Goal: Task Accomplishment & Management: Use online tool/utility

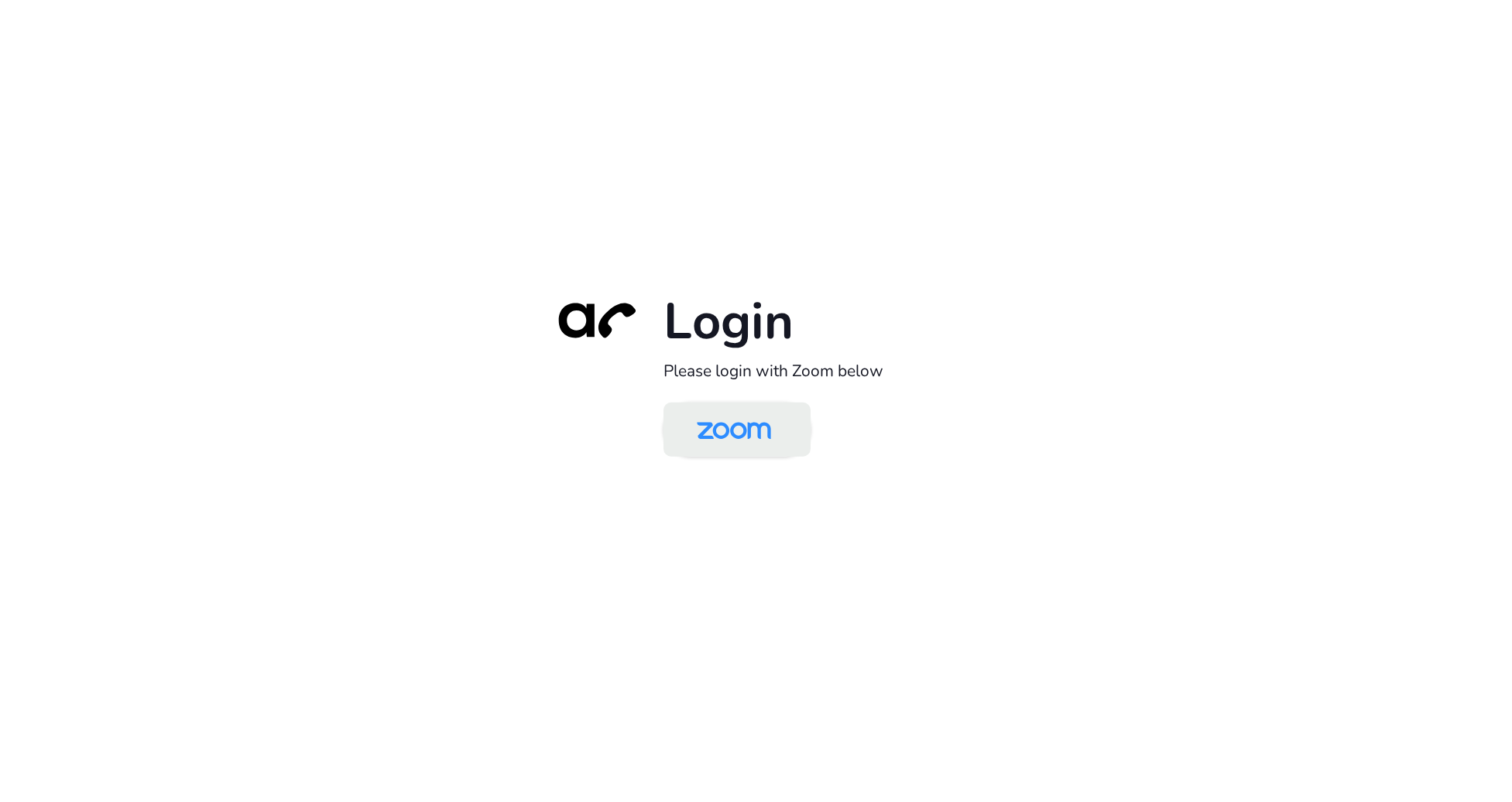
click at [733, 429] on img at bounding box center [734, 431] width 107 height 50
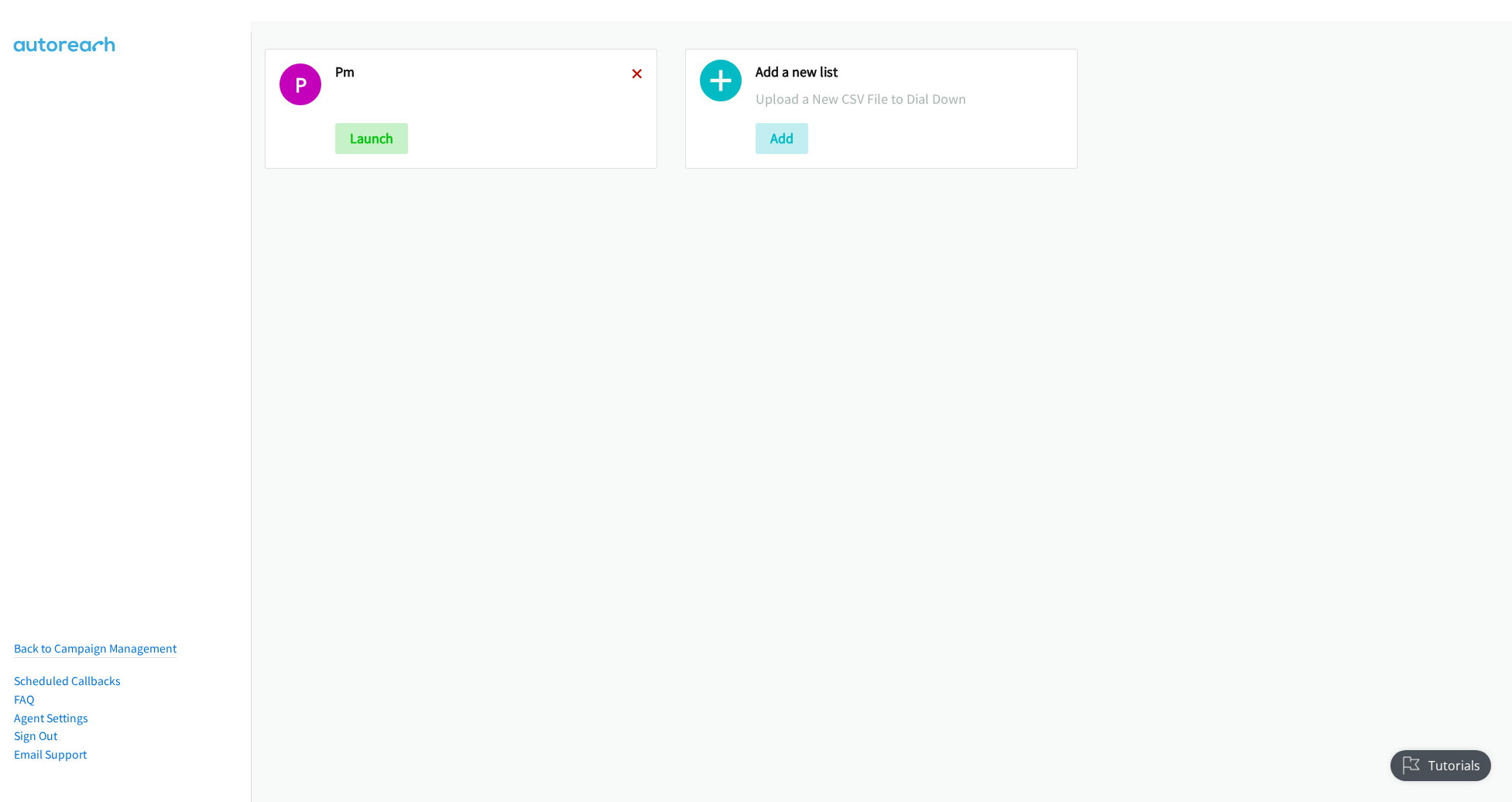
click at [634, 72] on icon at bounding box center [637, 75] width 11 height 11
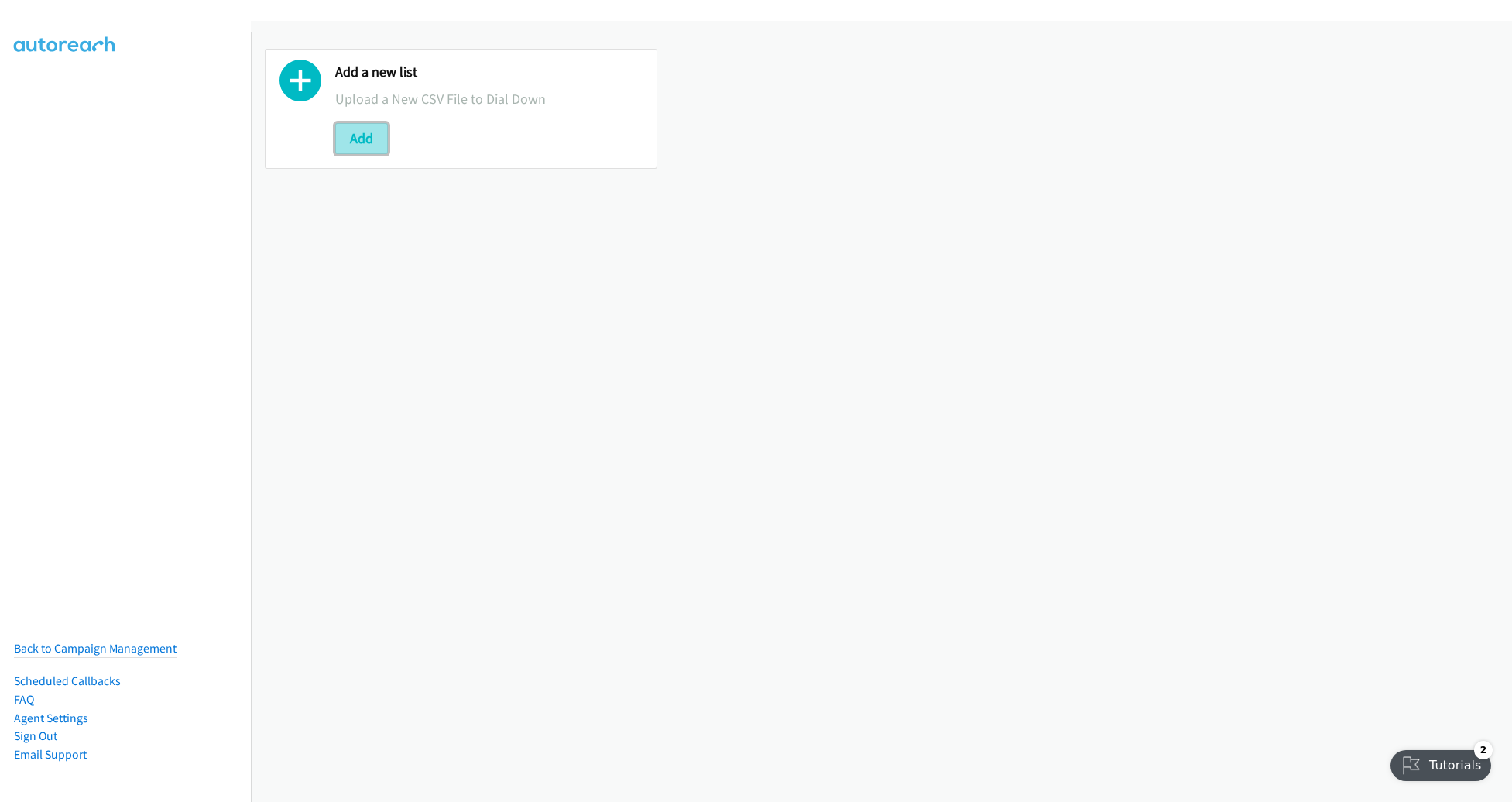
click at [362, 133] on button "Add" at bounding box center [361, 138] width 53 height 31
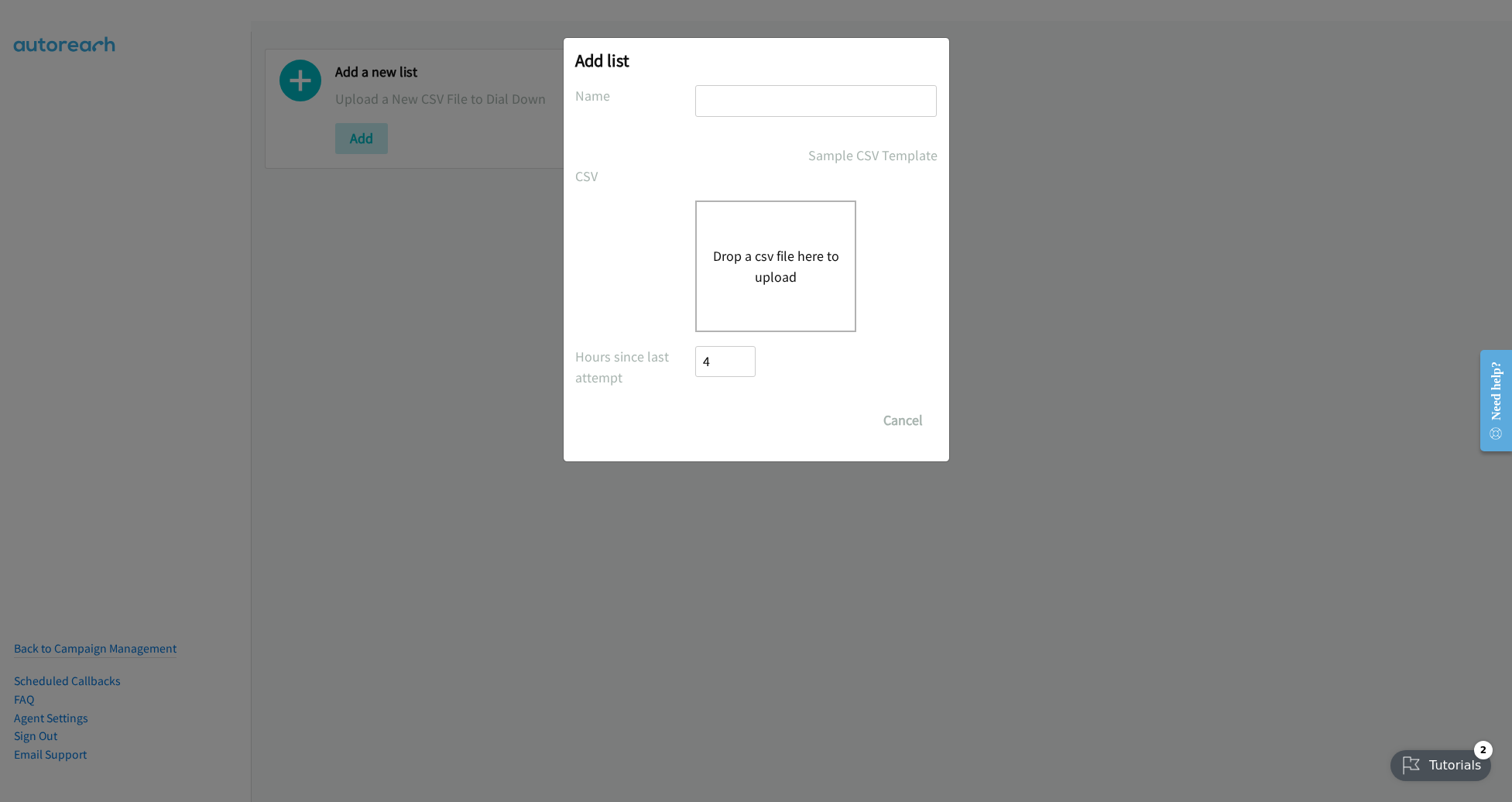
click at [770, 247] on button "Drop a csv file here to upload" at bounding box center [776, 266] width 127 height 42
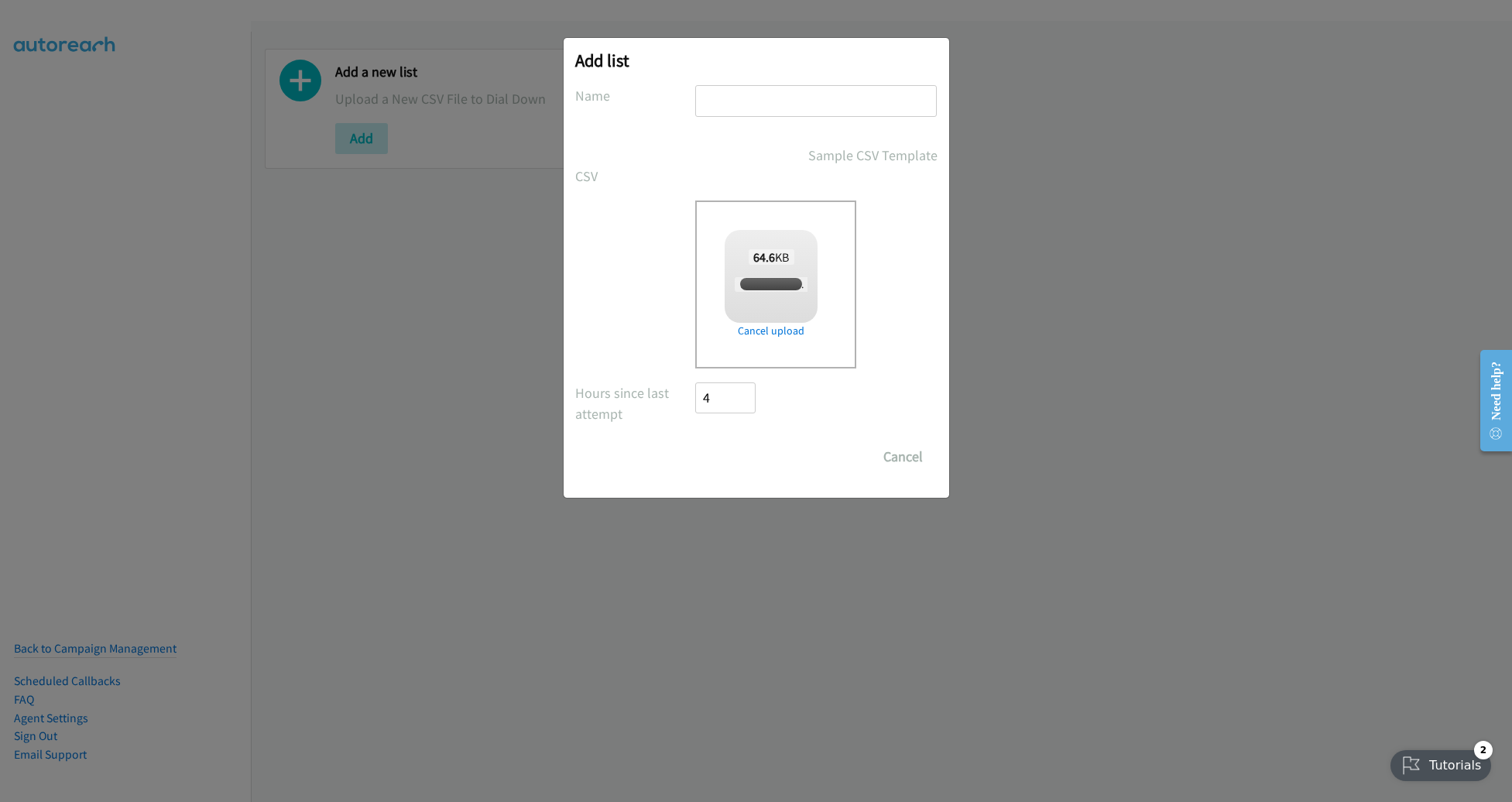
click at [802, 107] on input "text" at bounding box center [816, 101] width 241 height 31
checkbox input "true"
type input "AM"
click at [742, 450] on input "Save List" at bounding box center [736, 456] width 81 height 31
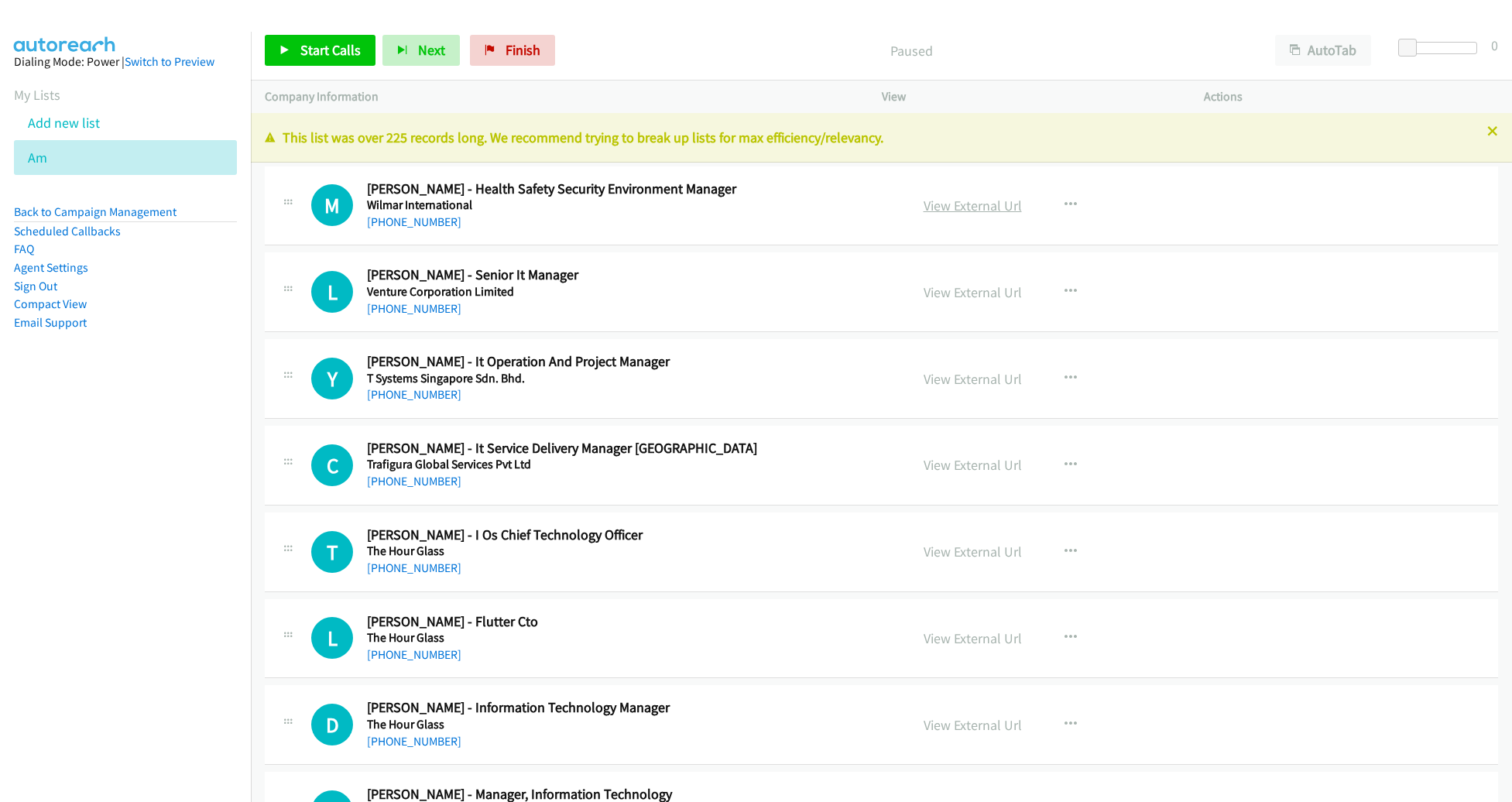
click at [1004, 213] on link "View External Url" at bounding box center [972, 205] width 98 height 18
click at [301, 57] on span "Start Calls" at bounding box center [330, 50] width 61 height 18
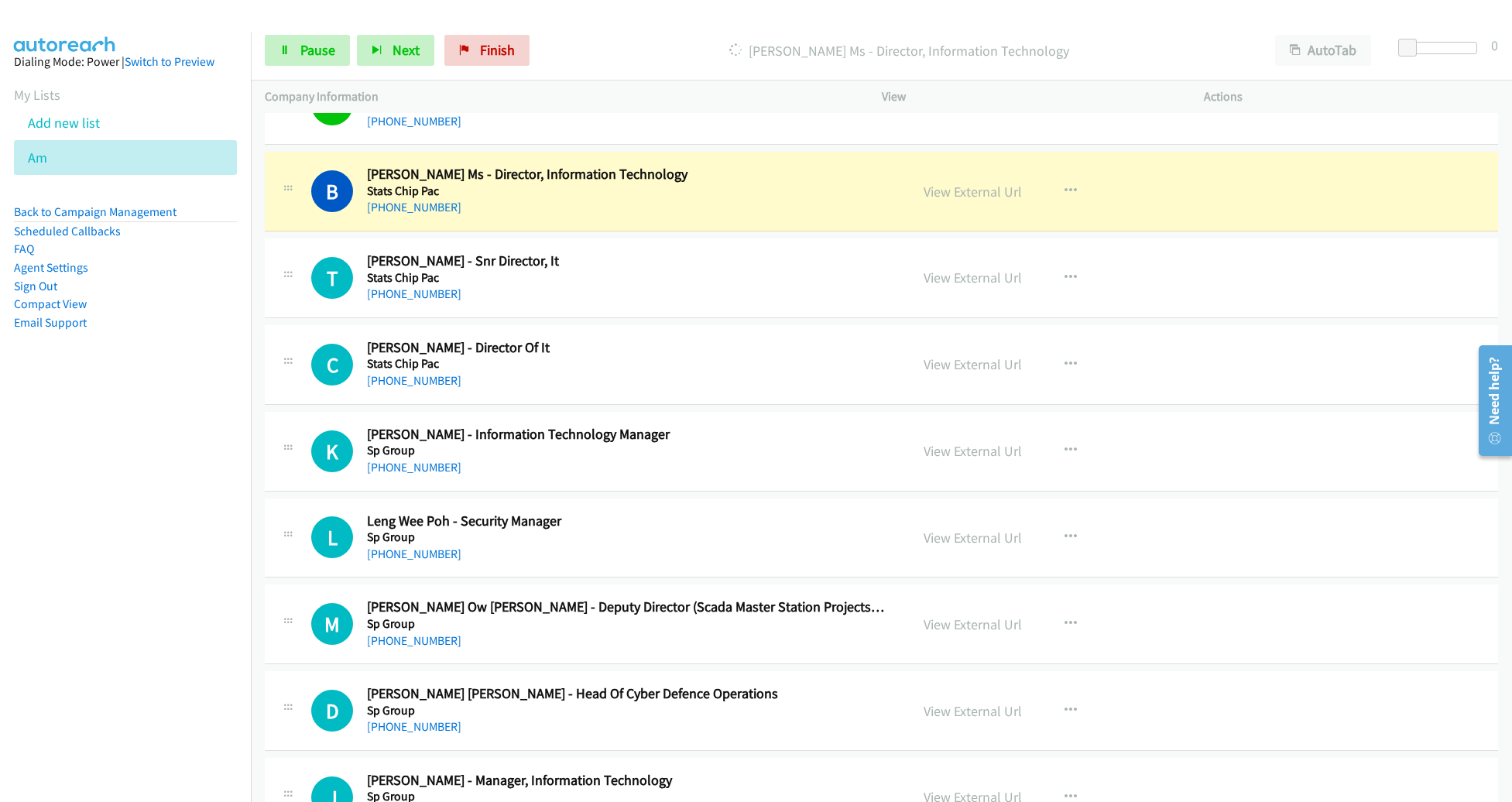
scroll to position [1080, 0]
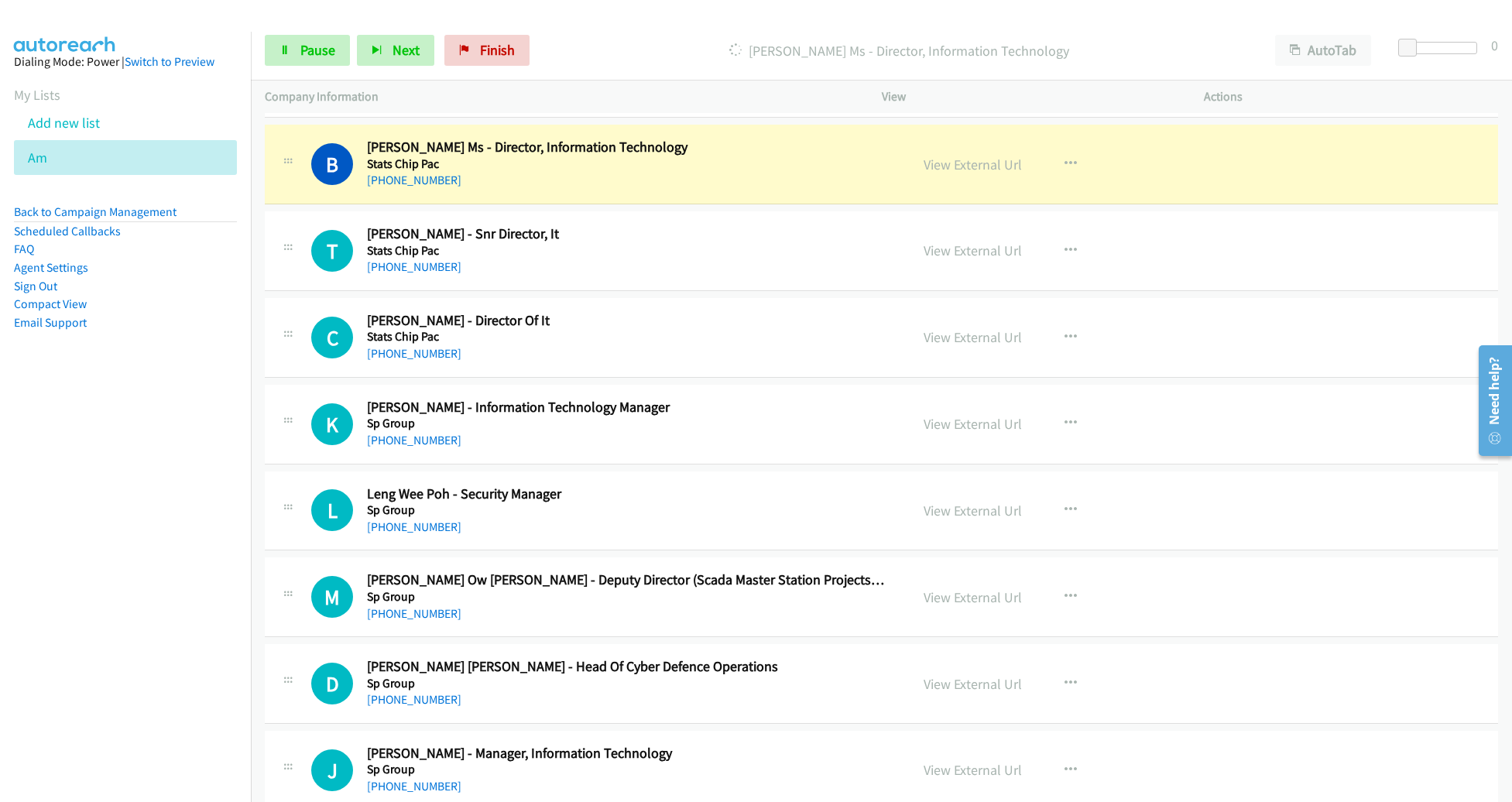
click at [949, 149] on div "View External Url View External Url Schedule/Manage Callback Start Calls Here R…" at bounding box center [1077, 164] width 336 height 51
click at [949, 156] on link "View External Url" at bounding box center [972, 164] width 98 height 18
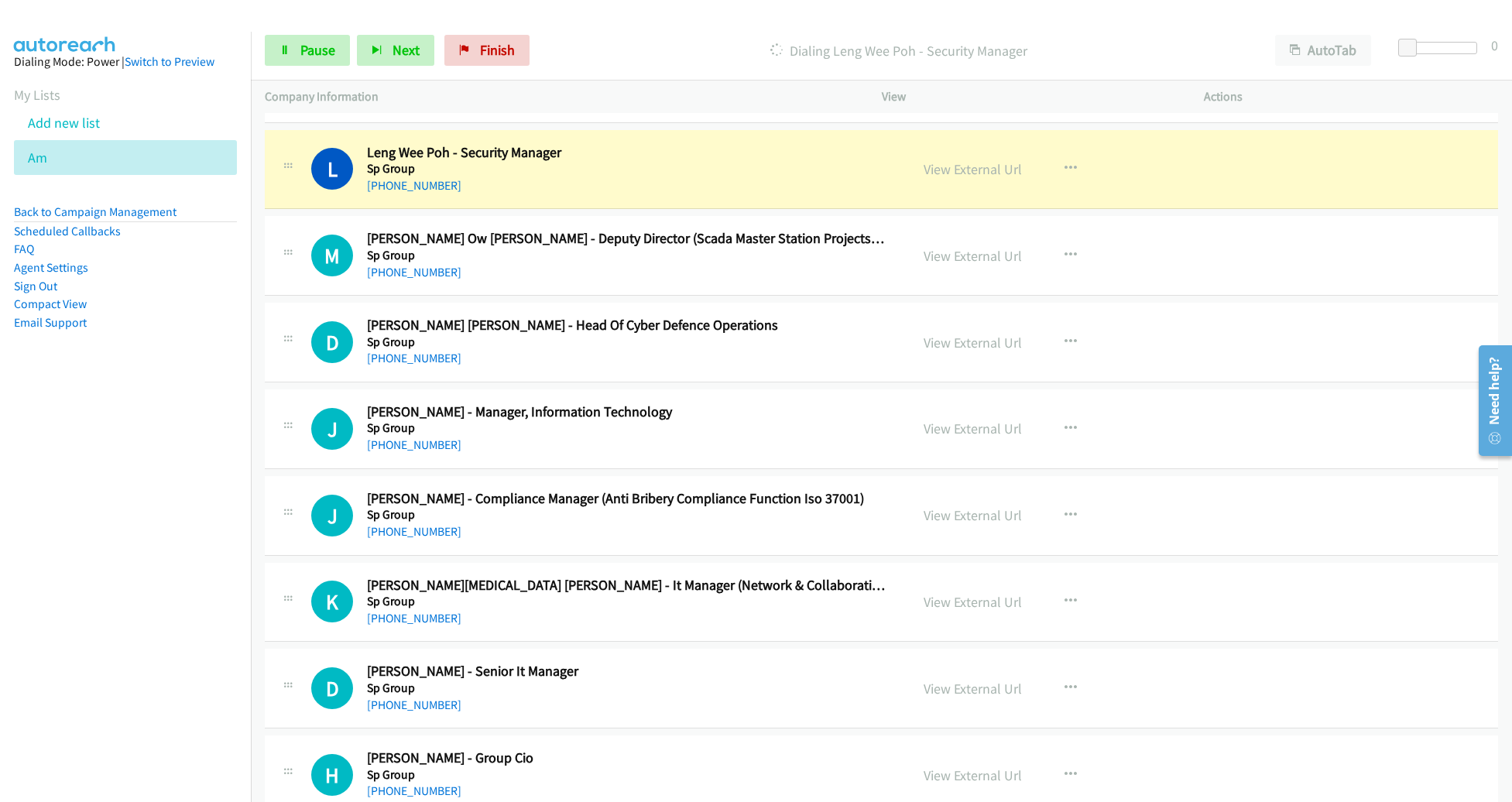
scroll to position [1421, 0]
click at [969, 173] on link "View External Url" at bounding box center [972, 171] width 98 height 18
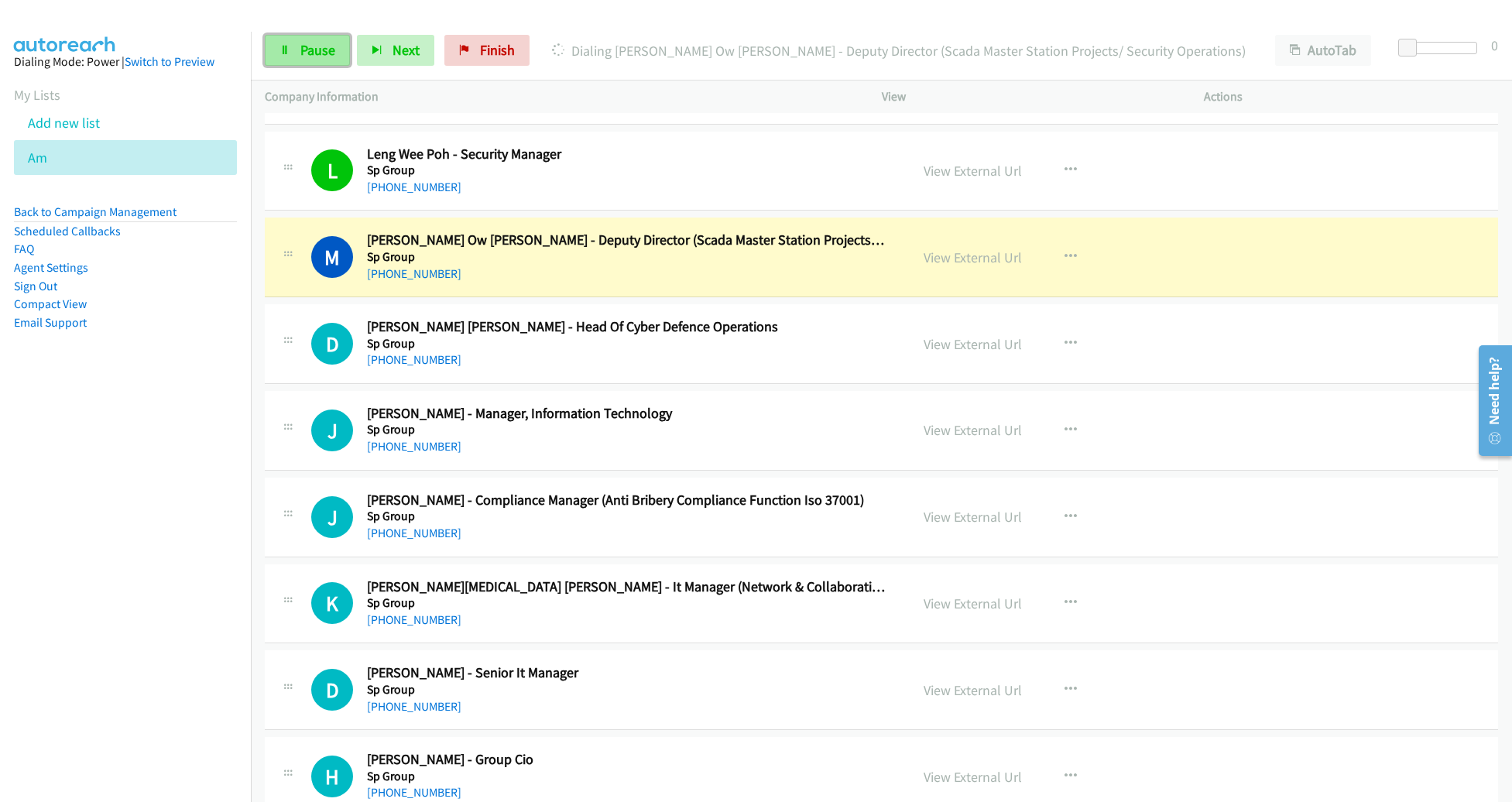
click at [328, 46] on span "Pause" at bounding box center [317, 50] width 35 height 18
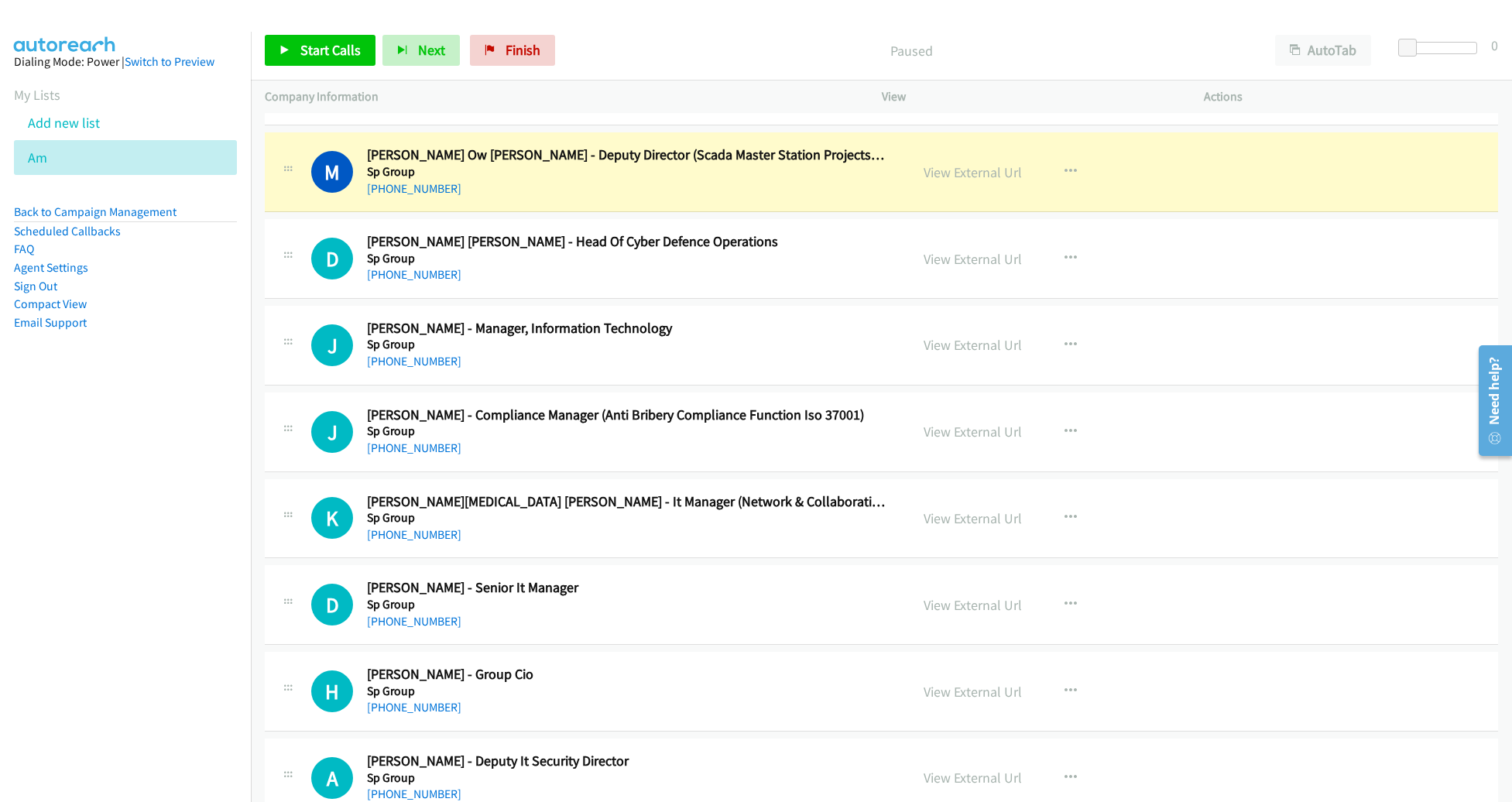
scroll to position [1506, 0]
click at [959, 167] on link "View External Url" at bounding box center [972, 172] width 98 height 18
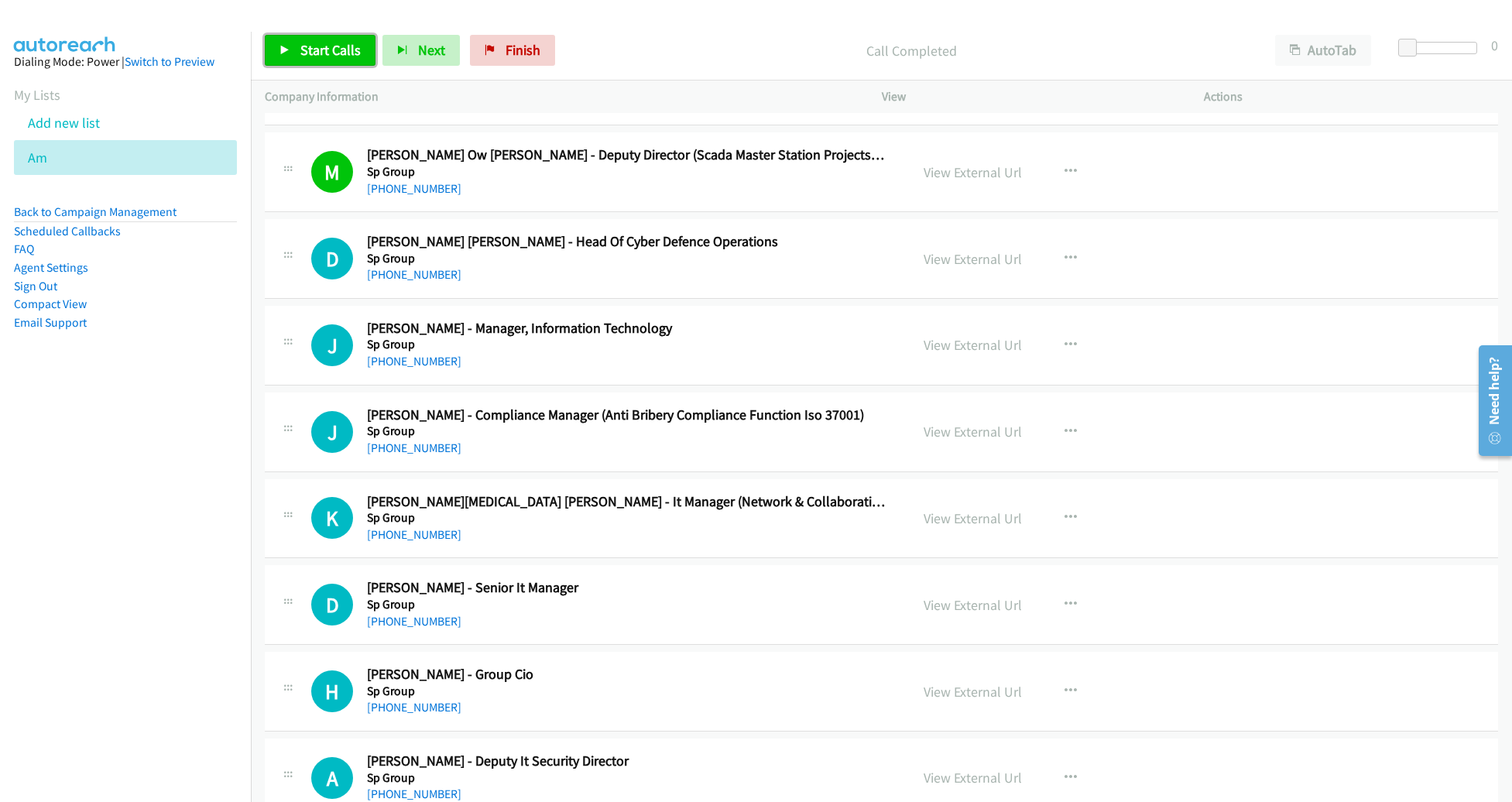
click at [281, 53] on icon at bounding box center [285, 51] width 11 height 11
click at [963, 164] on link "View External Url" at bounding box center [972, 172] width 98 height 18
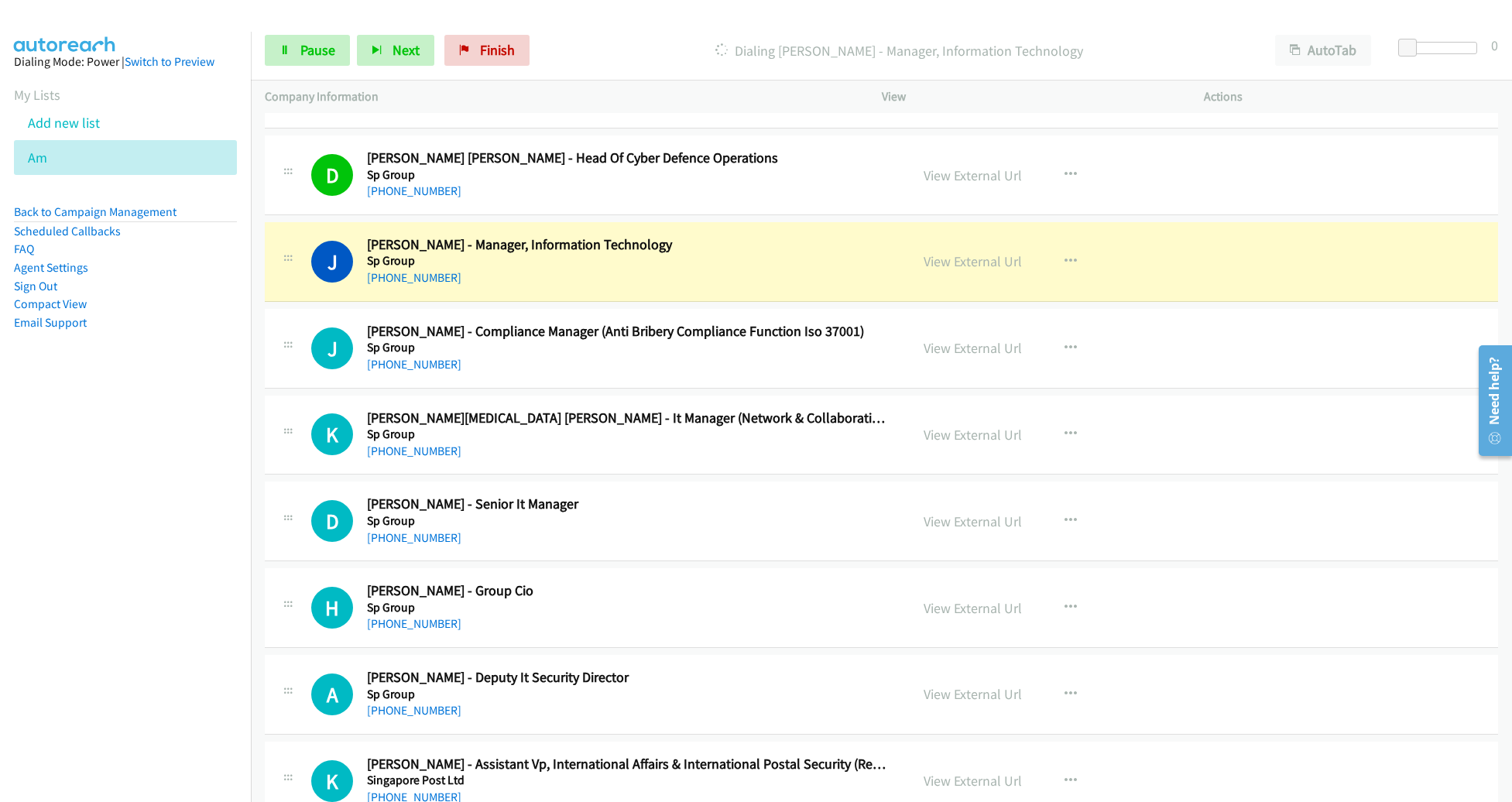
scroll to position [1701, 0]
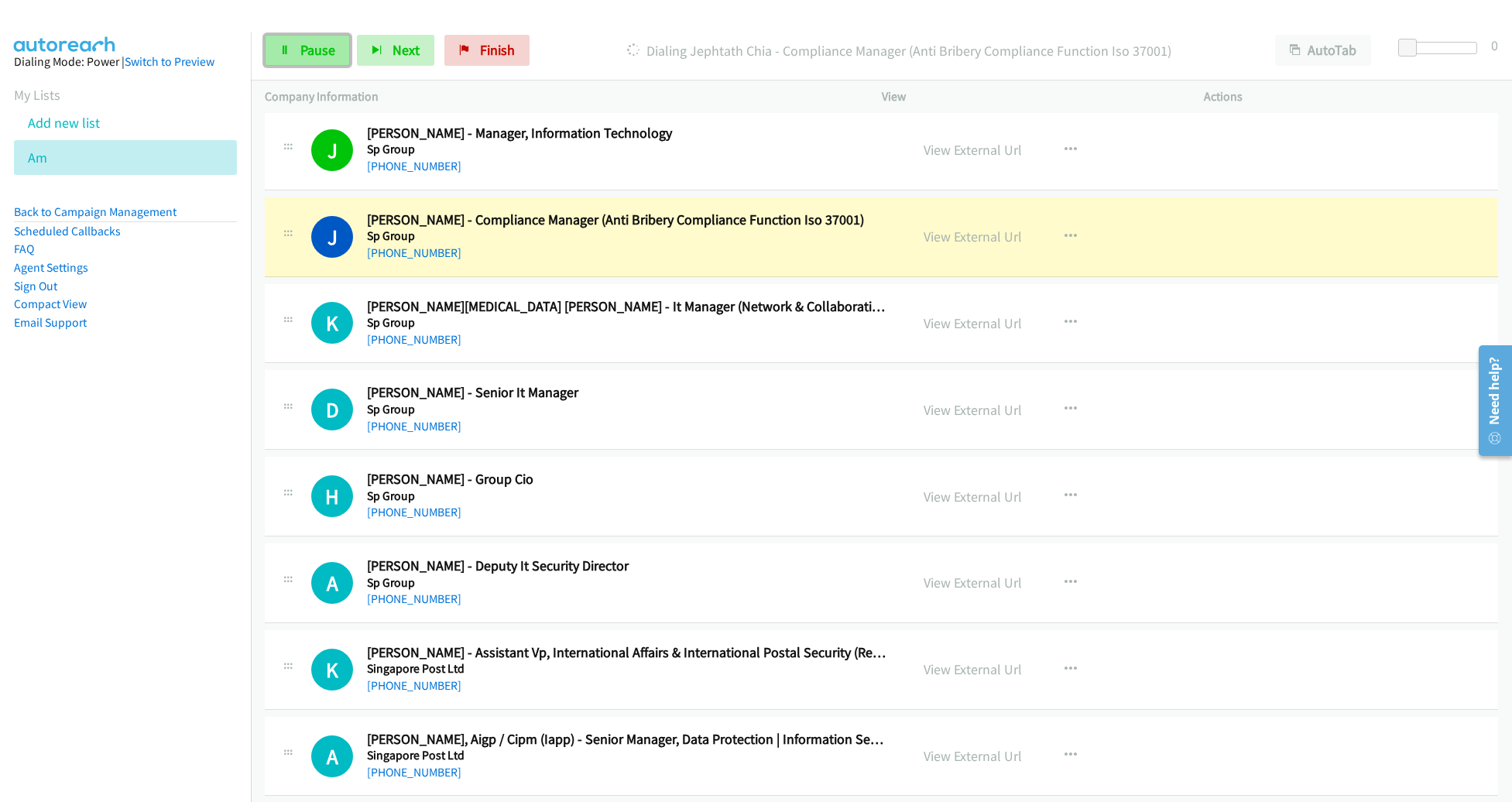
click at [318, 46] on span "Pause" at bounding box center [317, 50] width 35 height 18
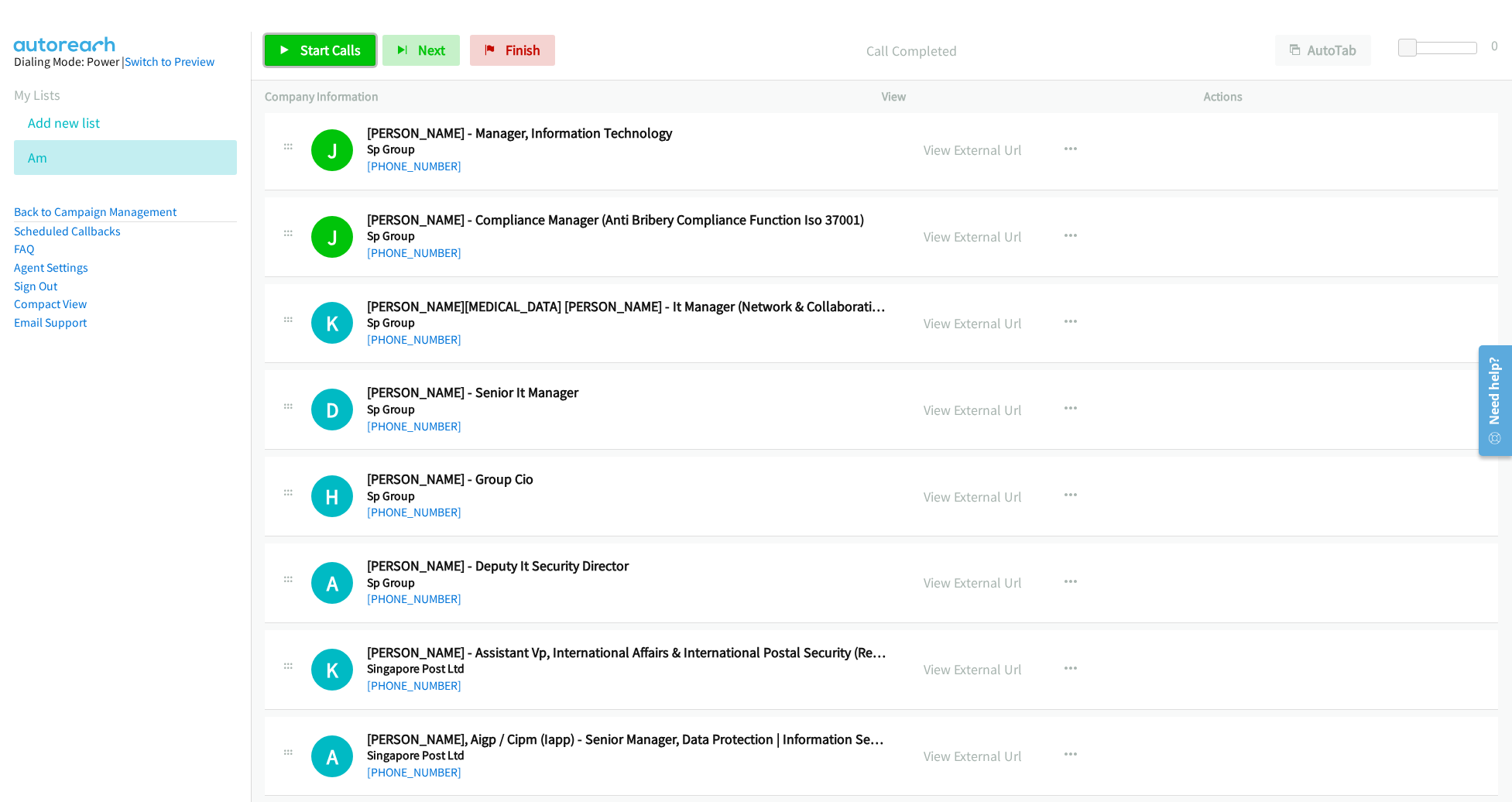
click at [336, 57] on span "Start Calls" at bounding box center [330, 50] width 61 height 18
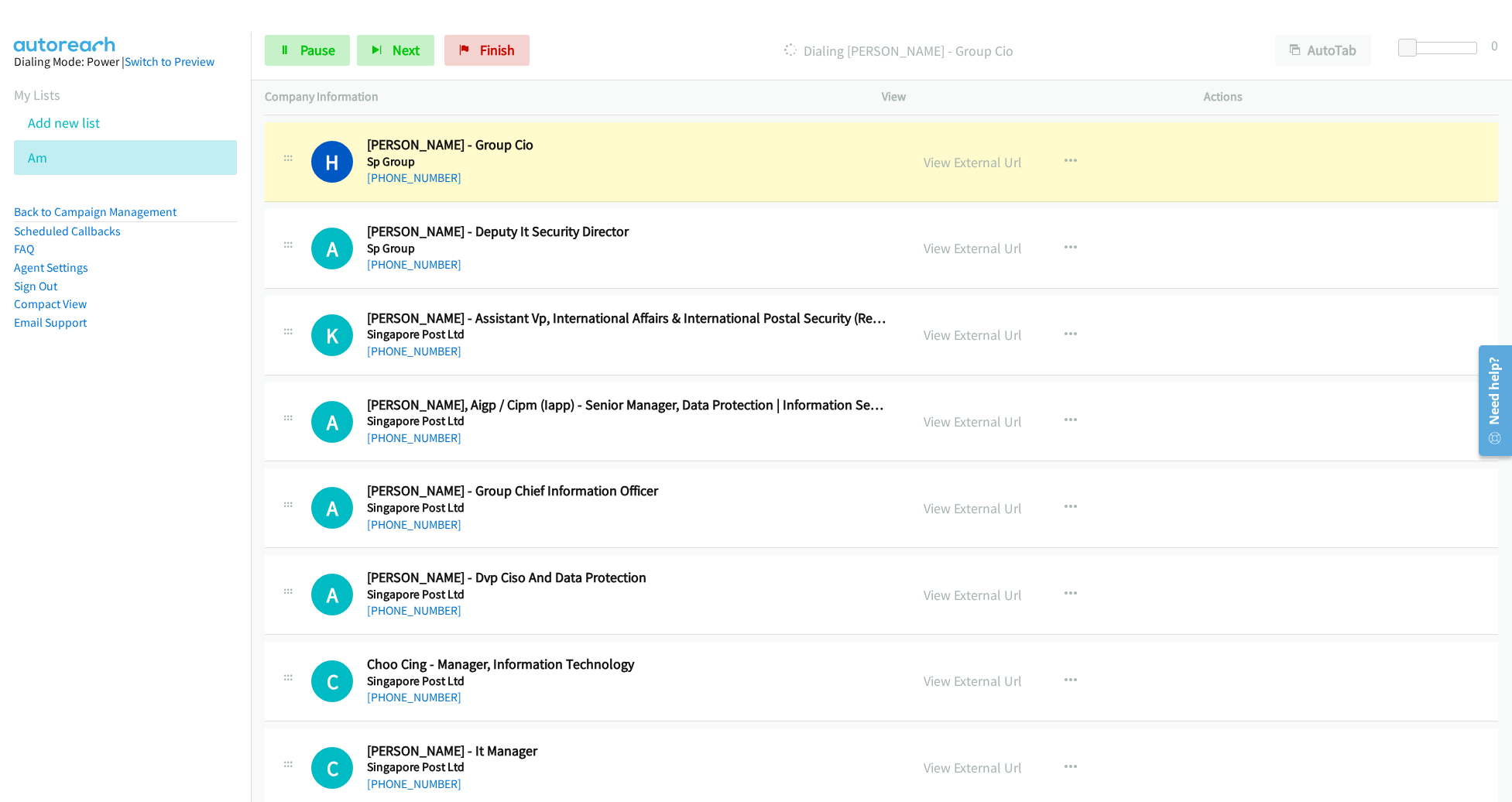
scroll to position [2037, 0]
click at [947, 154] on link "View External Url" at bounding box center [972, 160] width 98 height 18
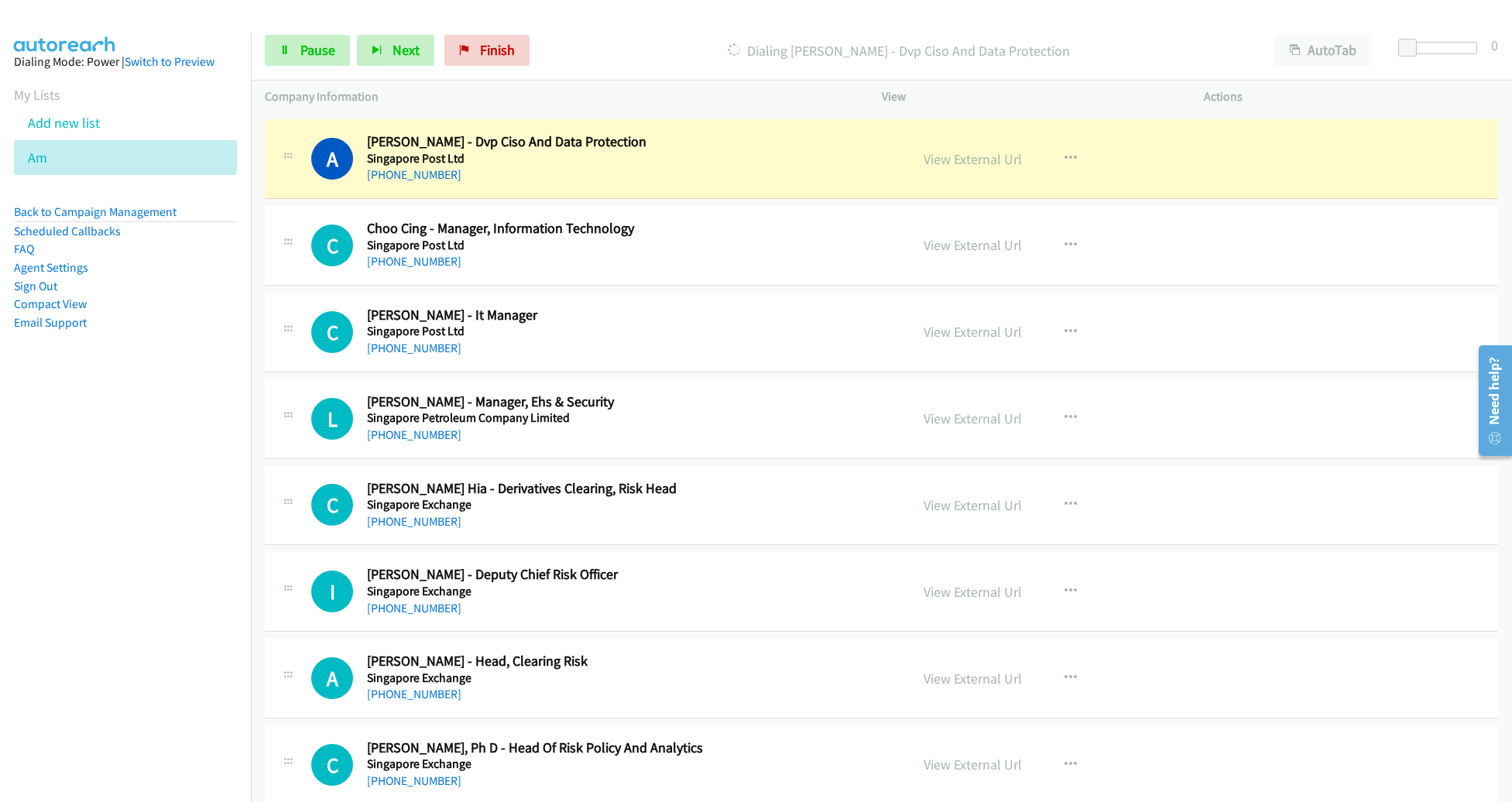
scroll to position [2470, 0]
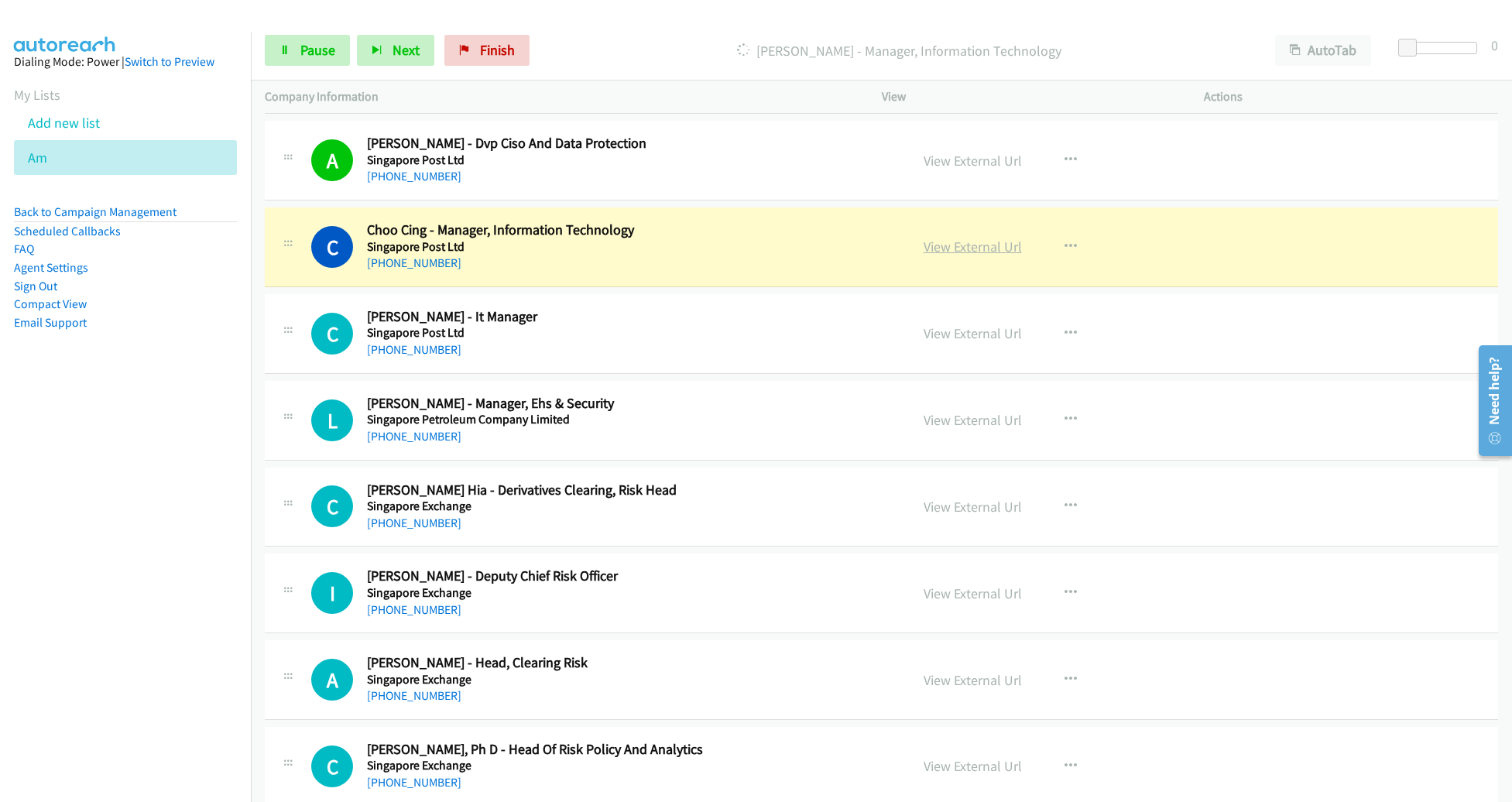
click at [967, 243] on link "View External Url" at bounding box center [972, 246] width 98 height 18
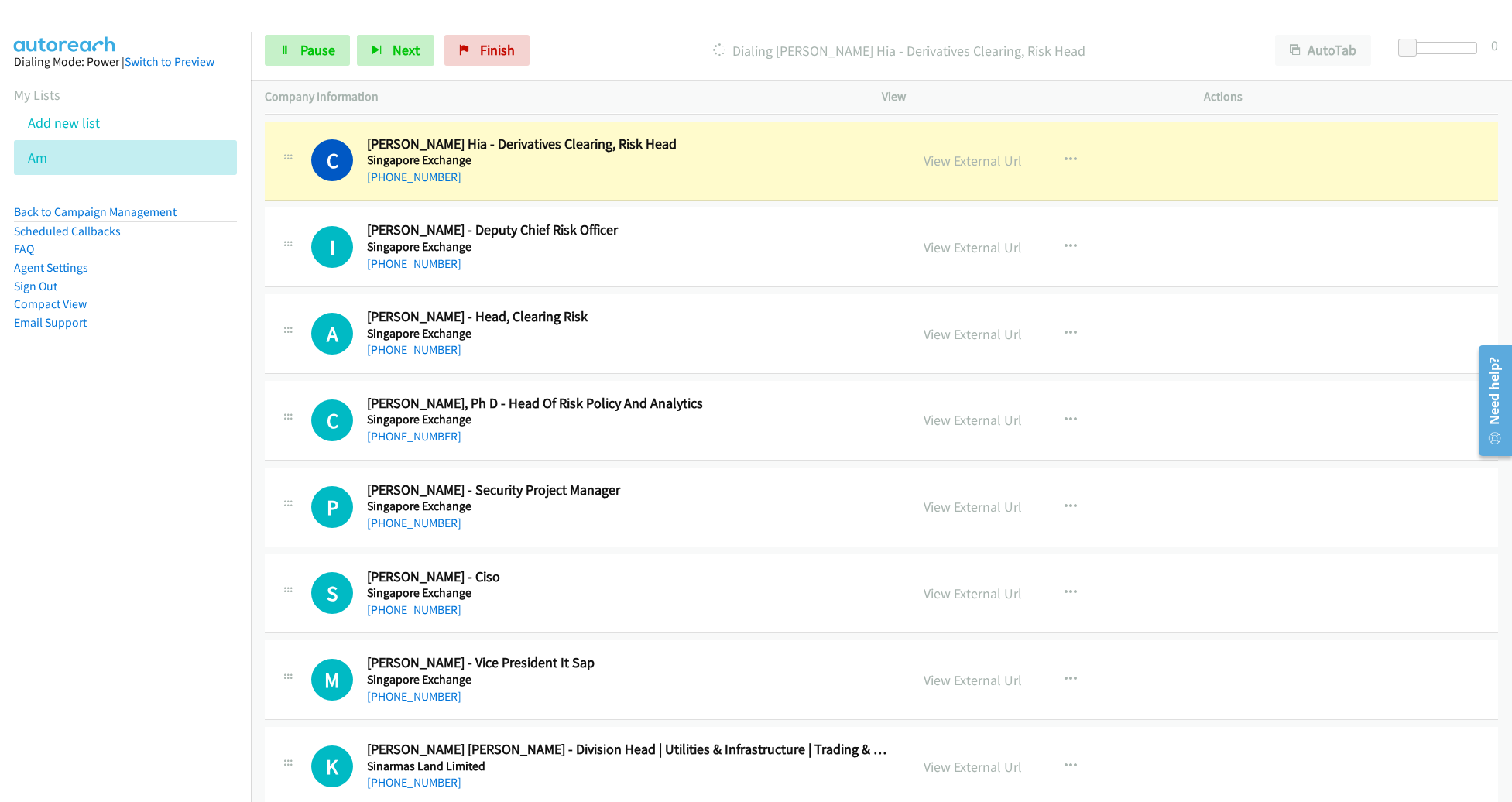
scroll to position [2820, 0]
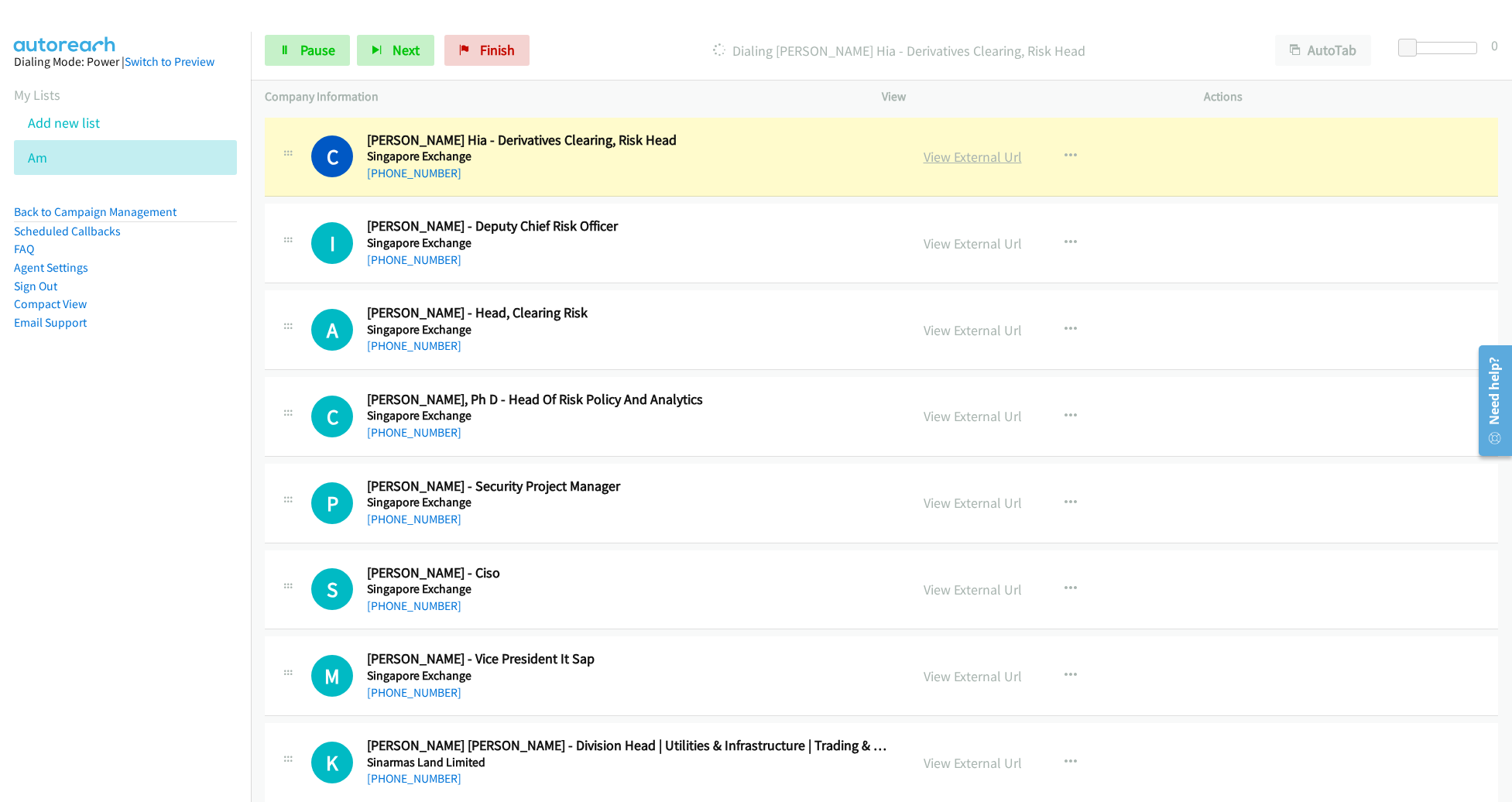
click at [955, 148] on link "View External Url" at bounding box center [972, 156] width 98 height 18
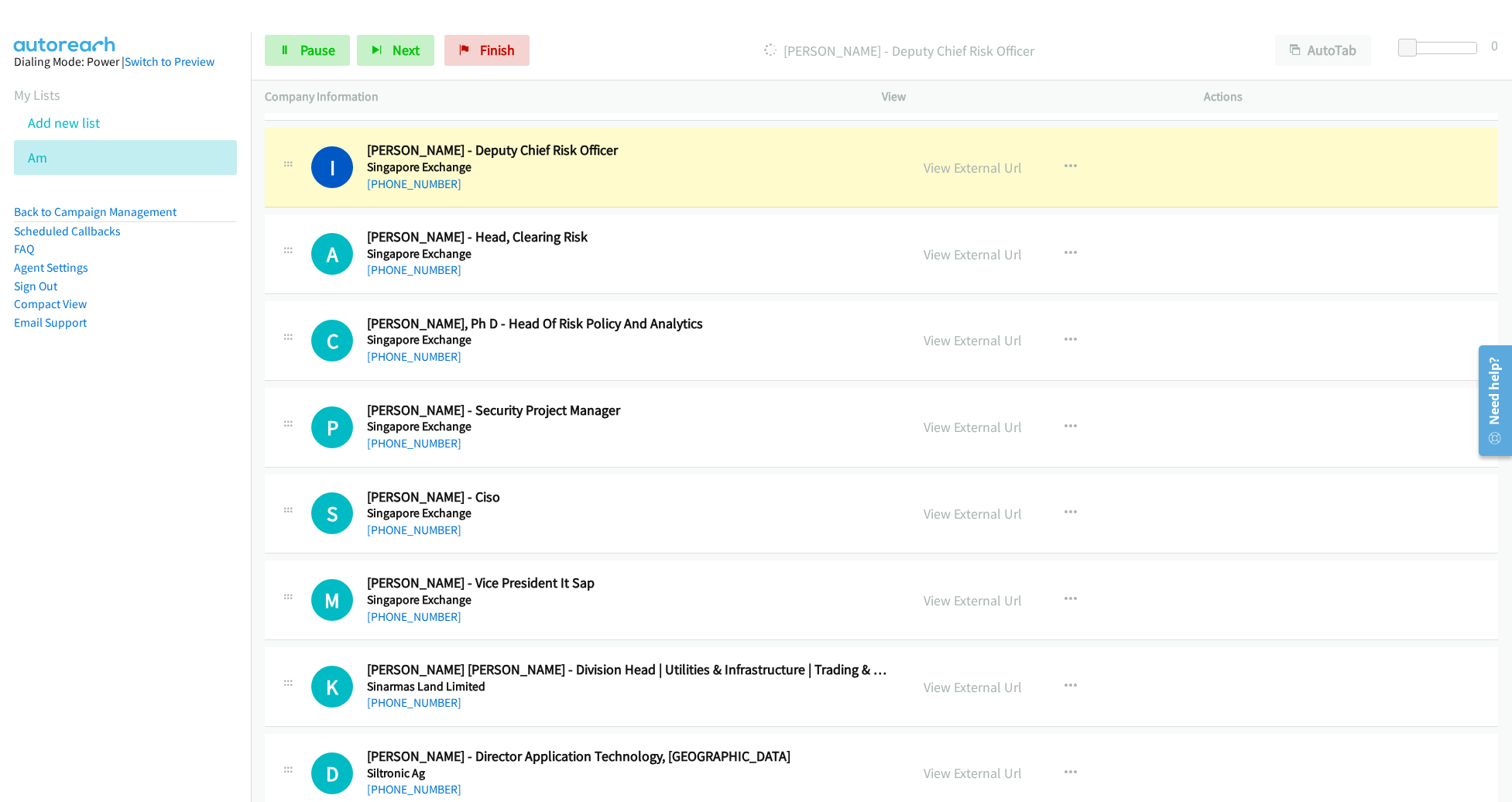
scroll to position [2897, 0]
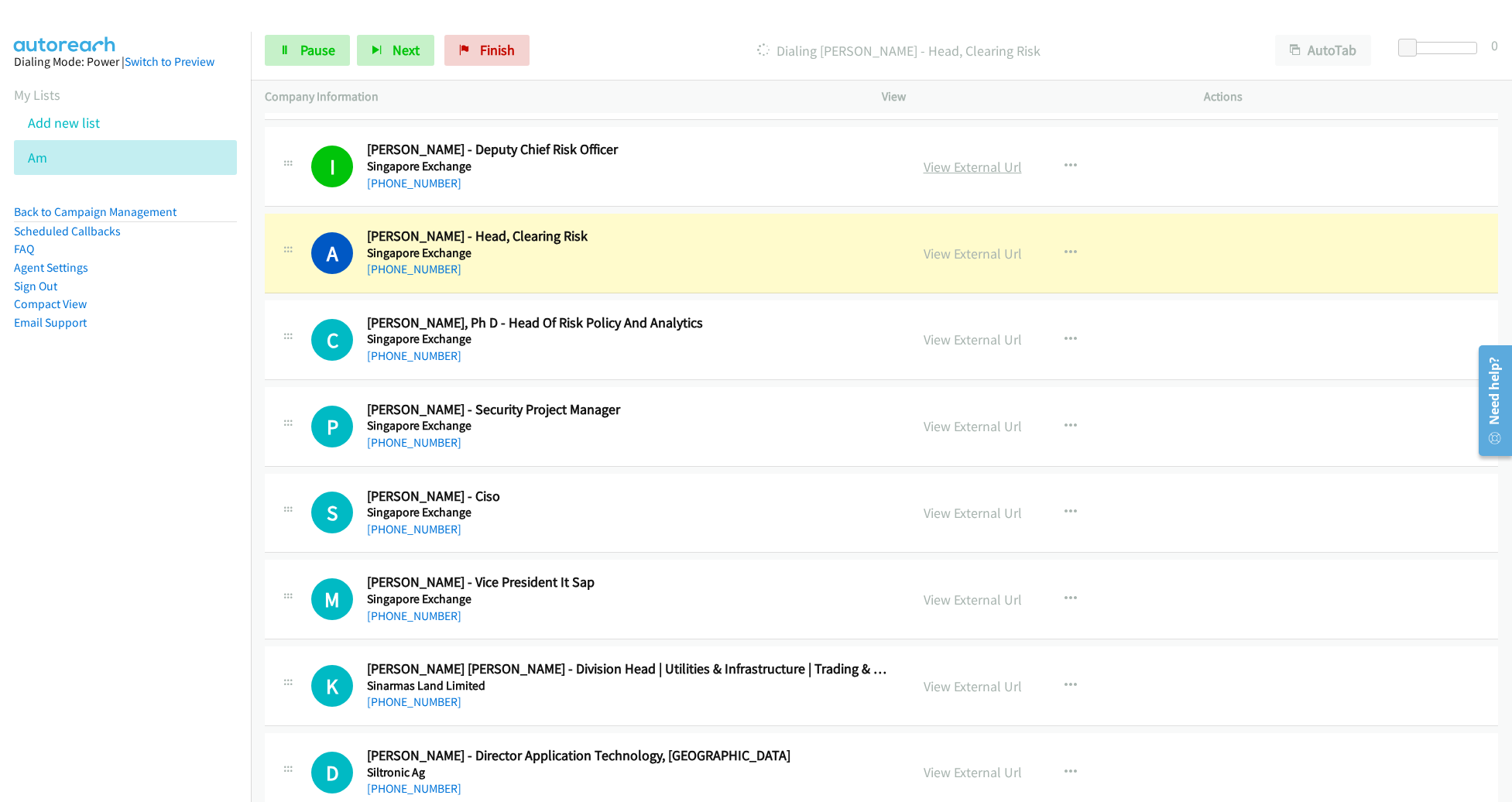
click at [1000, 158] on link "View External Url" at bounding box center [972, 167] width 98 height 18
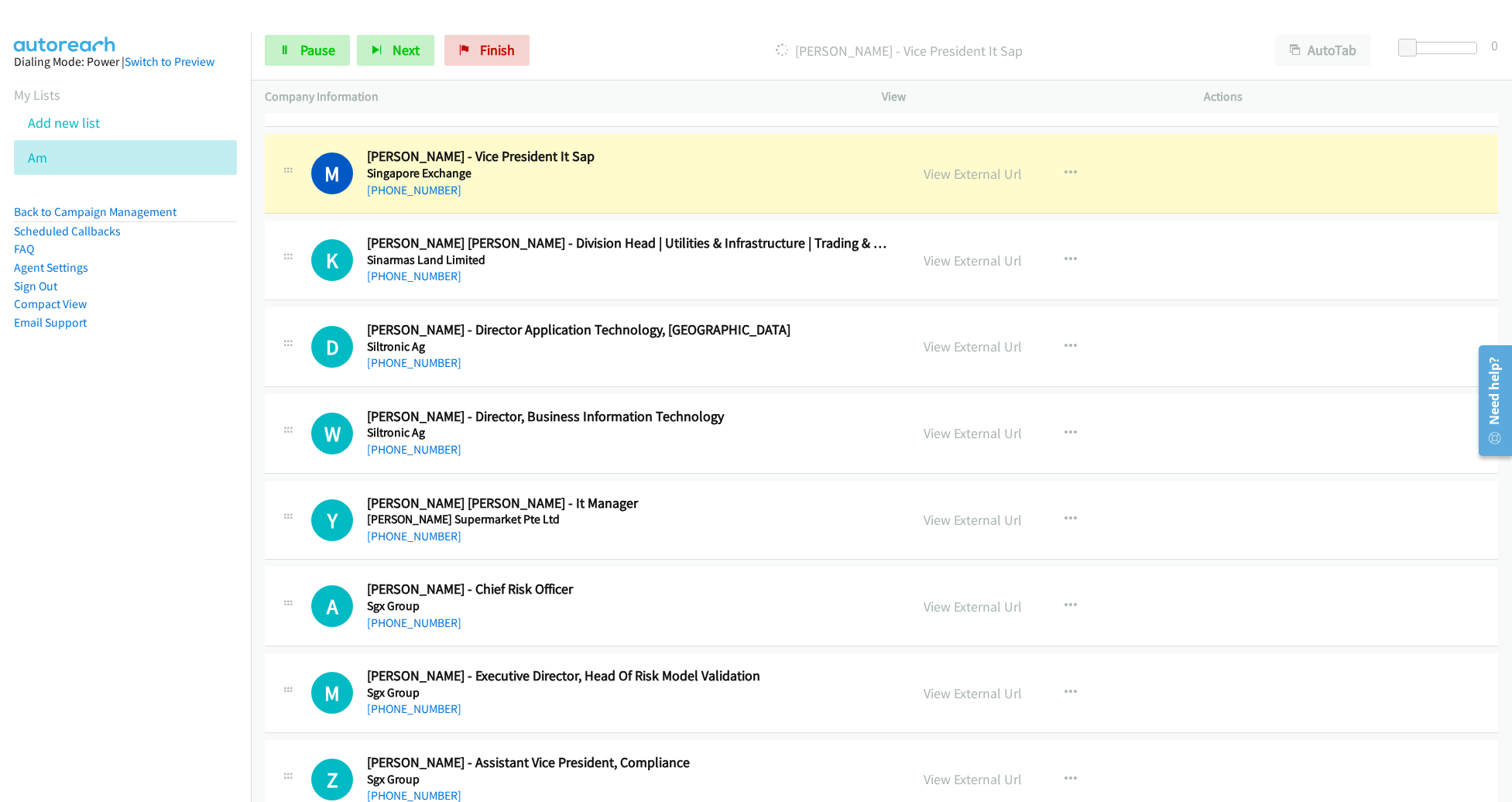
scroll to position [3324, 0]
click at [989, 168] on link "View External Url" at bounding box center [972, 173] width 98 height 18
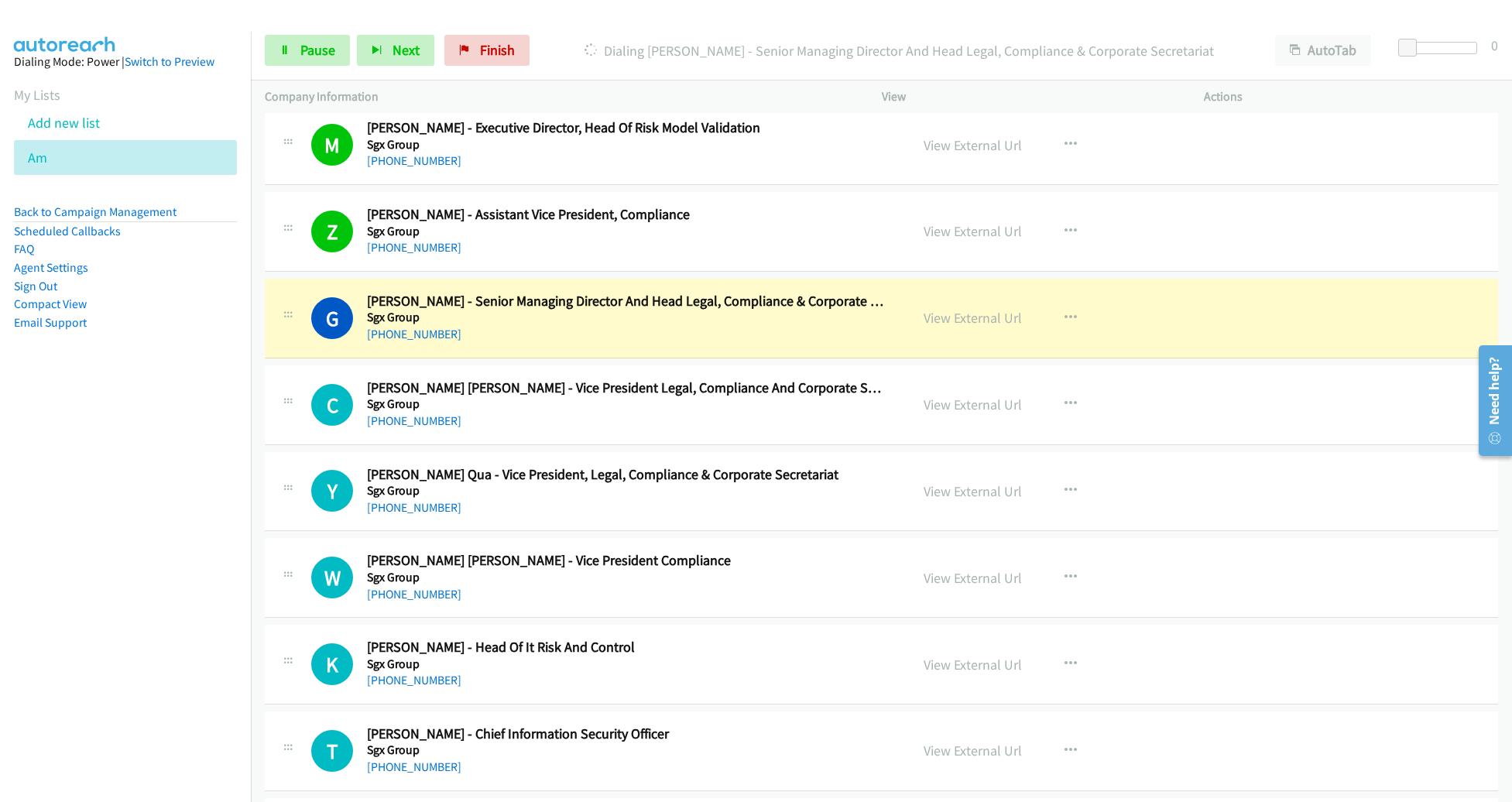
scroll to position [3863, 0]
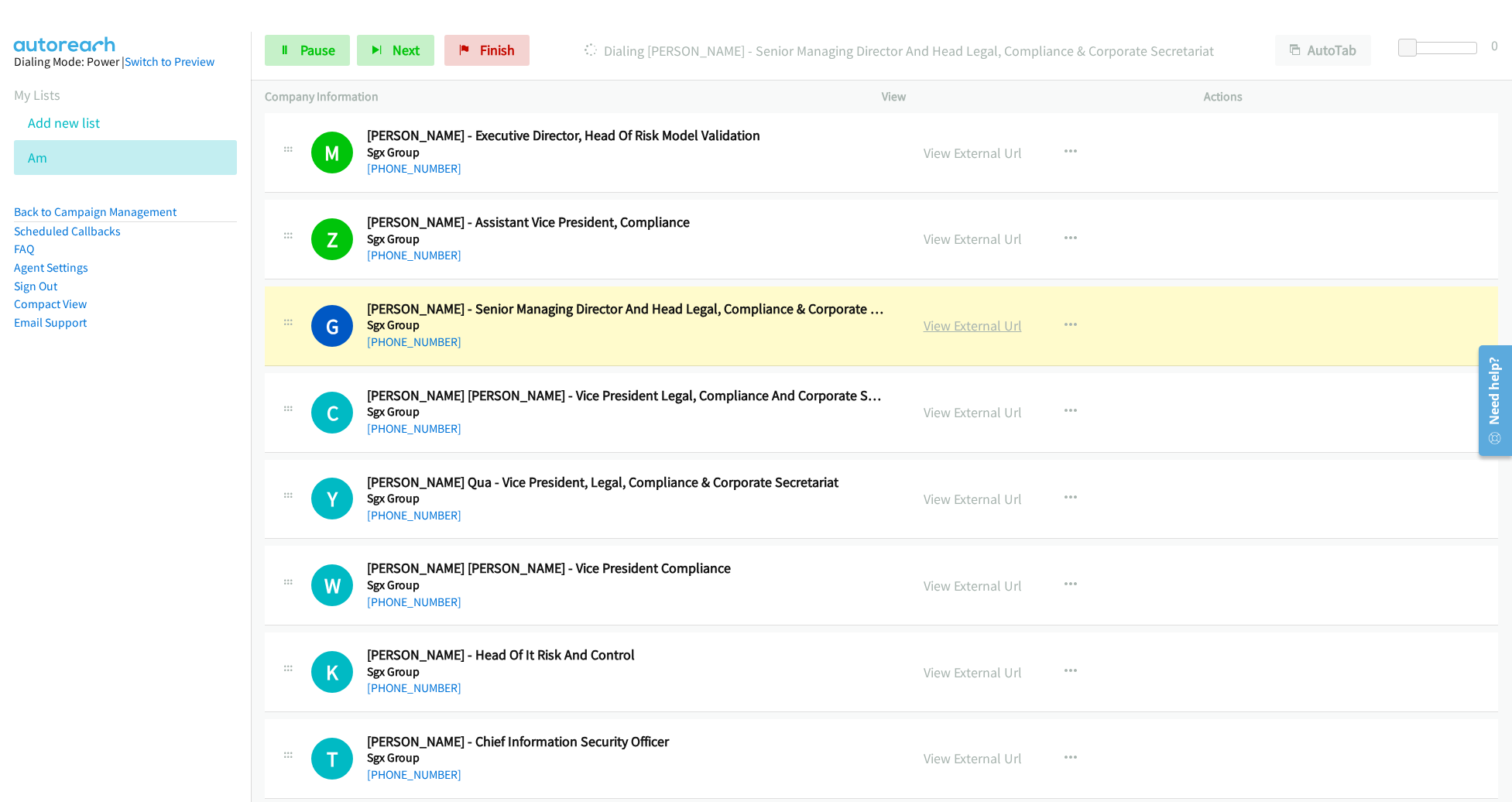
click at [971, 317] on link "View External Url" at bounding box center [972, 326] width 98 height 18
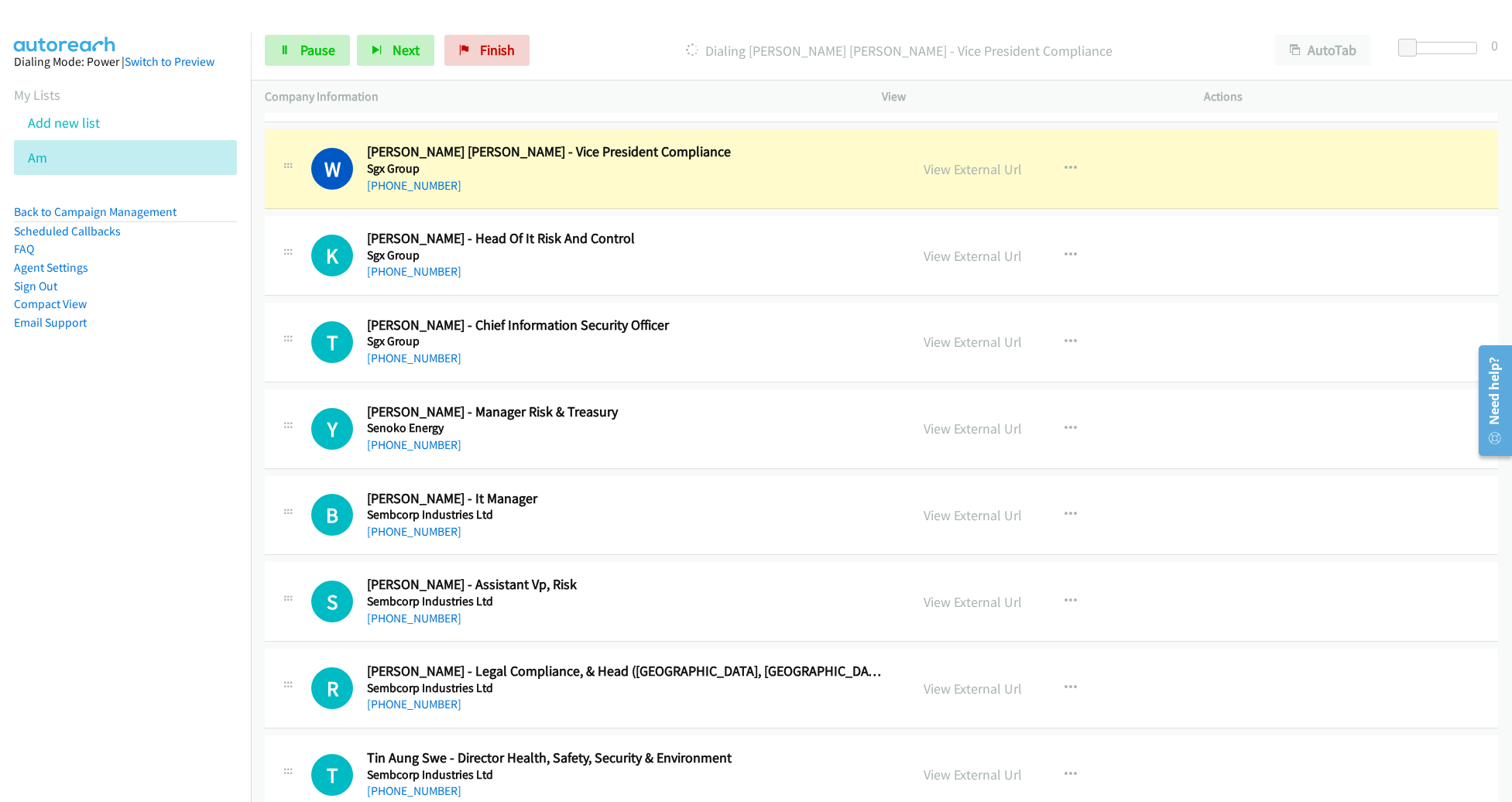
scroll to position [4280, 0]
click at [963, 167] on link "View External Url" at bounding box center [972, 169] width 98 height 18
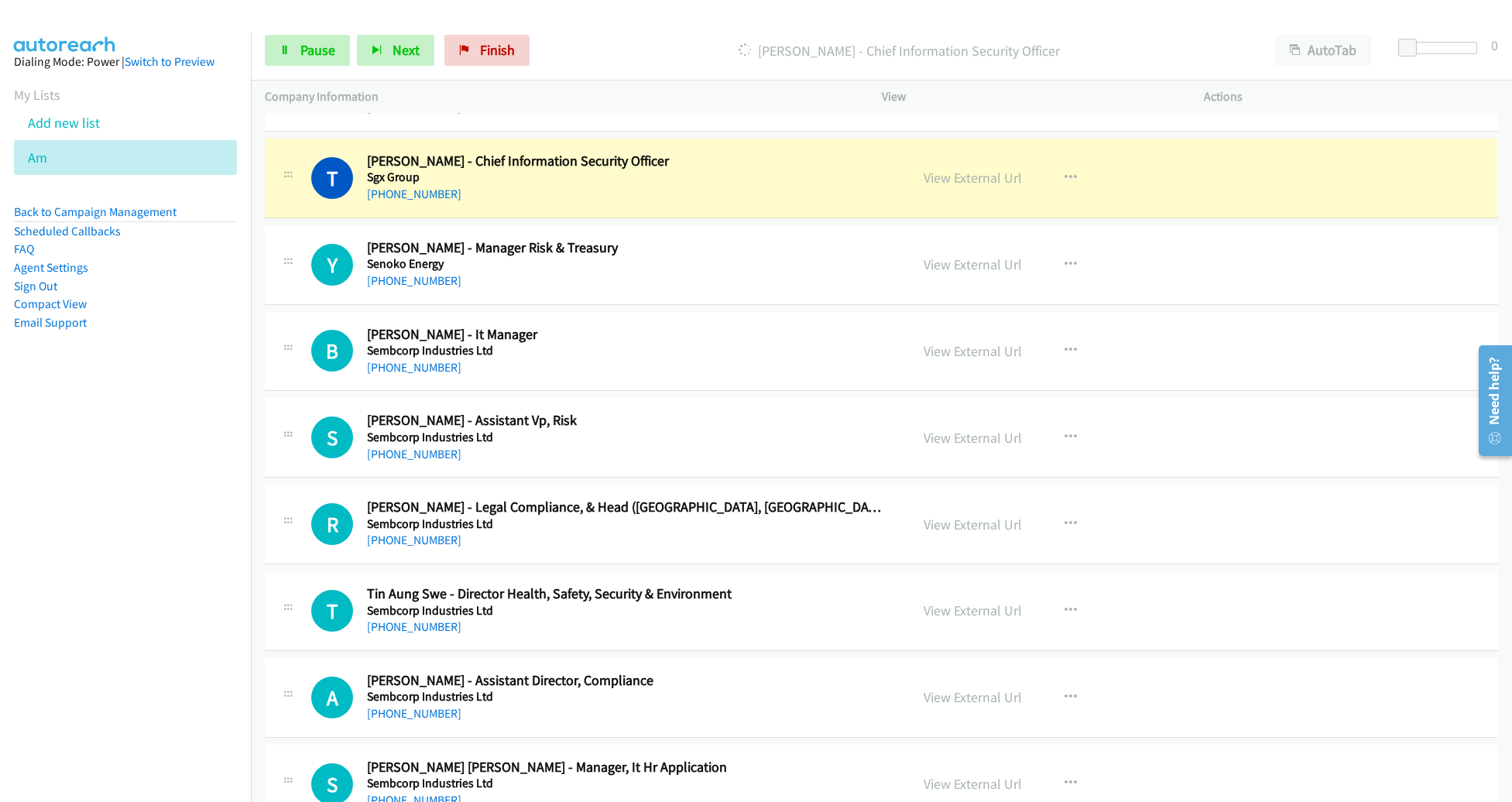
scroll to position [4449, 0]
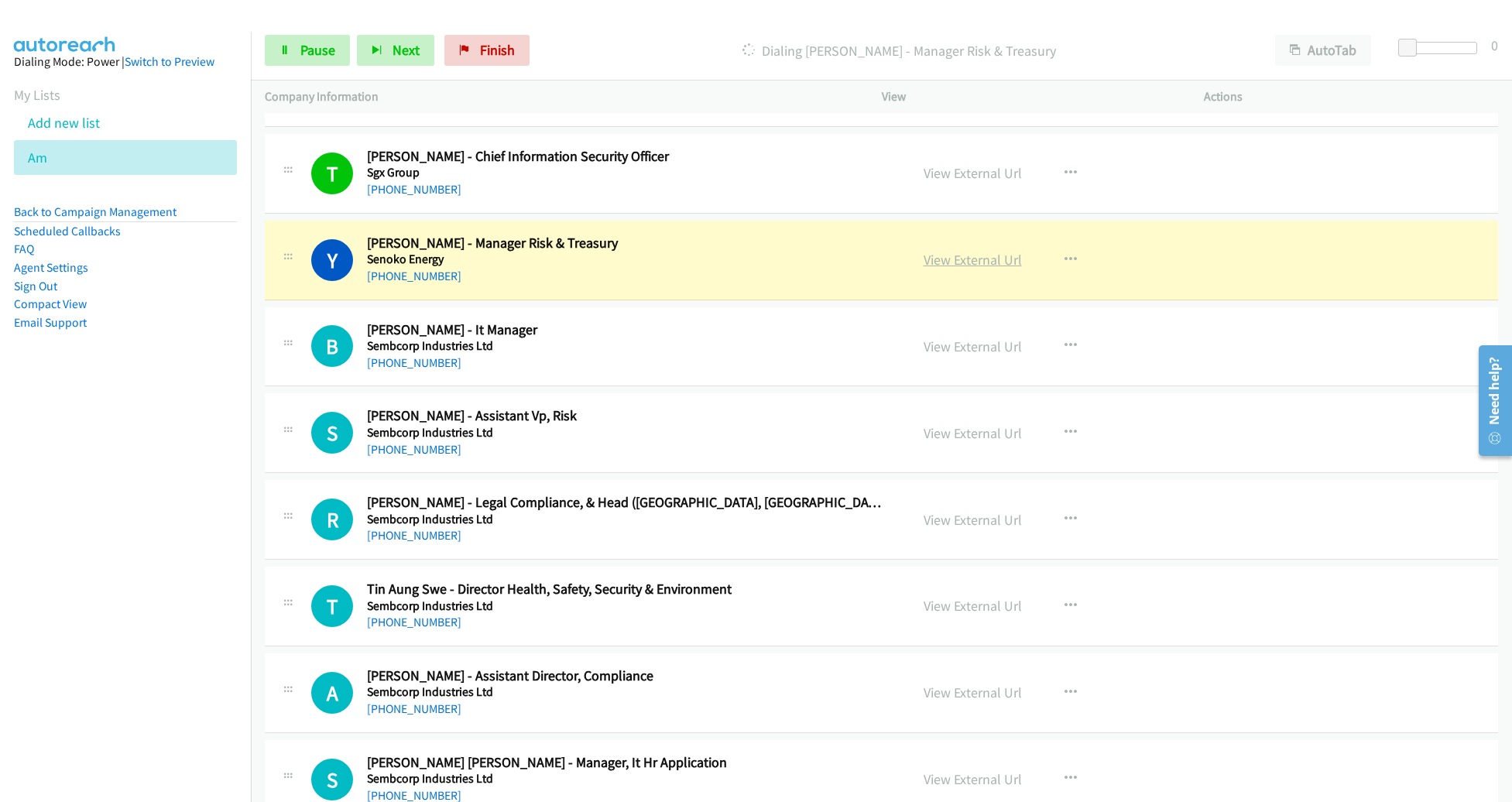
click at [966, 252] on link "View External Url" at bounding box center [972, 259] width 98 height 18
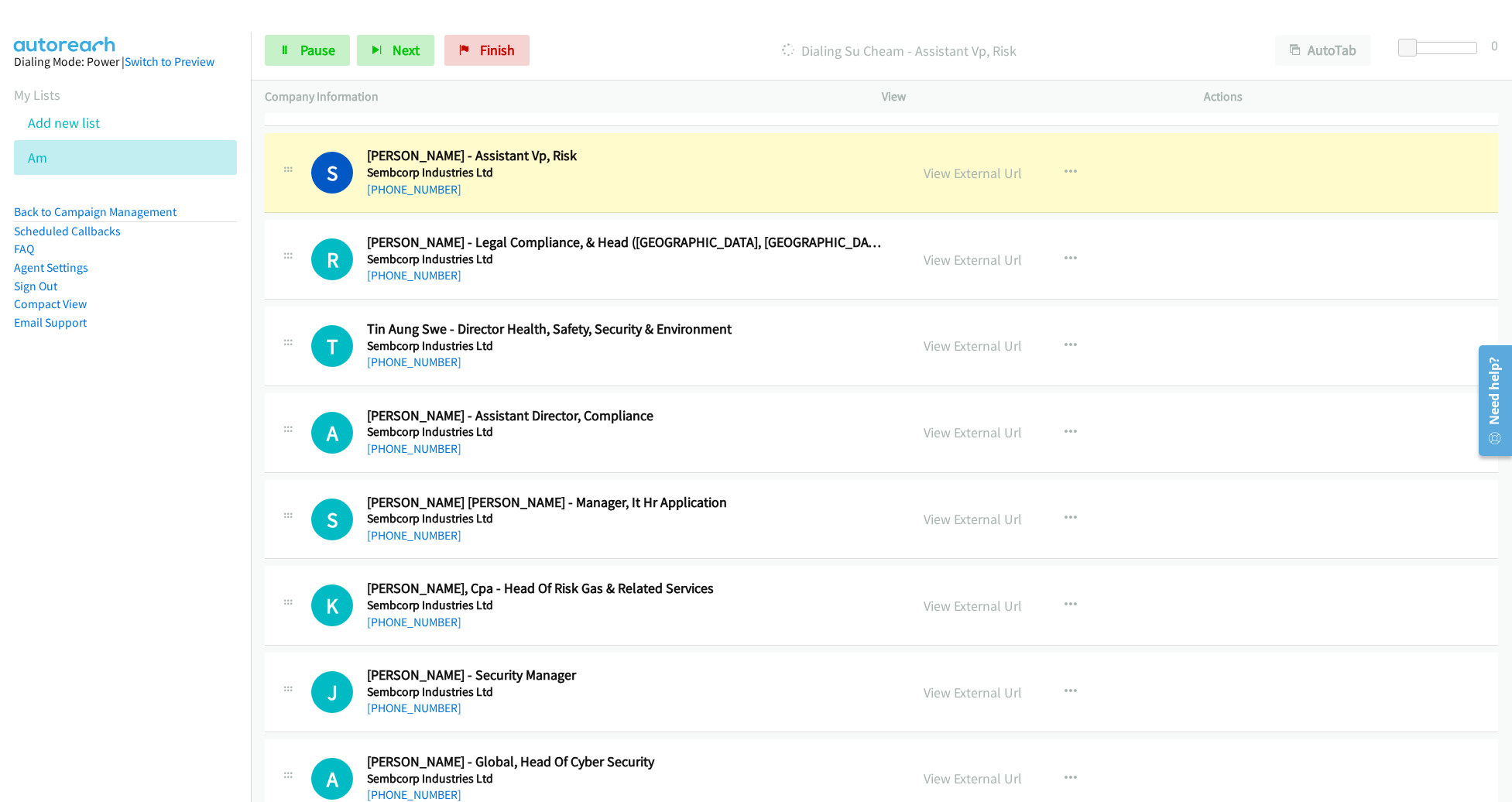
scroll to position [4710, 0]
click at [1064, 252] on icon "button" at bounding box center [1070, 259] width 13 height 13
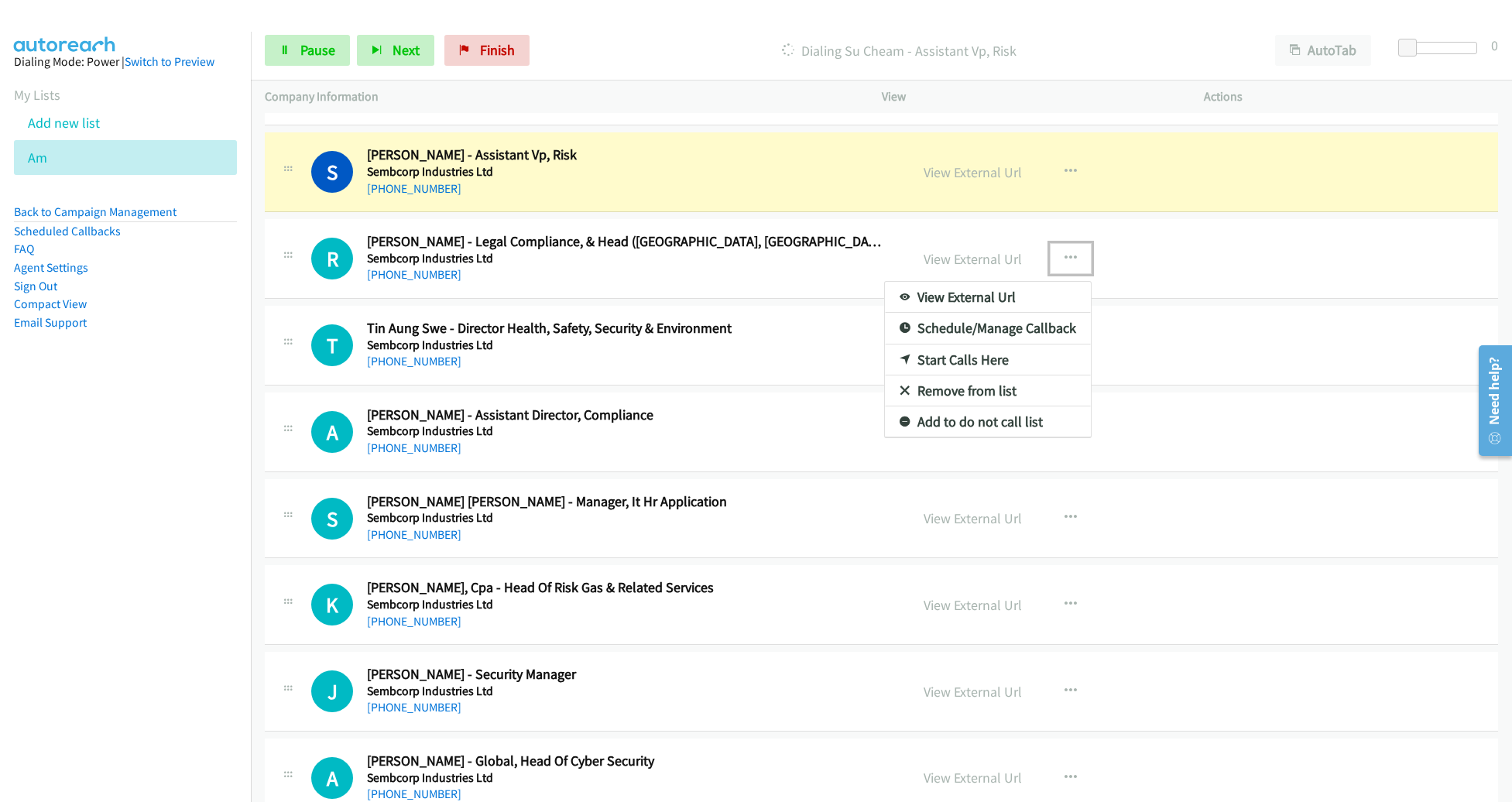
click at [981, 380] on link "Remove from list" at bounding box center [988, 391] width 206 height 31
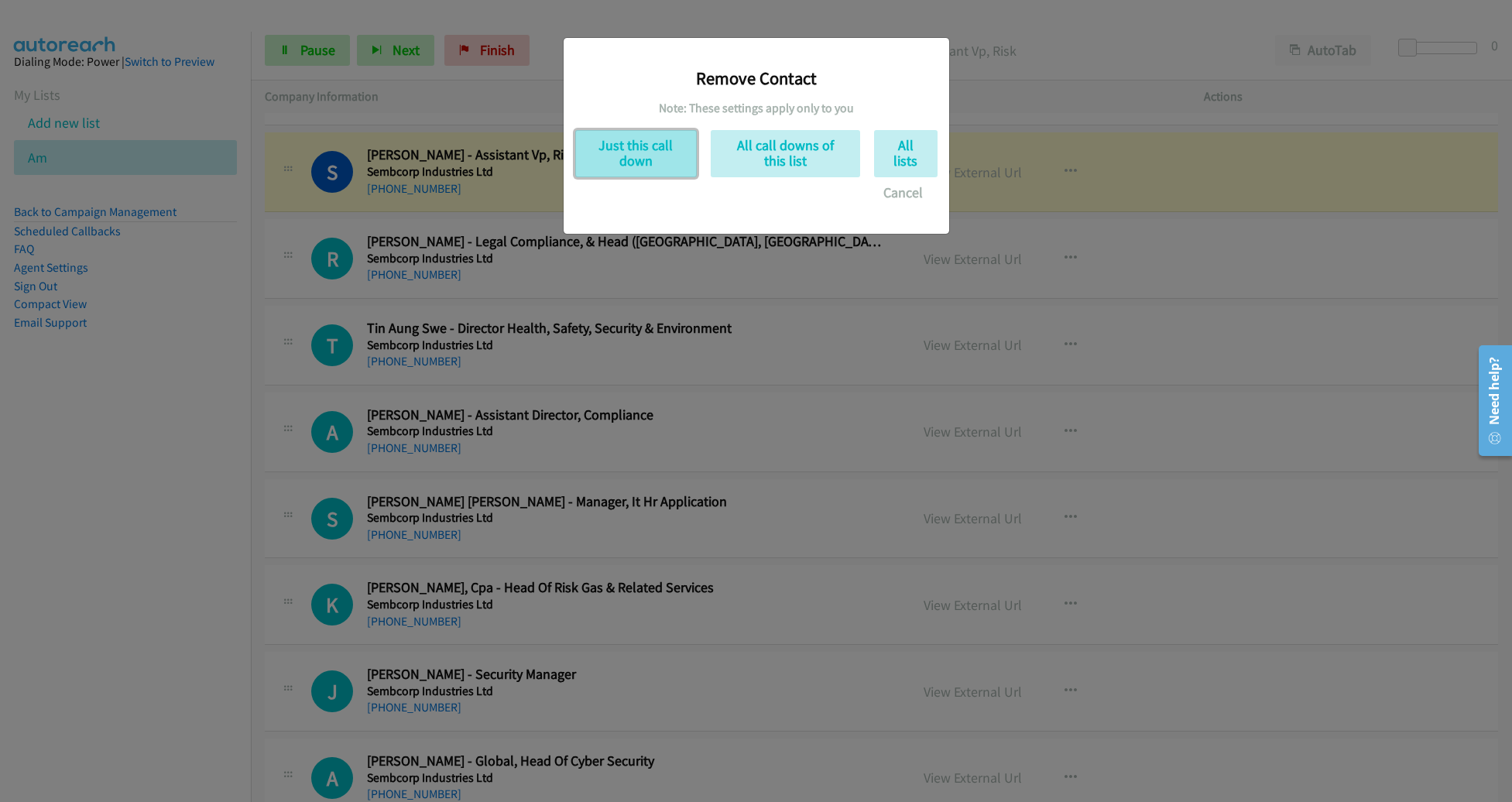
click at [655, 169] on button "Just this call down" at bounding box center [636, 153] width 122 height 47
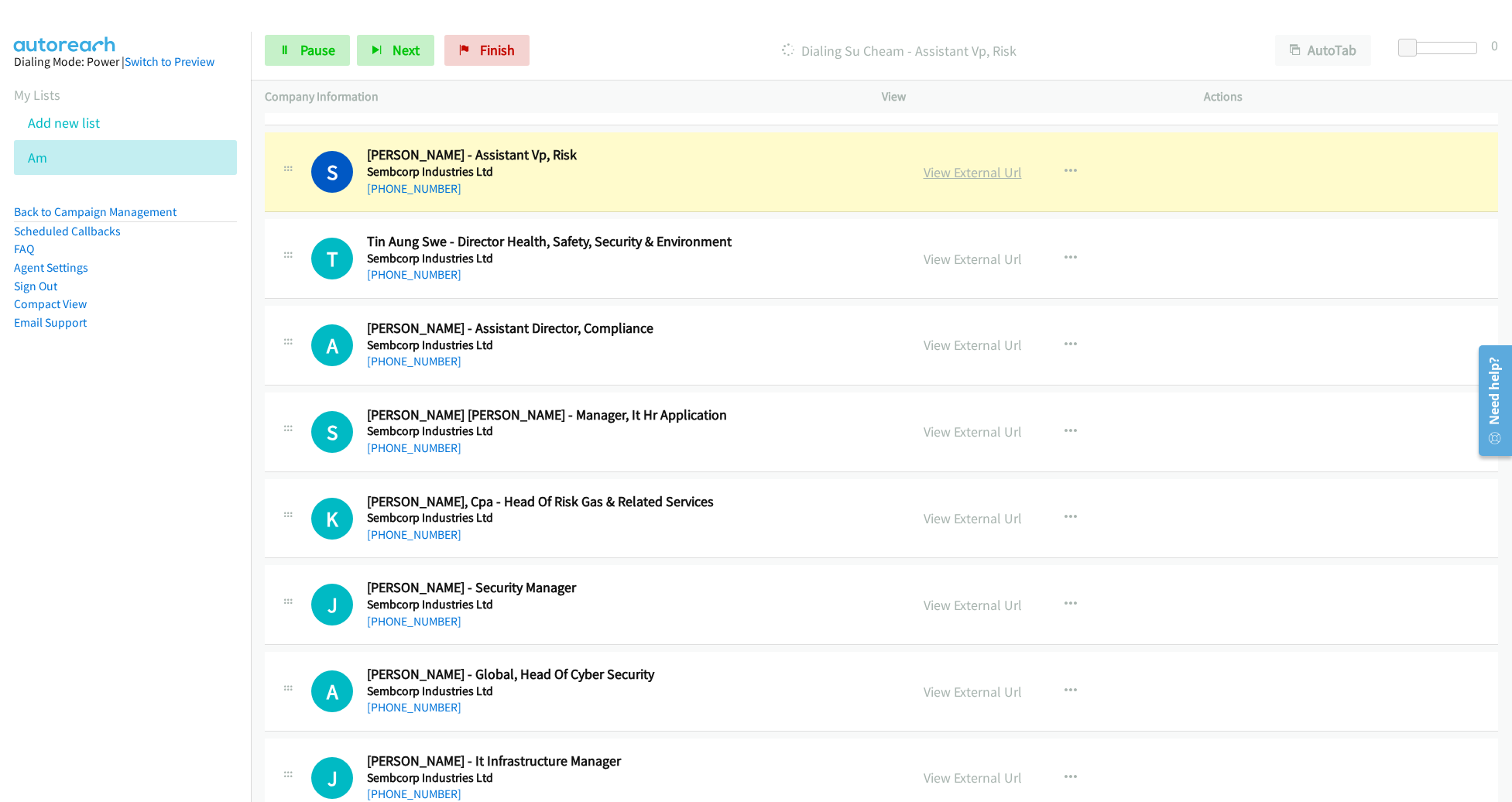
click at [971, 164] on link "View External Url" at bounding box center [972, 172] width 98 height 18
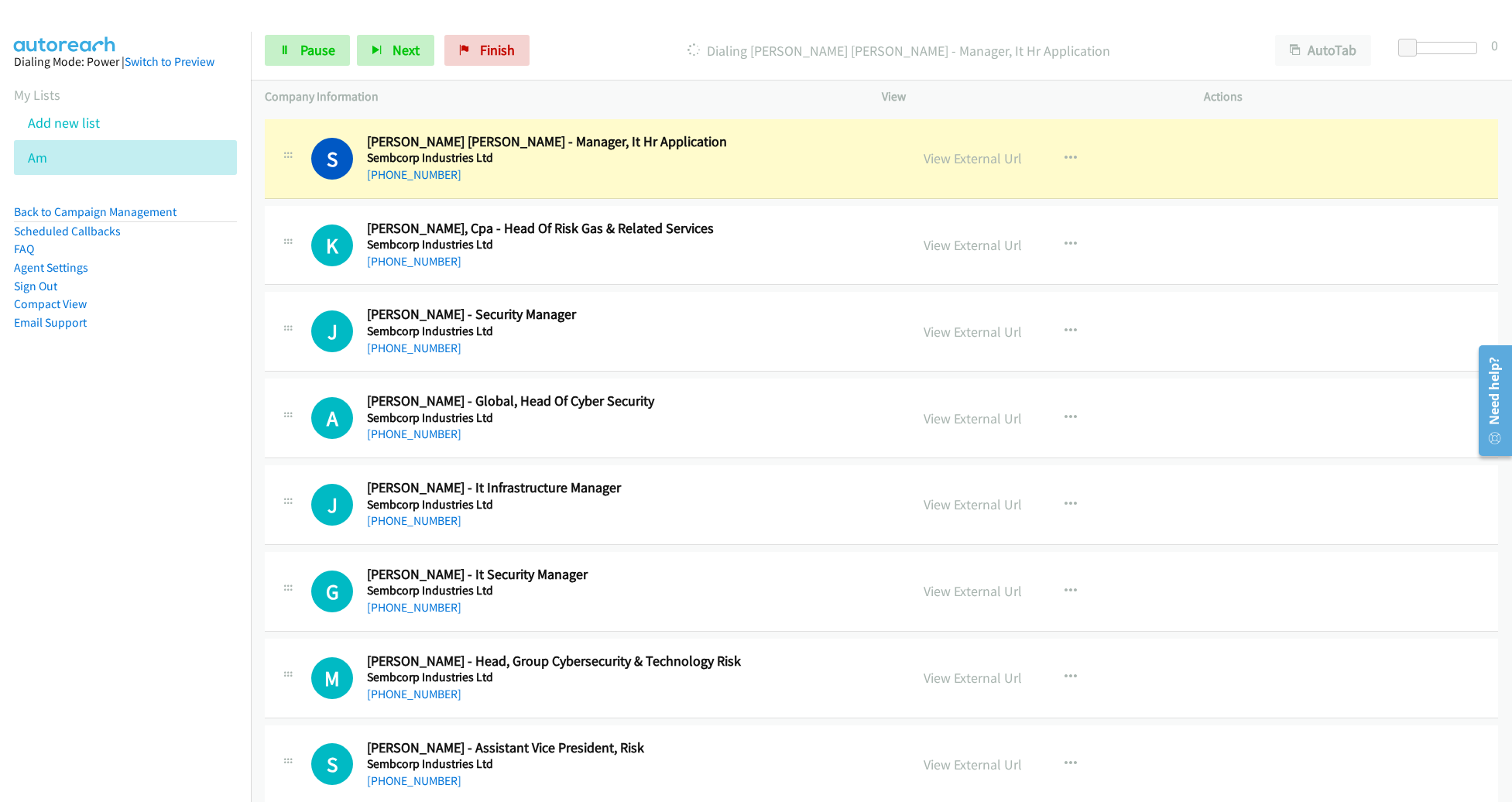
scroll to position [4979, 0]
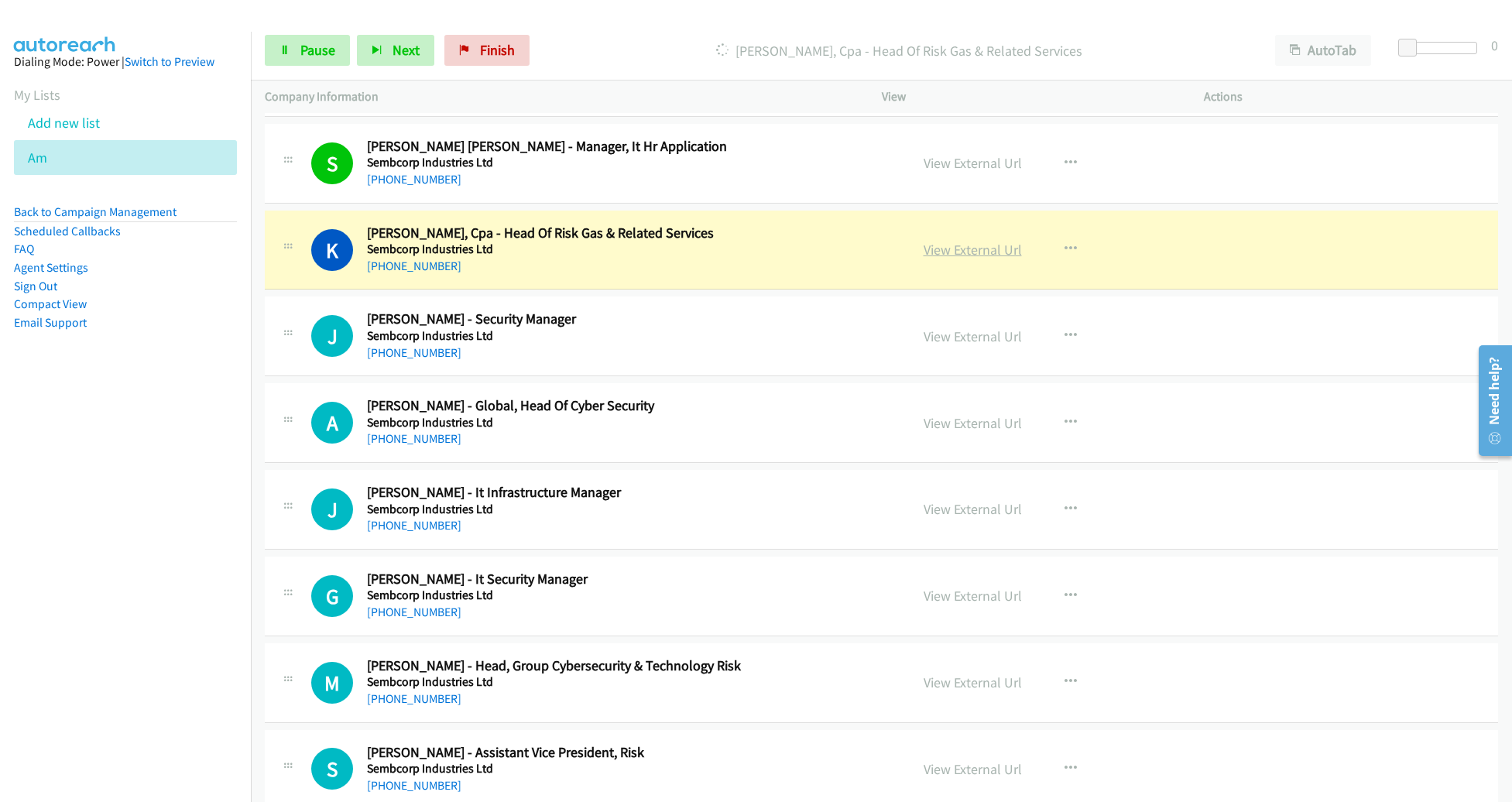
click at [962, 241] on link "View External Url" at bounding box center [972, 249] width 98 height 18
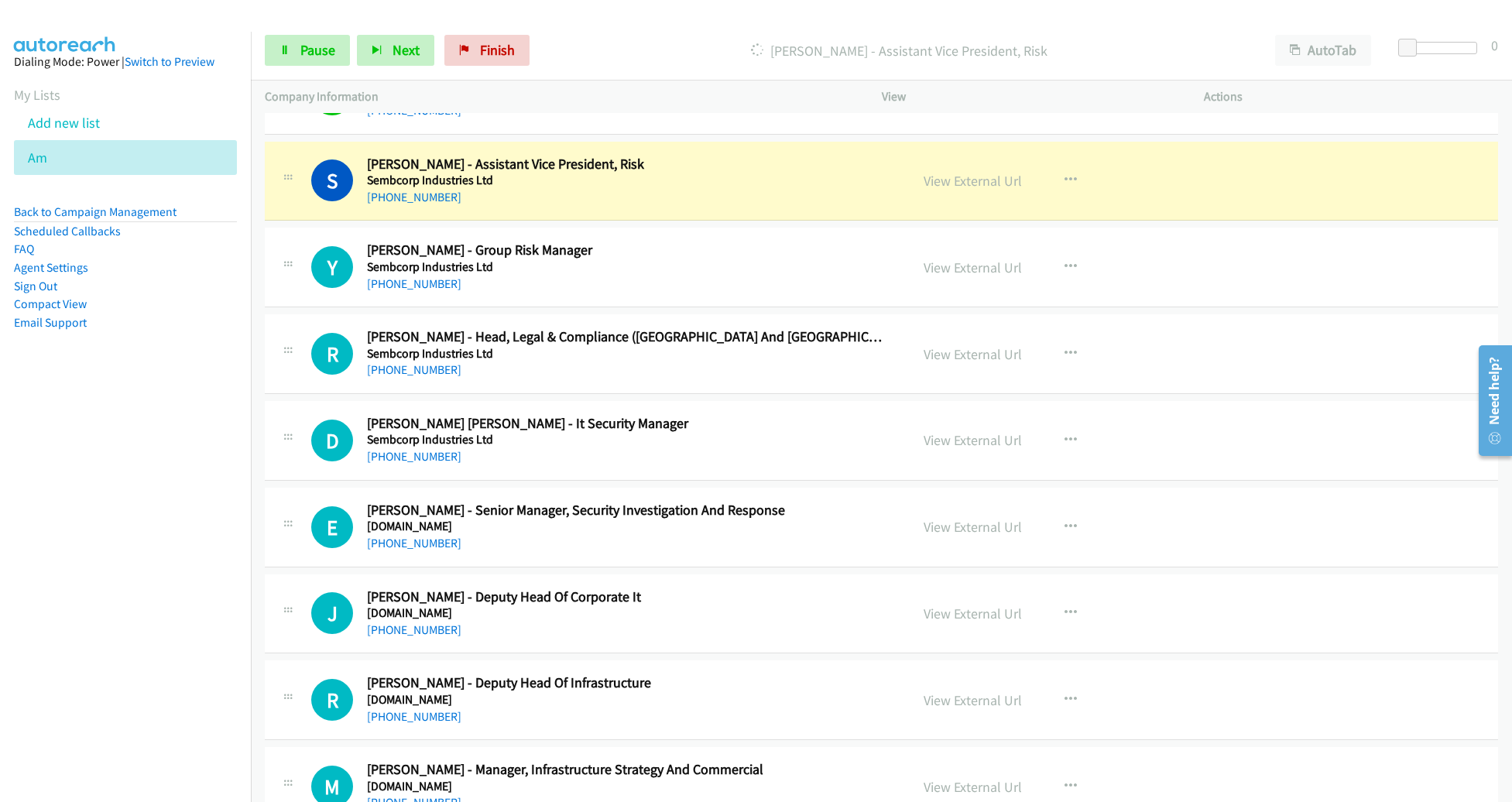
scroll to position [5572, 0]
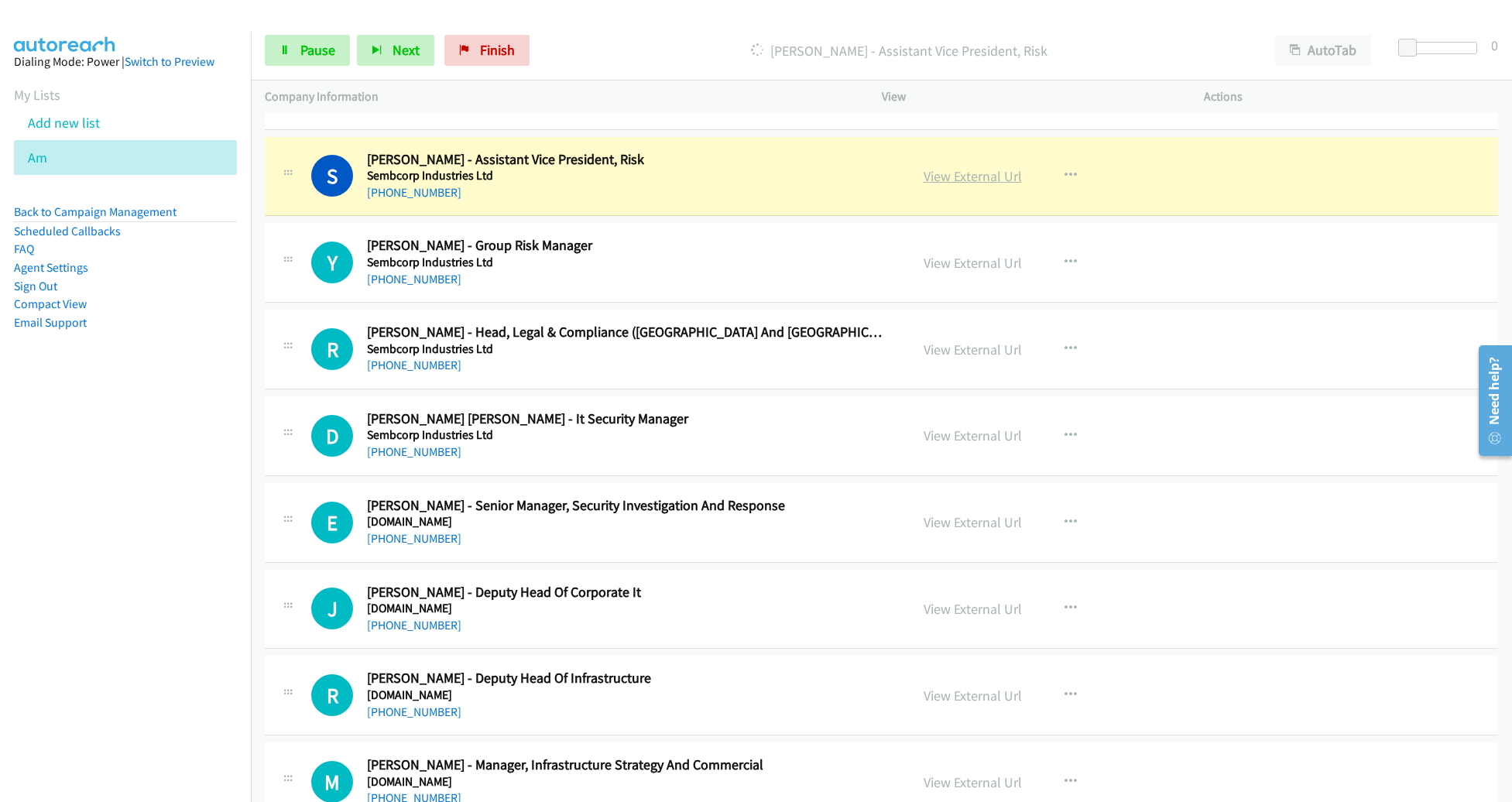
click at [948, 167] on link "View External Url" at bounding box center [972, 176] width 98 height 18
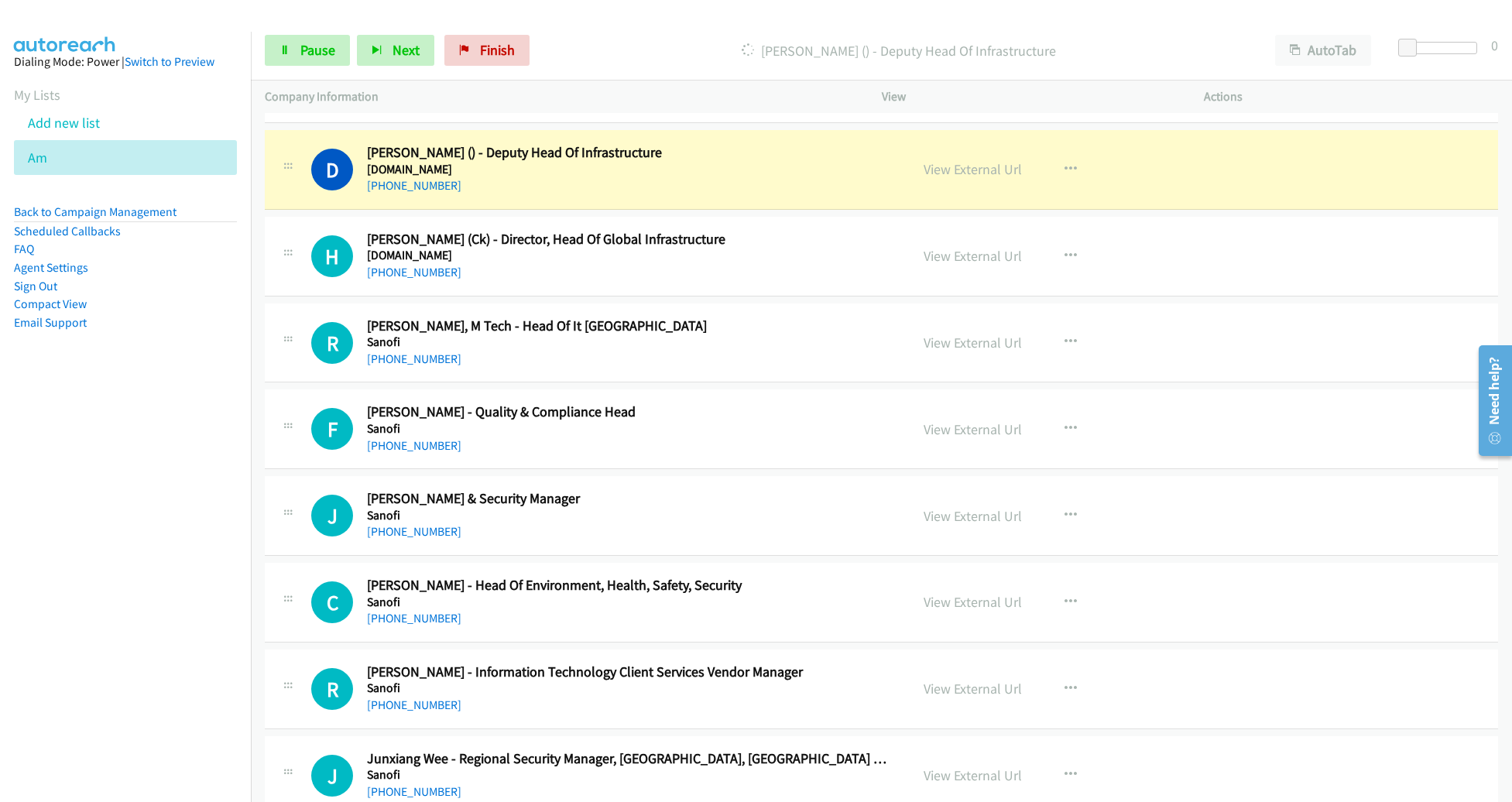
scroll to position [6267, 0]
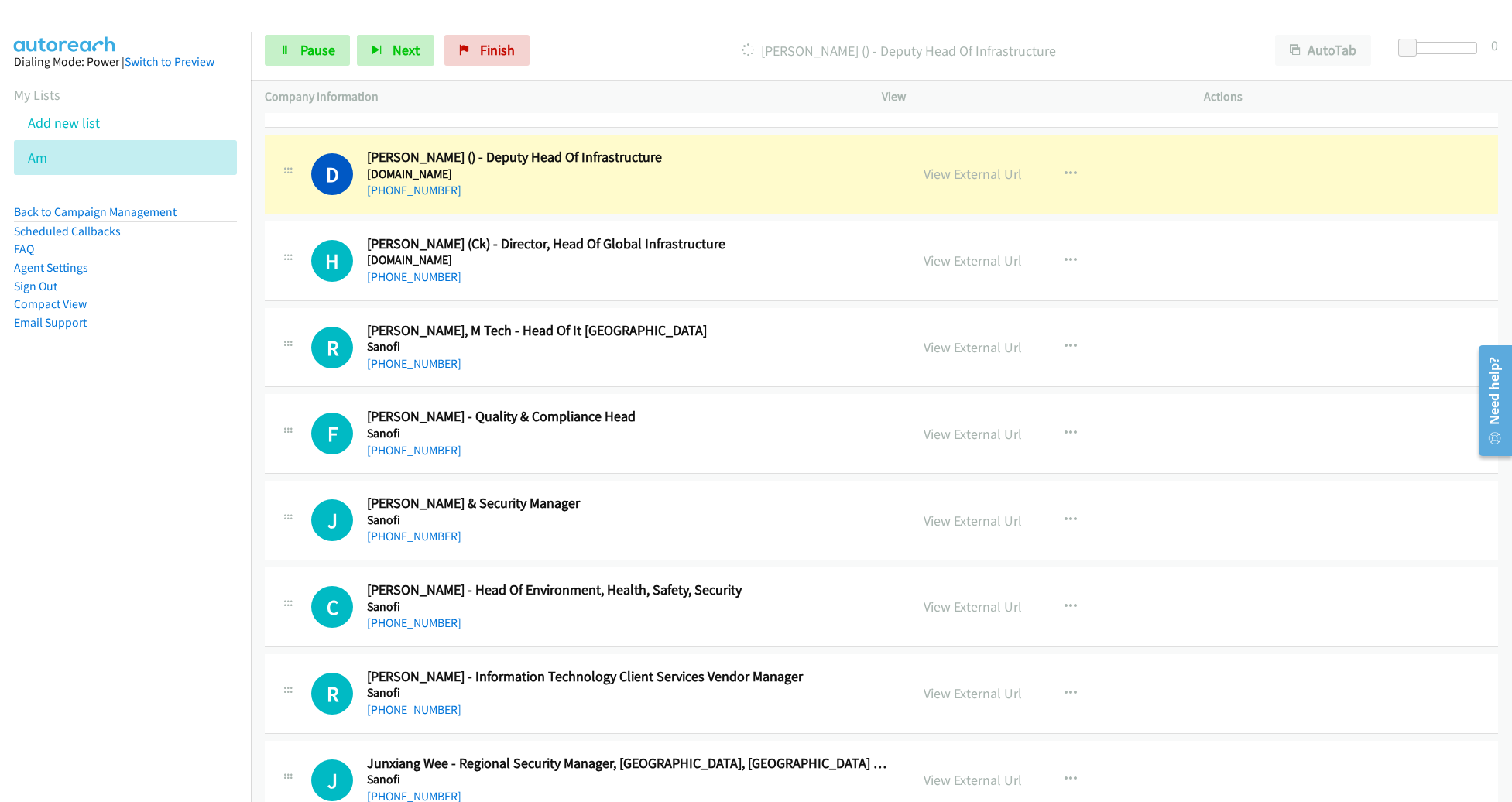
click at [960, 165] on link "View External Url" at bounding box center [972, 174] width 98 height 18
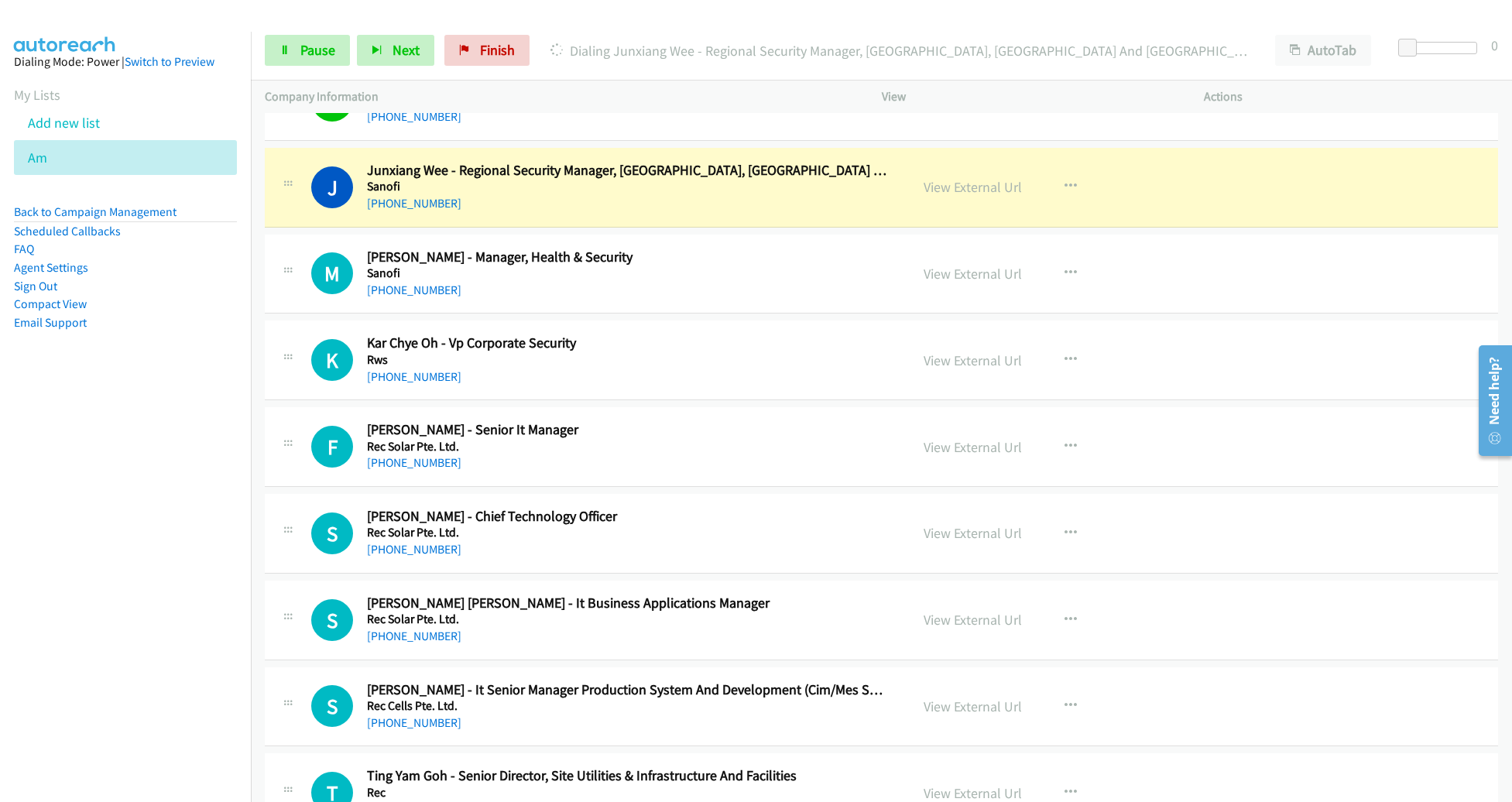
scroll to position [6858, 0]
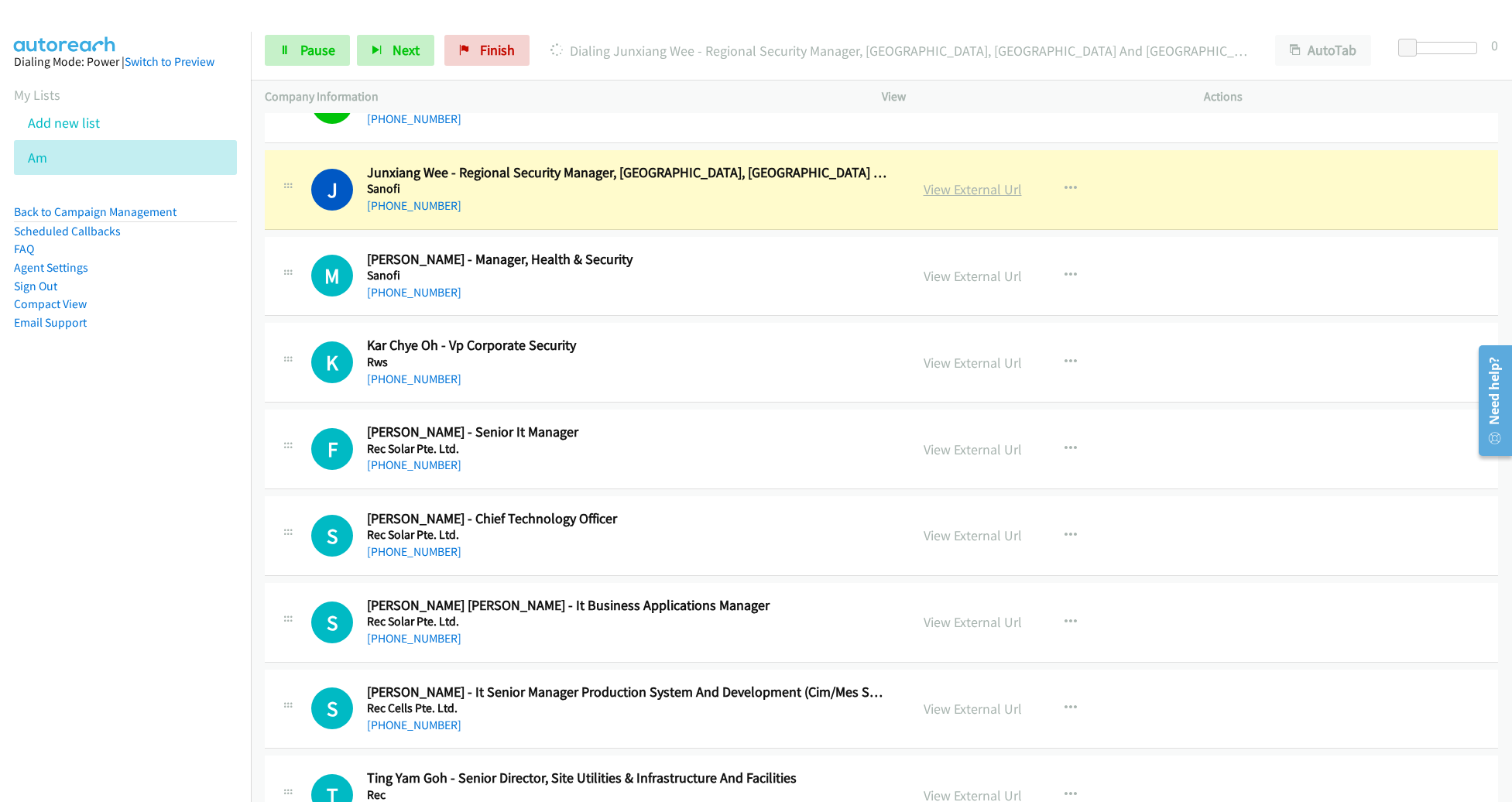
click at [931, 181] on link "View External Url" at bounding box center [972, 189] width 98 height 18
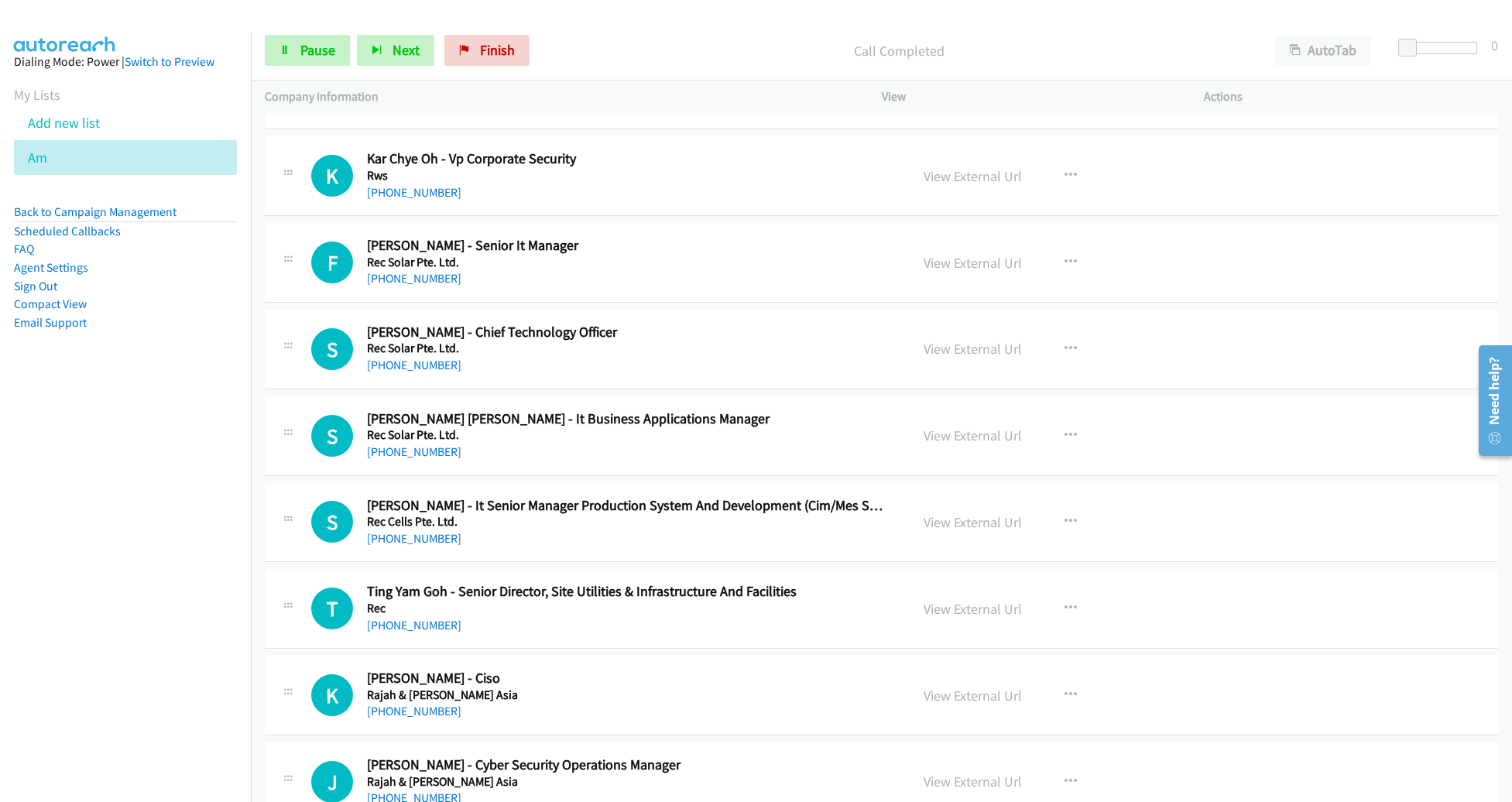
scroll to position [7045, 0]
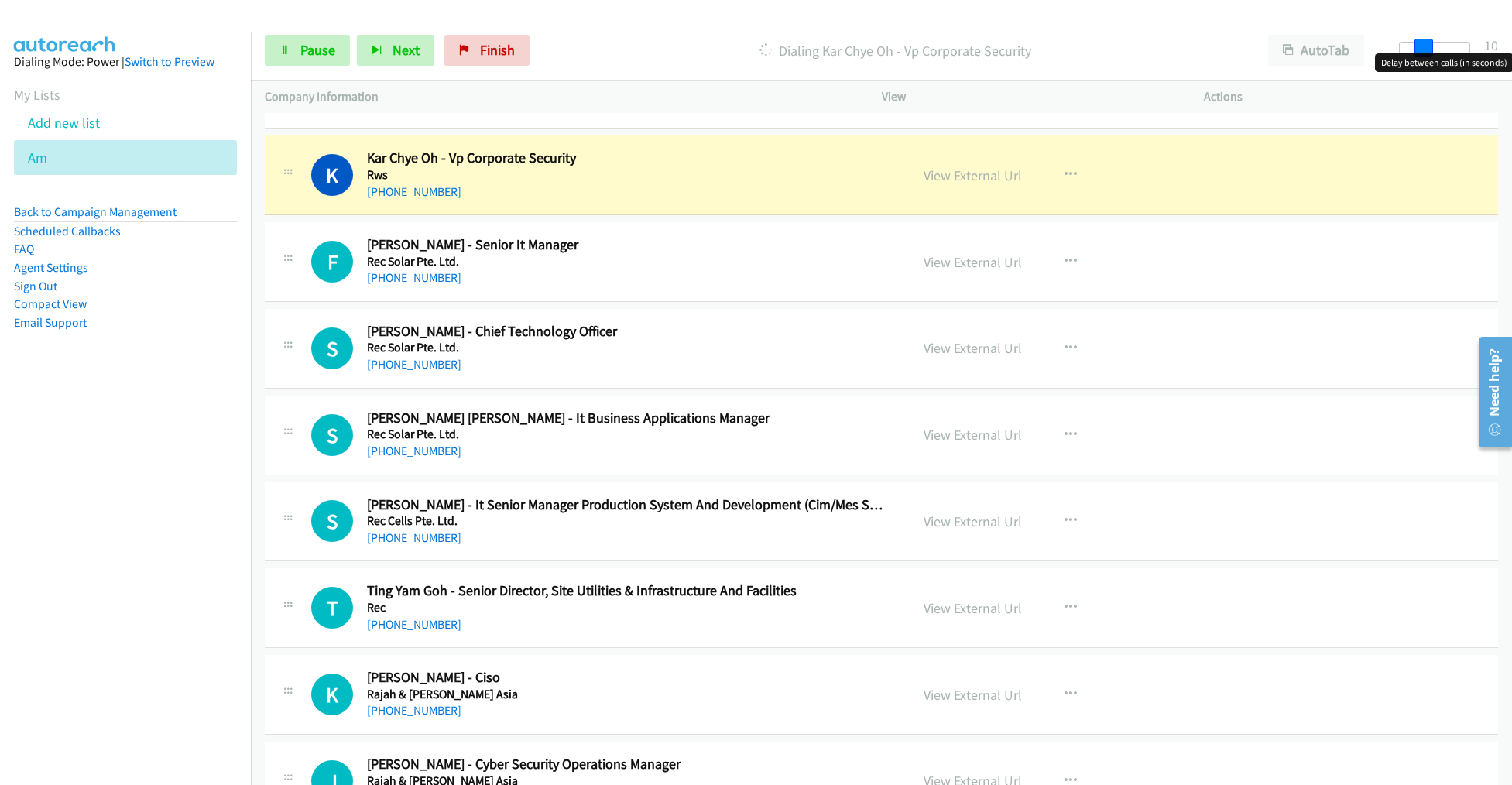
drag, startPoint x: 1409, startPoint y: 50, endPoint x: 1432, endPoint y: 53, distance: 23.2
click at [1432, 53] on div at bounding box center [1434, 48] width 72 height 13
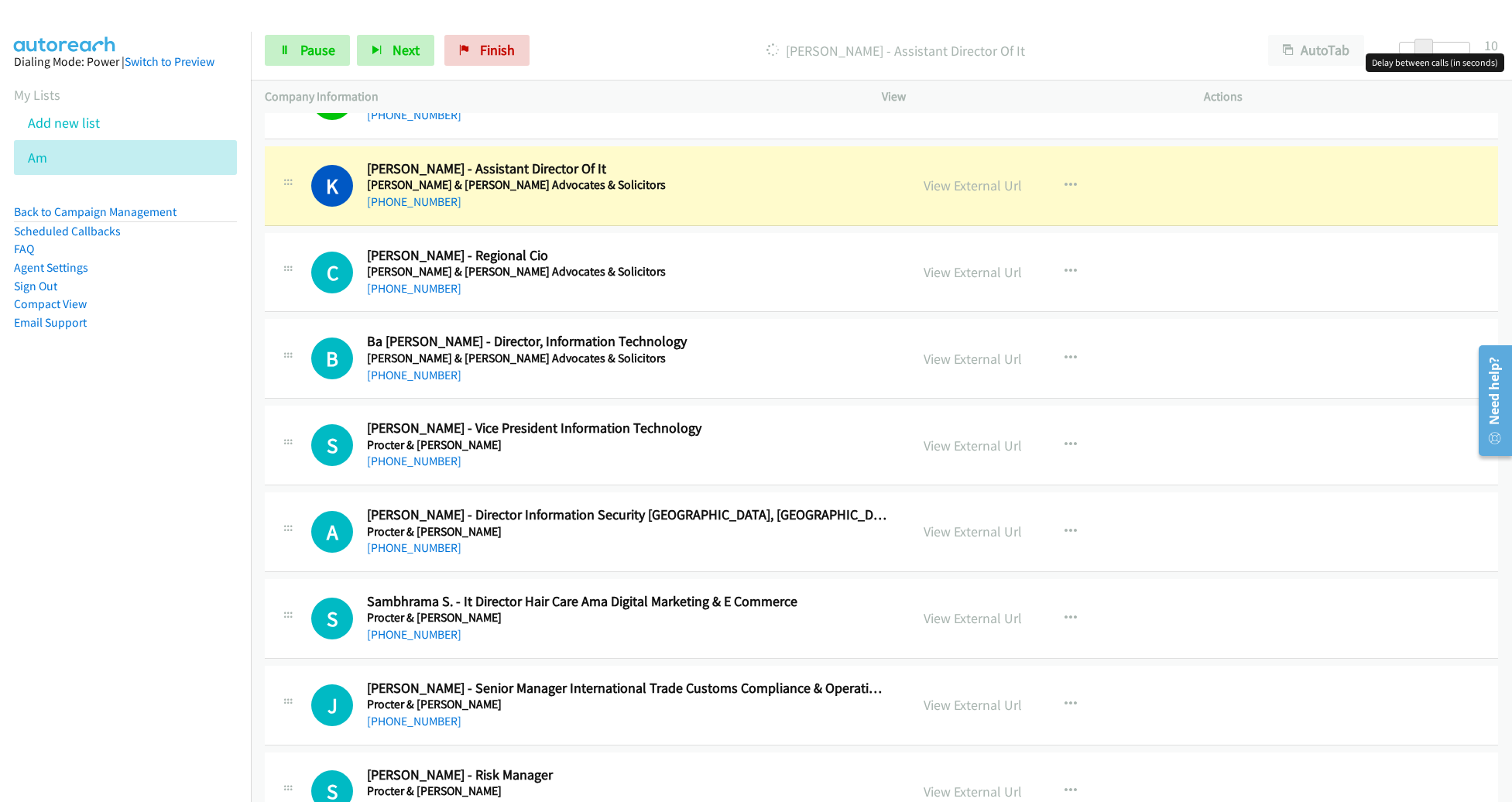
scroll to position [7727, 0]
click at [824, 193] on div "[PHONE_NUMBER]" at bounding box center [627, 203] width 520 height 19
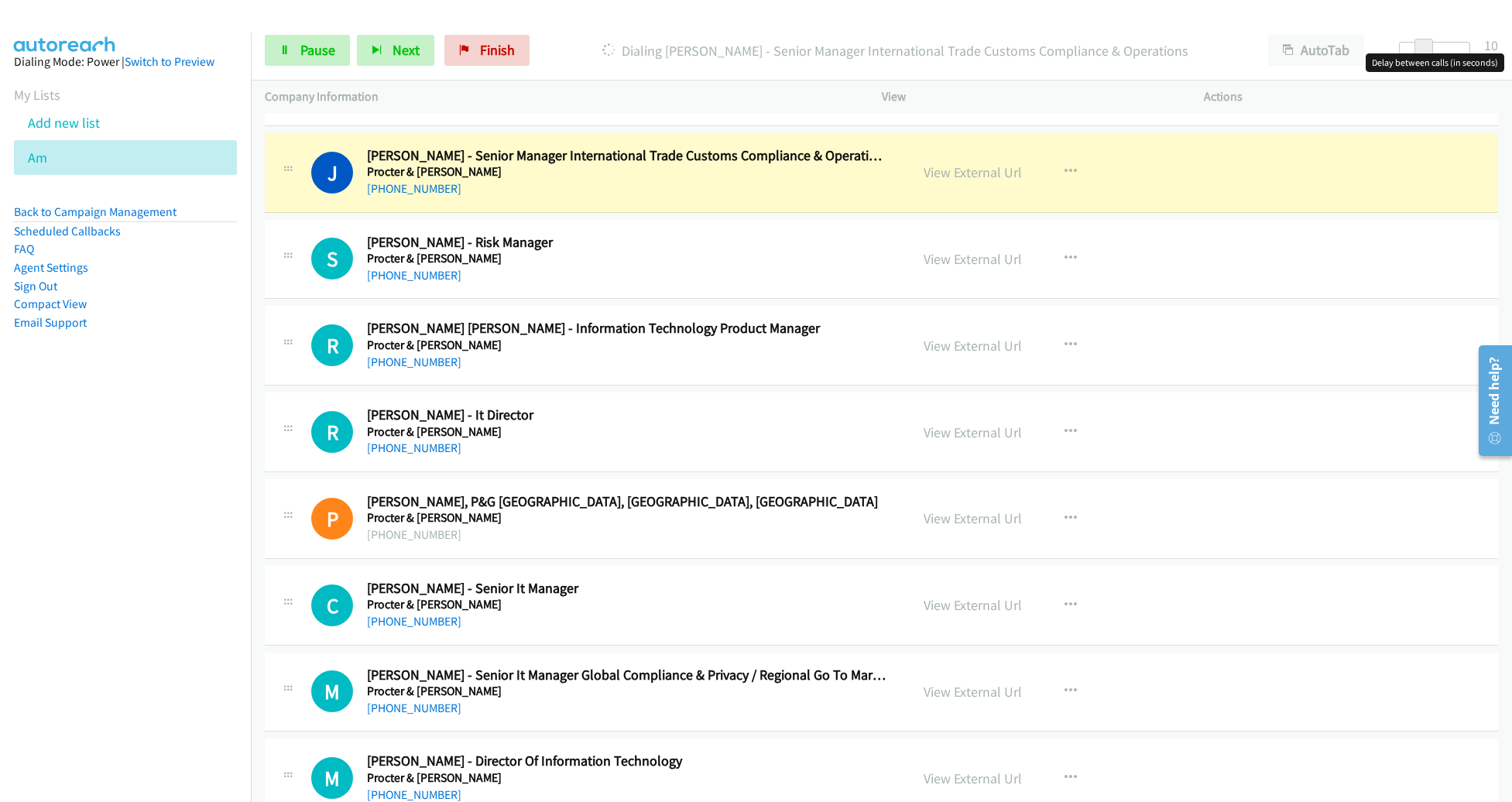
scroll to position [8260, 0]
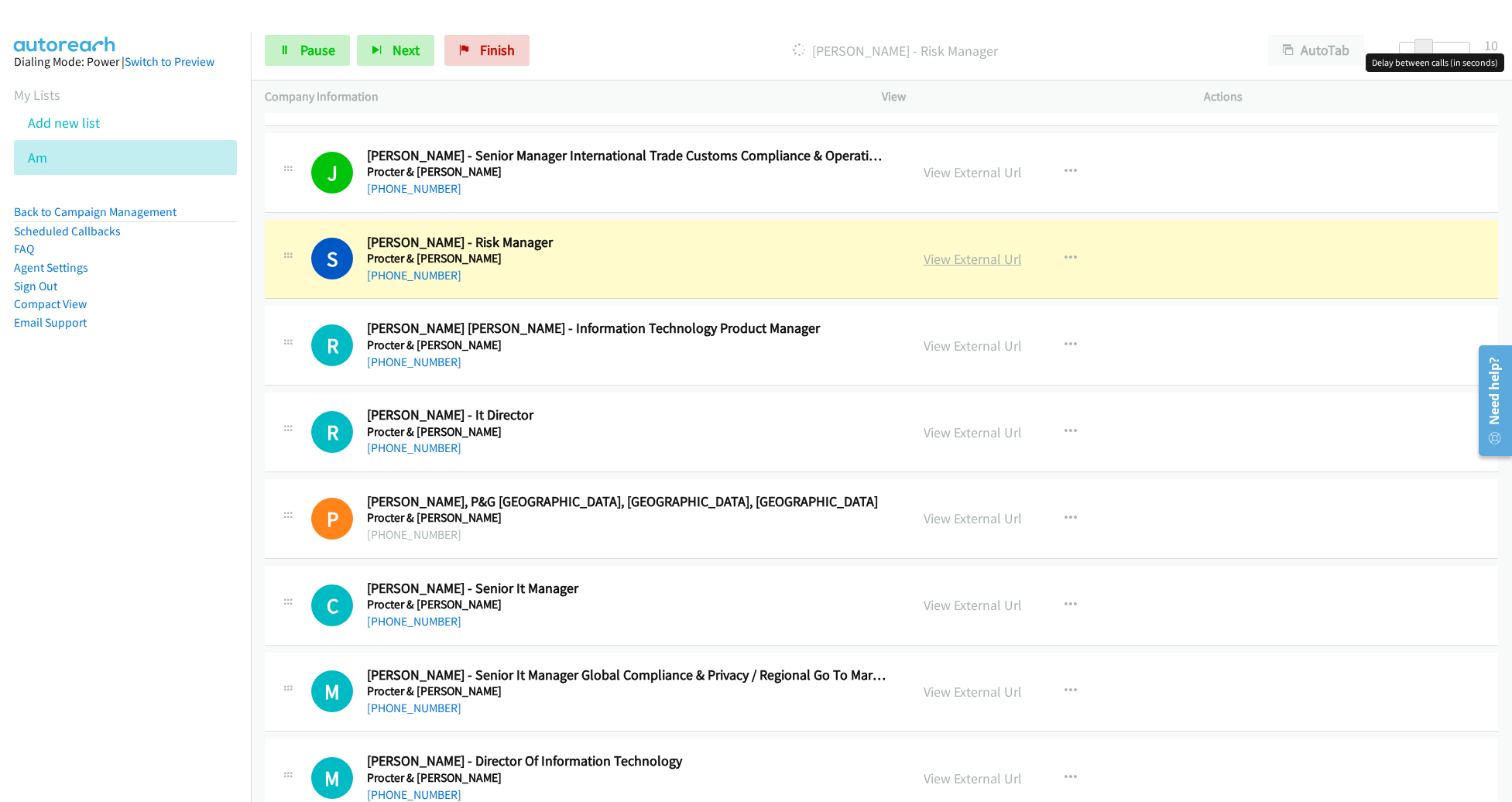
click at [934, 250] on link "View External Url" at bounding box center [972, 259] width 98 height 18
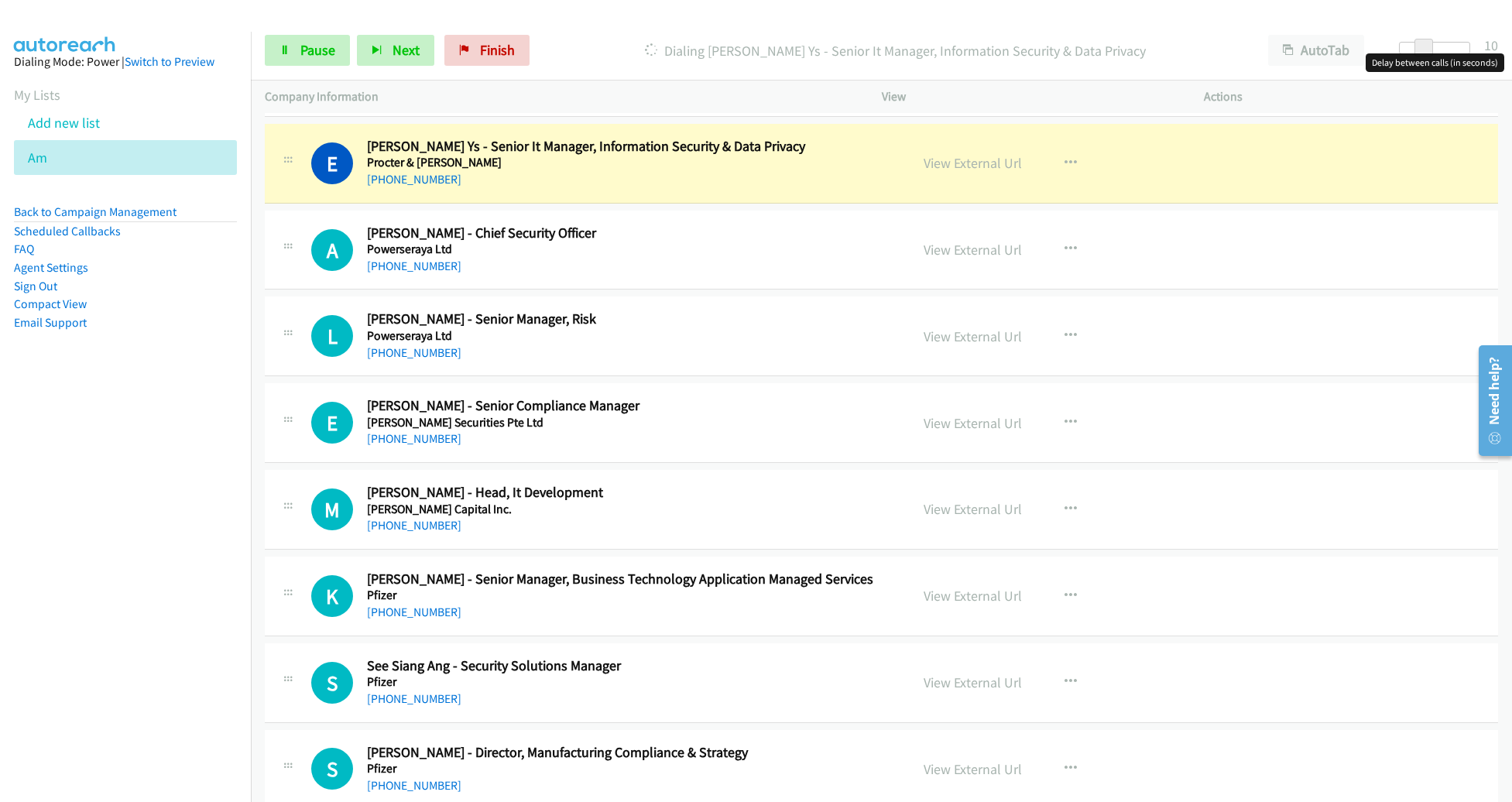
scroll to position [9137, 0]
click at [1426, 50] on span at bounding box center [1424, 48] width 19 height 19
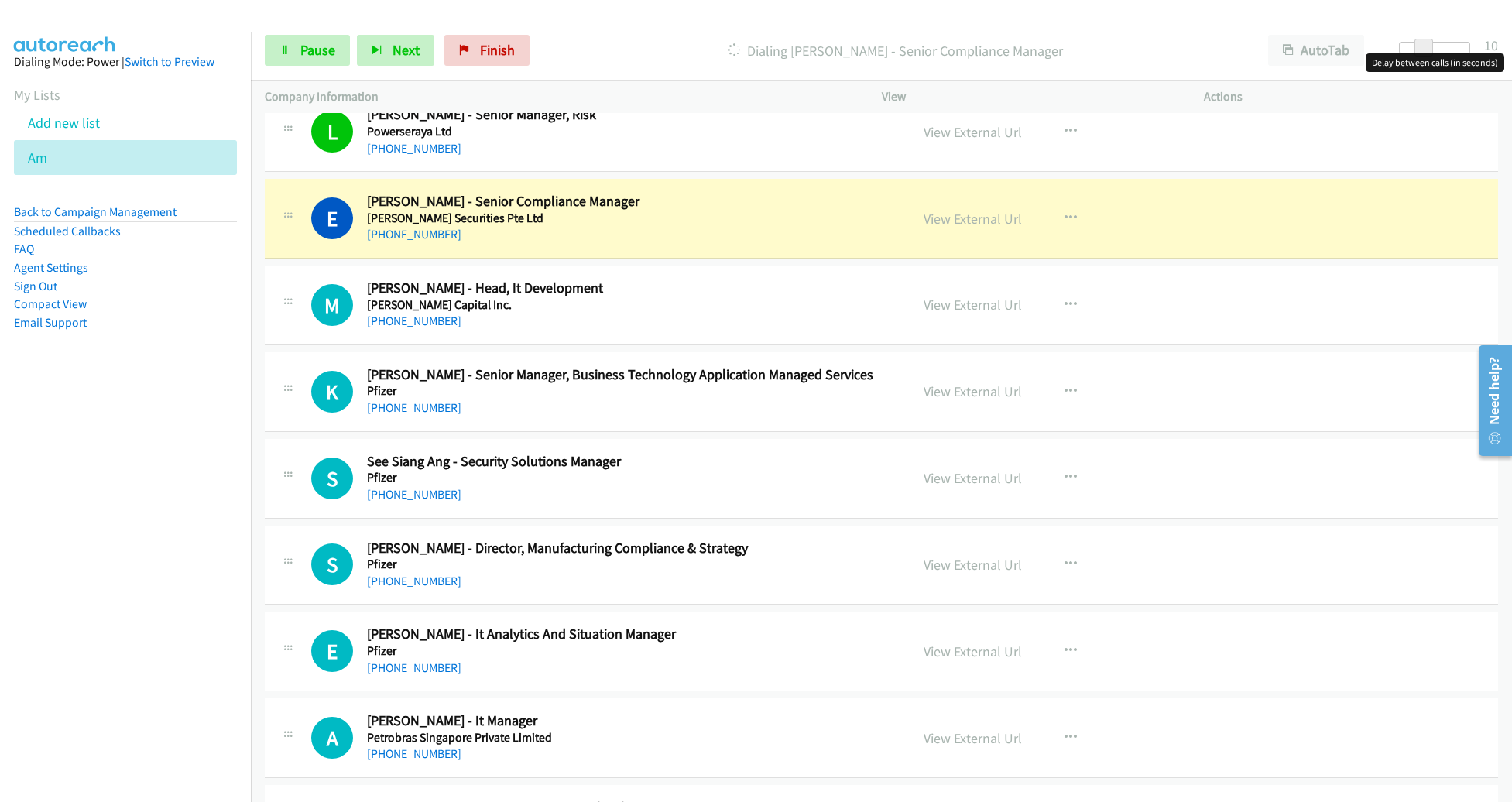
scroll to position [9361, 0]
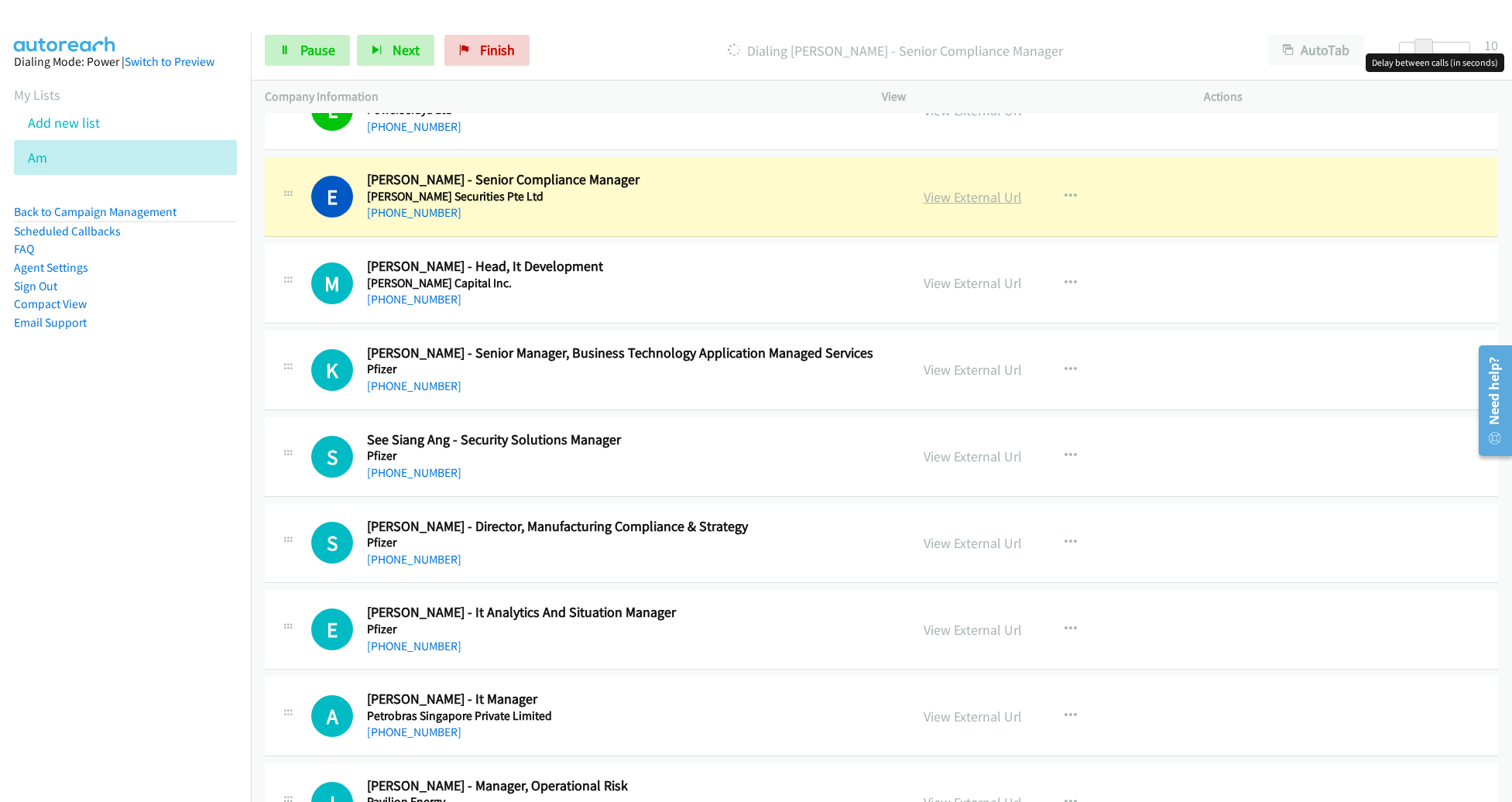
click at [957, 188] on link "View External Url" at bounding box center [972, 197] width 98 height 18
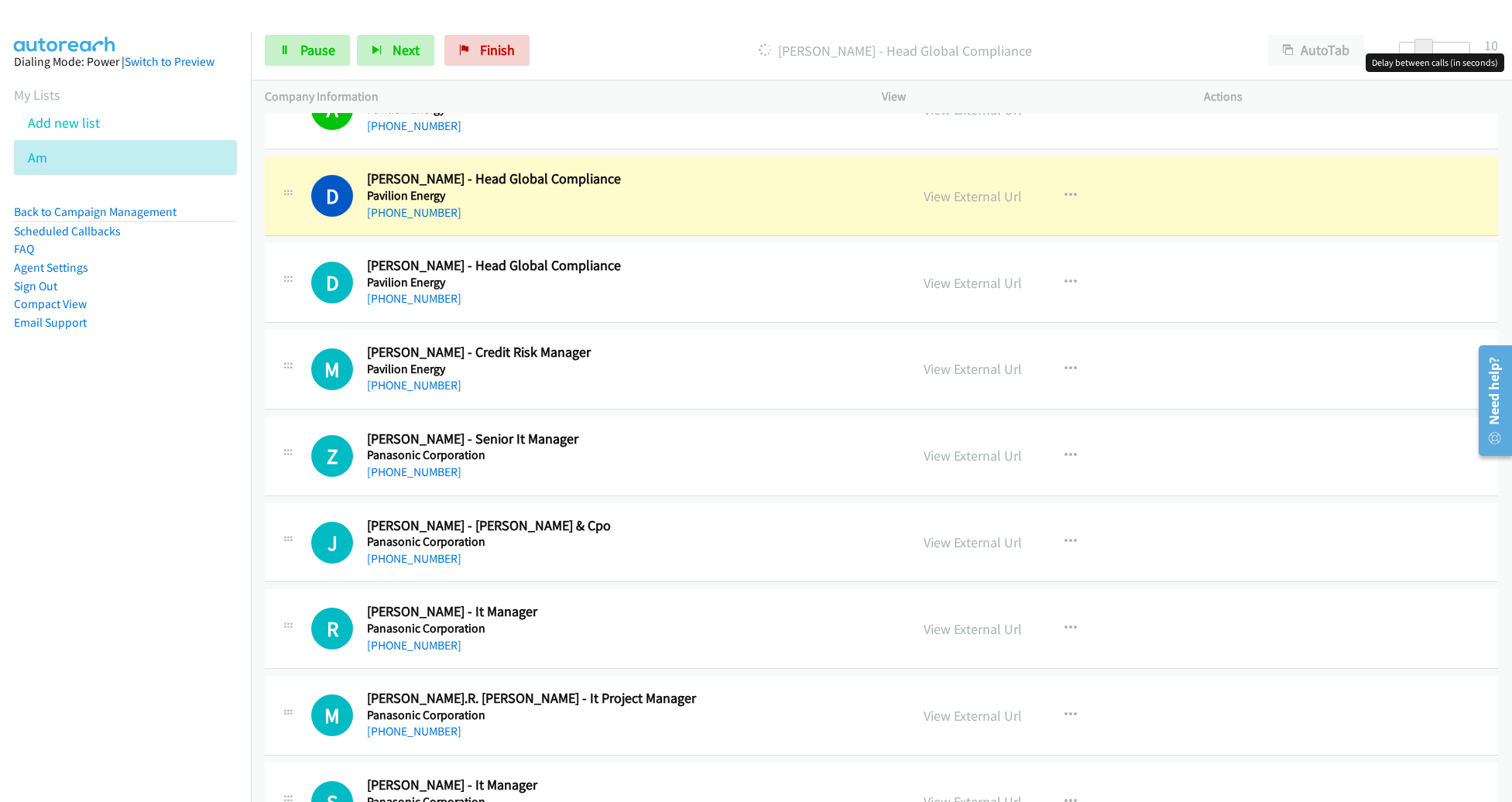
scroll to position [10230, 0]
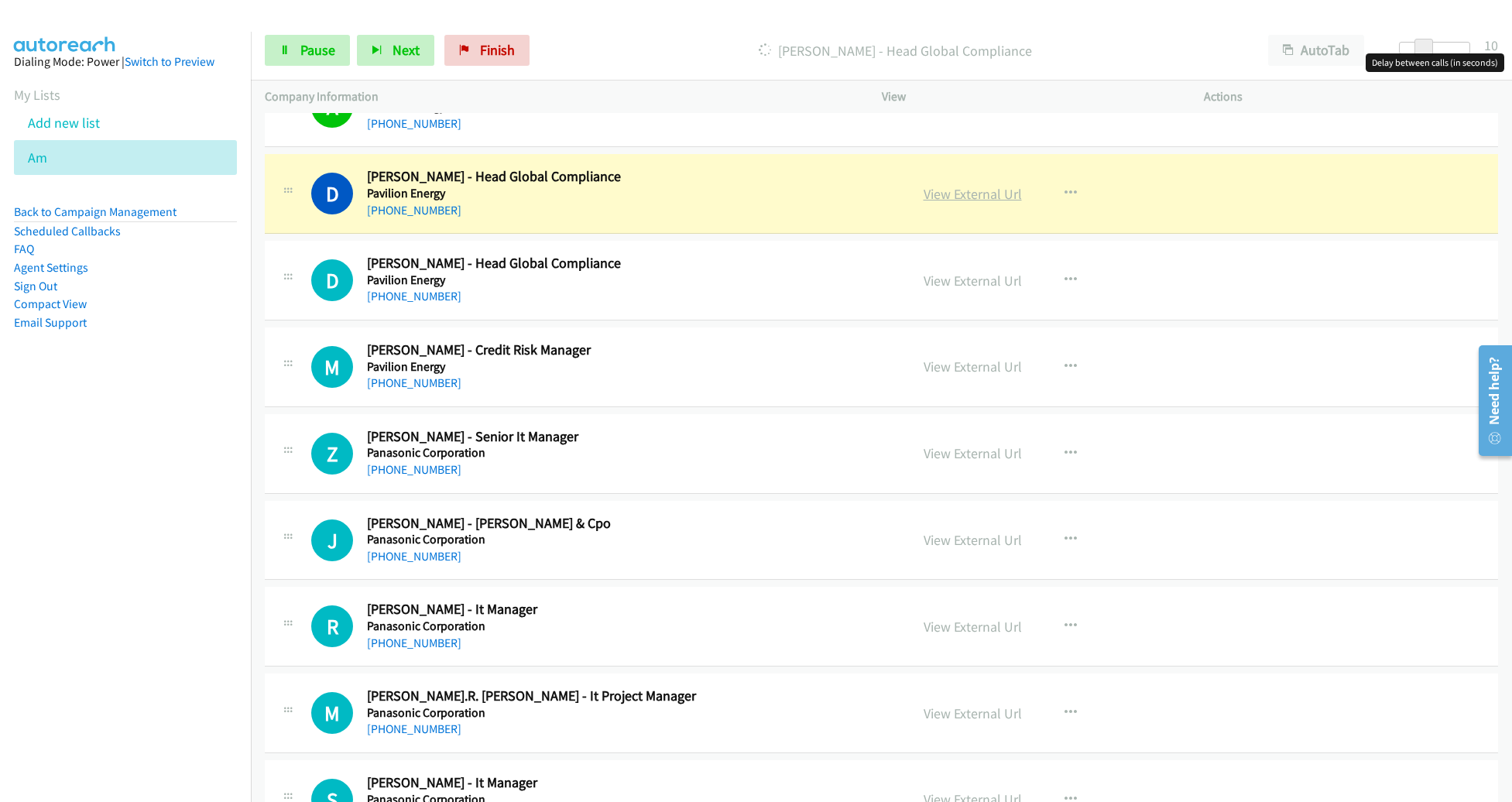
click at [956, 185] on link "View External Url" at bounding box center [972, 193] width 98 height 18
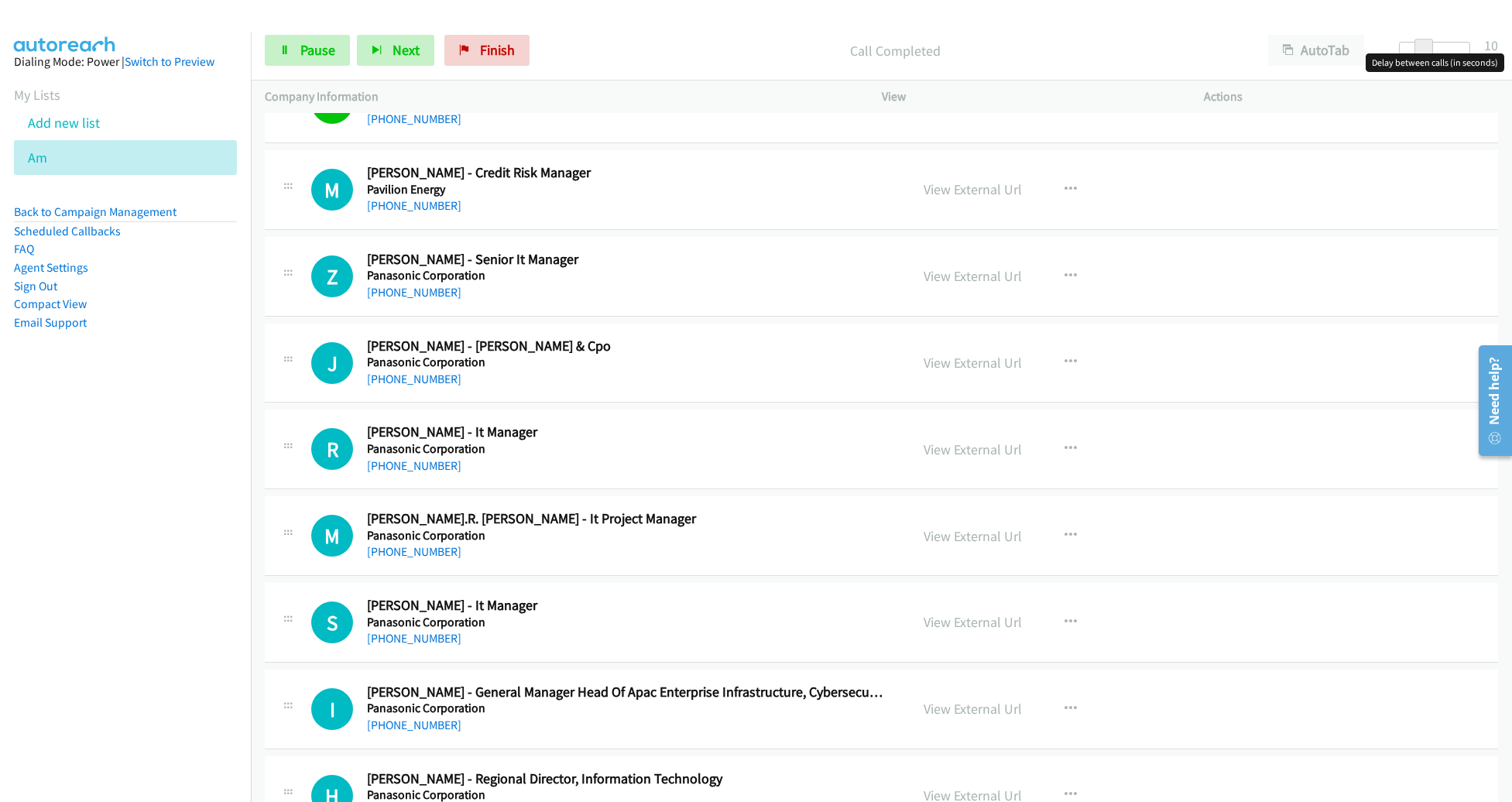
scroll to position [10412, 0]
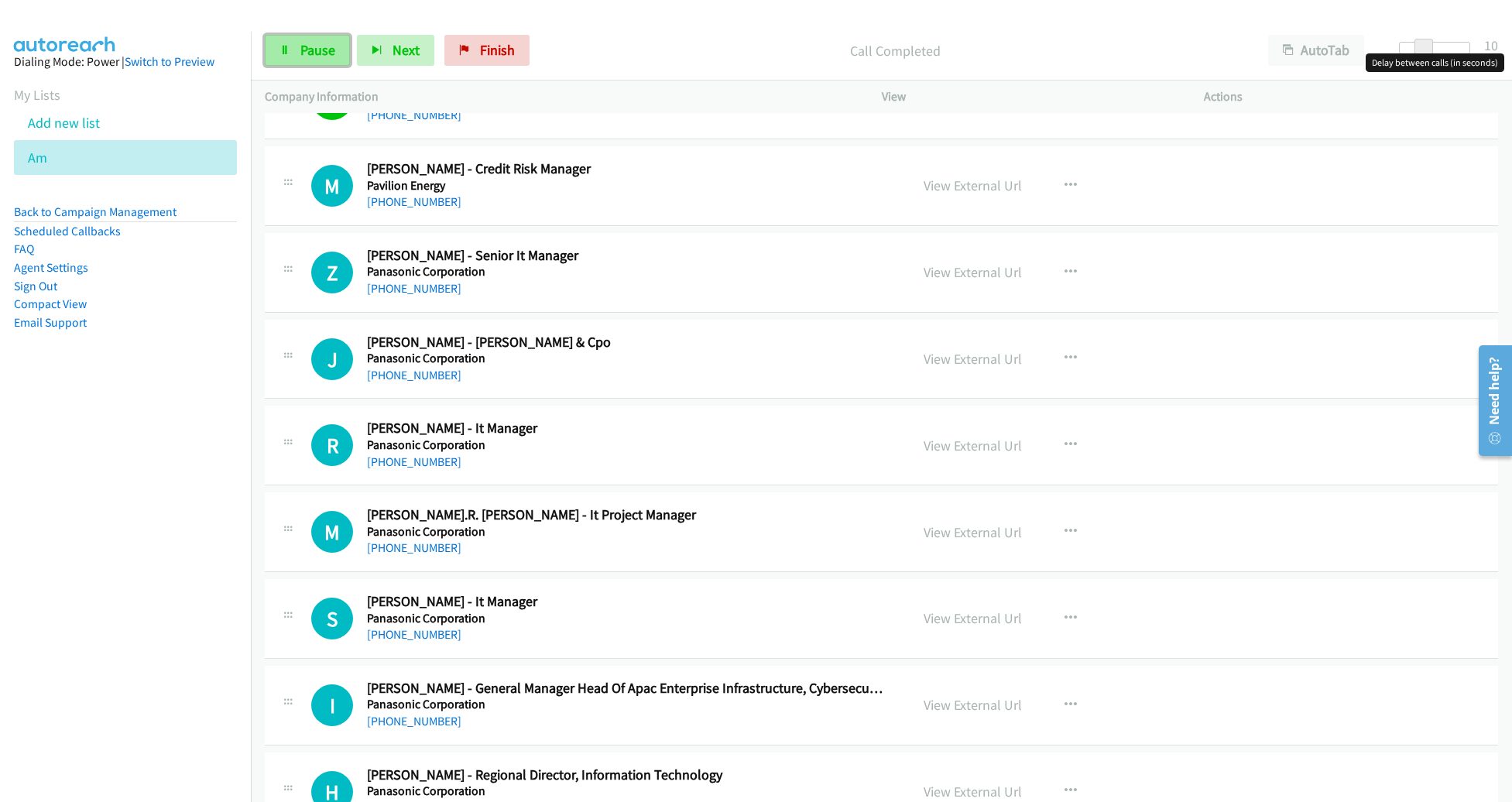
click at [313, 64] on link "Pause" at bounding box center [307, 50] width 85 height 31
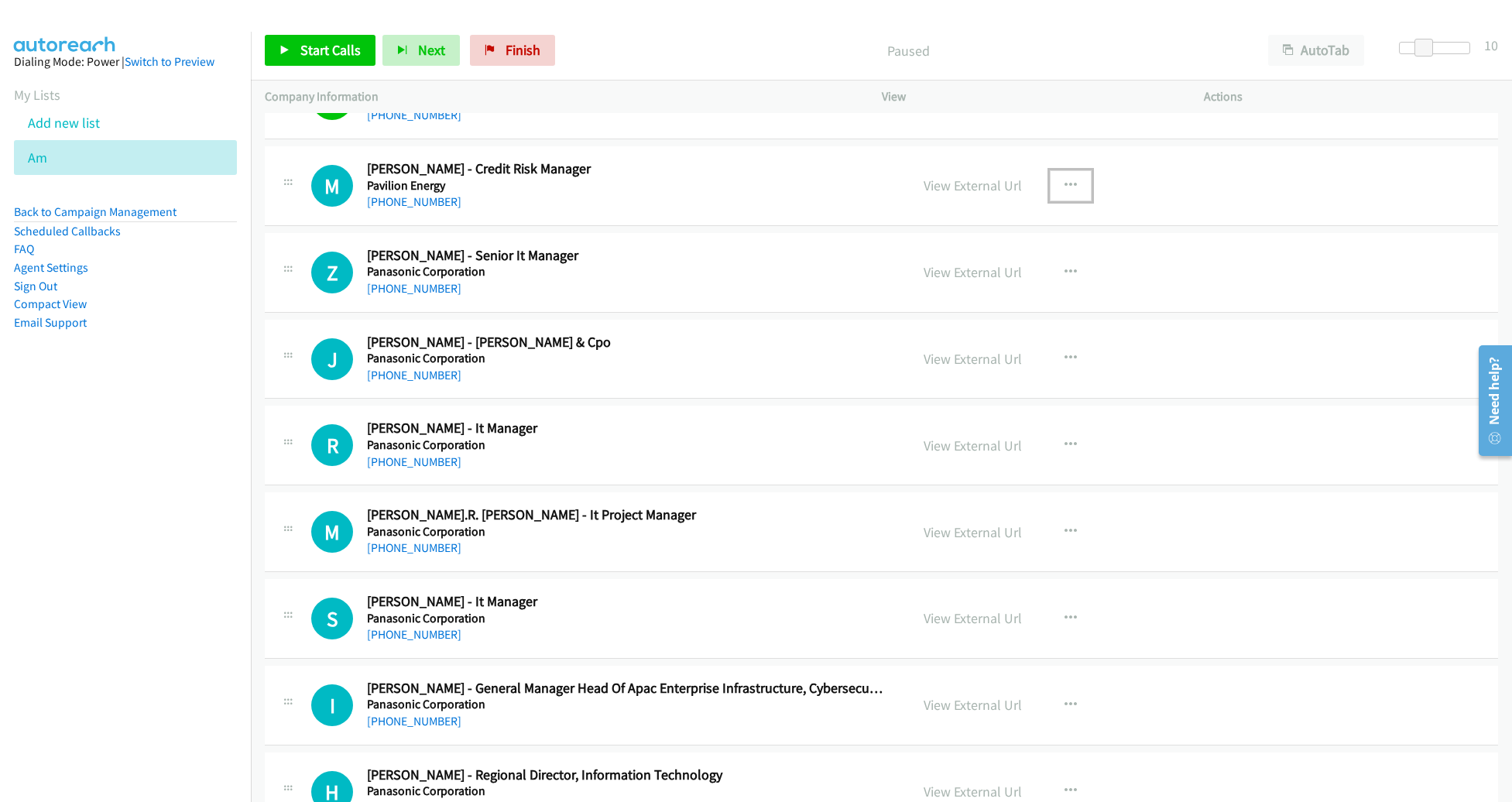
click at [1064, 180] on icon "button" at bounding box center [1070, 186] width 13 height 13
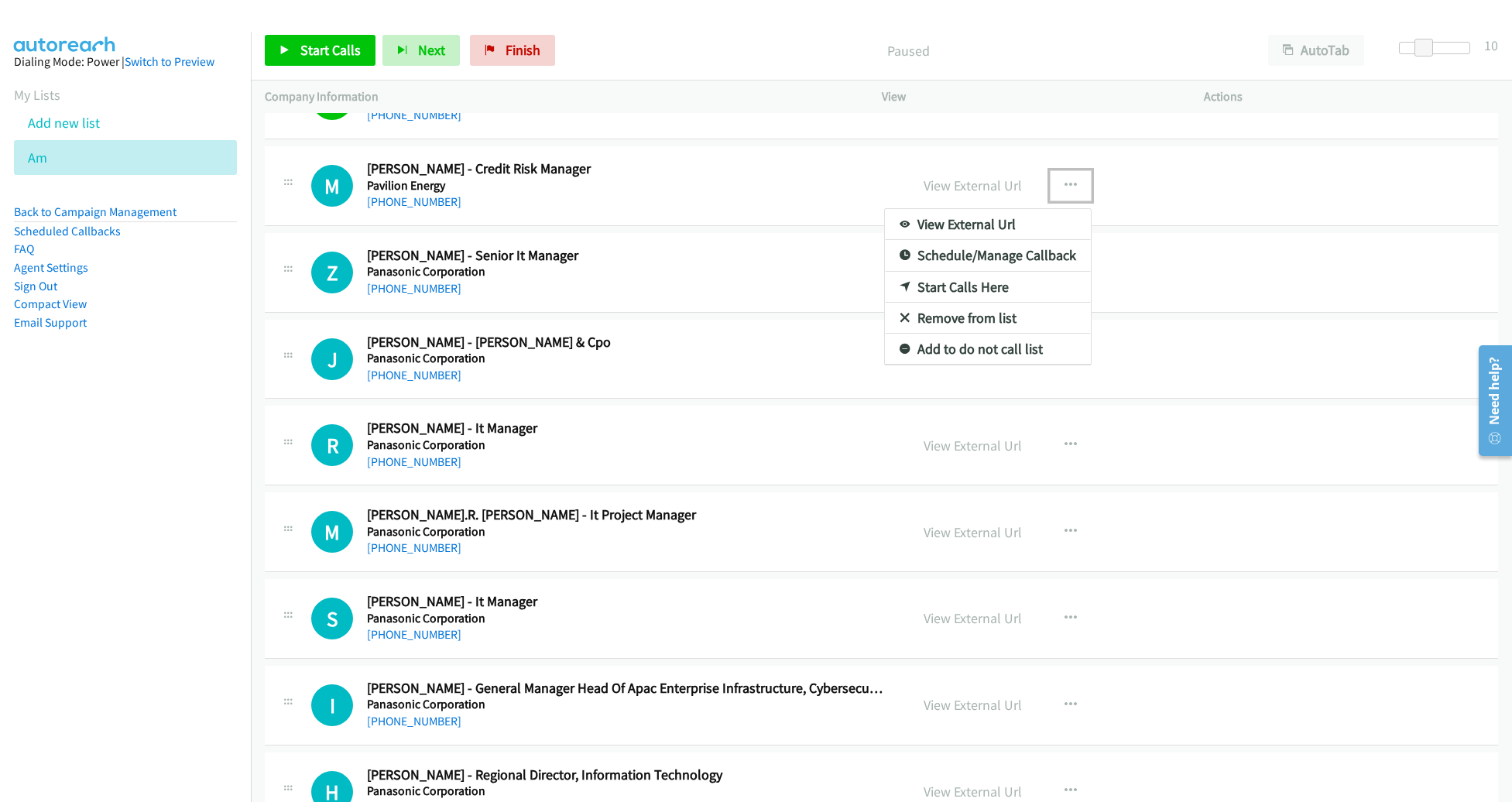
click at [993, 303] on link "Remove from list" at bounding box center [988, 318] width 206 height 31
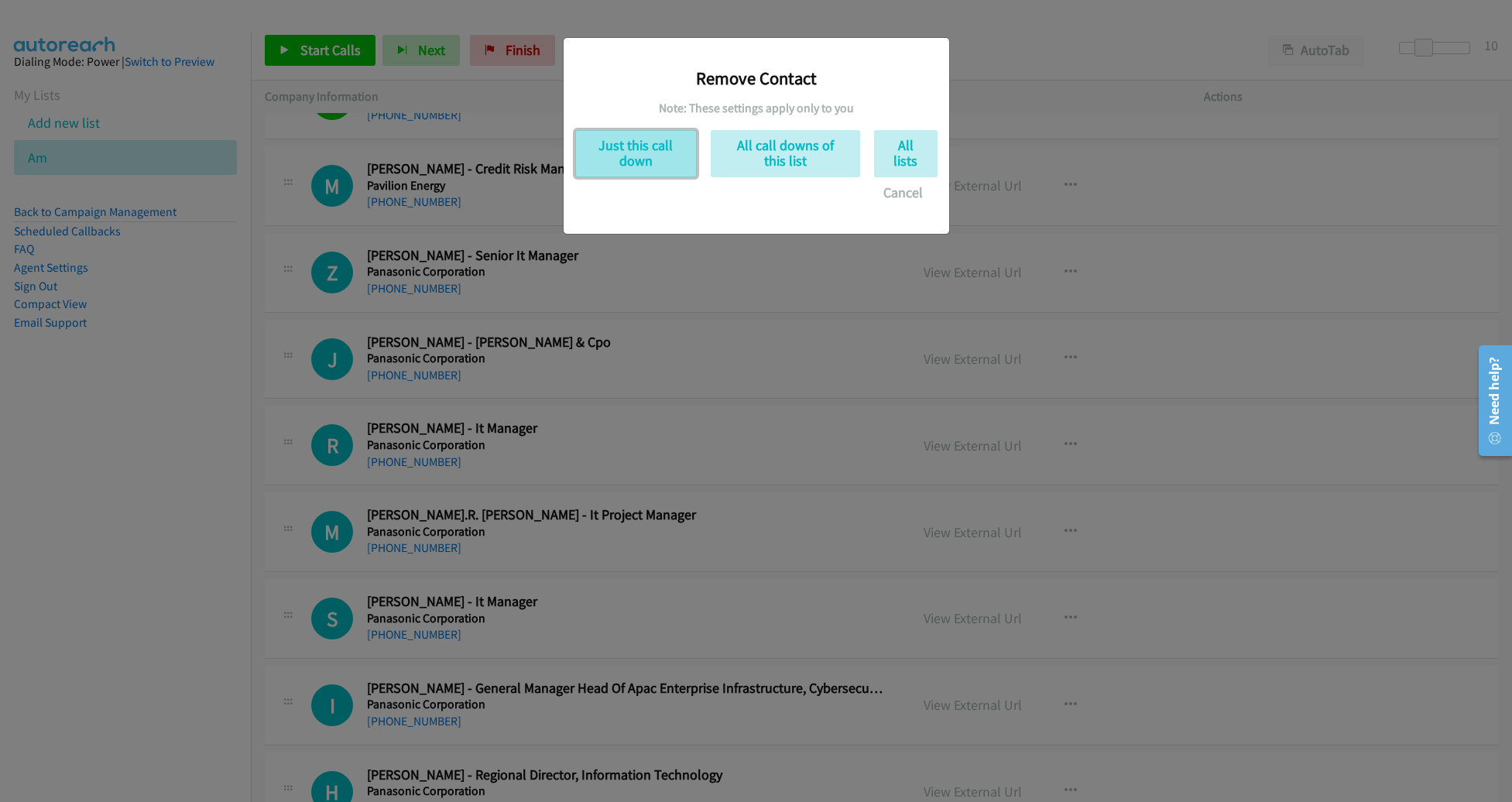
click at [659, 159] on button "Just this call down" at bounding box center [636, 153] width 122 height 47
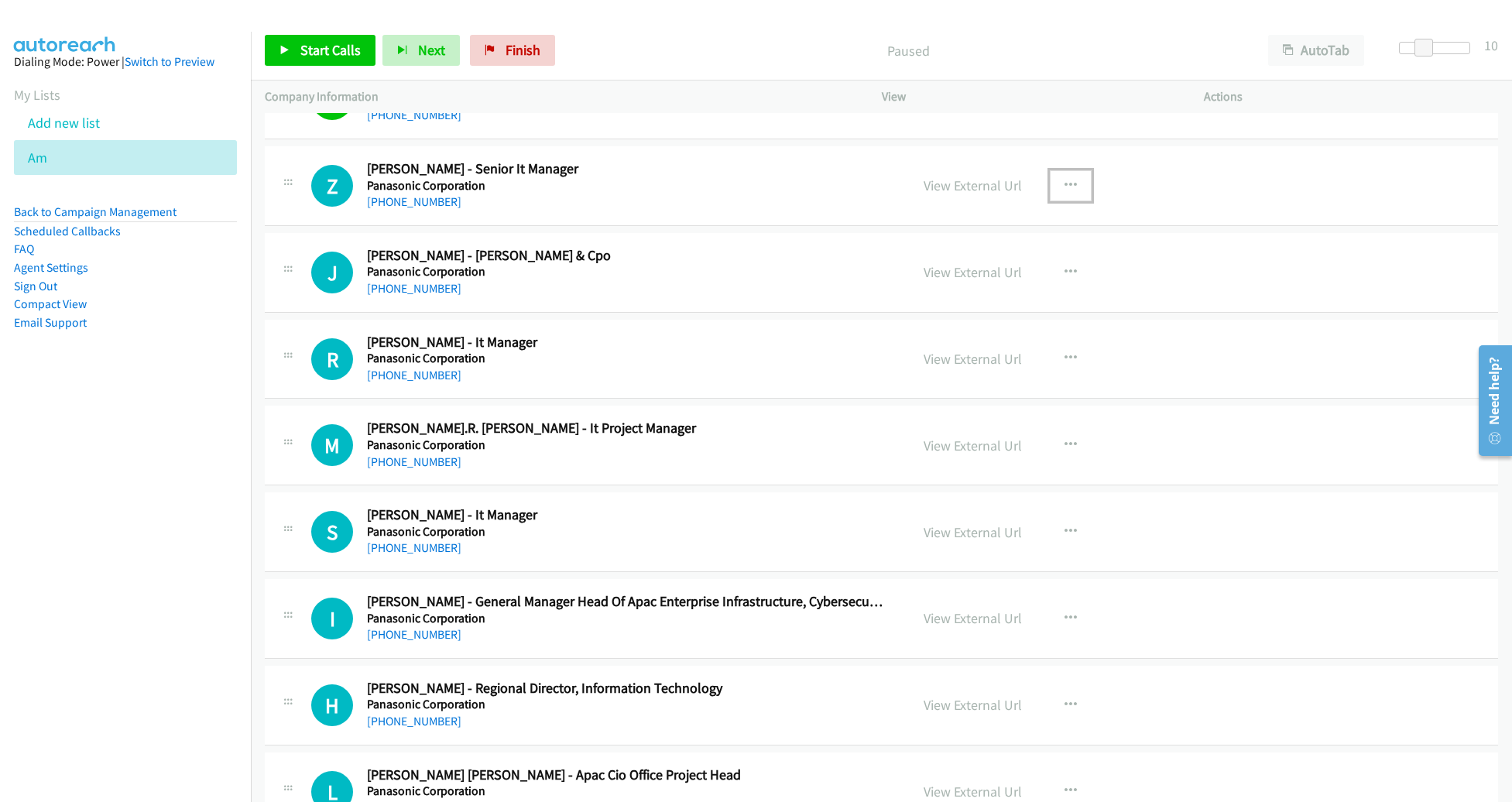
click at [1064, 180] on icon "button" at bounding box center [1070, 186] width 13 height 13
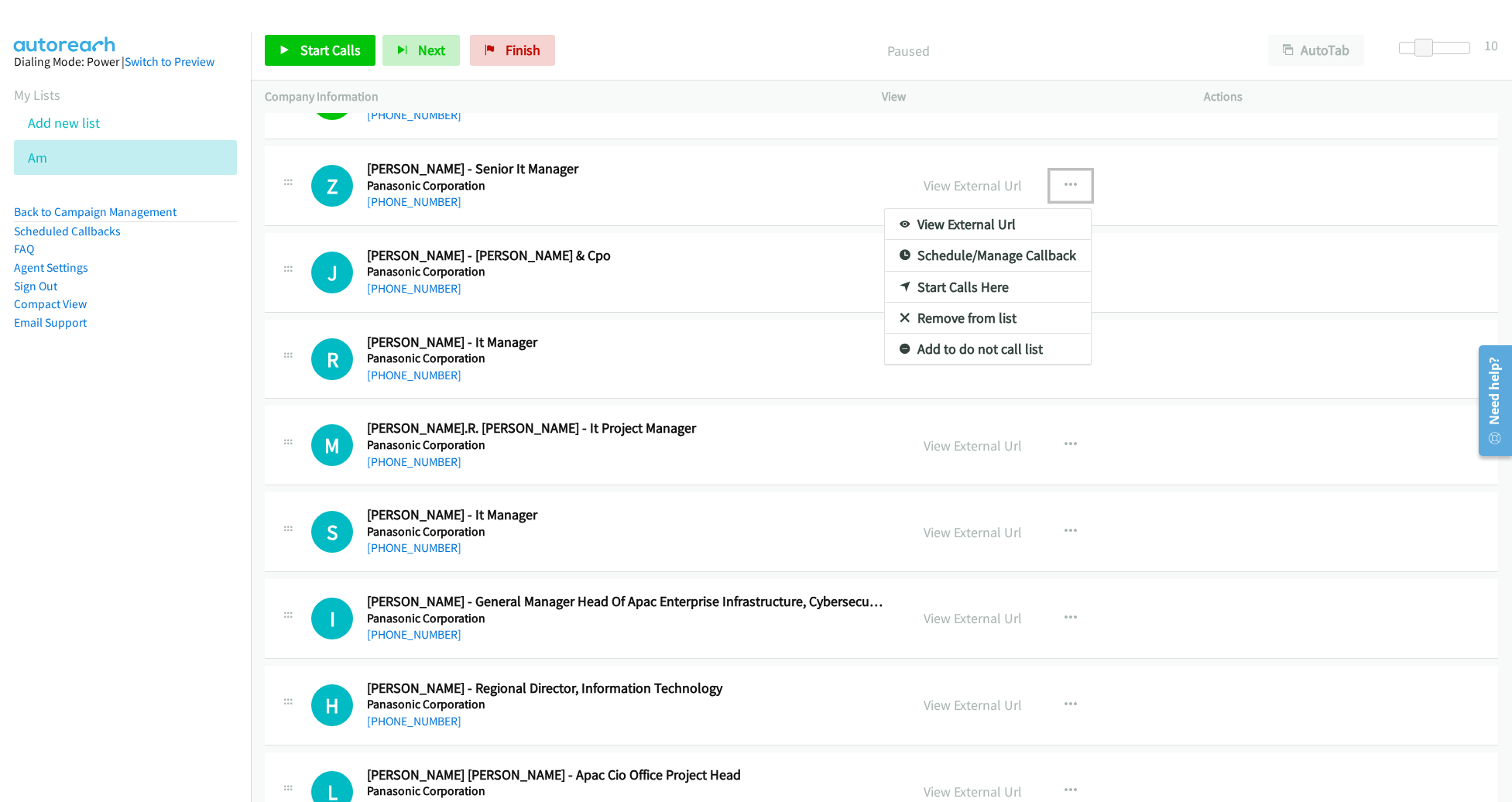
click at [1016, 272] on link "Start Calls Here" at bounding box center [988, 287] width 206 height 31
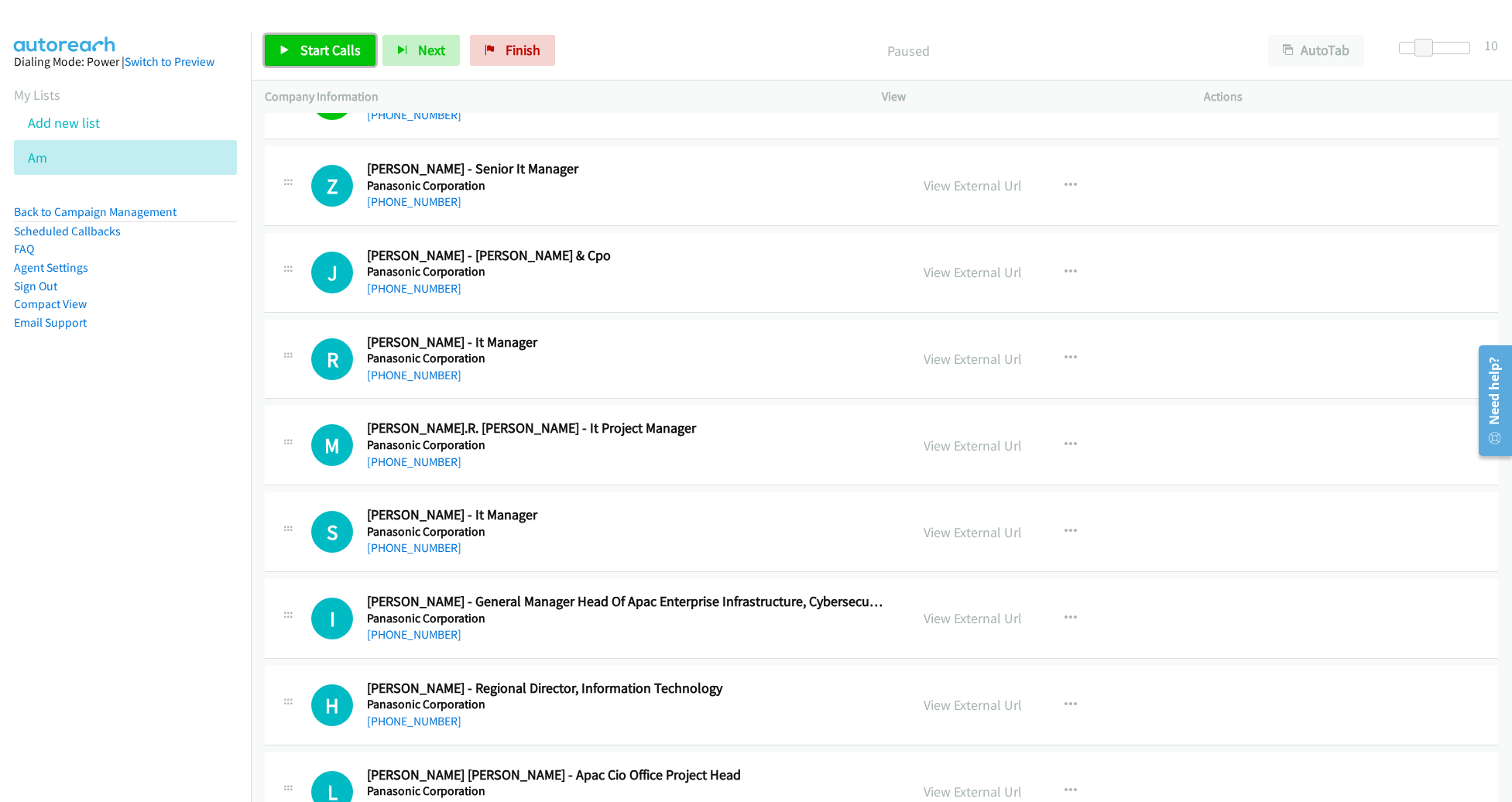
click at [351, 56] on span "Start Calls" at bounding box center [330, 50] width 61 height 18
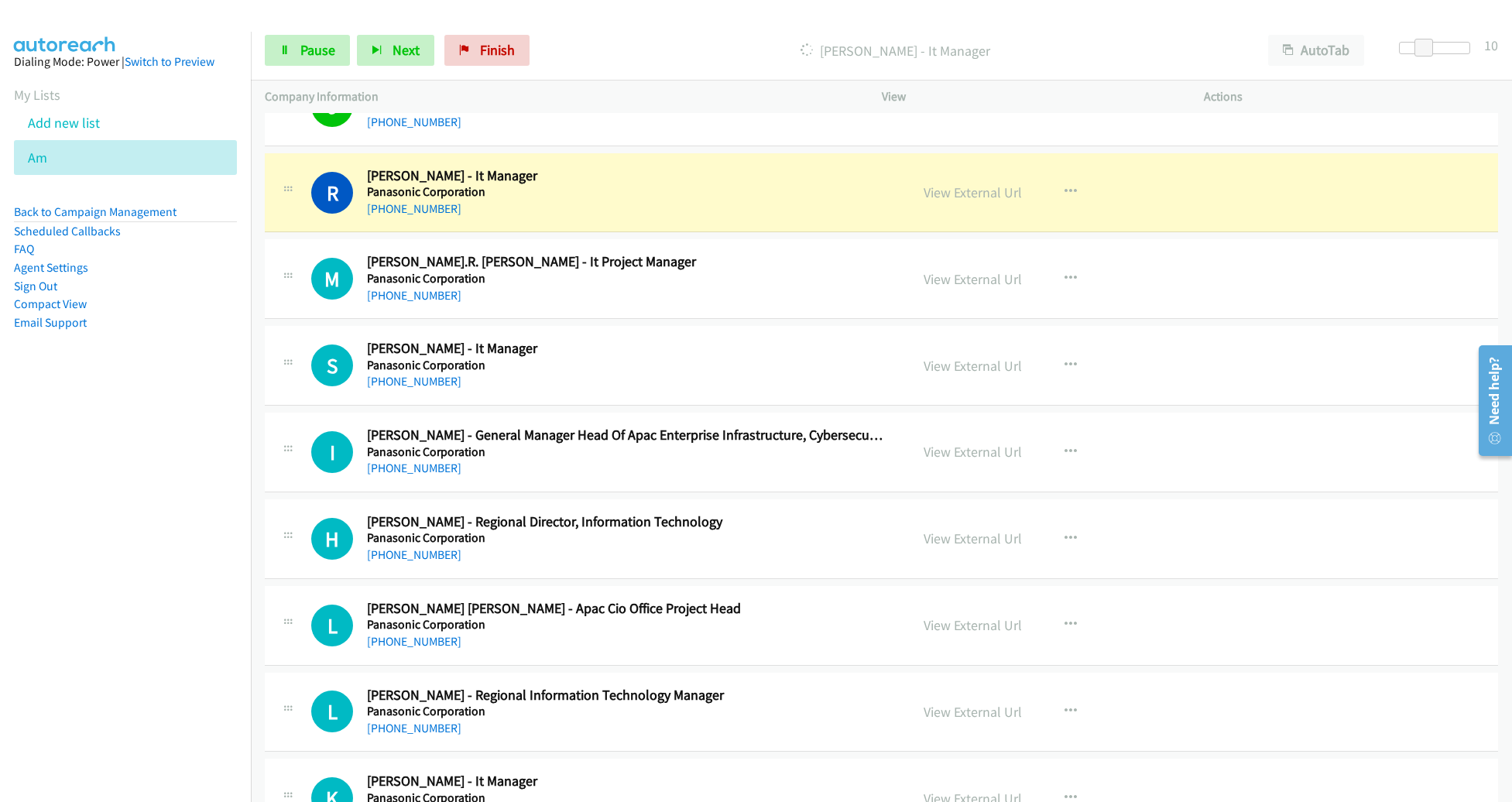
scroll to position [10583, 0]
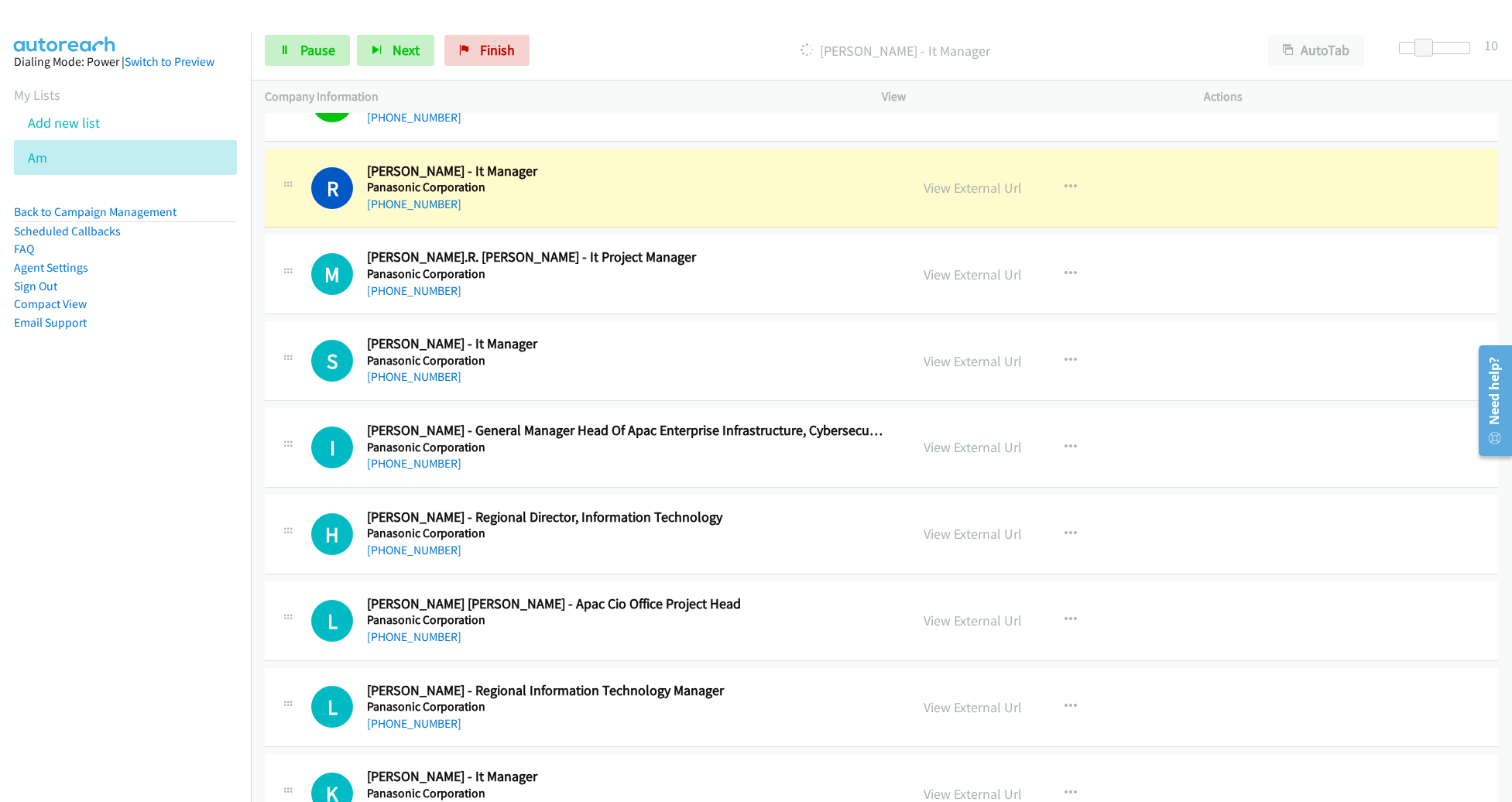
click at [838, 282] on div "[PHONE_NUMBER]" at bounding box center [627, 292] width 520 height 19
click at [940, 179] on link "View External Url" at bounding box center [972, 188] width 98 height 18
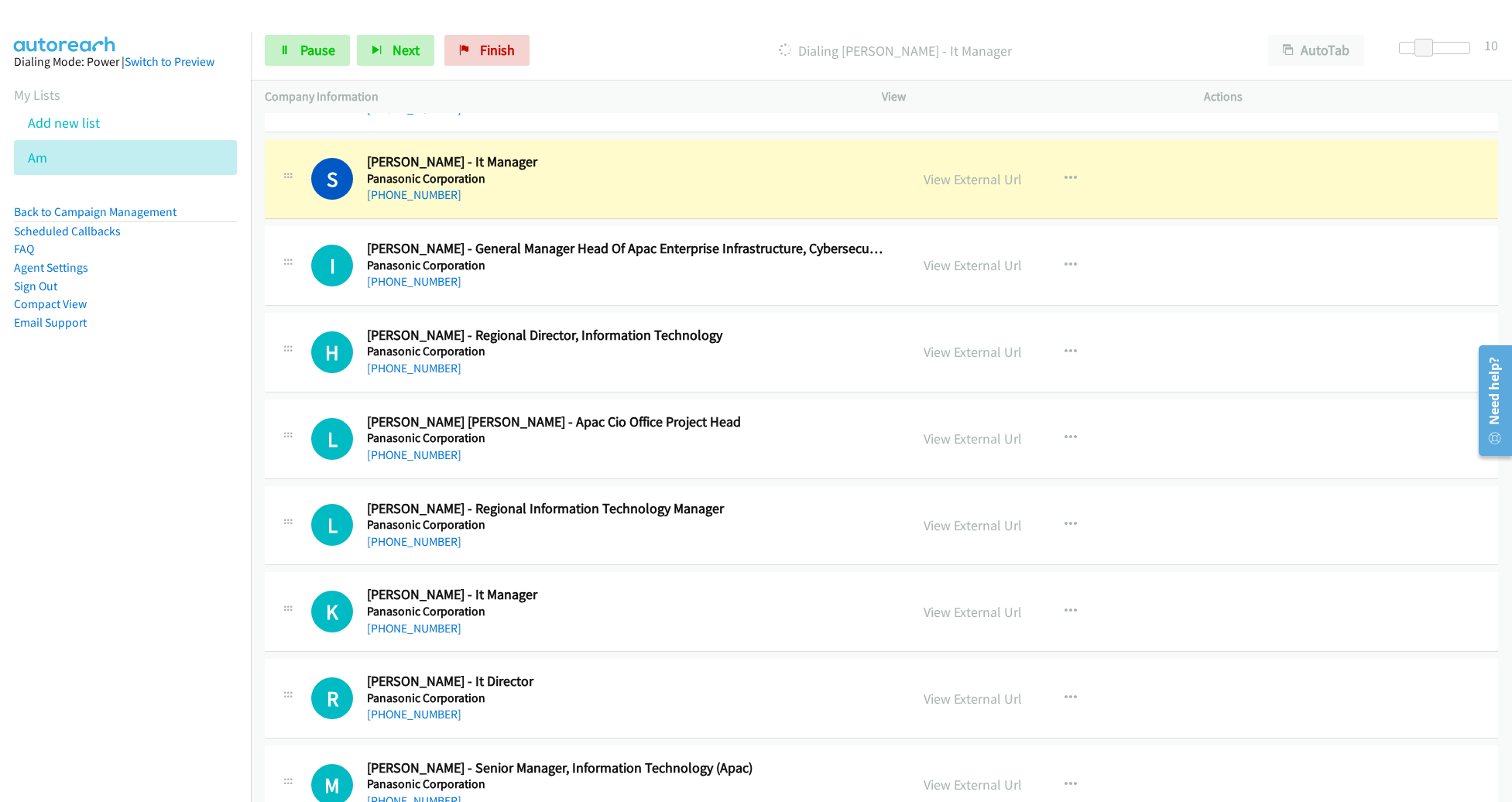
scroll to position [10760, 0]
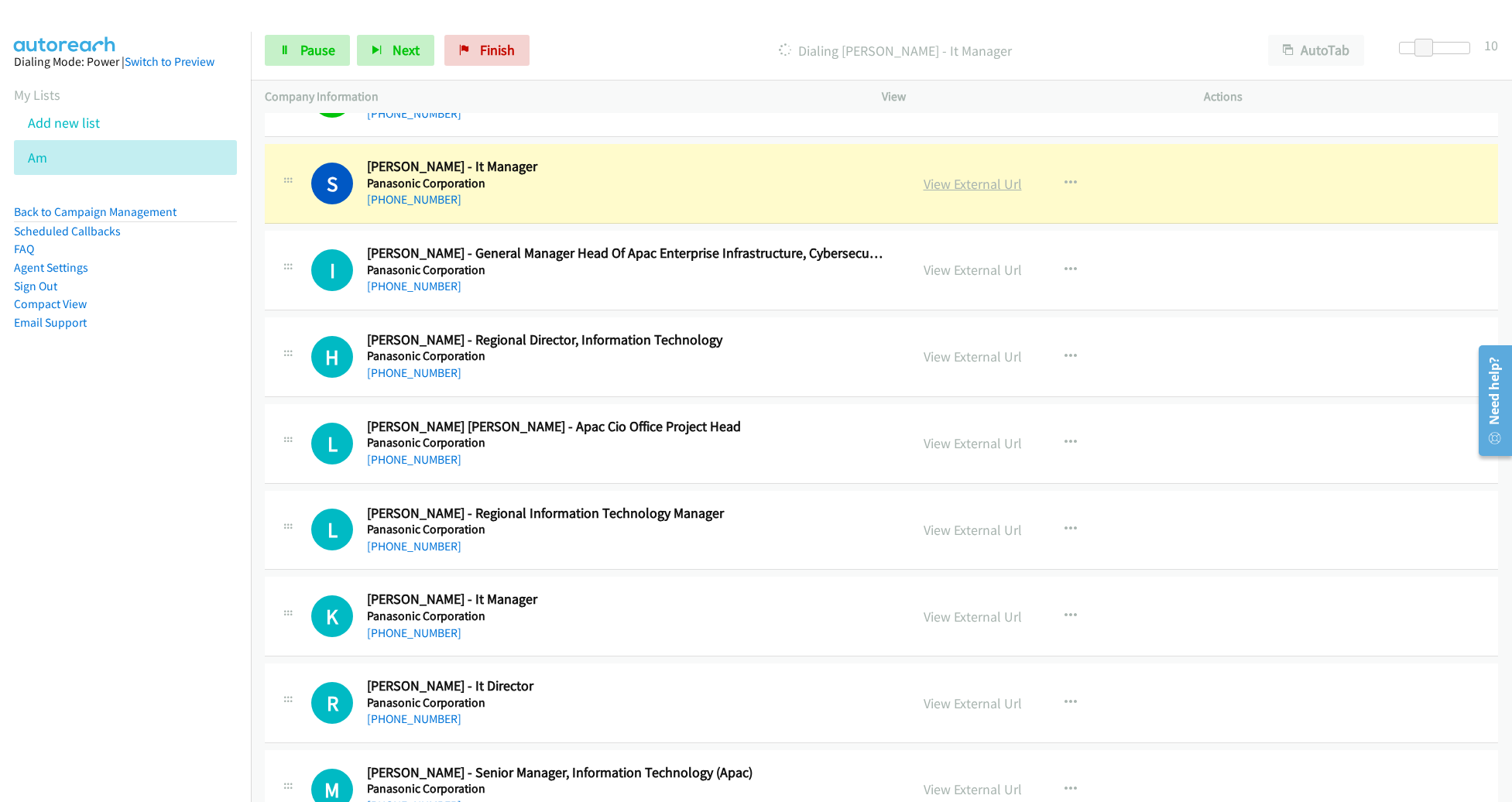
click at [969, 175] on link "View External Url" at bounding box center [972, 184] width 98 height 18
click at [317, 39] on link "Pause" at bounding box center [307, 50] width 85 height 31
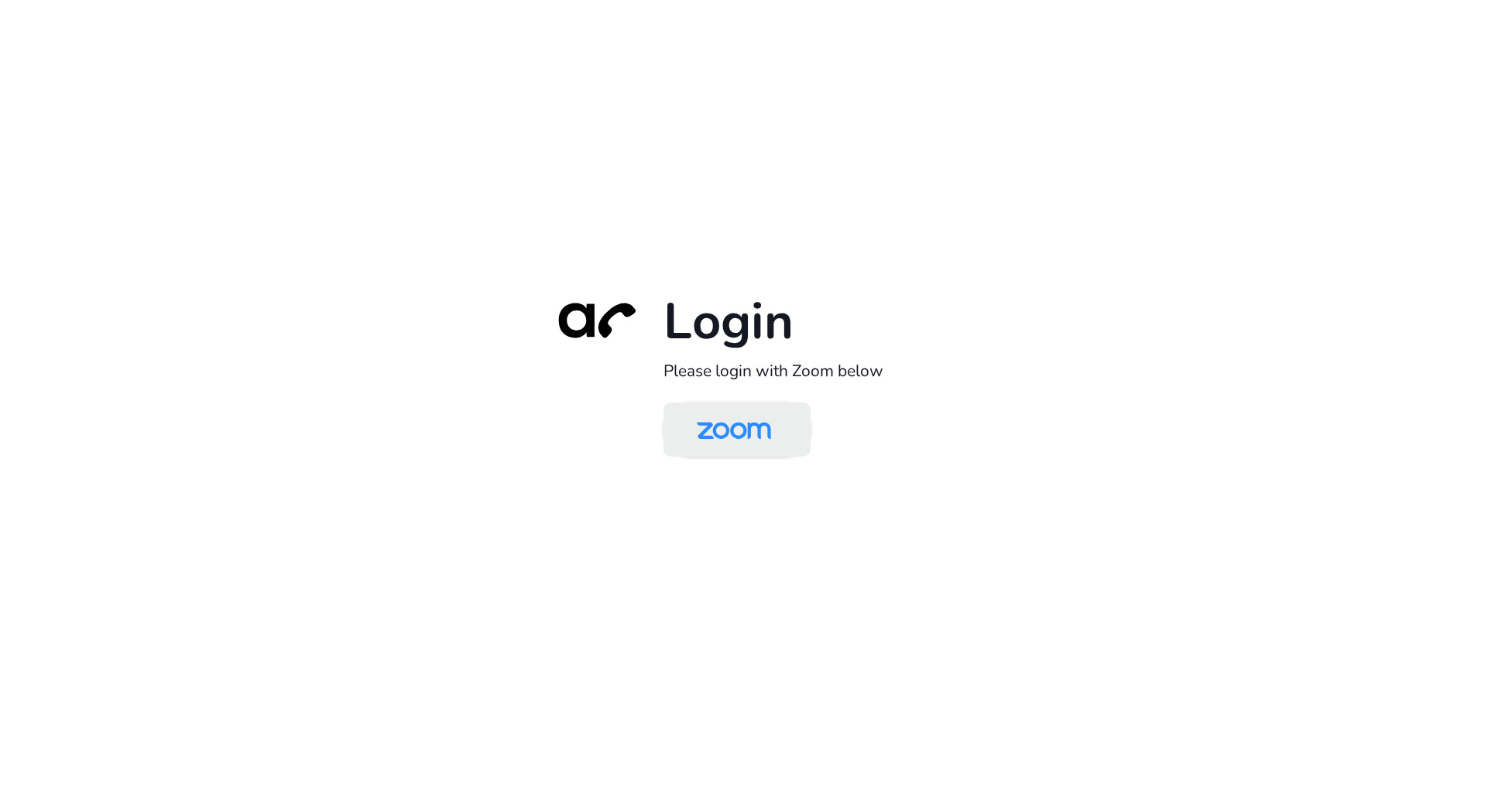
click at [695, 437] on img at bounding box center [734, 431] width 107 height 50
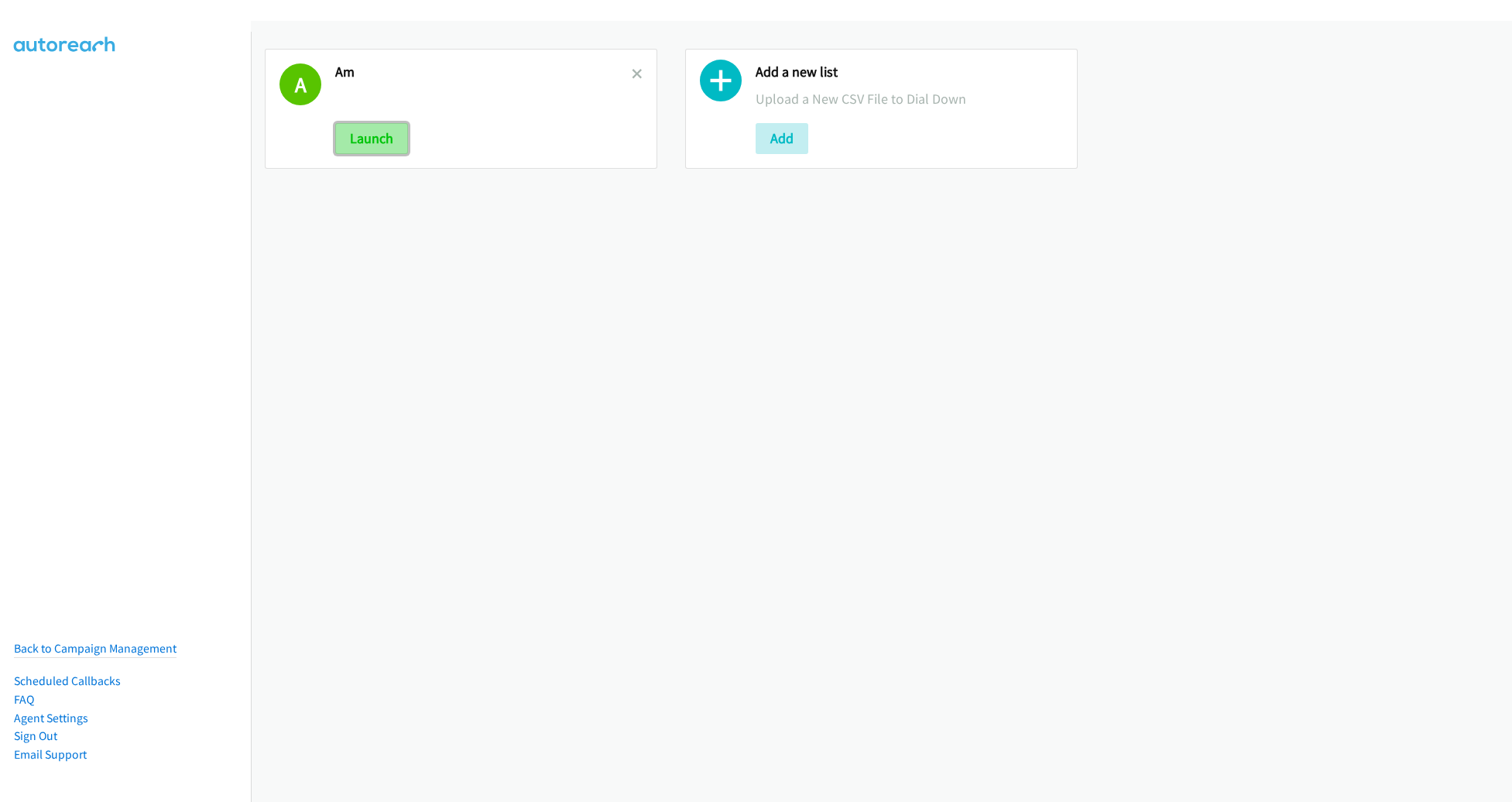
click at [361, 131] on button "Launch" at bounding box center [372, 138] width 73 height 31
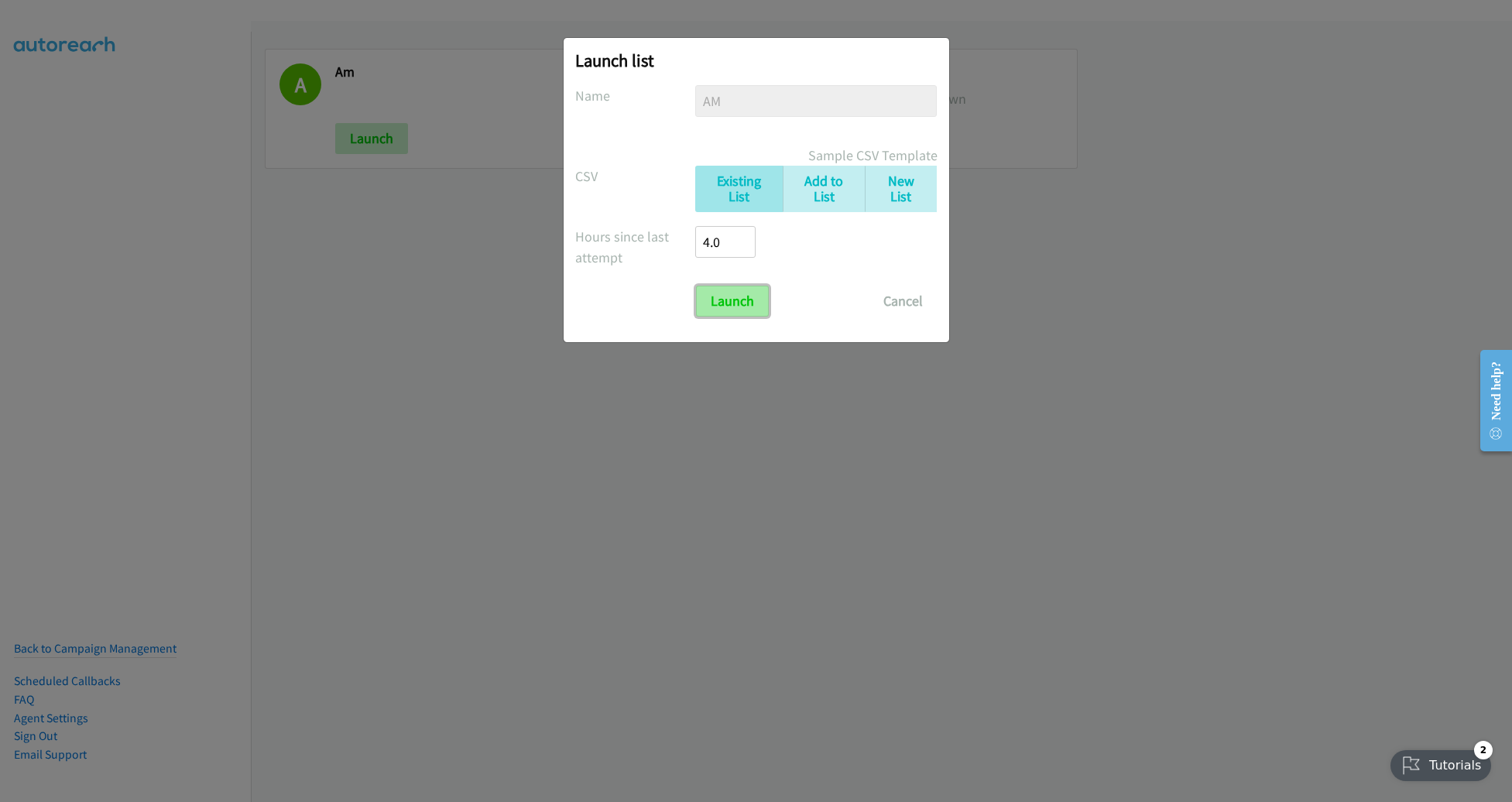
click at [756, 294] on input "Launch" at bounding box center [732, 300] width 73 height 31
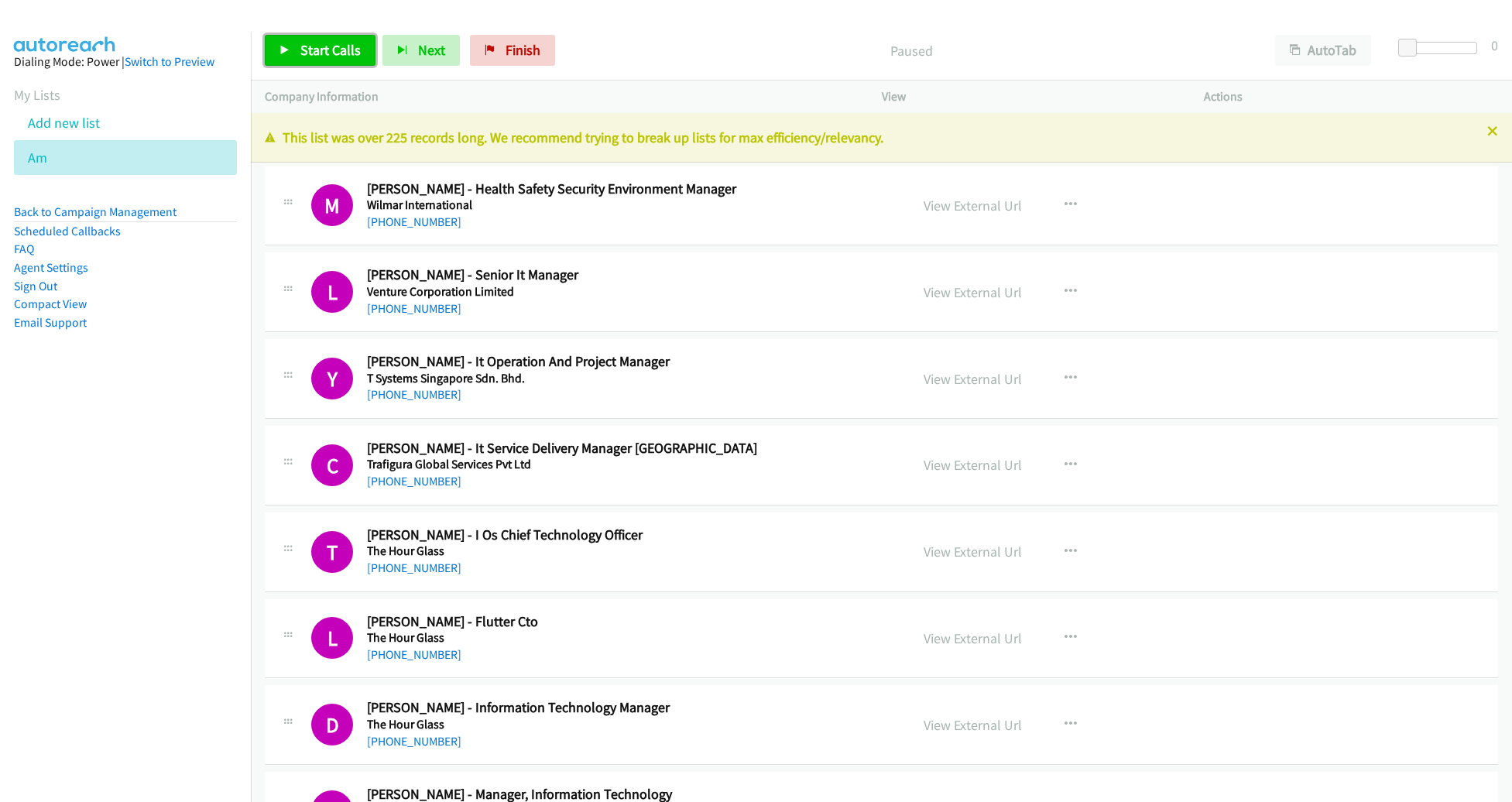
click at [338, 53] on span "Start Calls" at bounding box center [330, 50] width 61 height 18
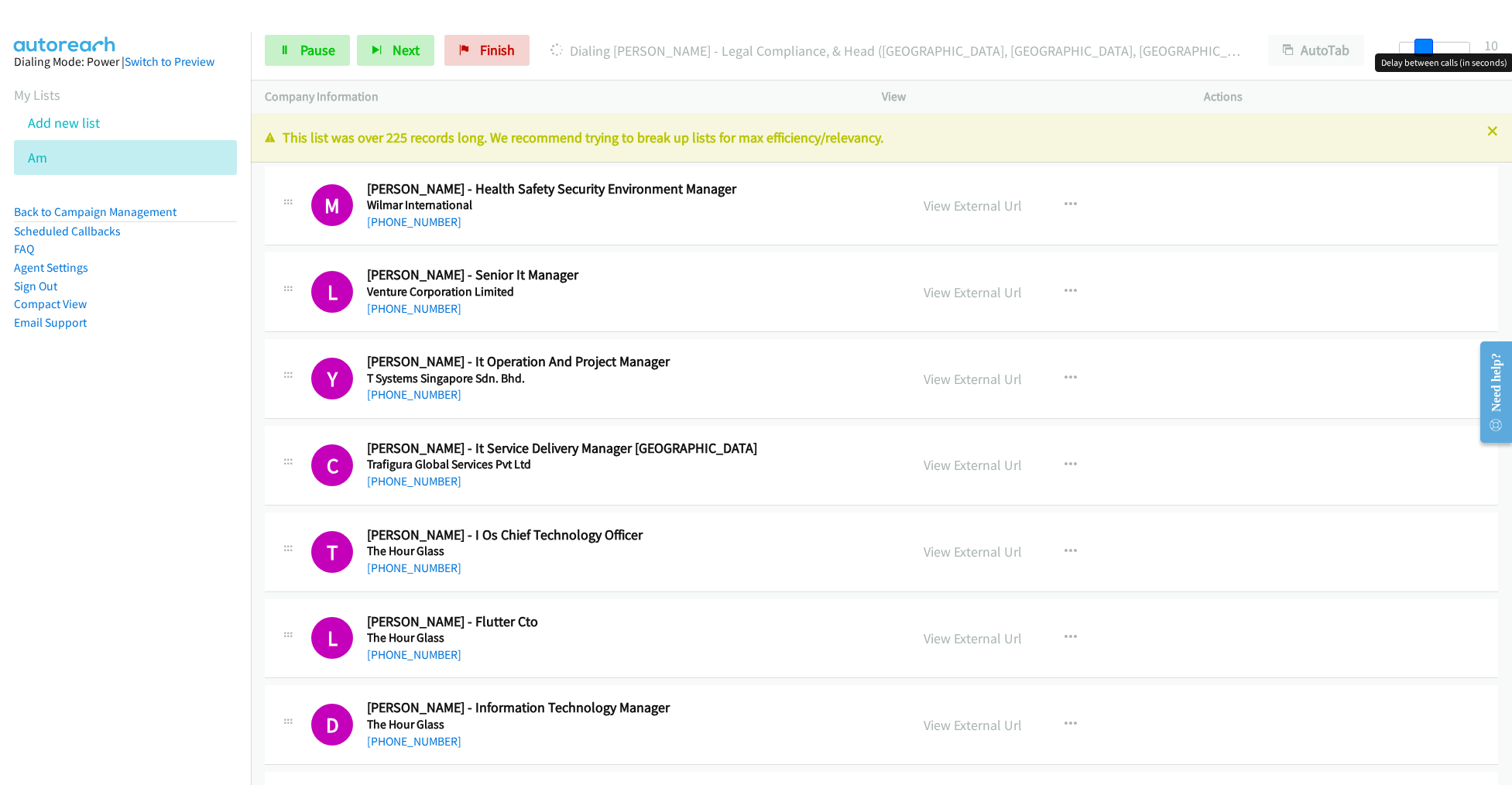
drag, startPoint x: 1411, startPoint y: 50, endPoint x: 1433, endPoint y: 51, distance: 22.0
click at [1433, 51] on div at bounding box center [1434, 48] width 72 height 13
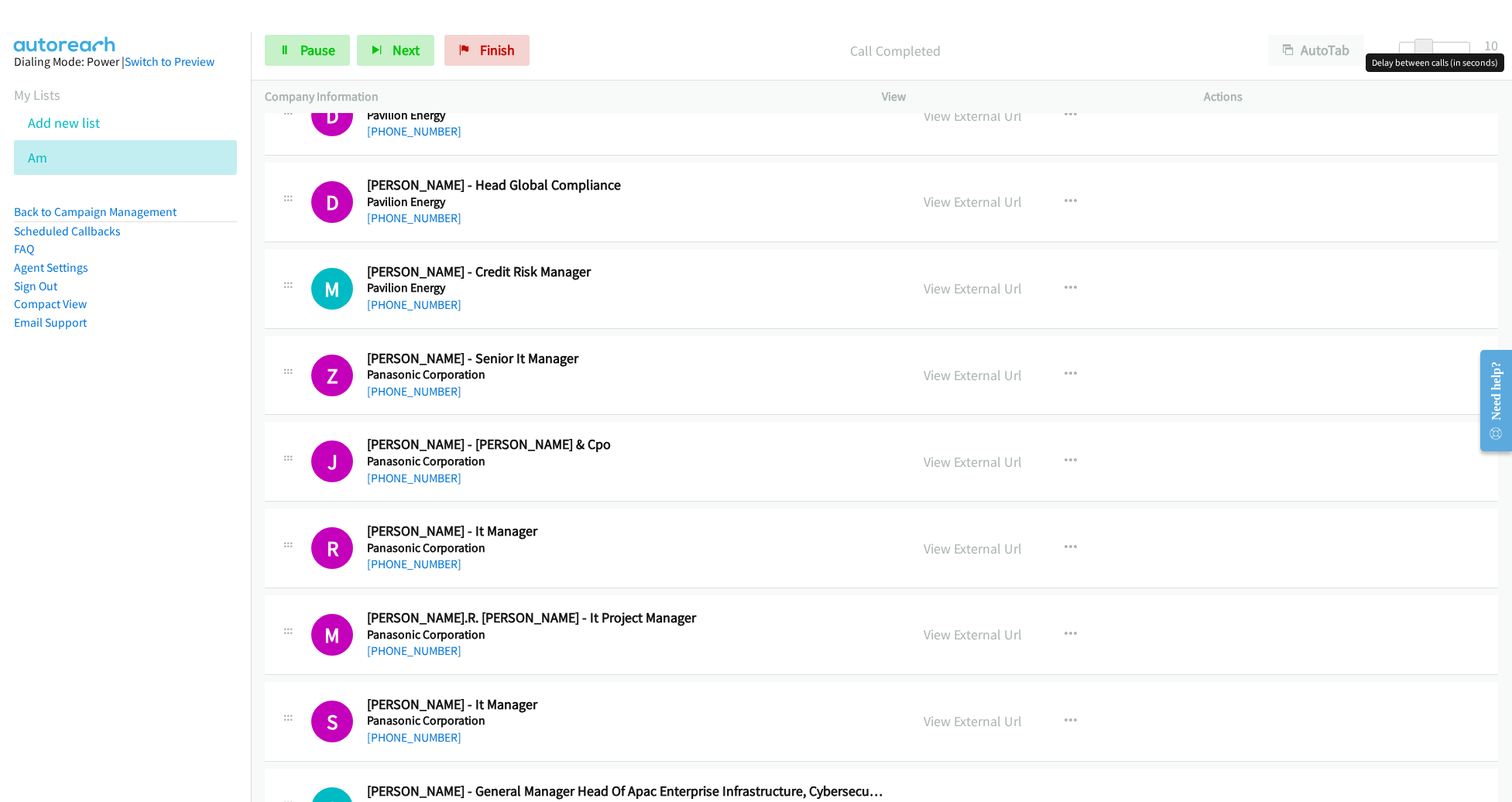
scroll to position [10450, 0]
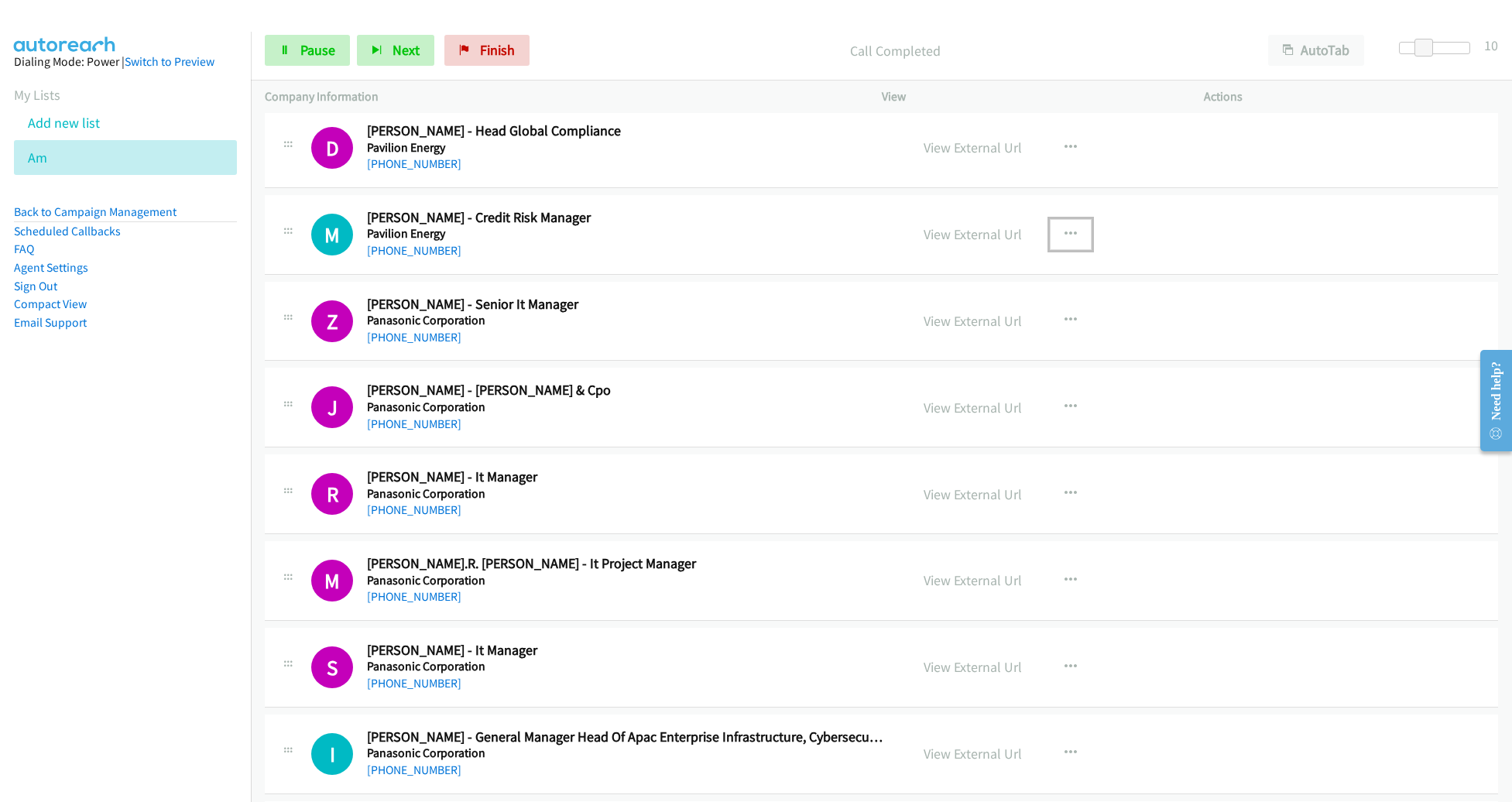
click at [1064, 229] on icon "button" at bounding box center [1070, 235] width 13 height 13
click at [966, 351] on link "Remove from list" at bounding box center [988, 366] width 206 height 31
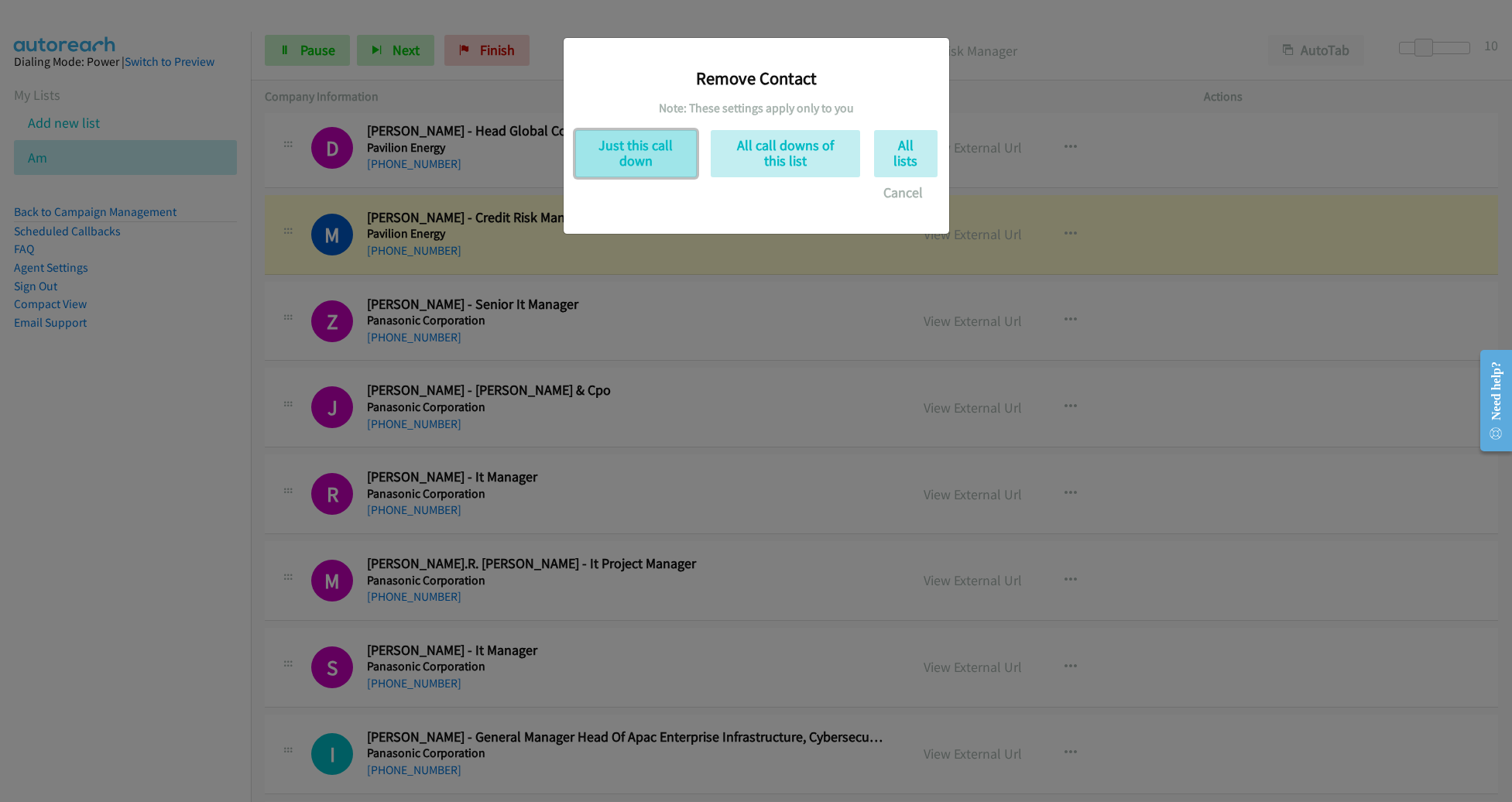
click at [629, 159] on button "Just this call down" at bounding box center [636, 153] width 122 height 47
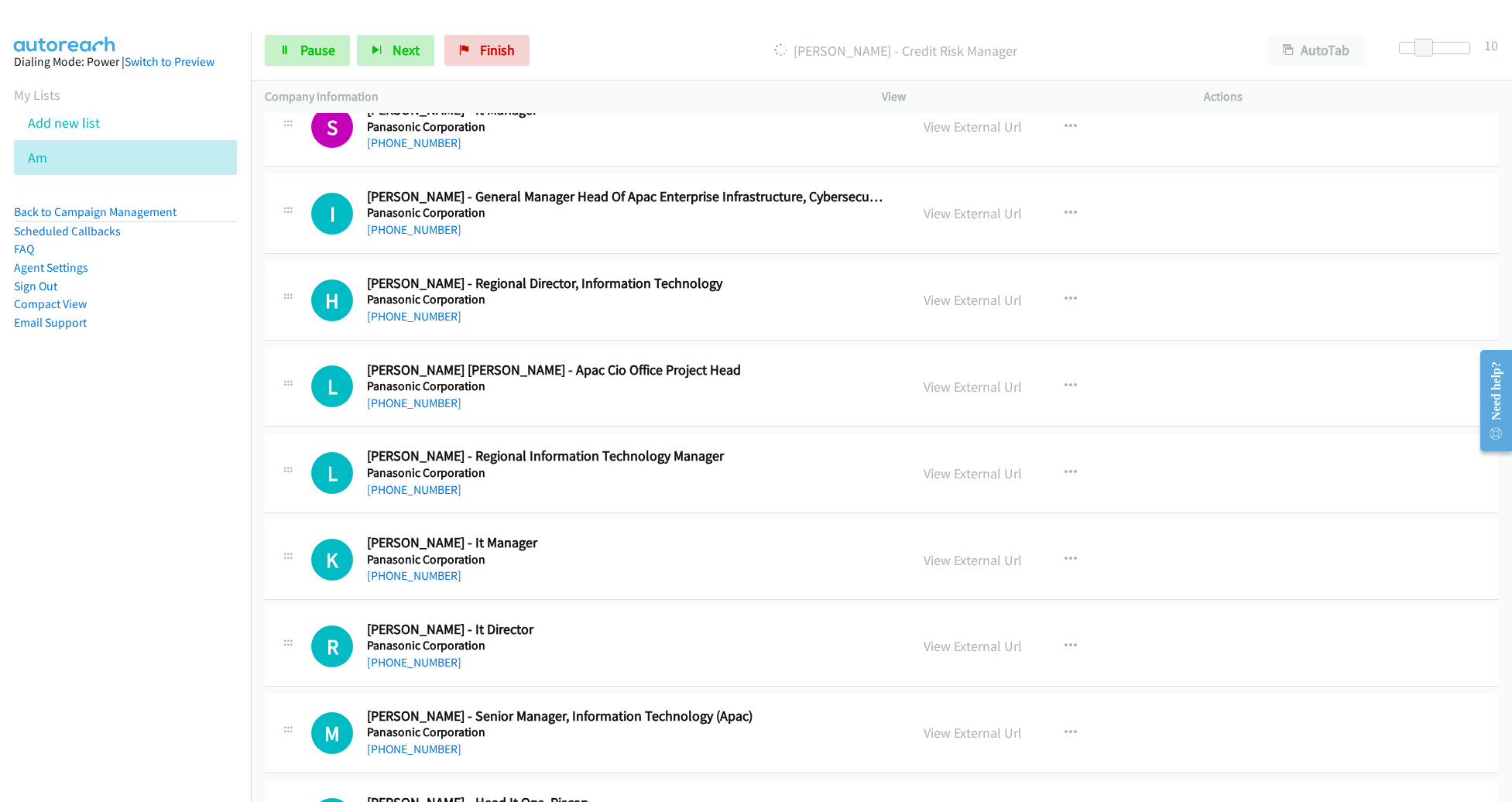
scroll to position [10874, 0]
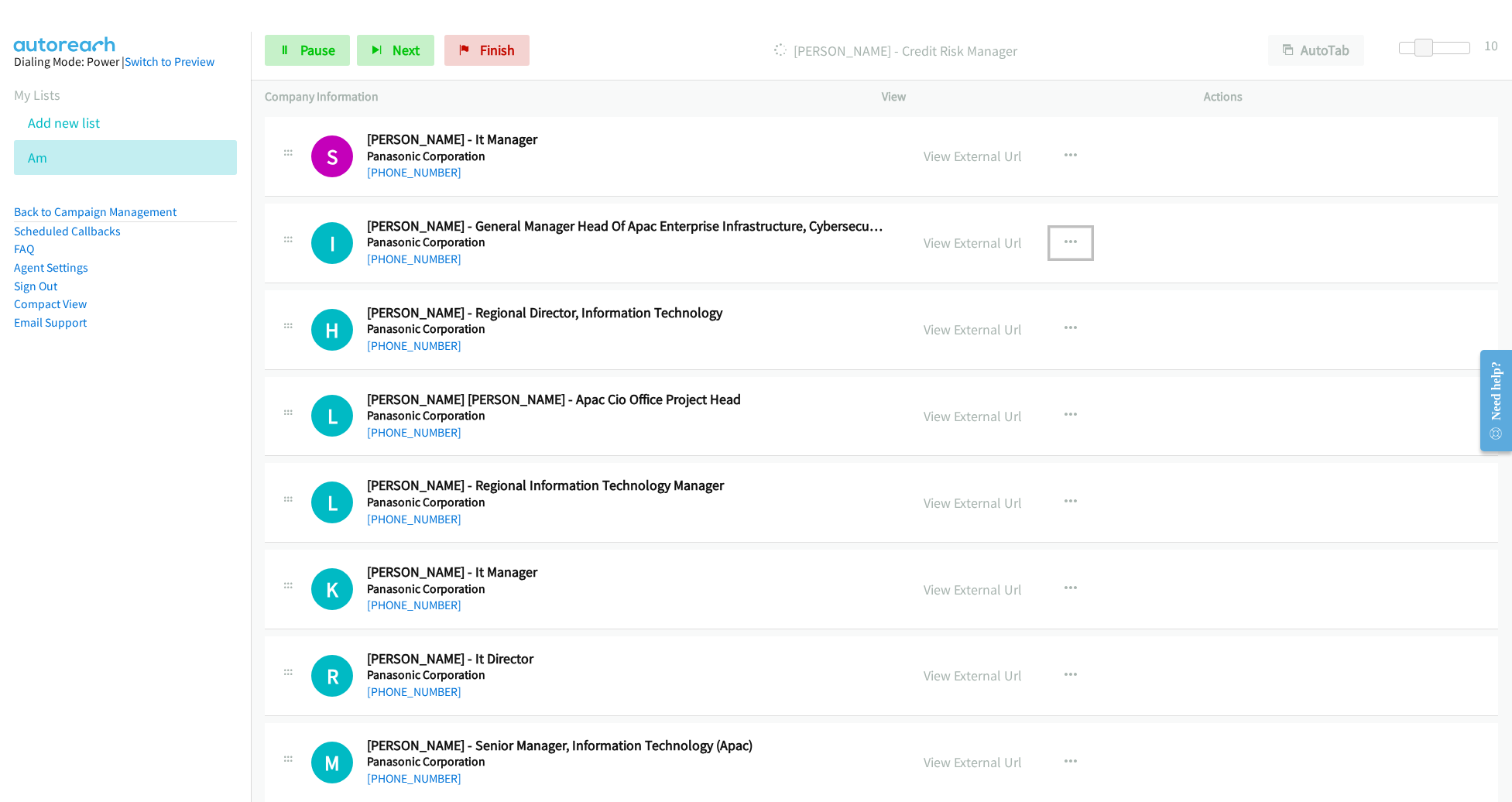
click at [1050, 228] on button "button" at bounding box center [1070, 243] width 42 height 31
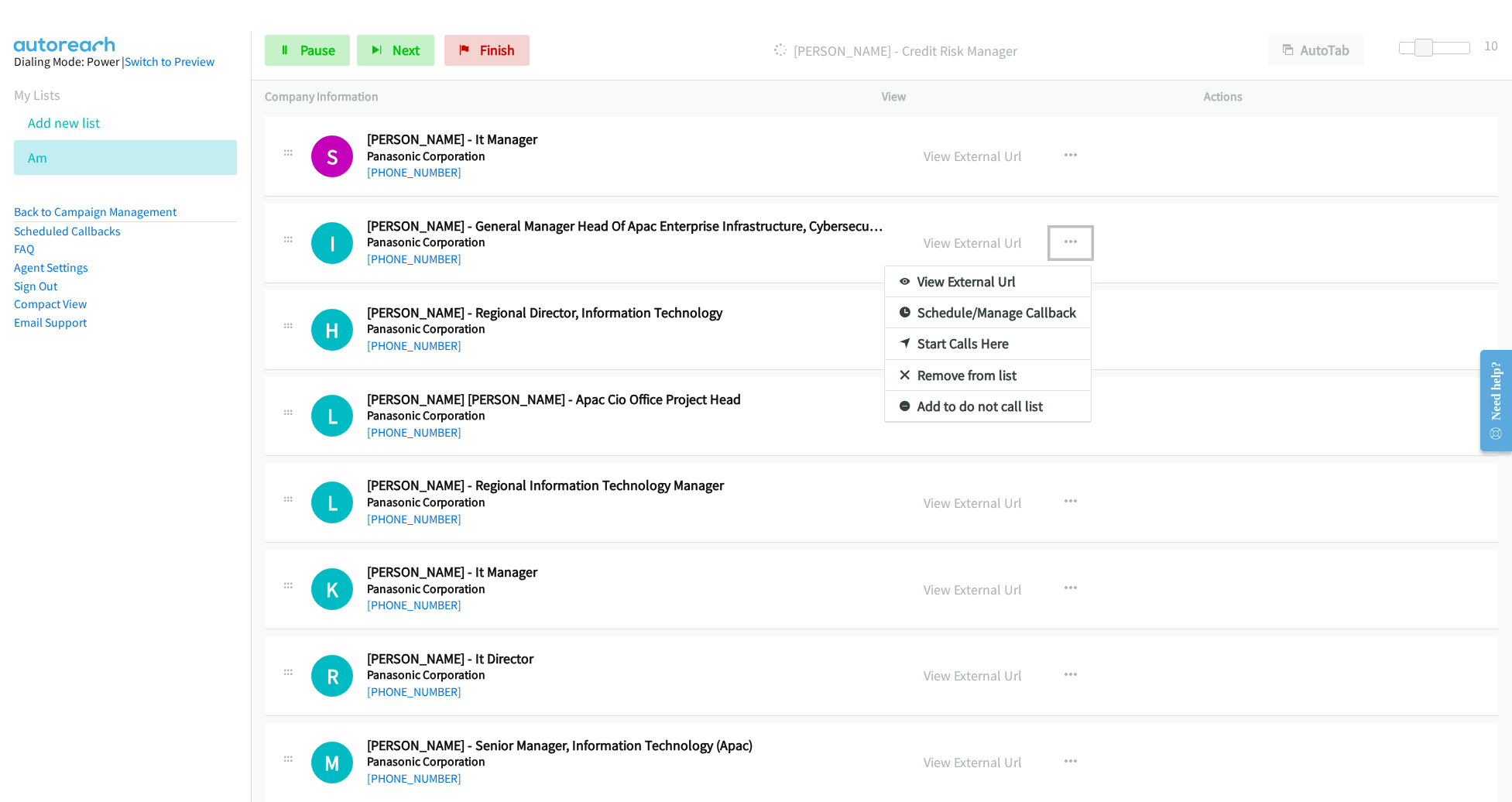
click at [970, 329] on link "Start Calls Here" at bounding box center [988, 344] width 206 height 31
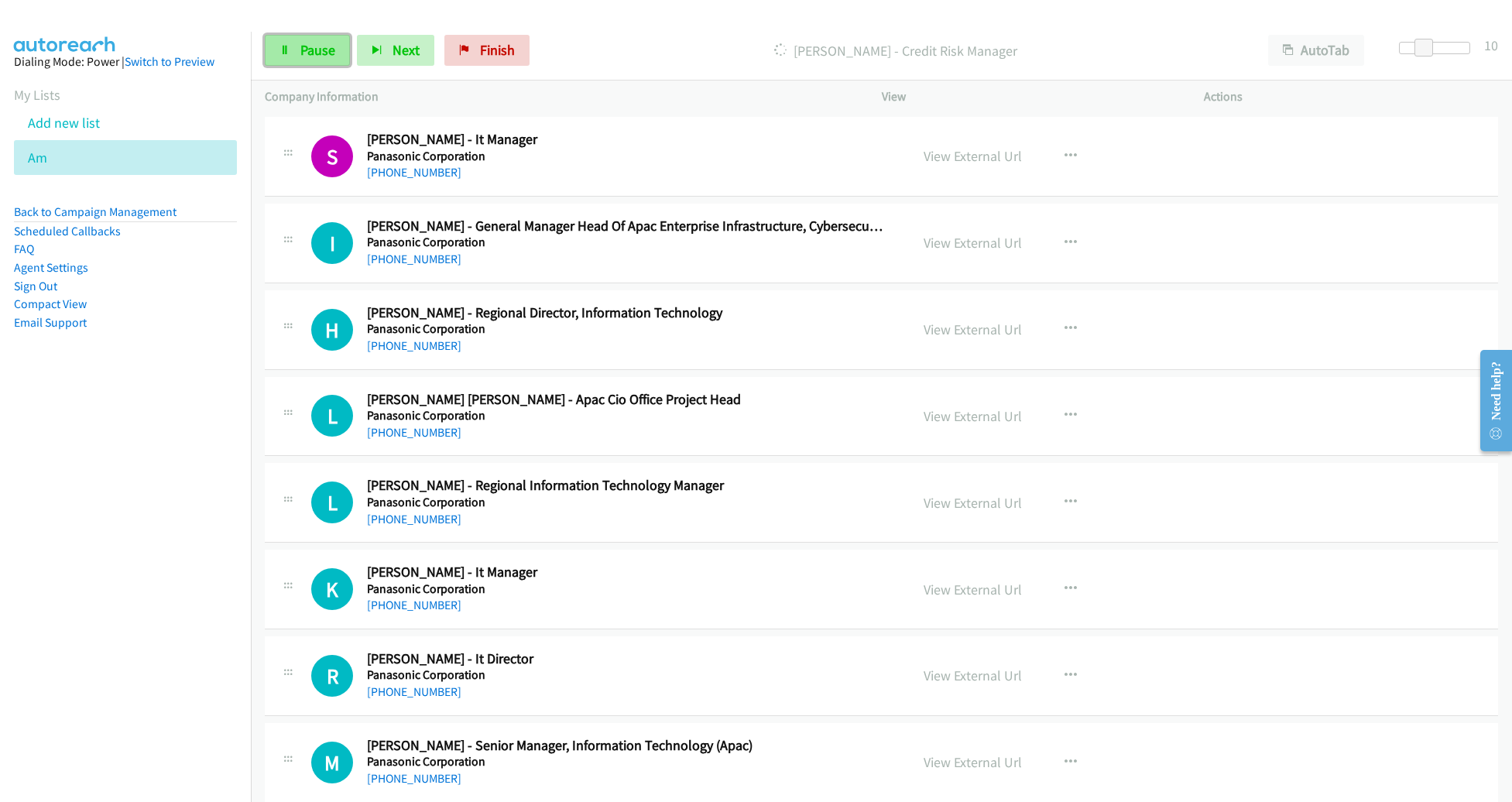
click at [300, 57] on span "Pause" at bounding box center [317, 50] width 35 height 18
click at [1051, 228] on button "button" at bounding box center [1070, 243] width 42 height 31
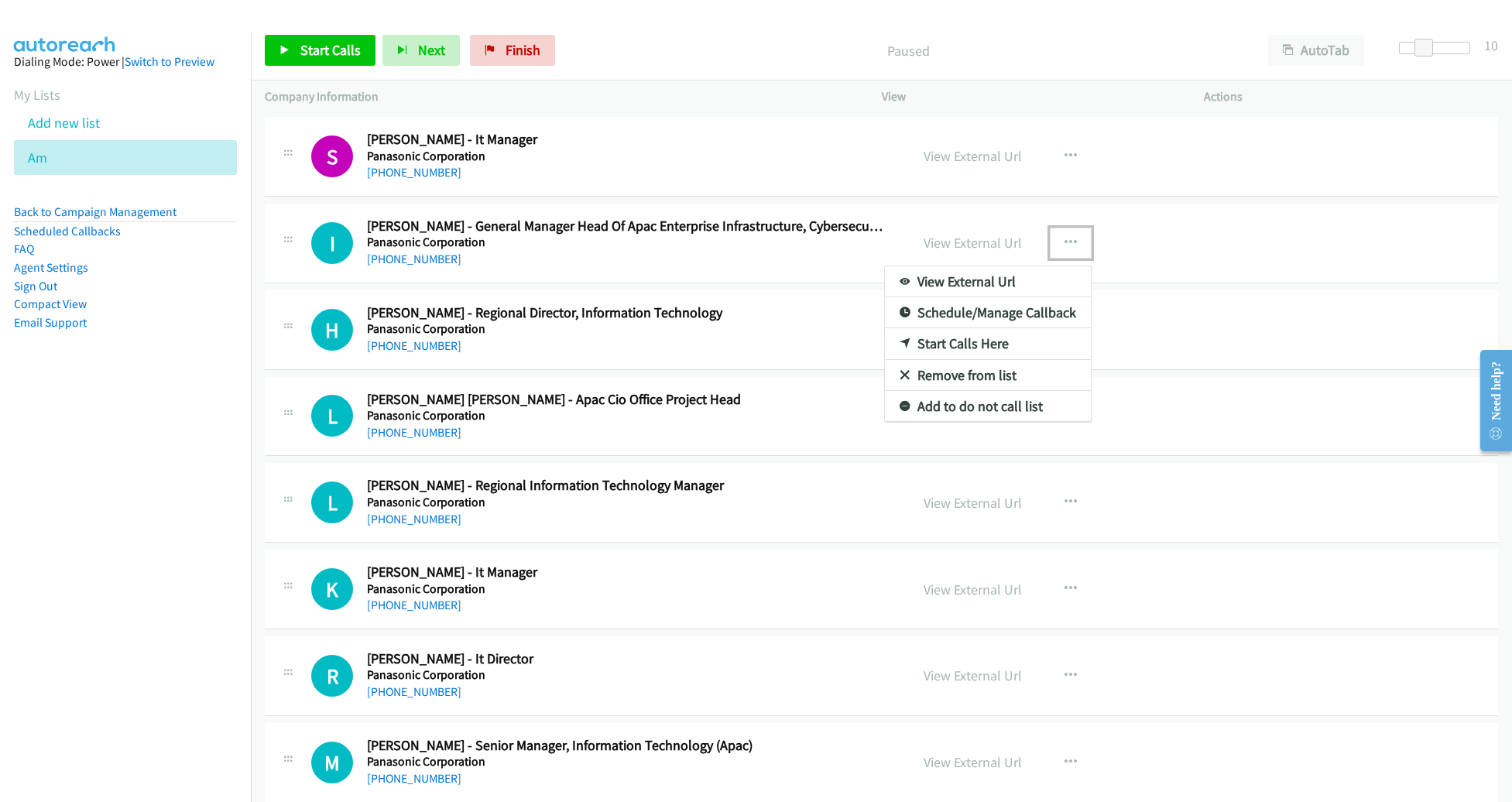
click at [998, 329] on link "Start Calls Here" at bounding box center [988, 344] width 206 height 31
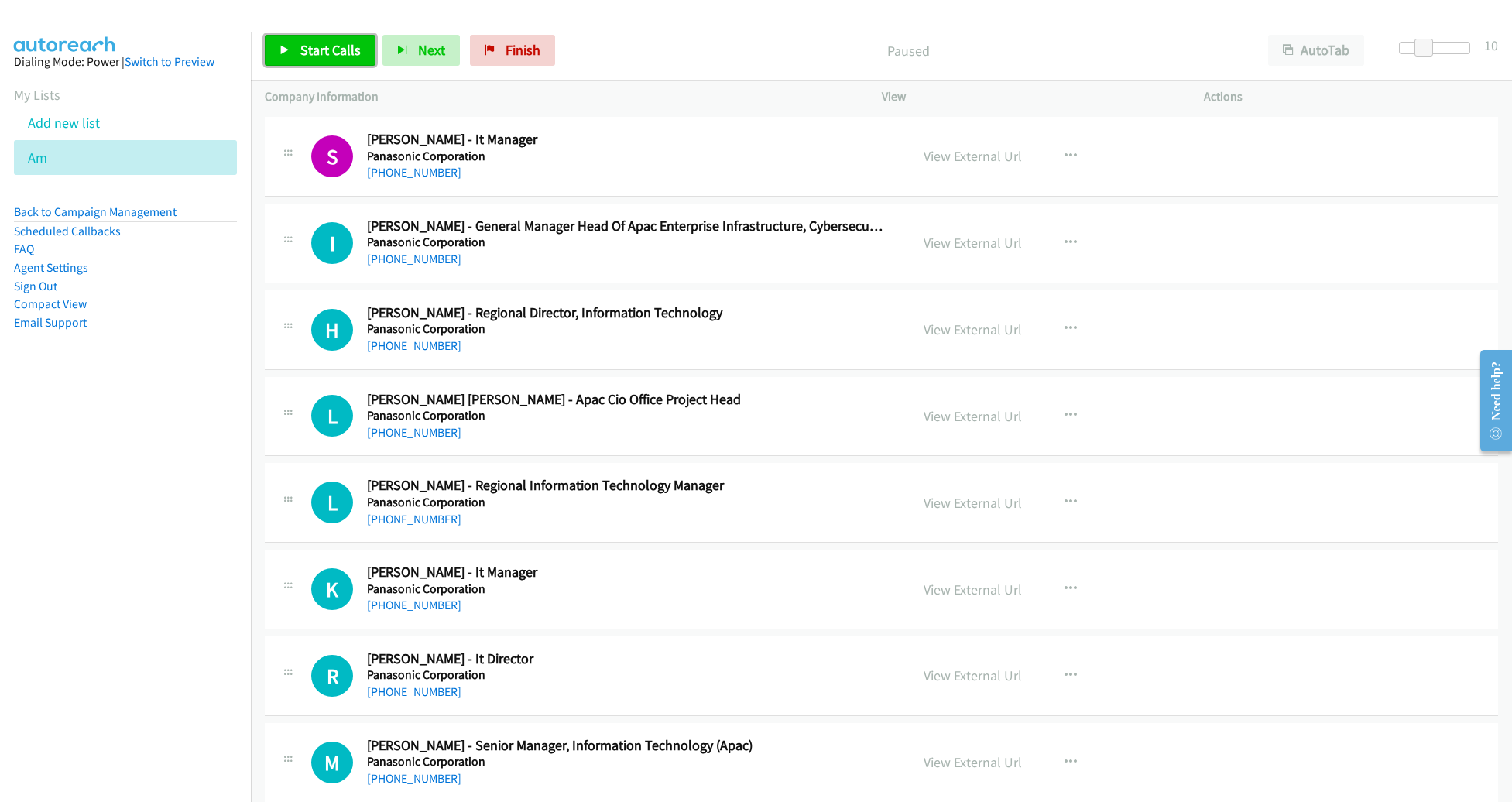
click at [320, 59] on span "Start Calls" at bounding box center [330, 50] width 61 height 18
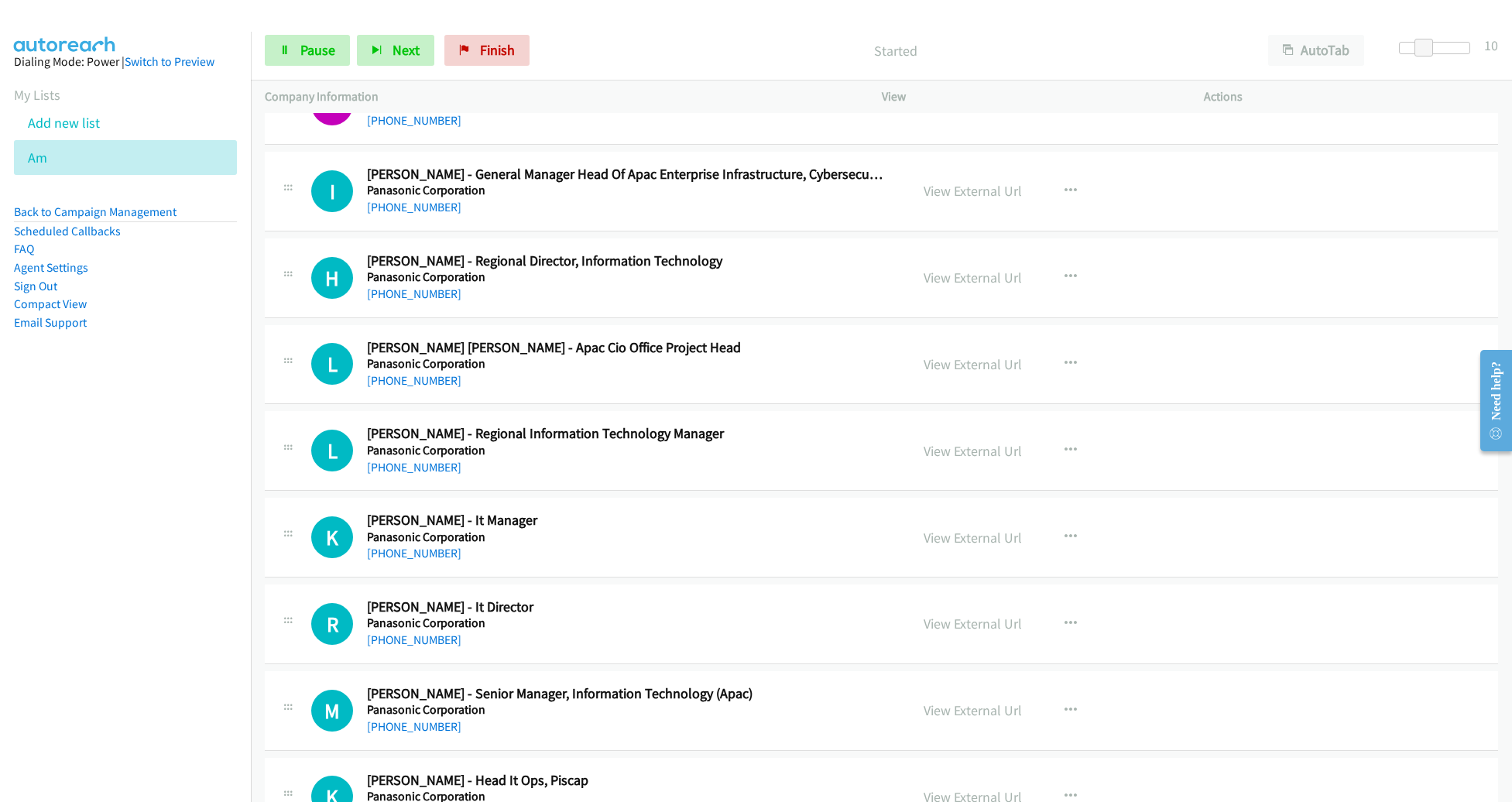
scroll to position [10921, 0]
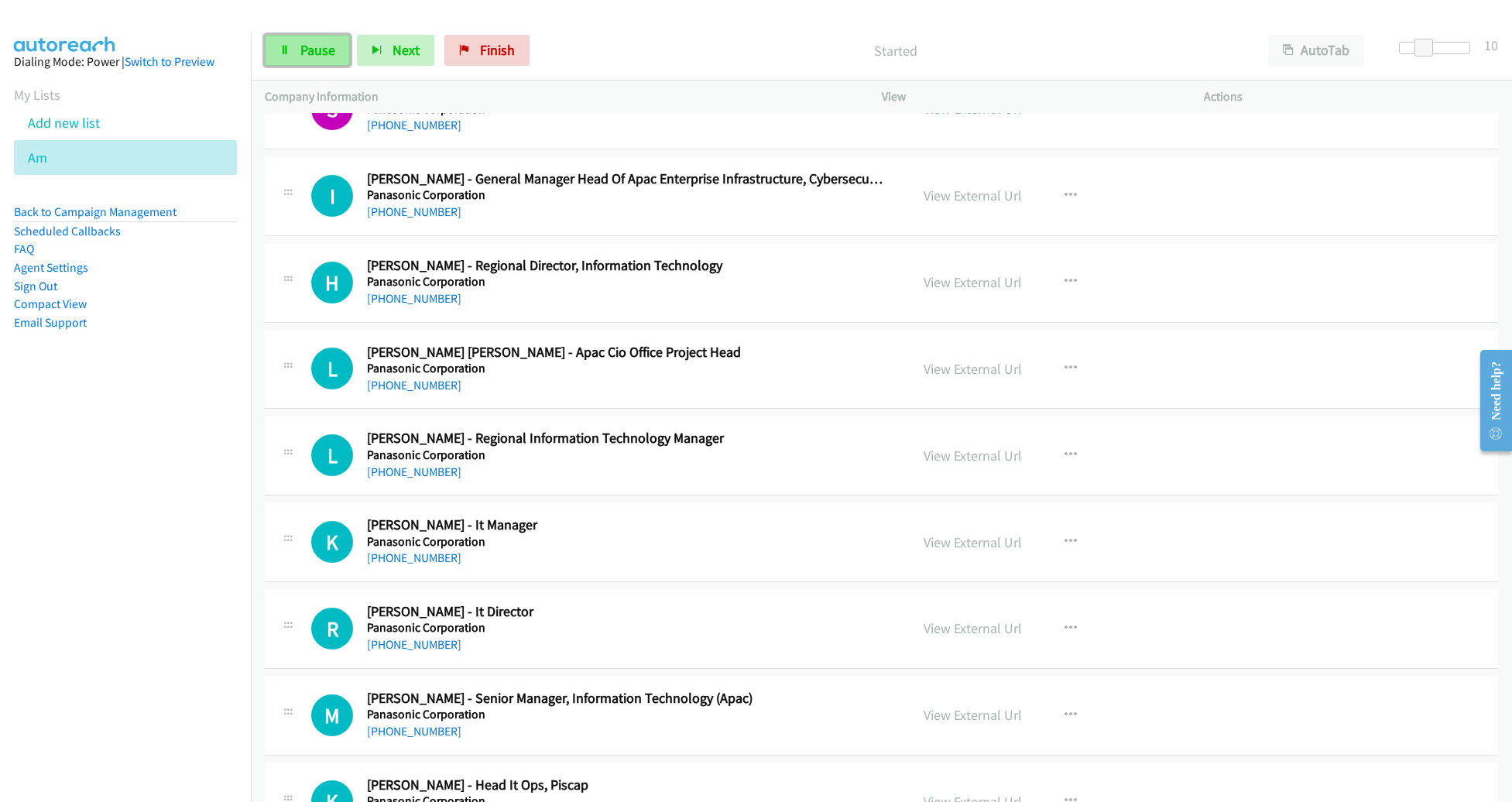
click at [325, 46] on span "Pause" at bounding box center [317, 50] width 35 height 18
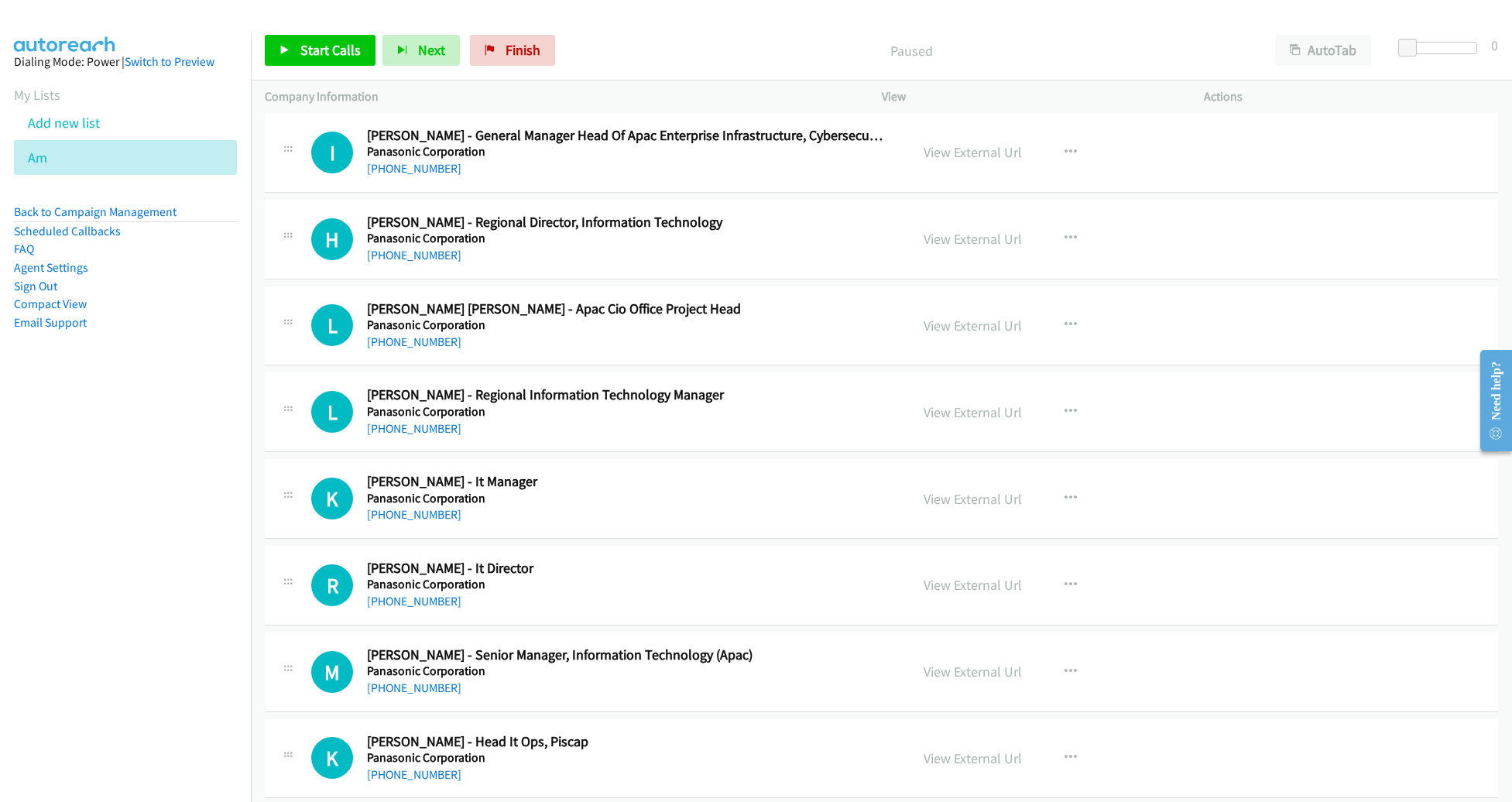
scroll to position [10833, 0]
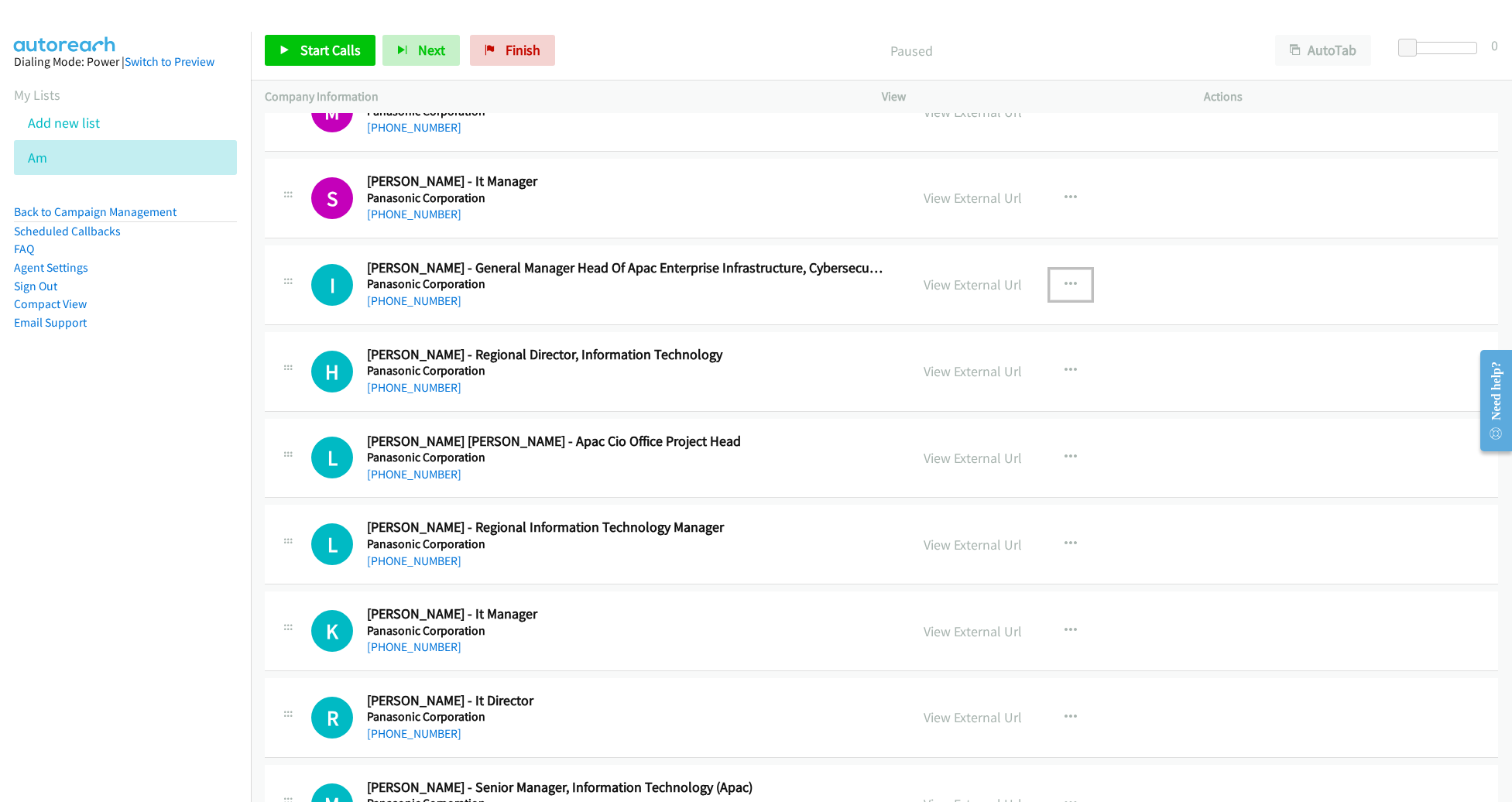
click at [1064, 279] on icon "button" at bounding box center [1070, 285] width 13 height 13
click at [928, 370] on link "Start Calls Here" at bounding box center [988, 385] width 206 height 31
click at [317, 35] on link "Start Calls" at bounding box center [320, 50] width 111 height 31
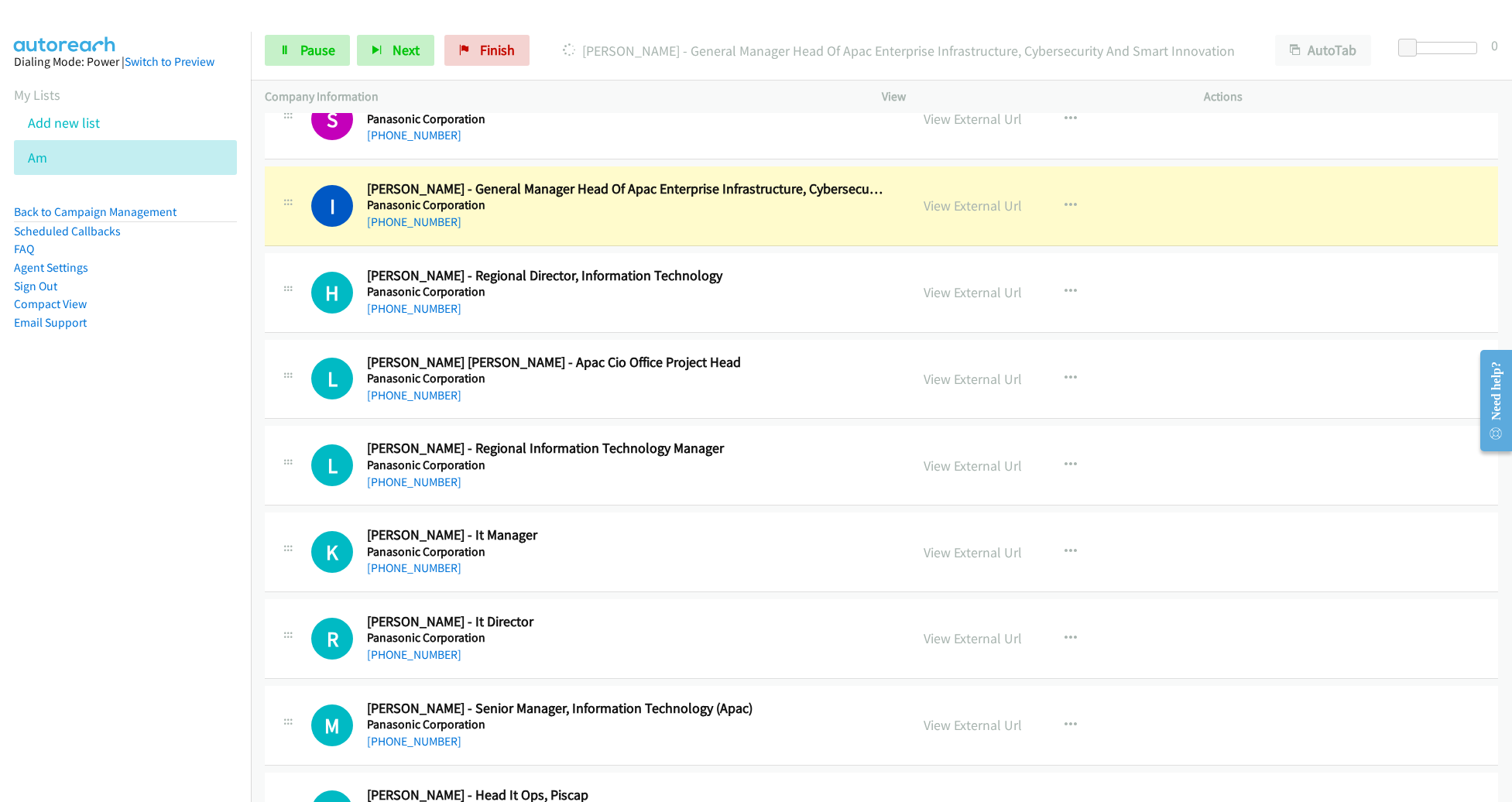
scroll to position [10913, 0]
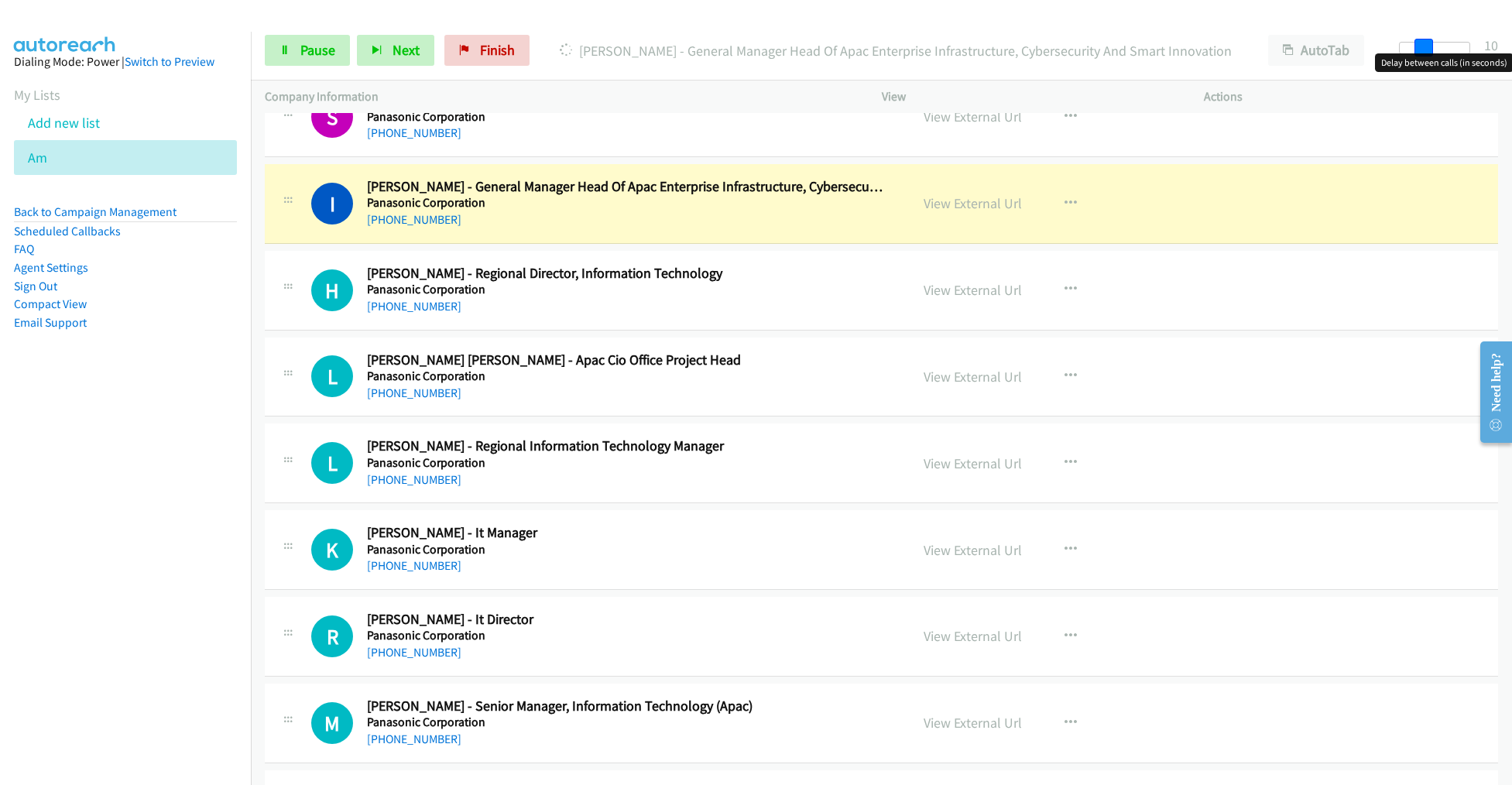
drag, startPoint x: 1409, startPoint y: 48, endPoint x: 1432, endPoint y: 50, distance: 23.1
click at [1432, 50] on span at bounding box center [1424, 48] width 19 height 19
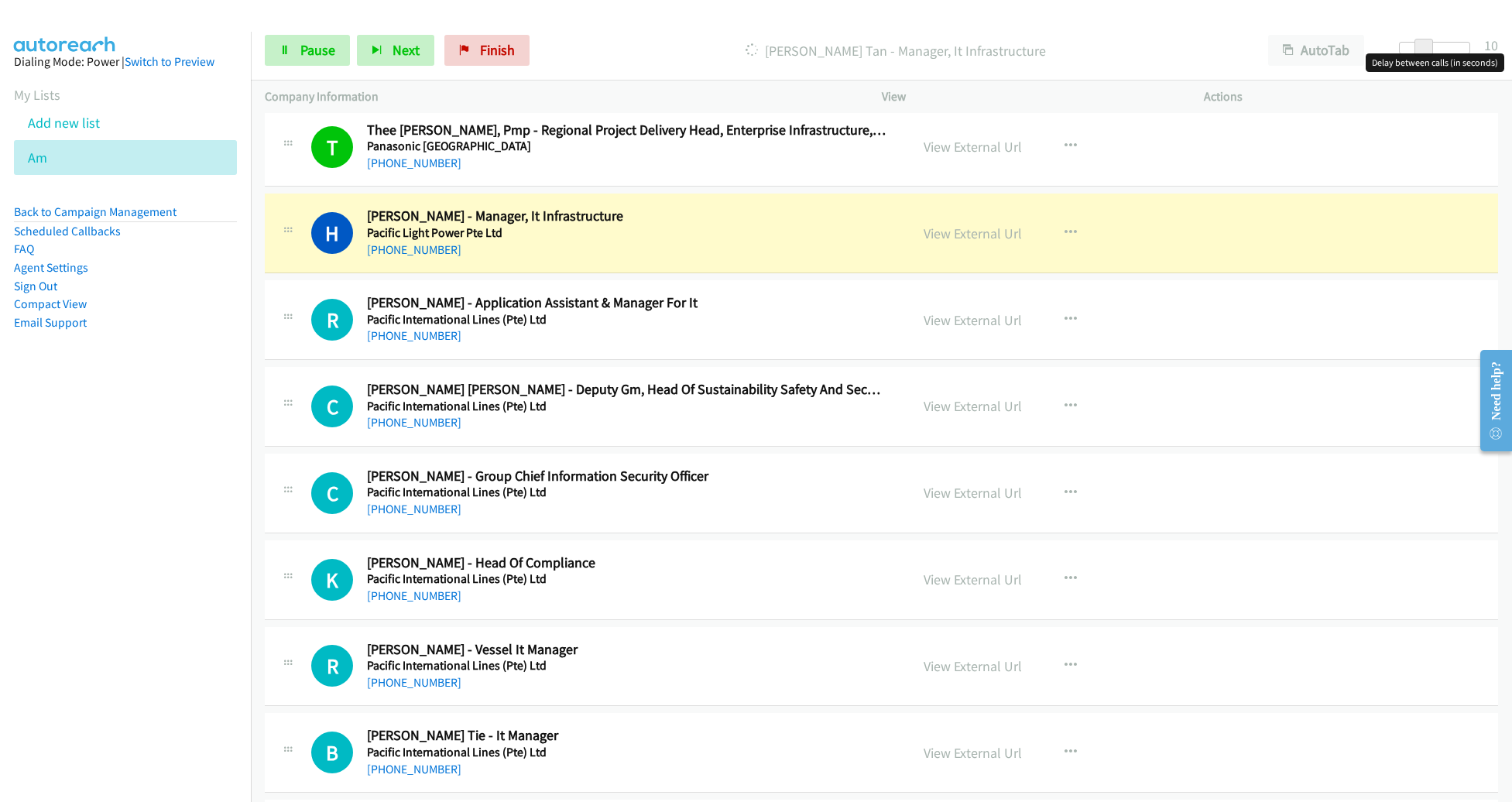
scroll to position [12043, 0]
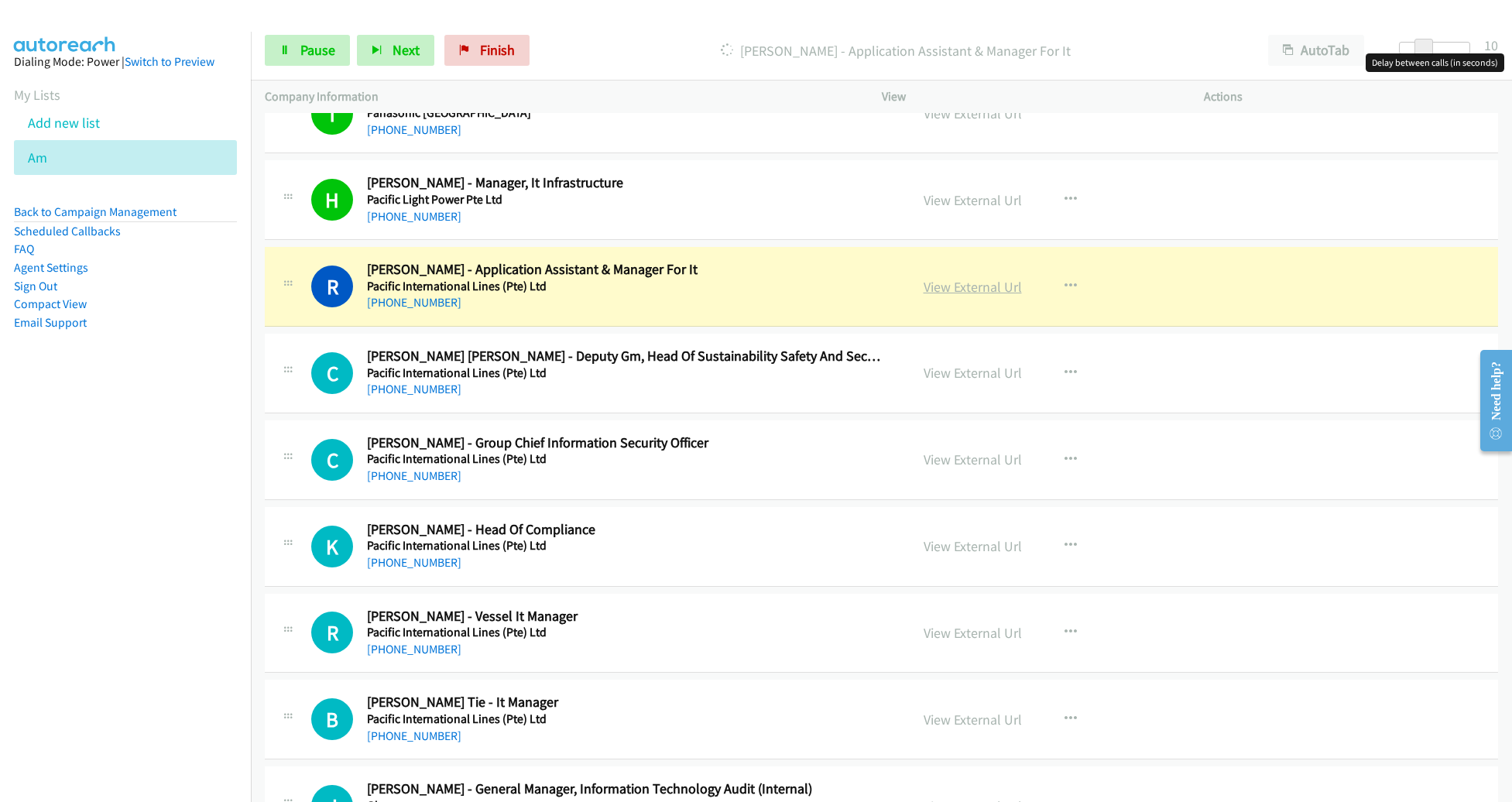
click at [954, 278] on link "View External Url" at bounding box center [972, 287] width 98 height 18
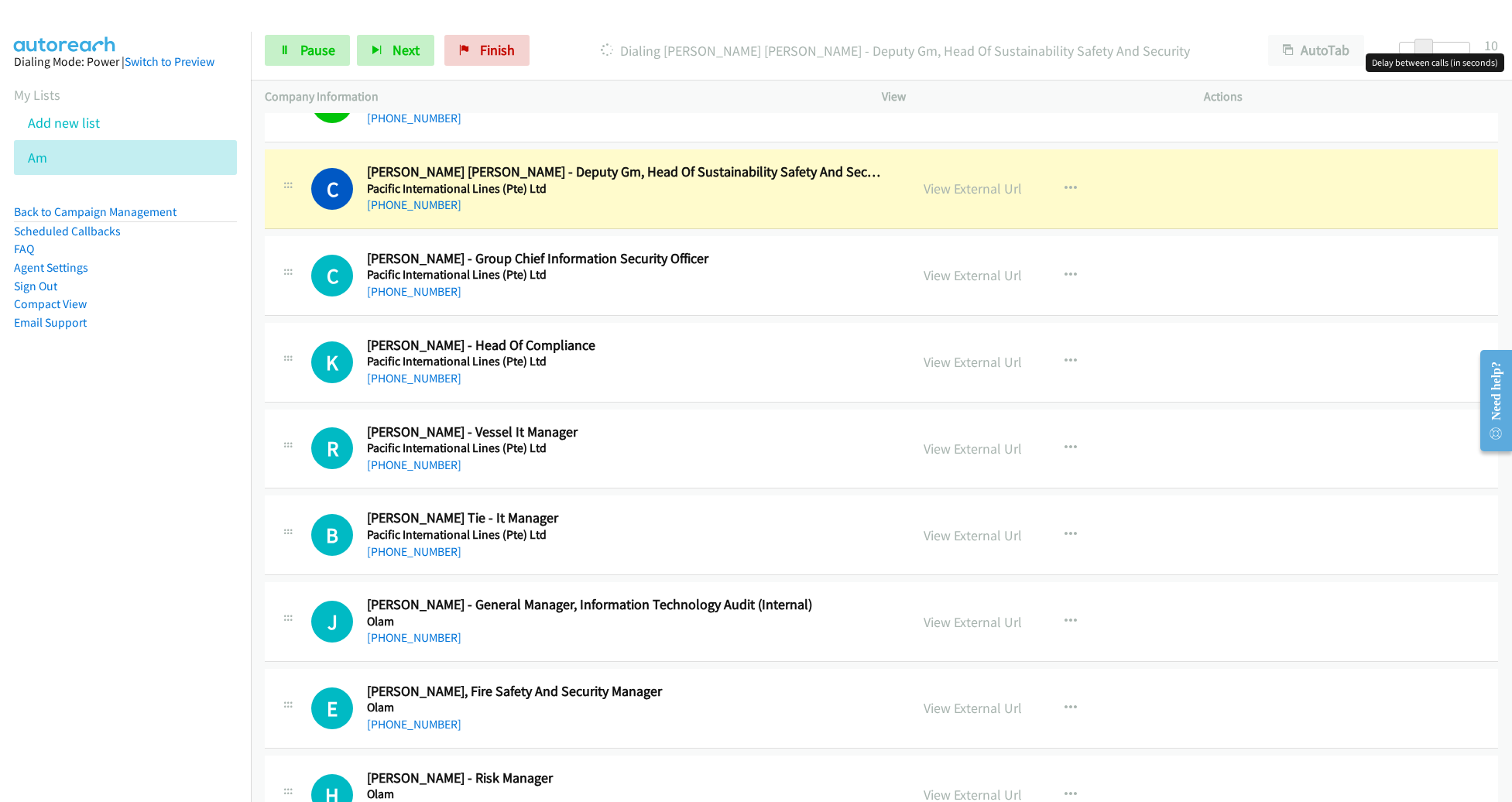
scroll to position [12227, 0]
click at [942, 181] on link "View External Url" at bounding box center [972, 189] width 98 height 18
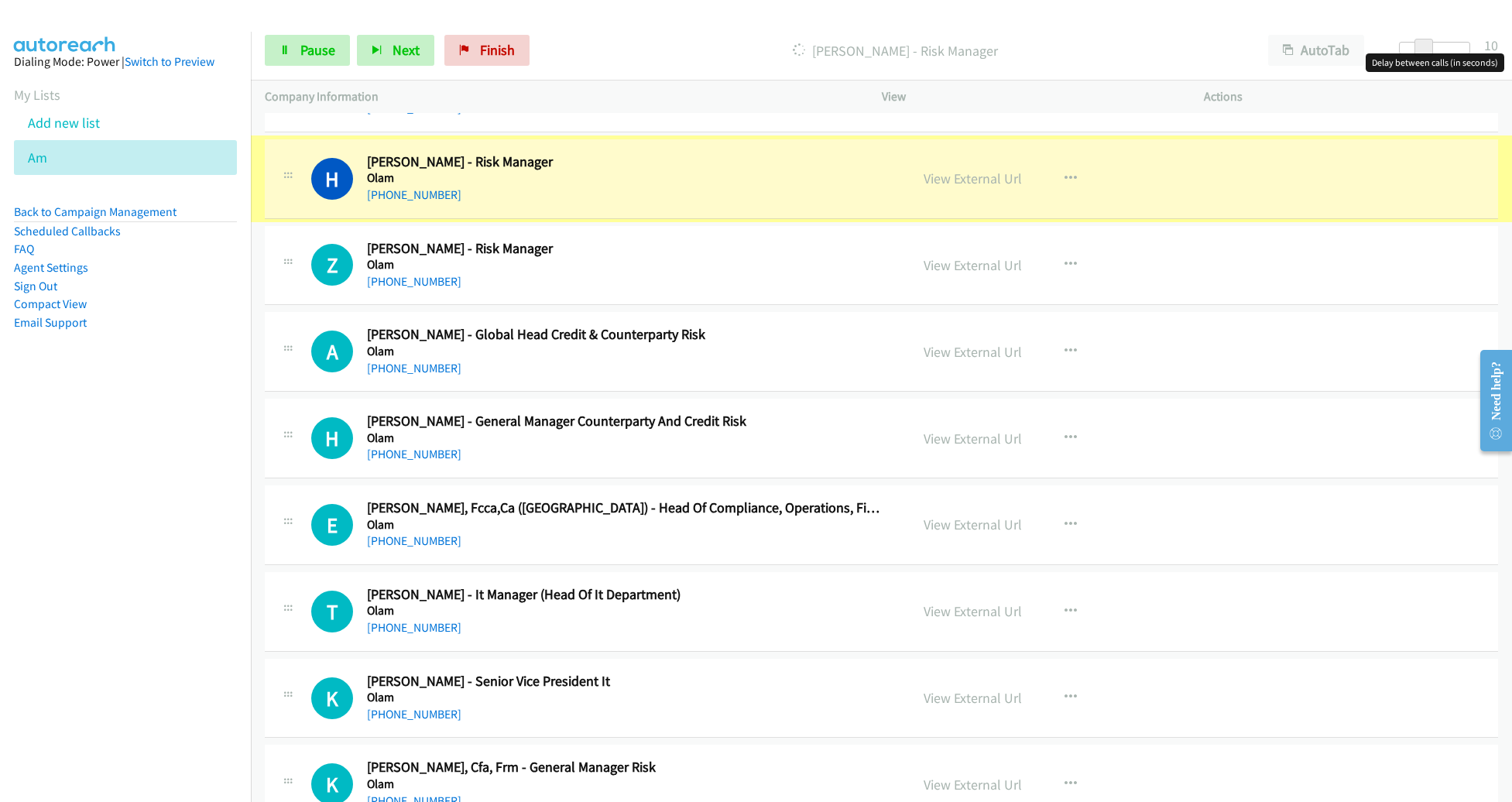
scroll to position [12844, 0]
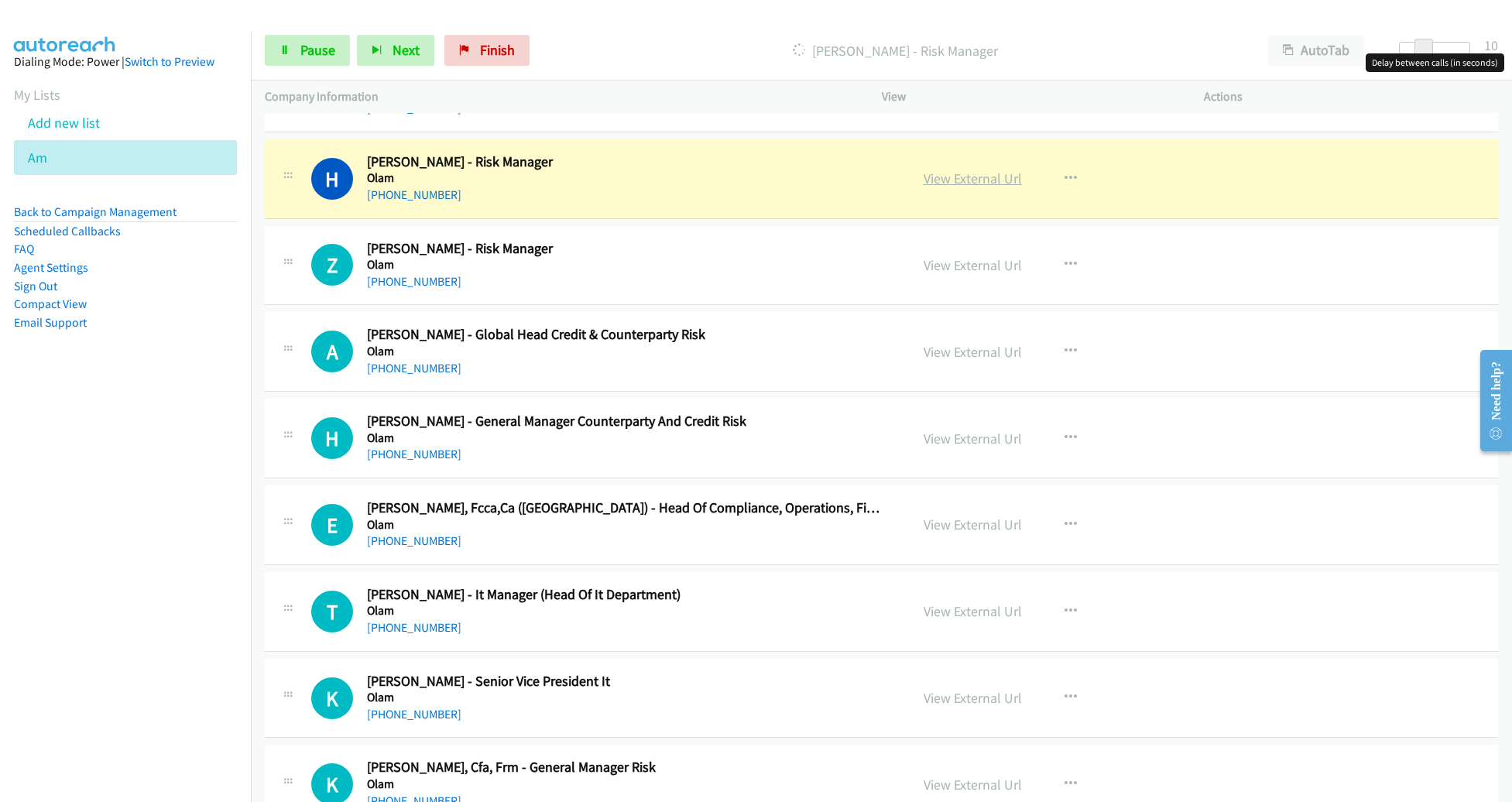
click at [985, 170] on link "View External Url" at bounding box center [972, 178] width 98 height 18
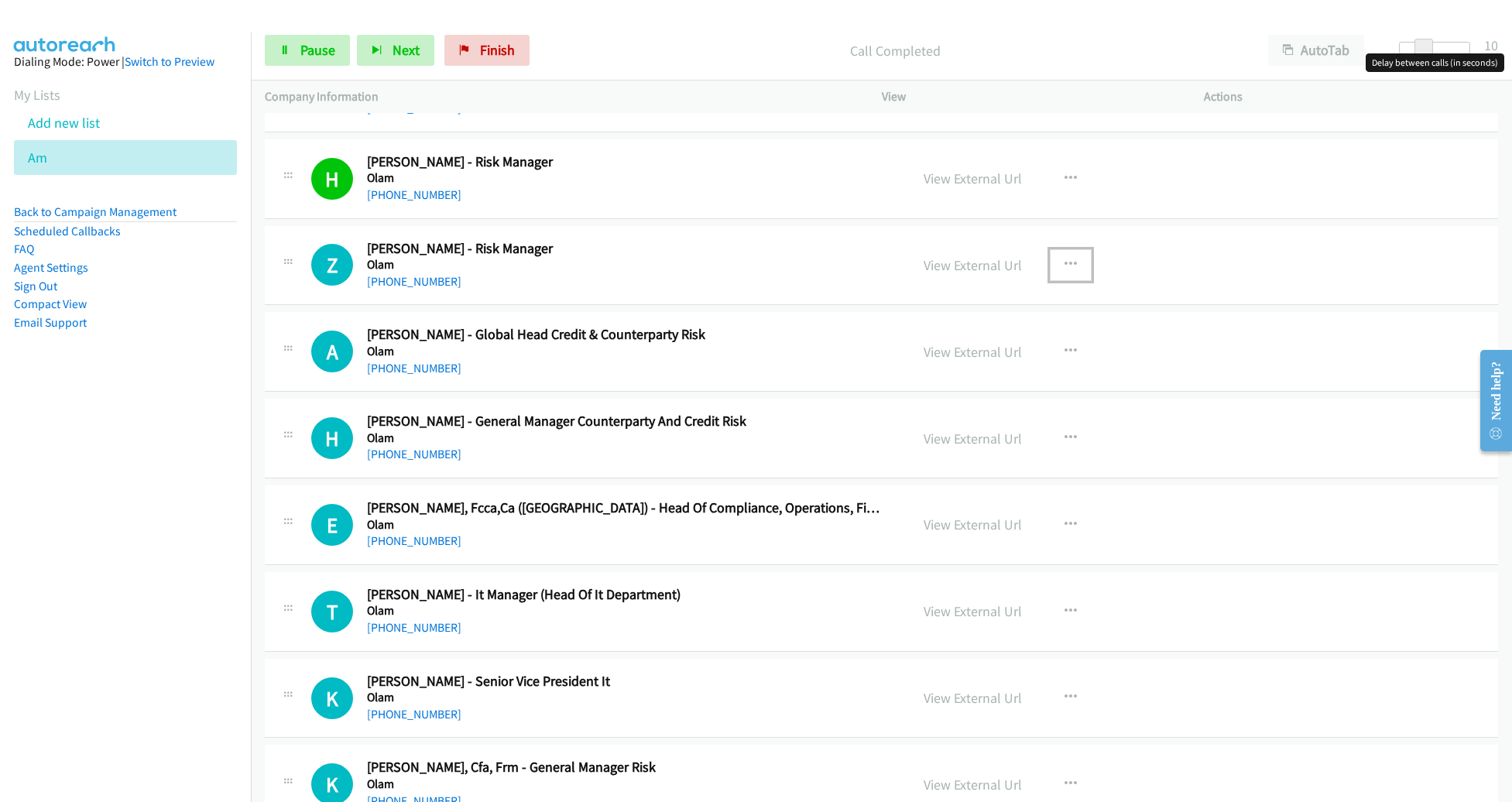
click at [1066, 249] on button "button" at bounding box center [1070, 264] width 42 height 31
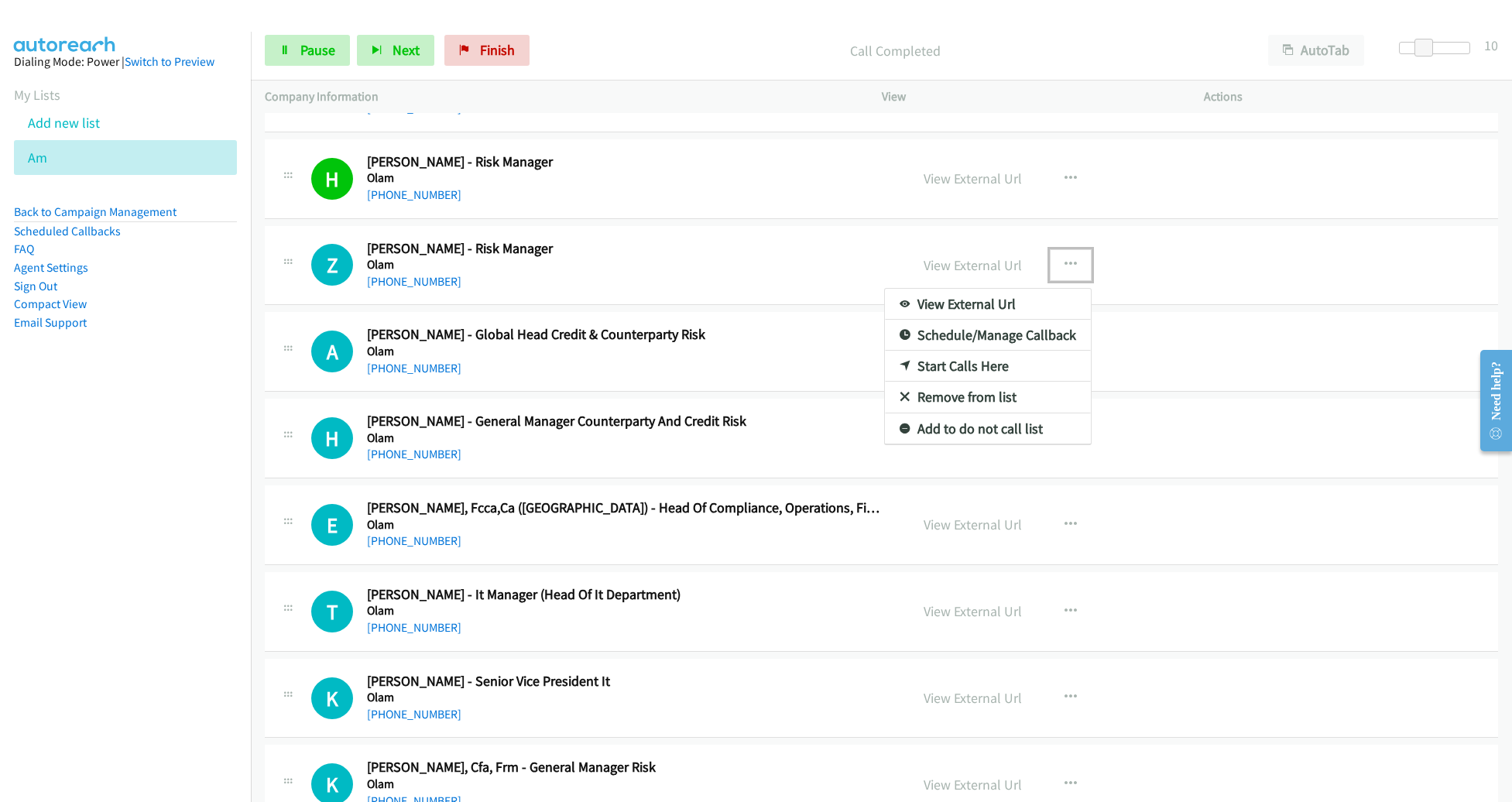
click at [984, 382] on link "Remove from list" at bounding box center [988, 397] width 206 height 31
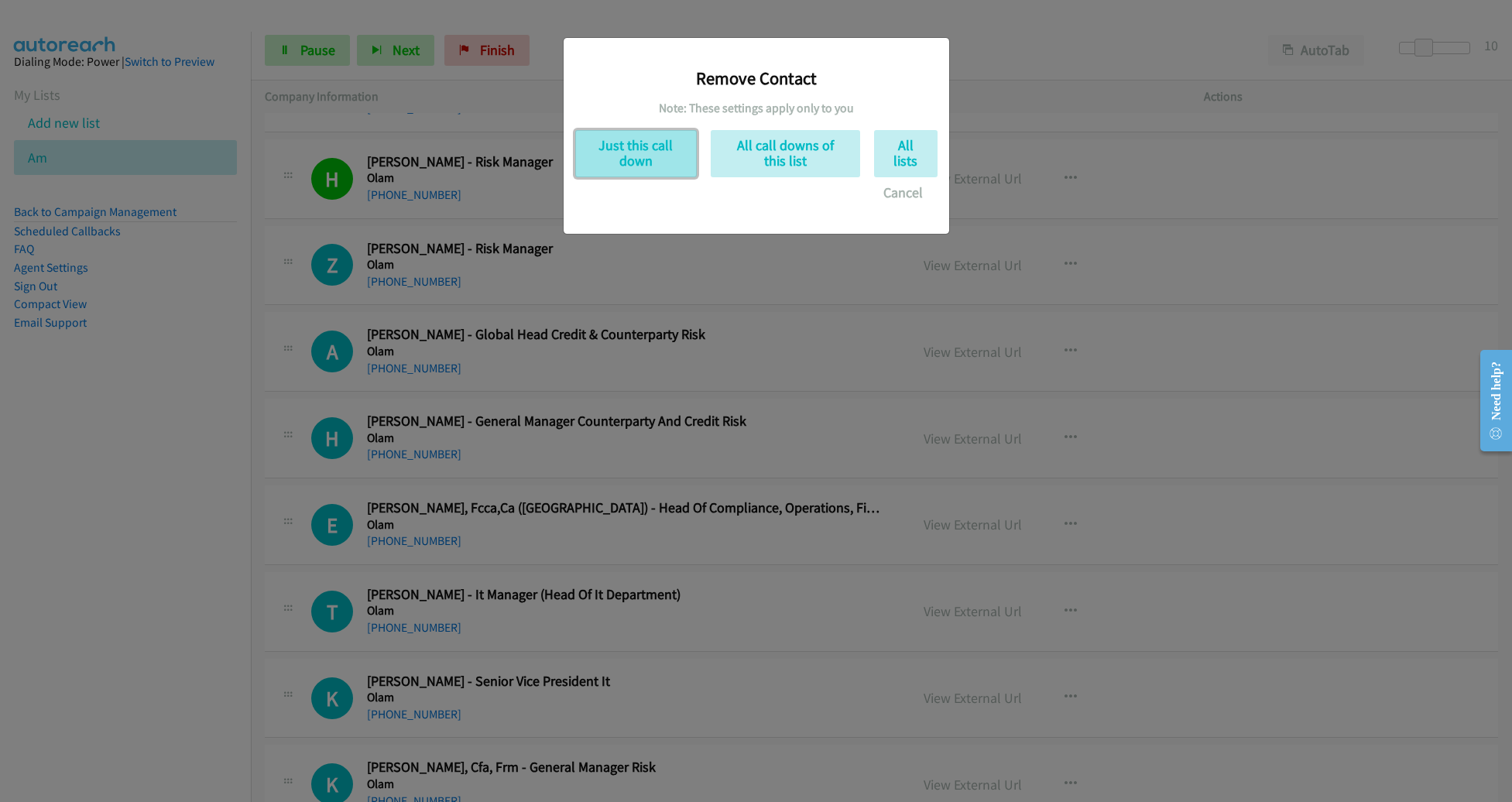
click at [644, 161] on button "Just this call down" at bounding box center [636, 153] width 122 height 47
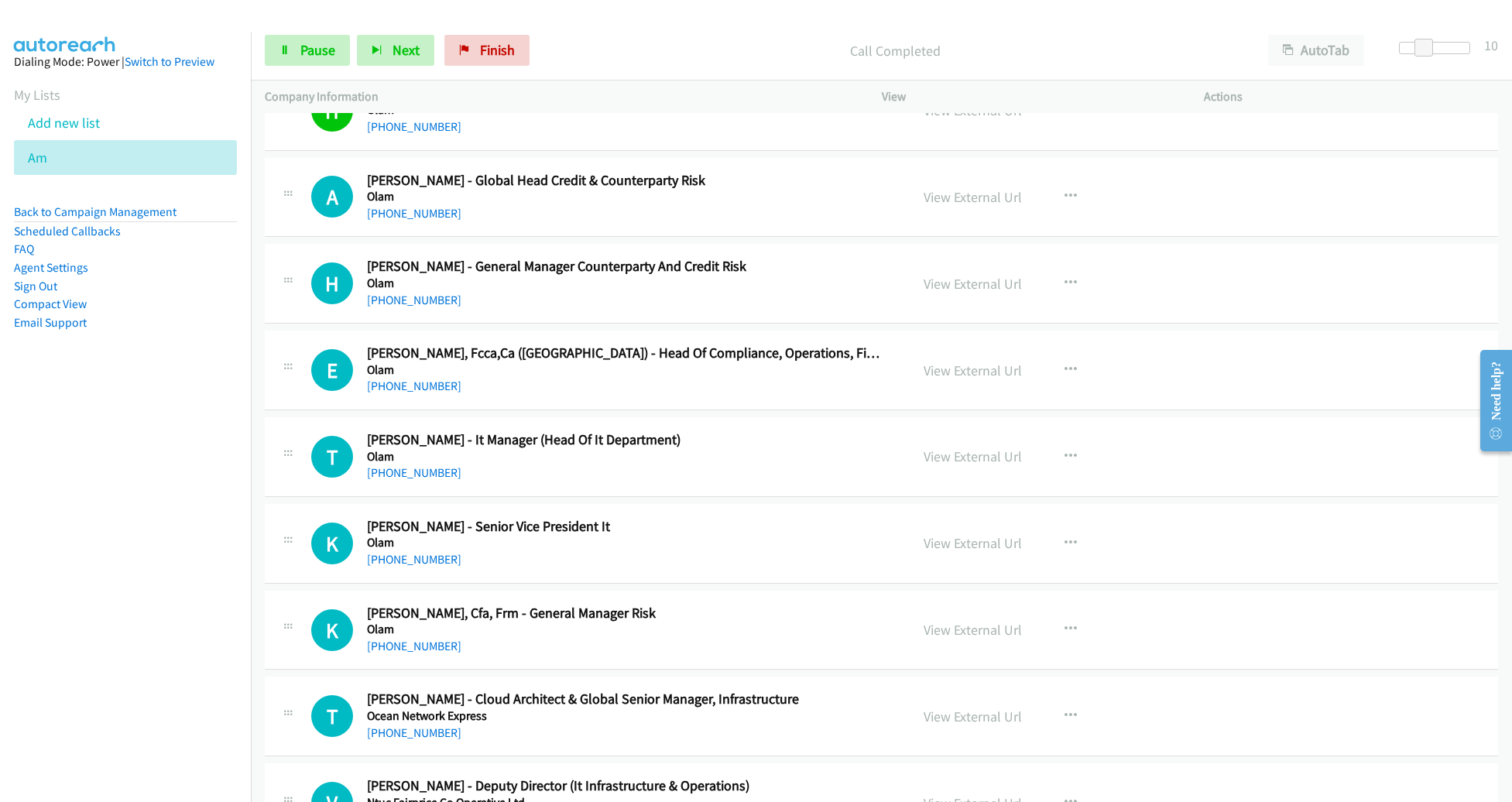
scroll to position [12916, 0]
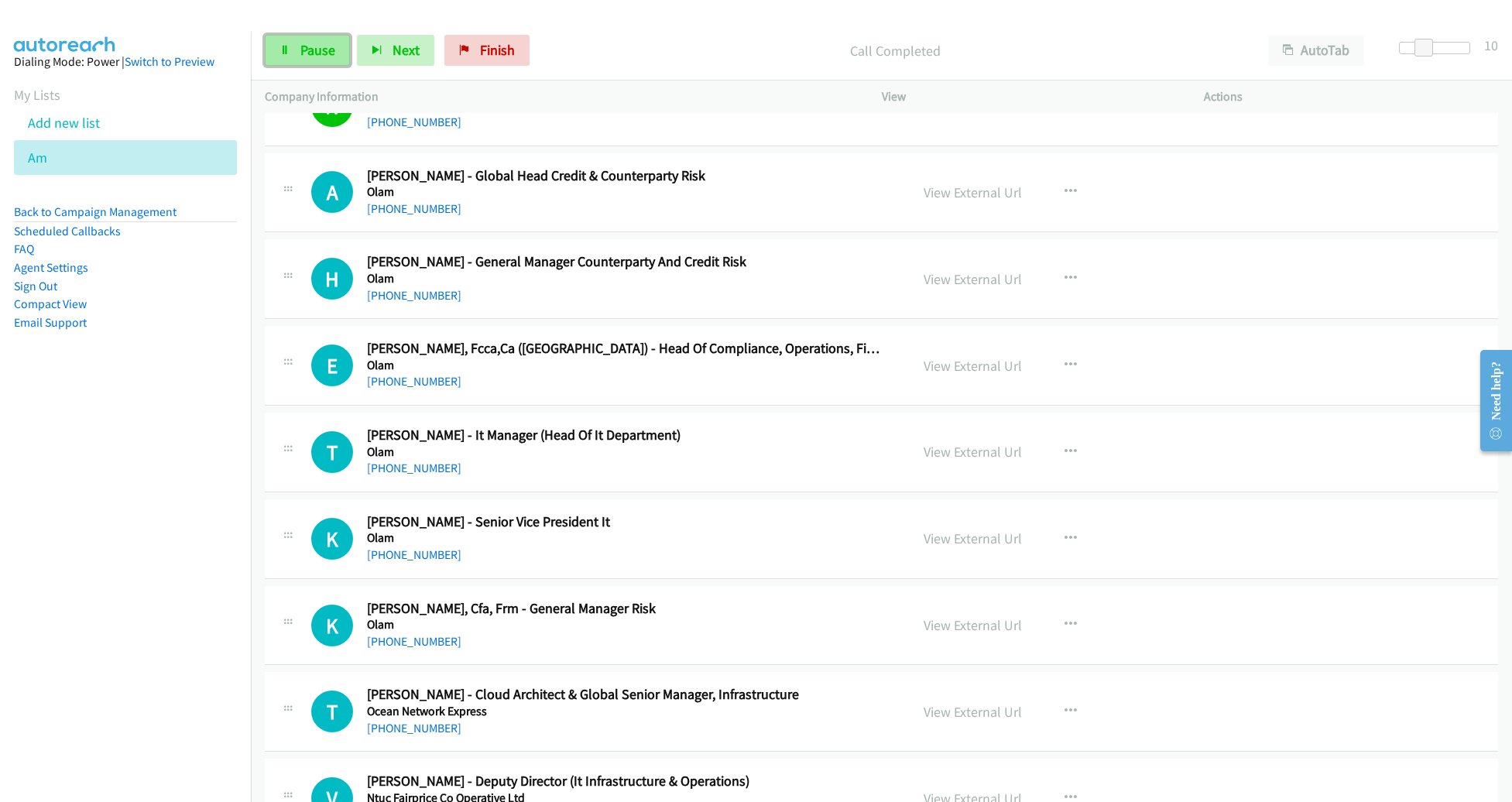
click at [331, 53] on span "Pause" at bounding box center [317, 50] width 35 height 18
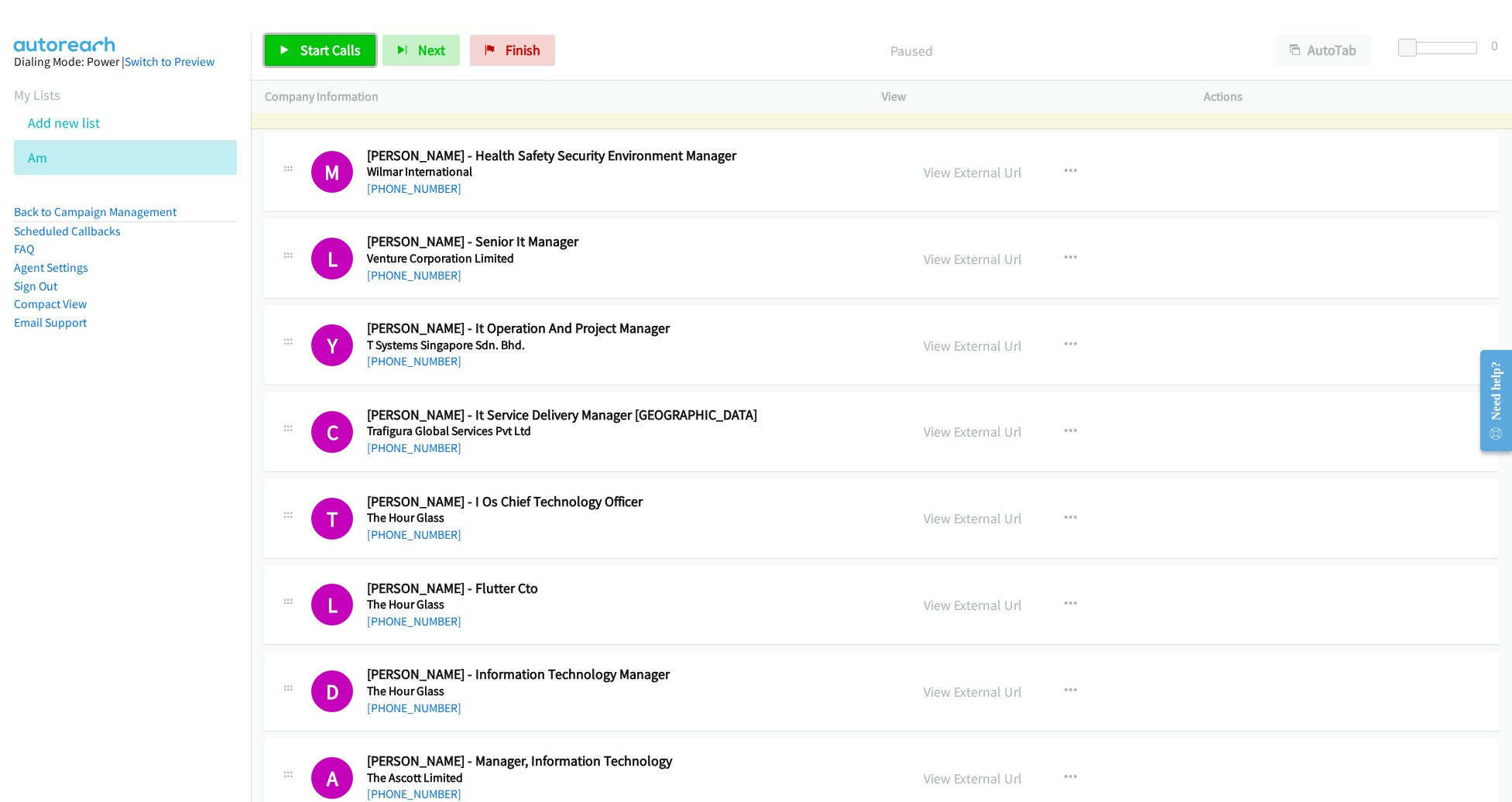
click at [323, 35] on link "Start Calls" at bounding box center [320, 50] width 111 height 31
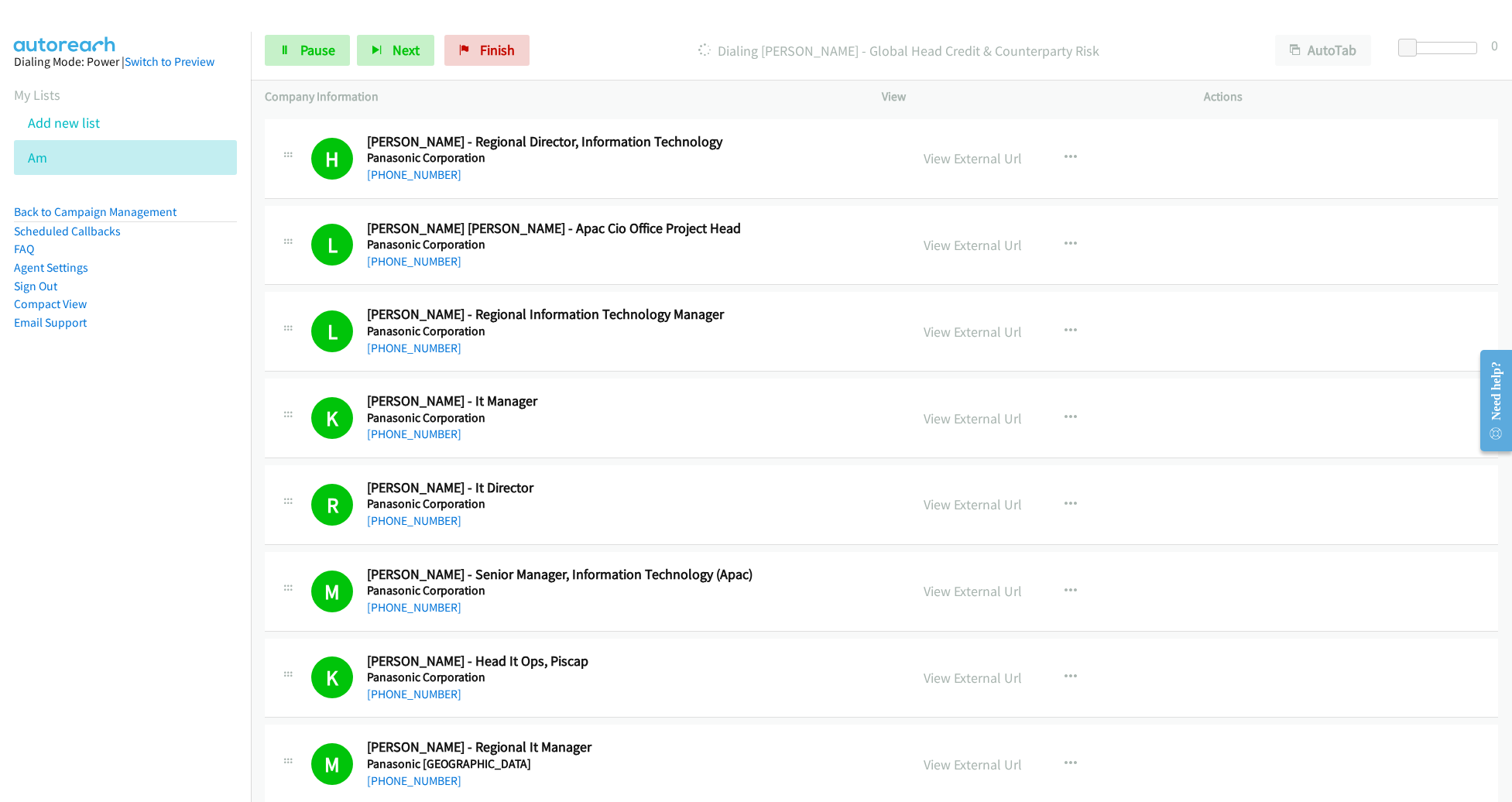
scroll to position [11046, 0]
click at [317, 47] on span "Pause" at bounding box center [317, 50] width 35 height 18
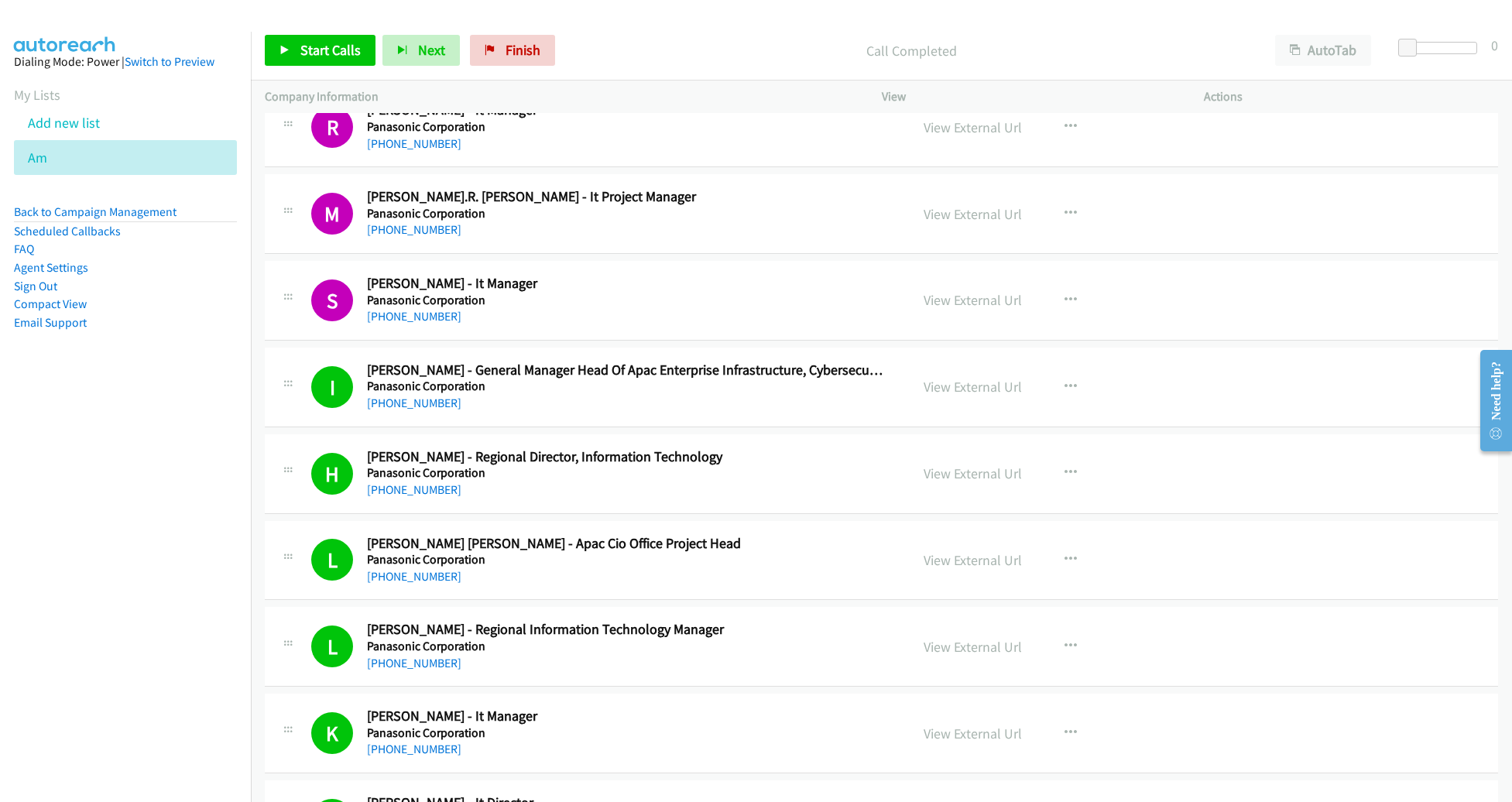
scroll to position [10792, 0]
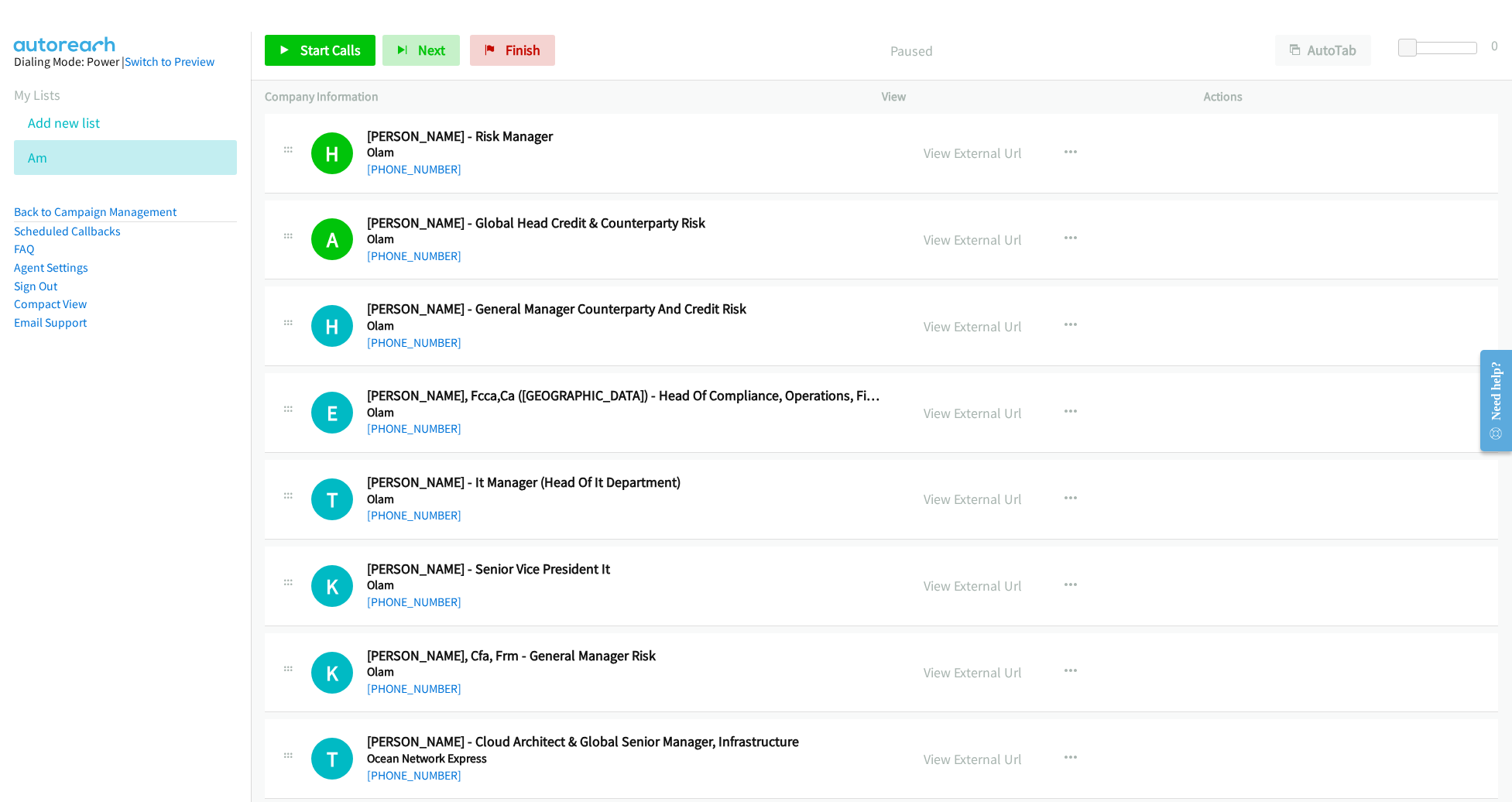
scroll to position [12808, 0]
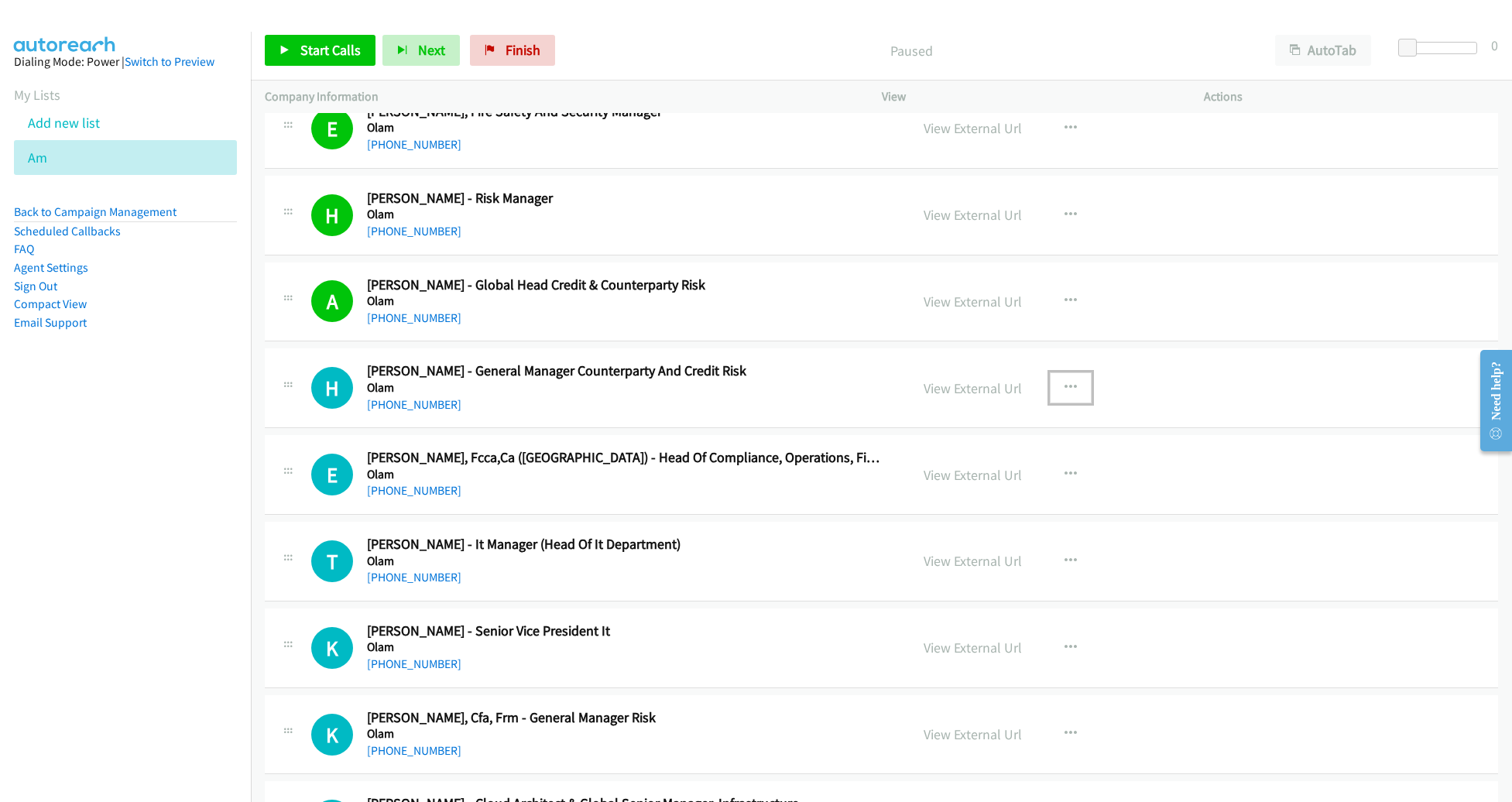
click at [1064, 382] on icon "button" at bounding box center [1070, 388] width 13 height 13
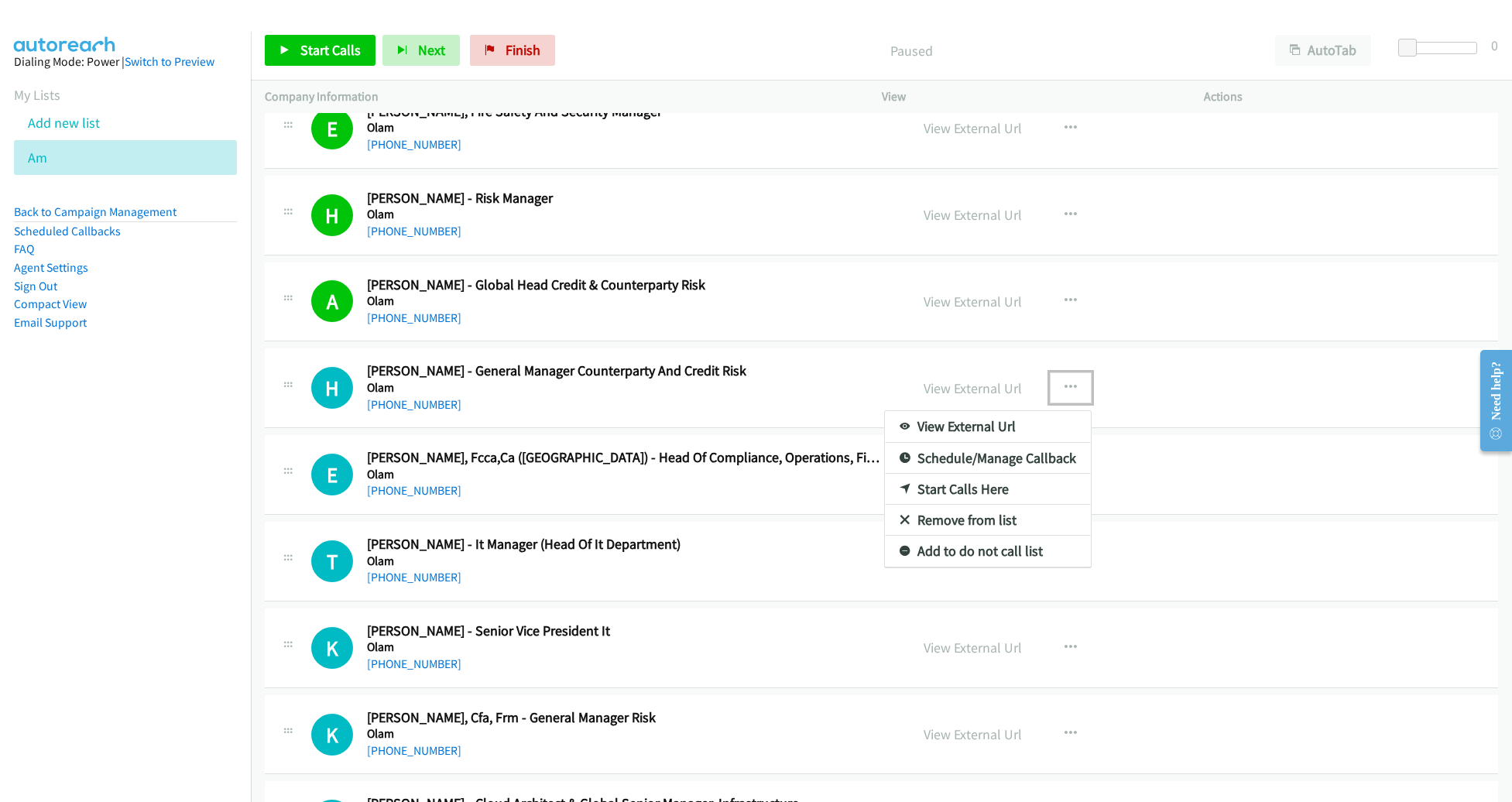
click at [946, 474] on link "Start Calls Here" at bounding box center [988, 489] width 206 height 31
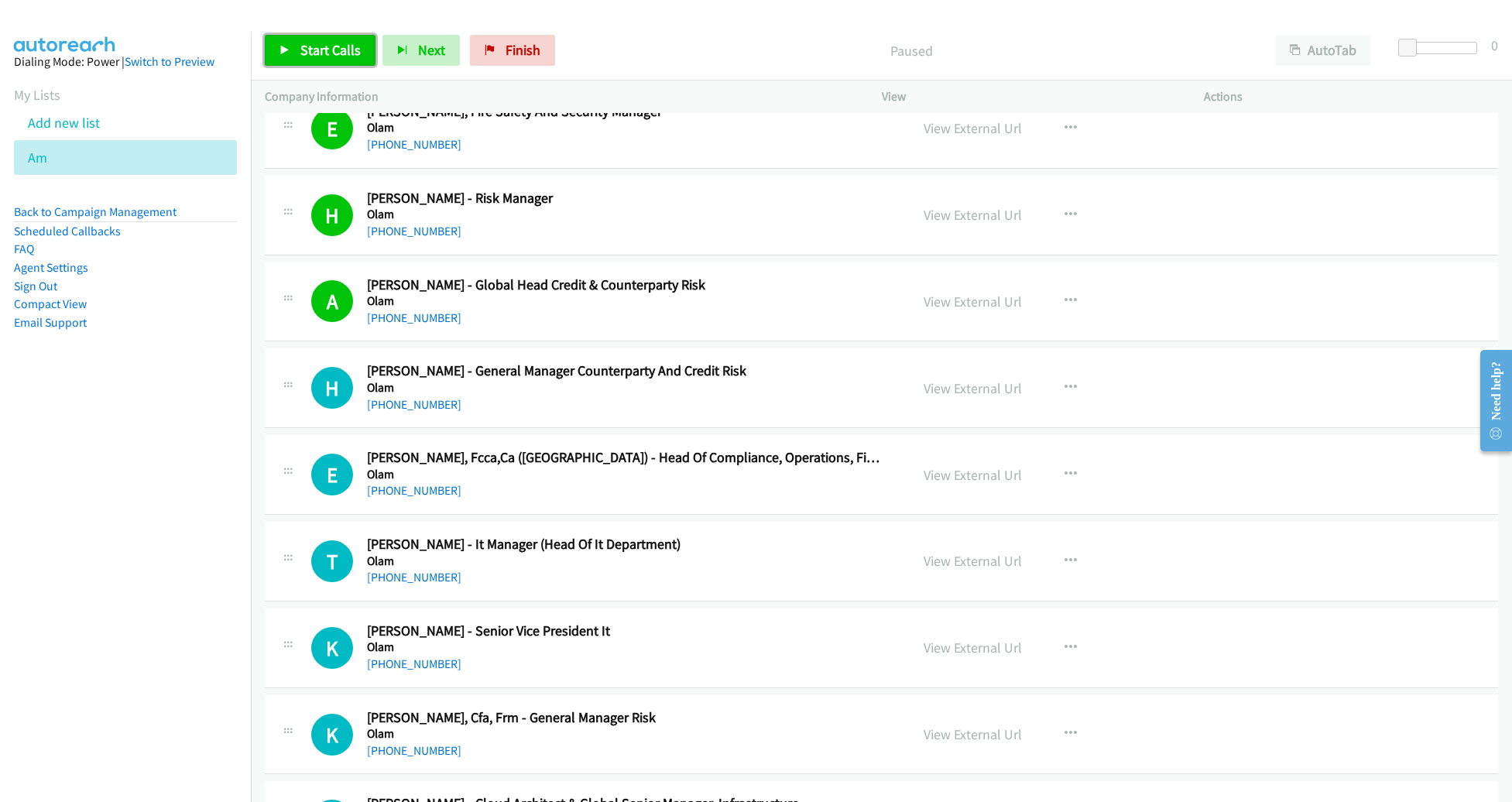
click at [344, 62] on link "Start Calls" at bounding box center [320, 50] width 111 height 31
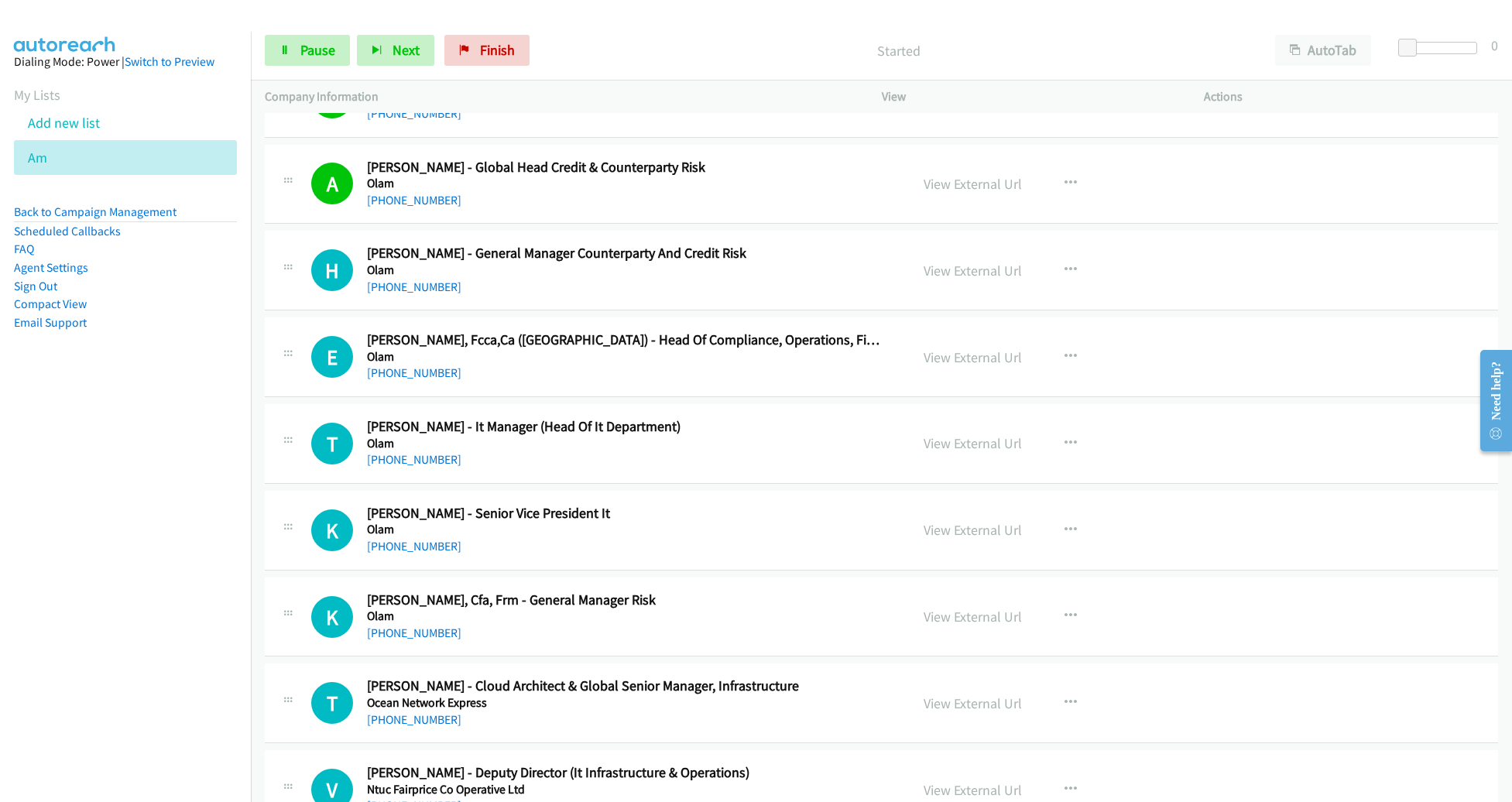
scroll to position [12986, 0]
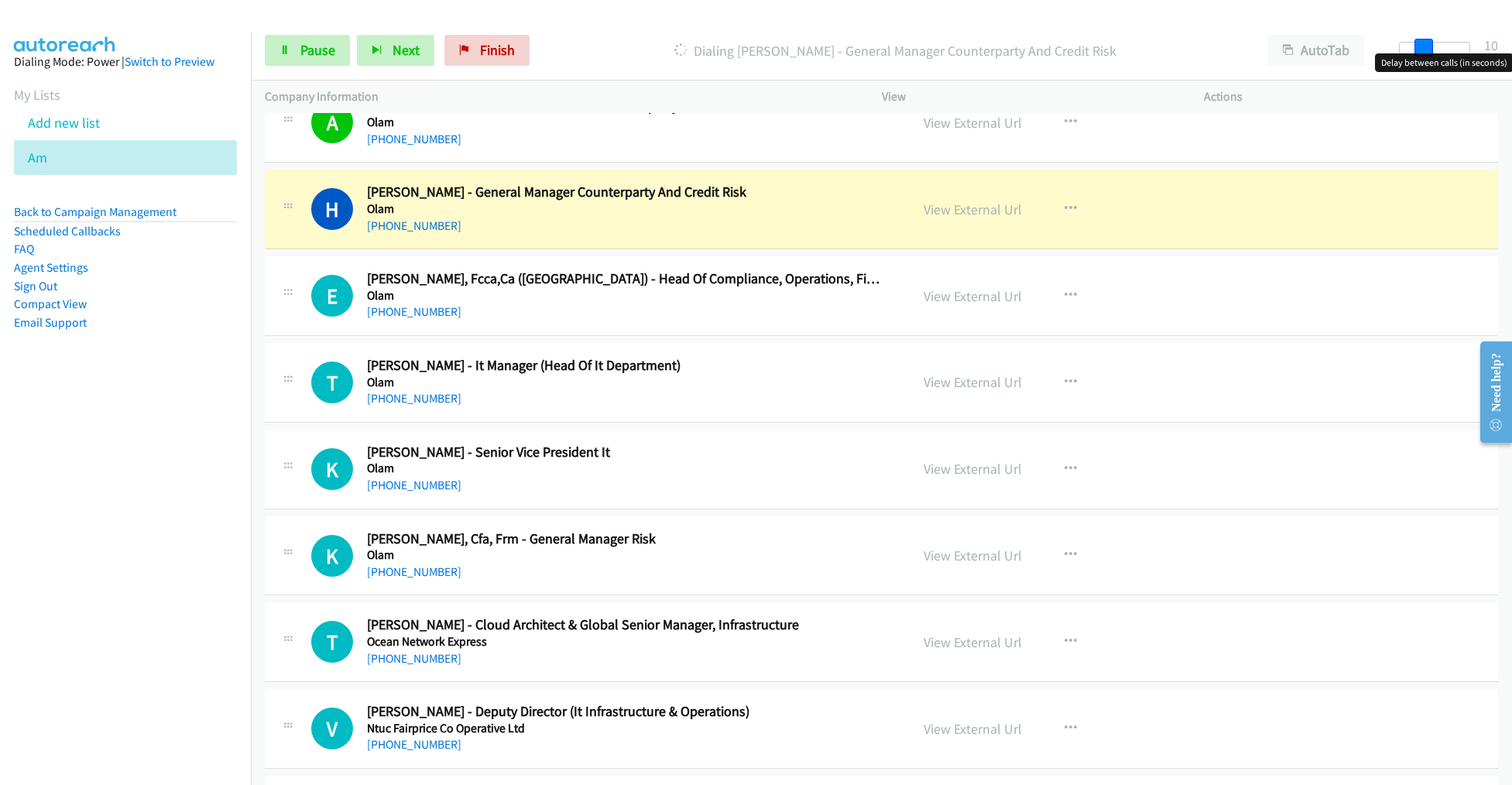
drag, startPoint x: 1408, startPoint y: 45, endPoint x: 1431, endPoint y: 48, distance: 23.2
click at [1431, 48] on span at bounding box center [1424, 48] width 19 height 19
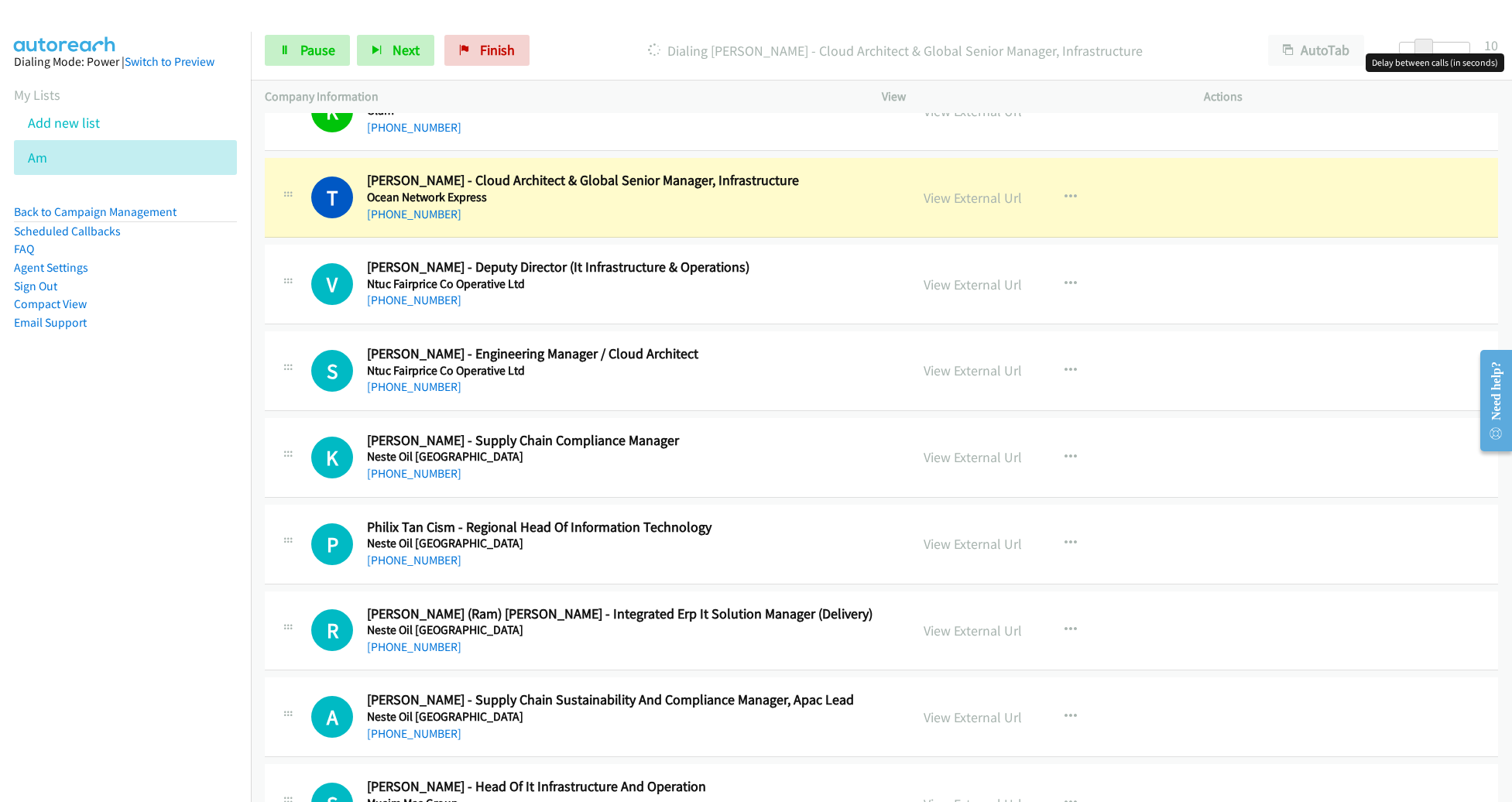
scroll to position [13434, 0]
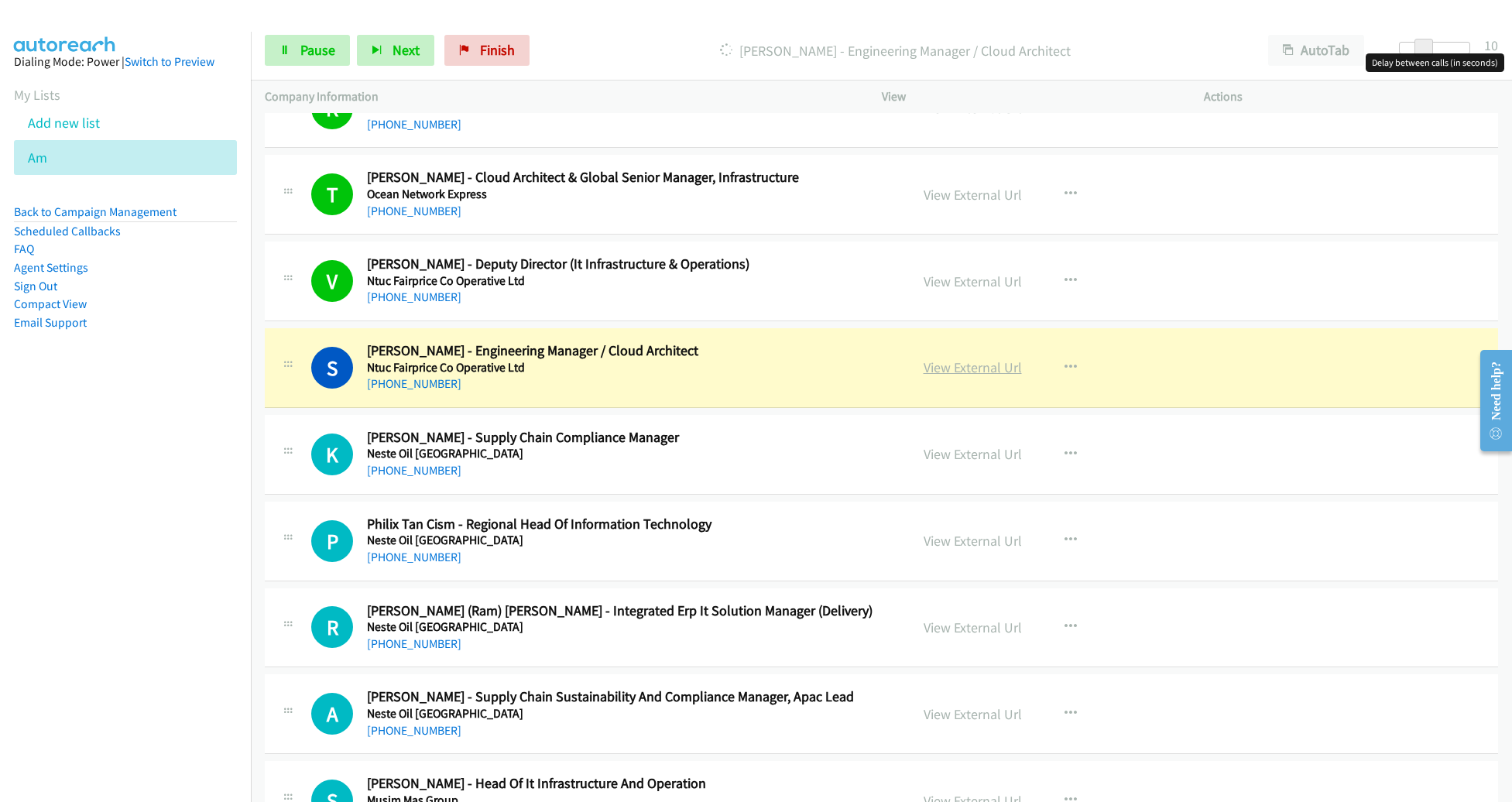
click at [975, 359] on link "View External Url" at bounding box center [972, 367] width 98 height 18
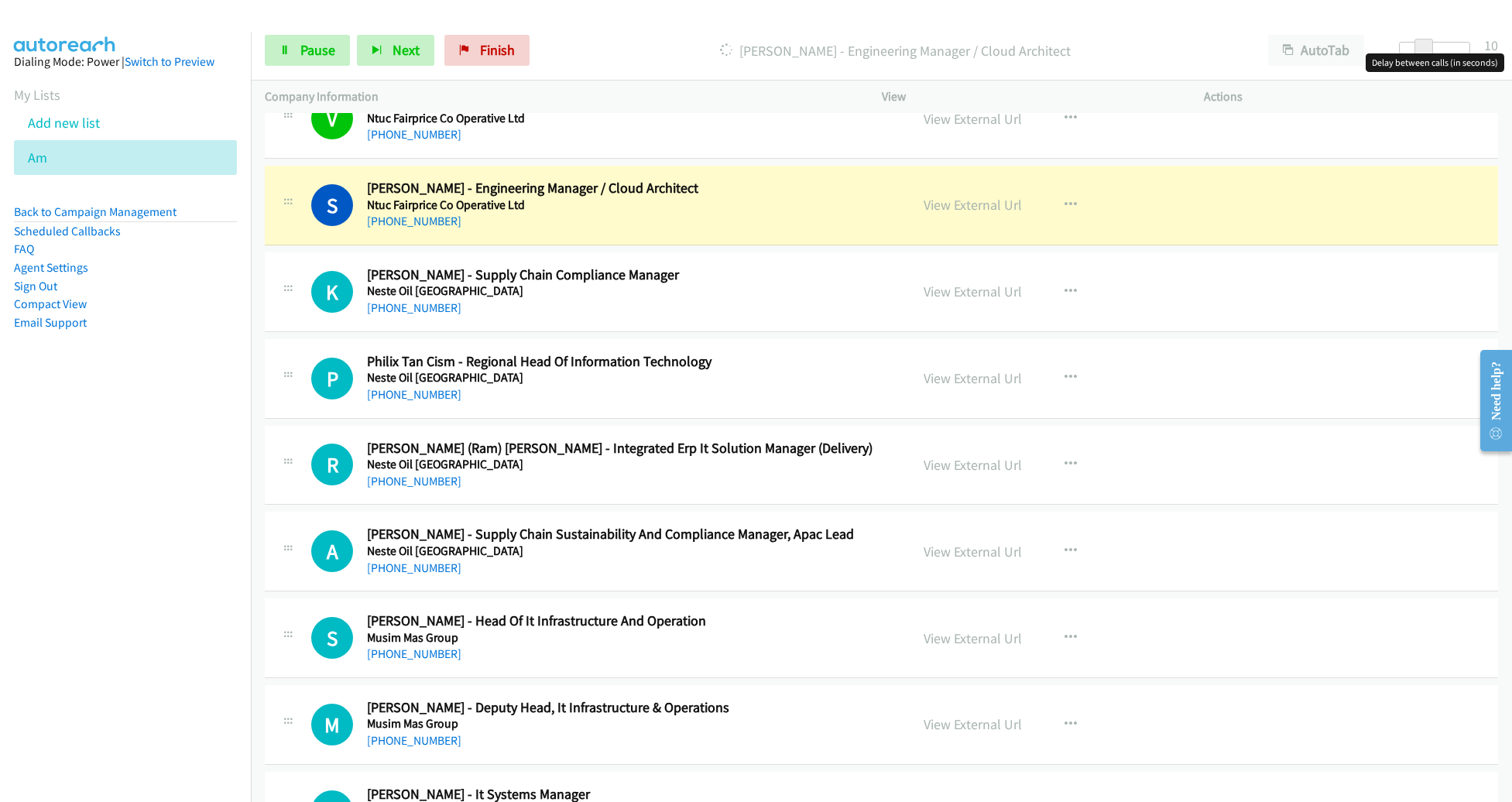
scroll to position [13601, 0]
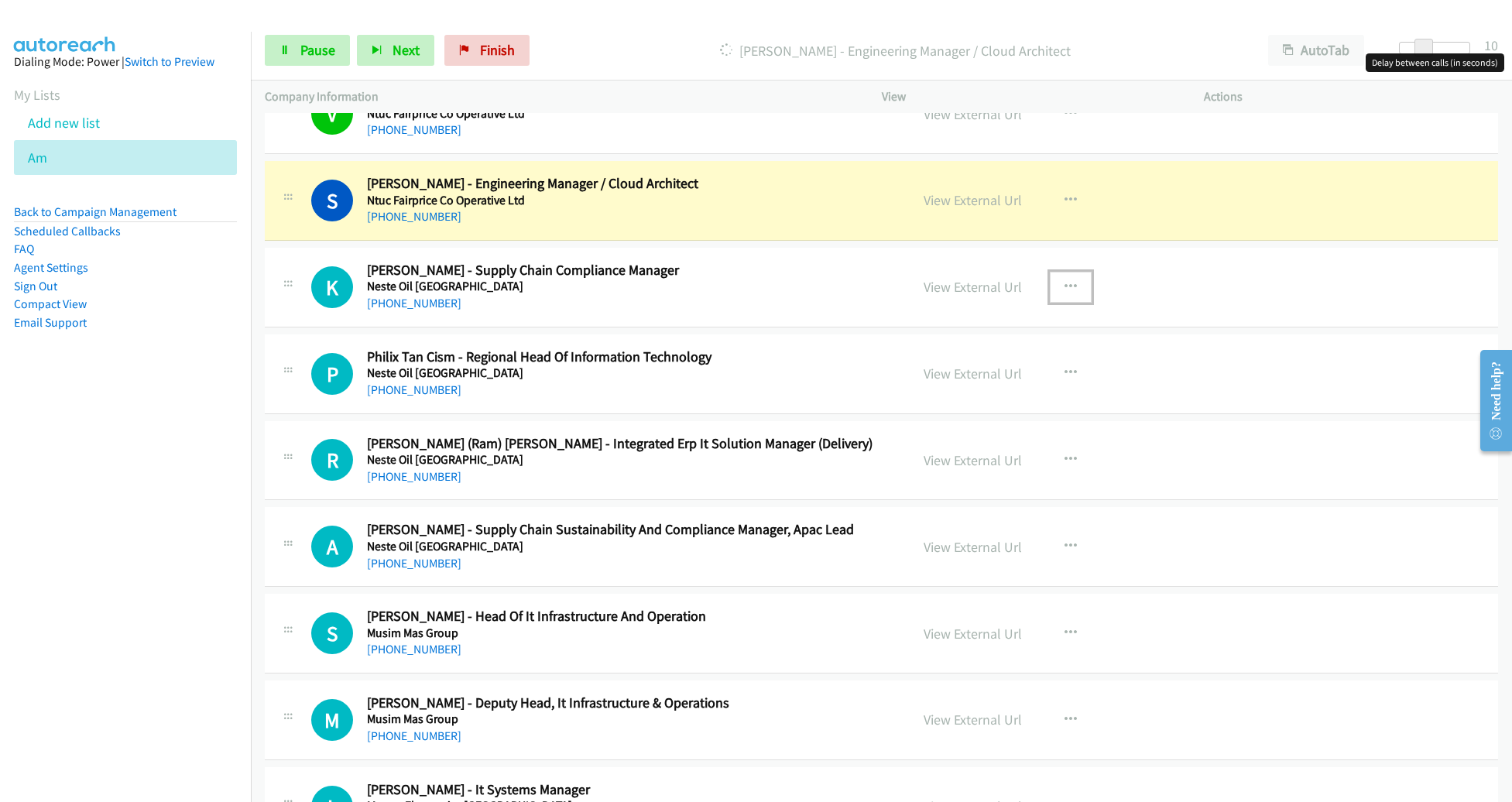
click at [1058, 272] on button "button" at bounding box center [1070, 287] width 42 height 31
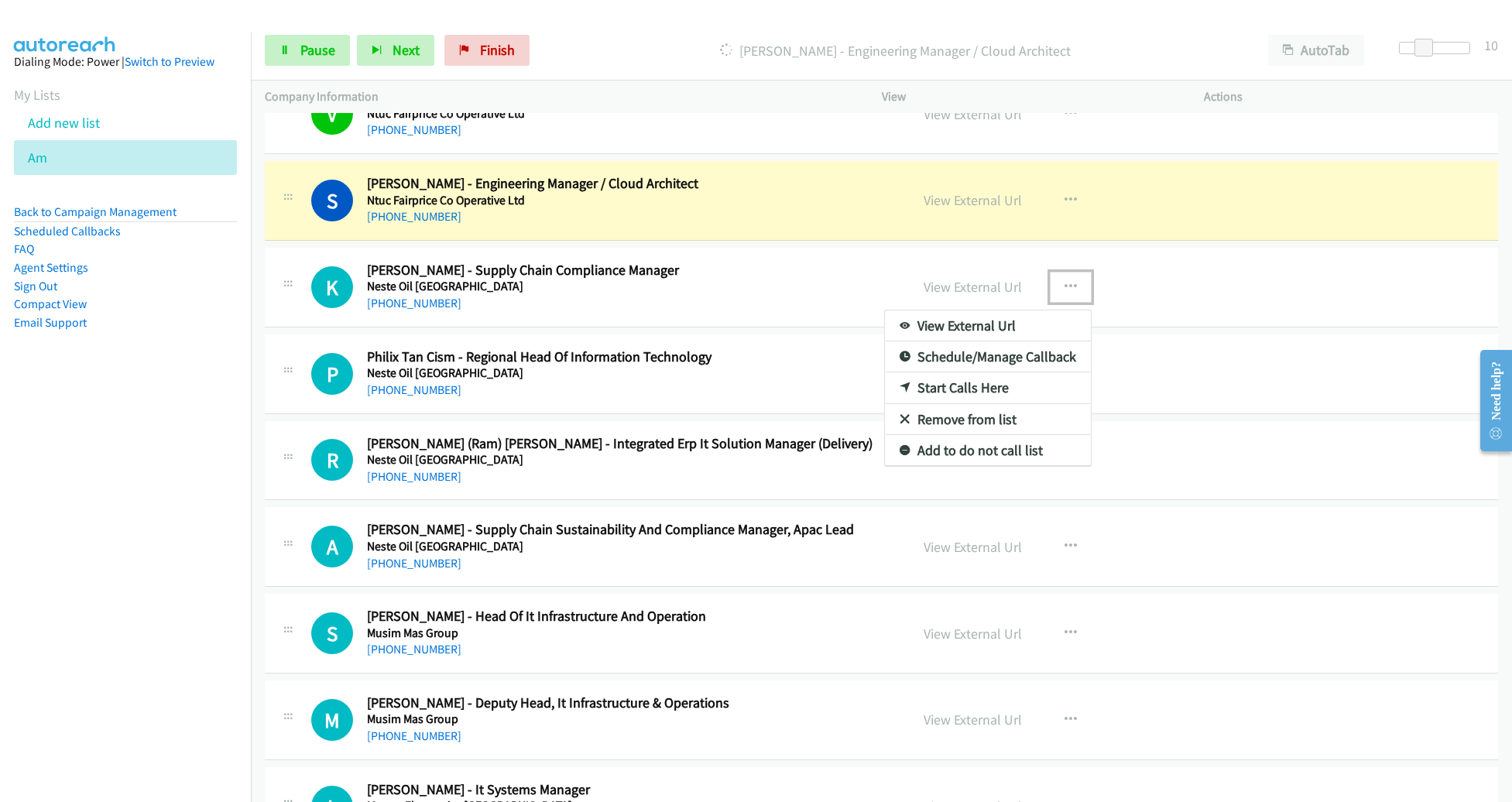
click at [952, 404] on link "Remove from list" at bounding box center [988, 419] width 206 height 31
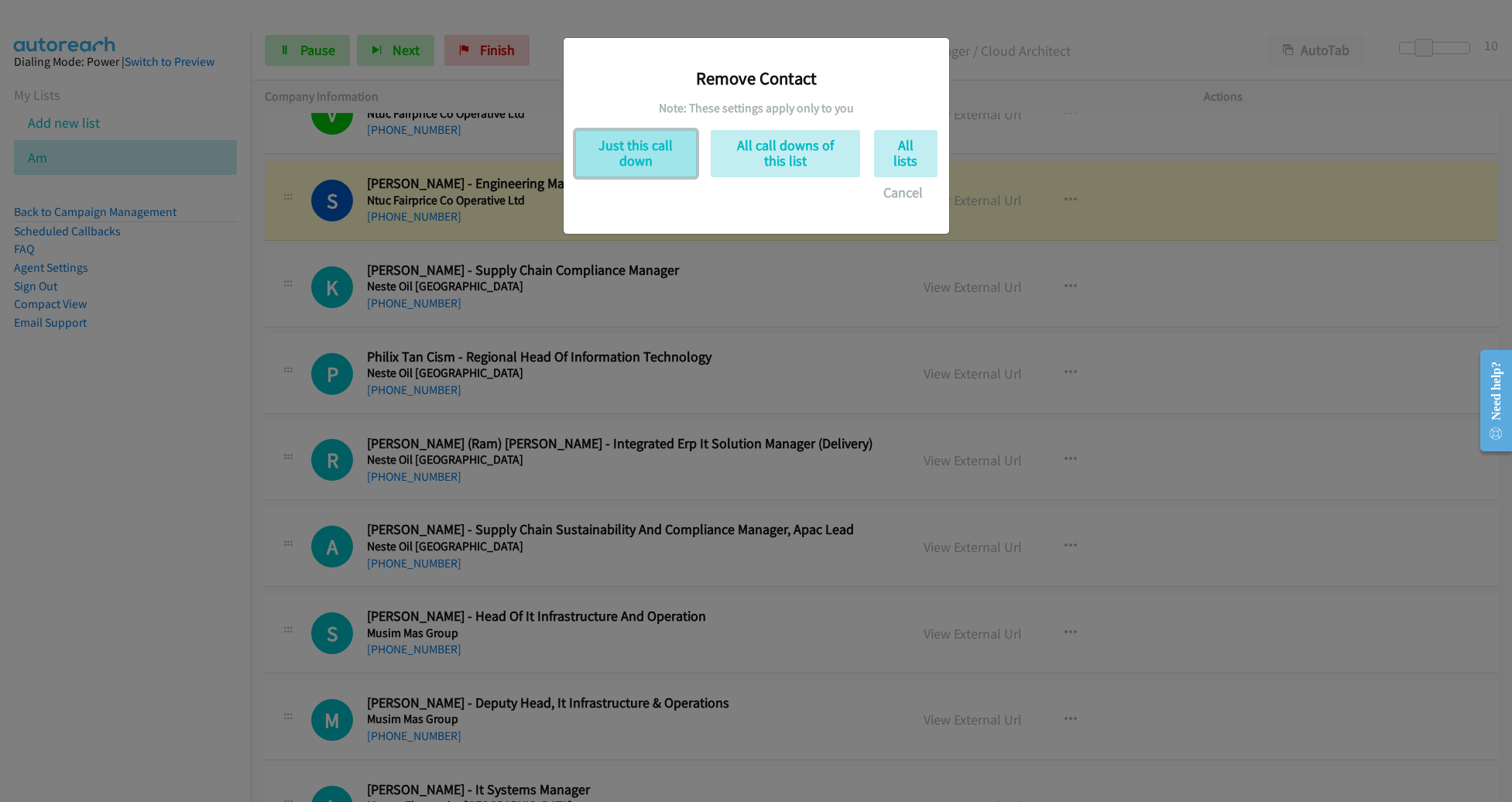
click at [648, 164] on button "Just this call down" at bounding box center [636, 153] width 122 height 47
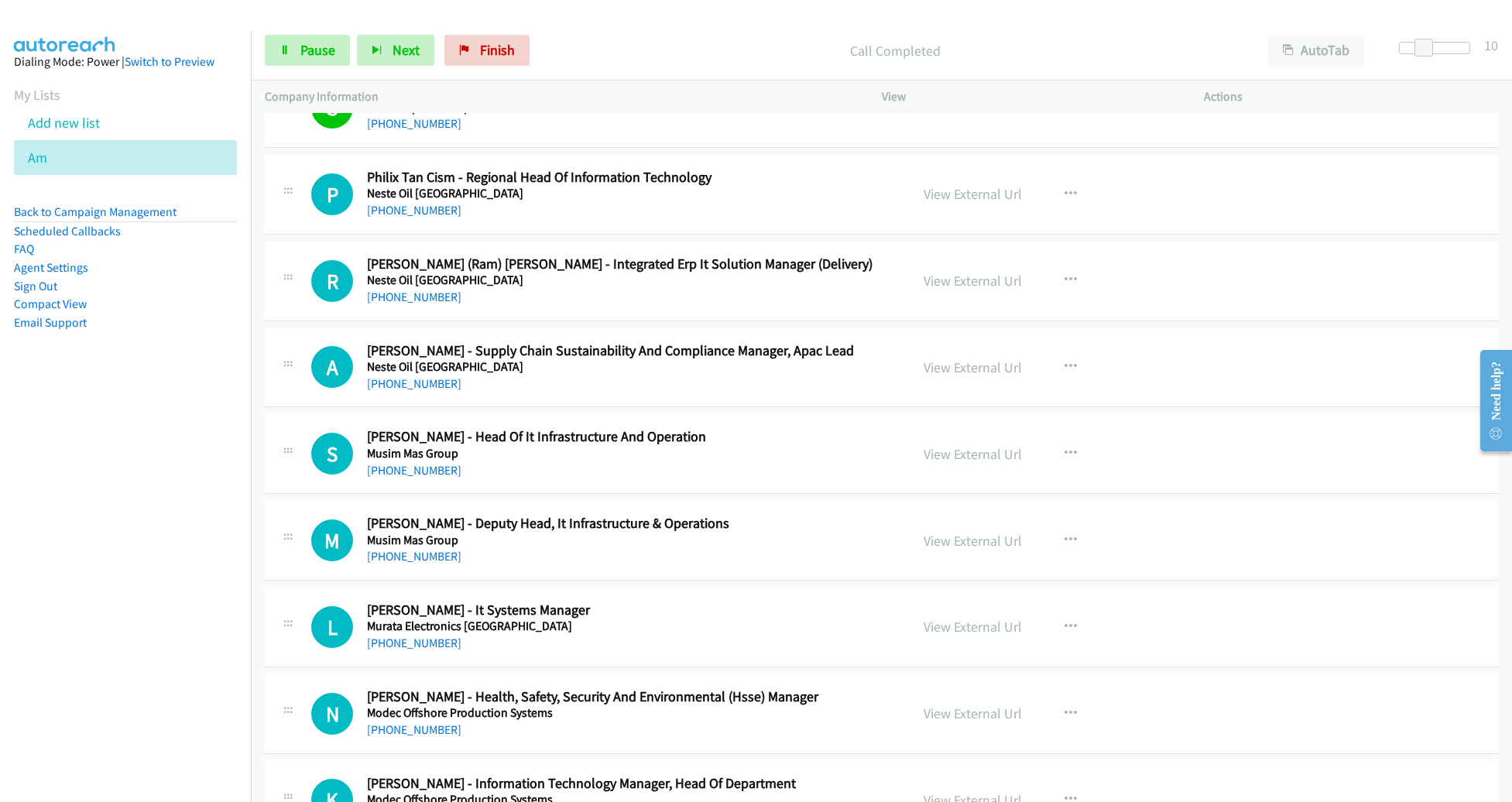
scroll to position [13695, 0]
click at [1064, 360] on icon "button" at bounding box center [1070, 366] width 13 height 13
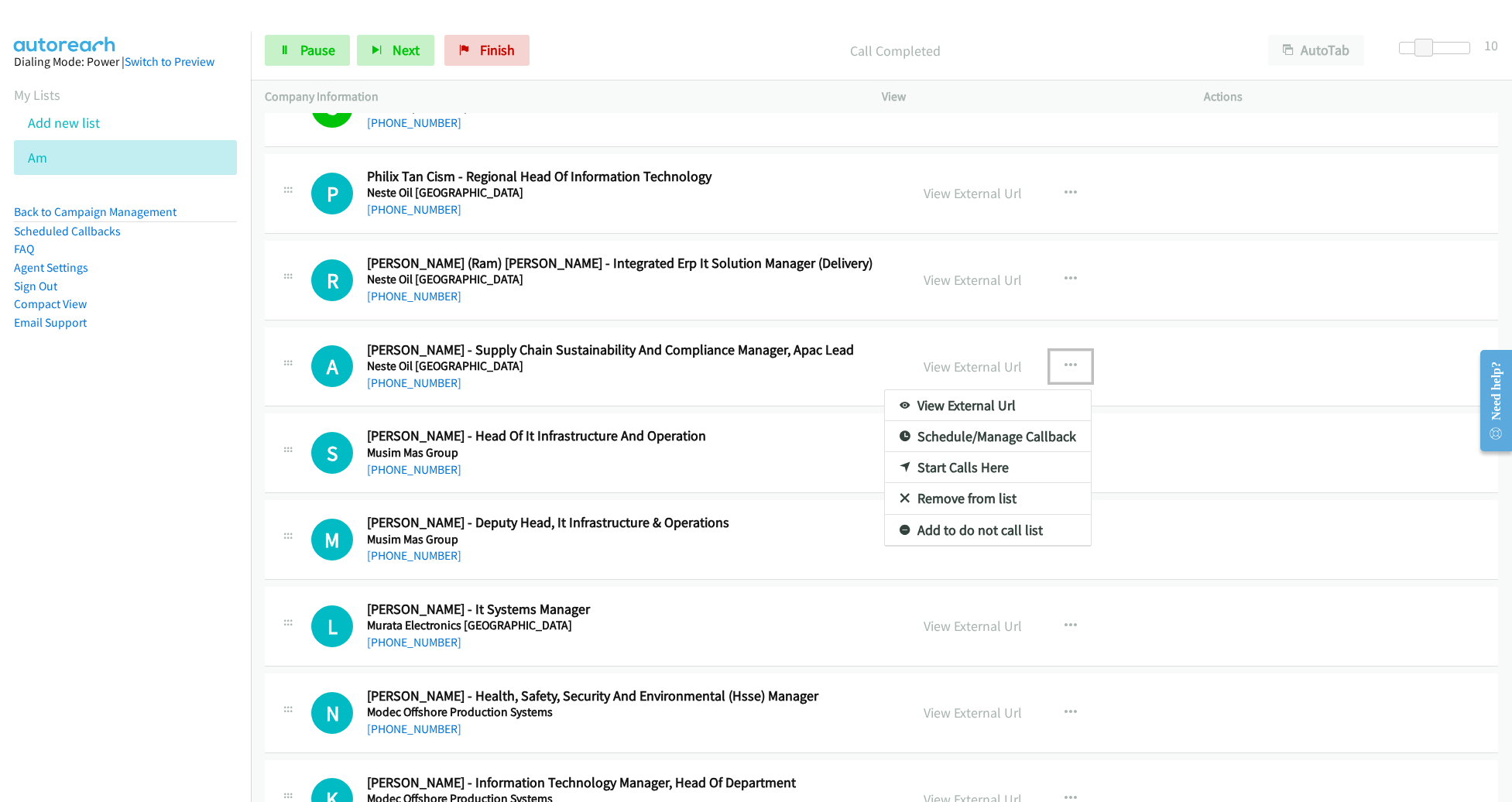
click at [985, 484] on link "Remove from list" at bounding box center [988, 498] width 206 height 31
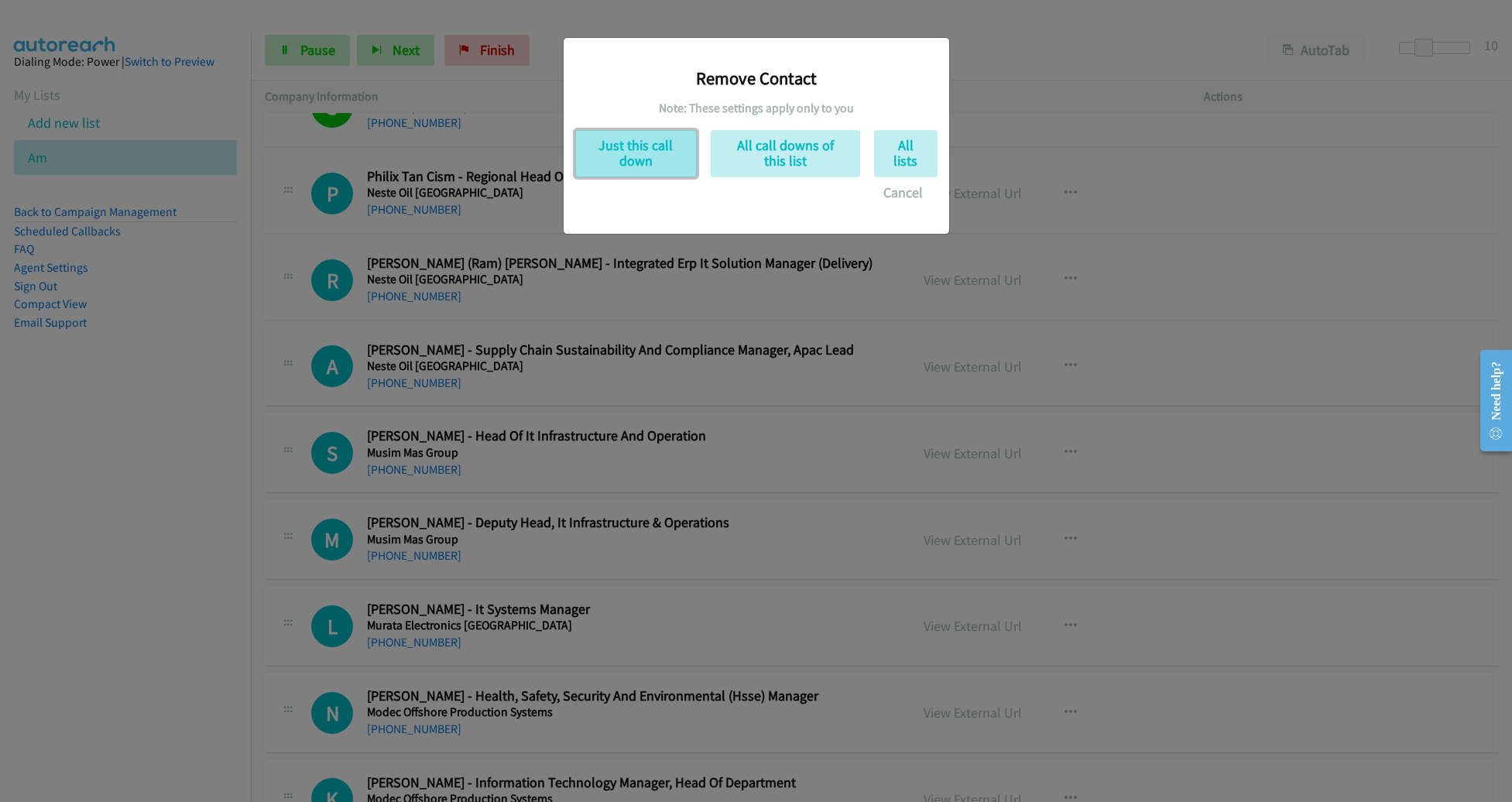
click at [621, 156] on button "Just this call down" at bounding box center [636, 153] width 122 height 47
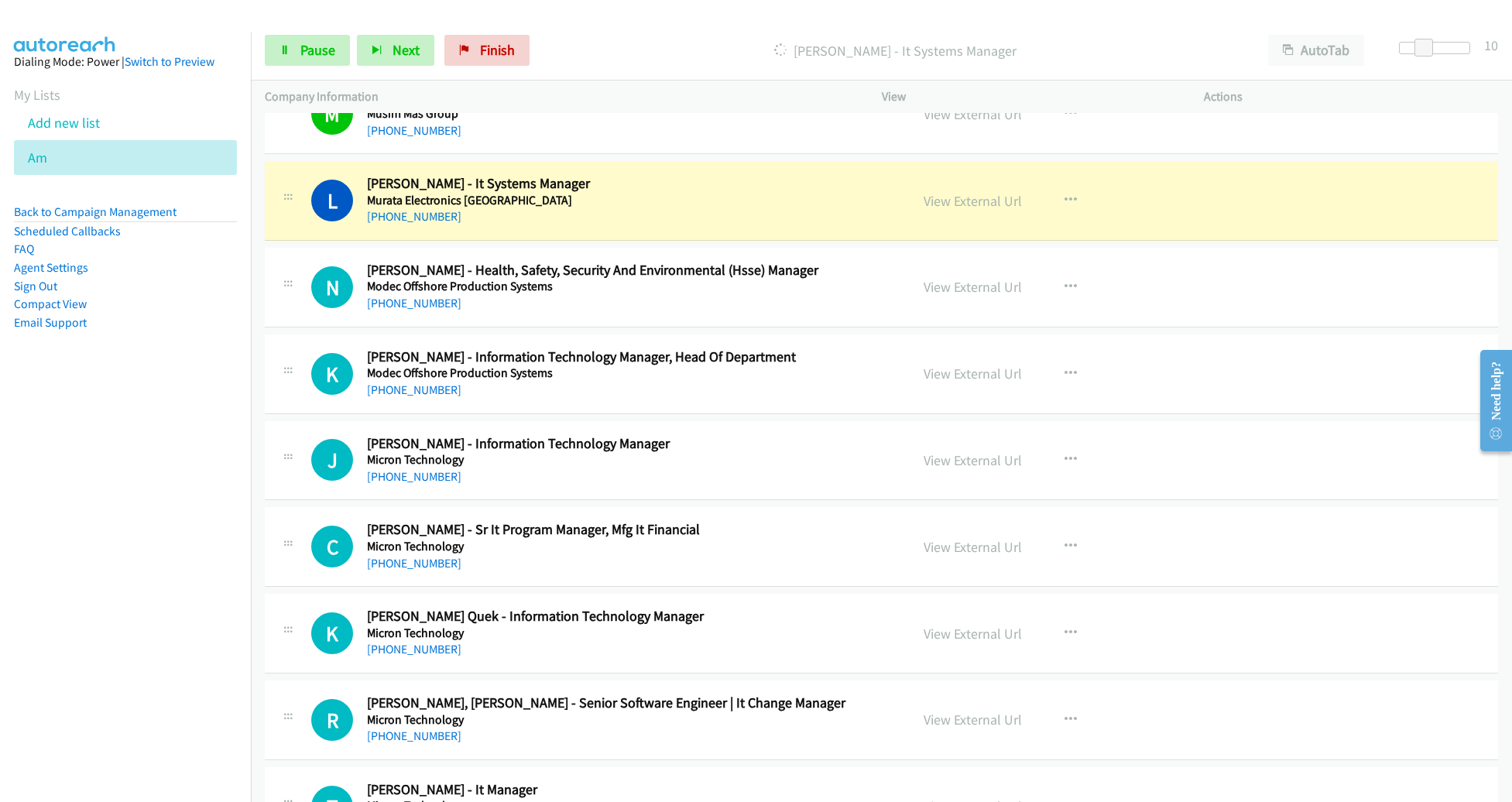
scroll to position [14039, 0]
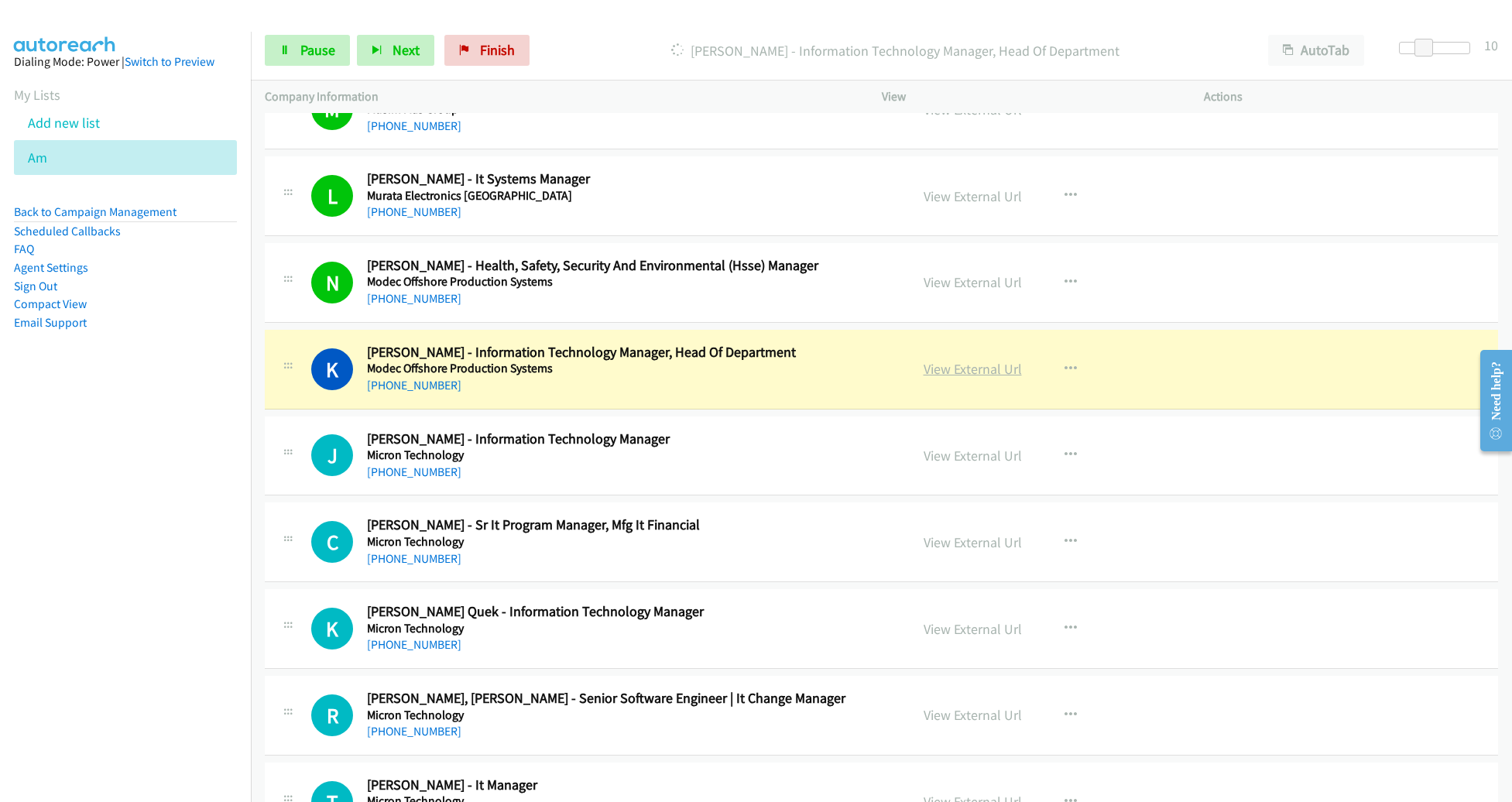
click at [984, 360] on link "View External Url" at bounding box center [972, 369] width 98 height 18
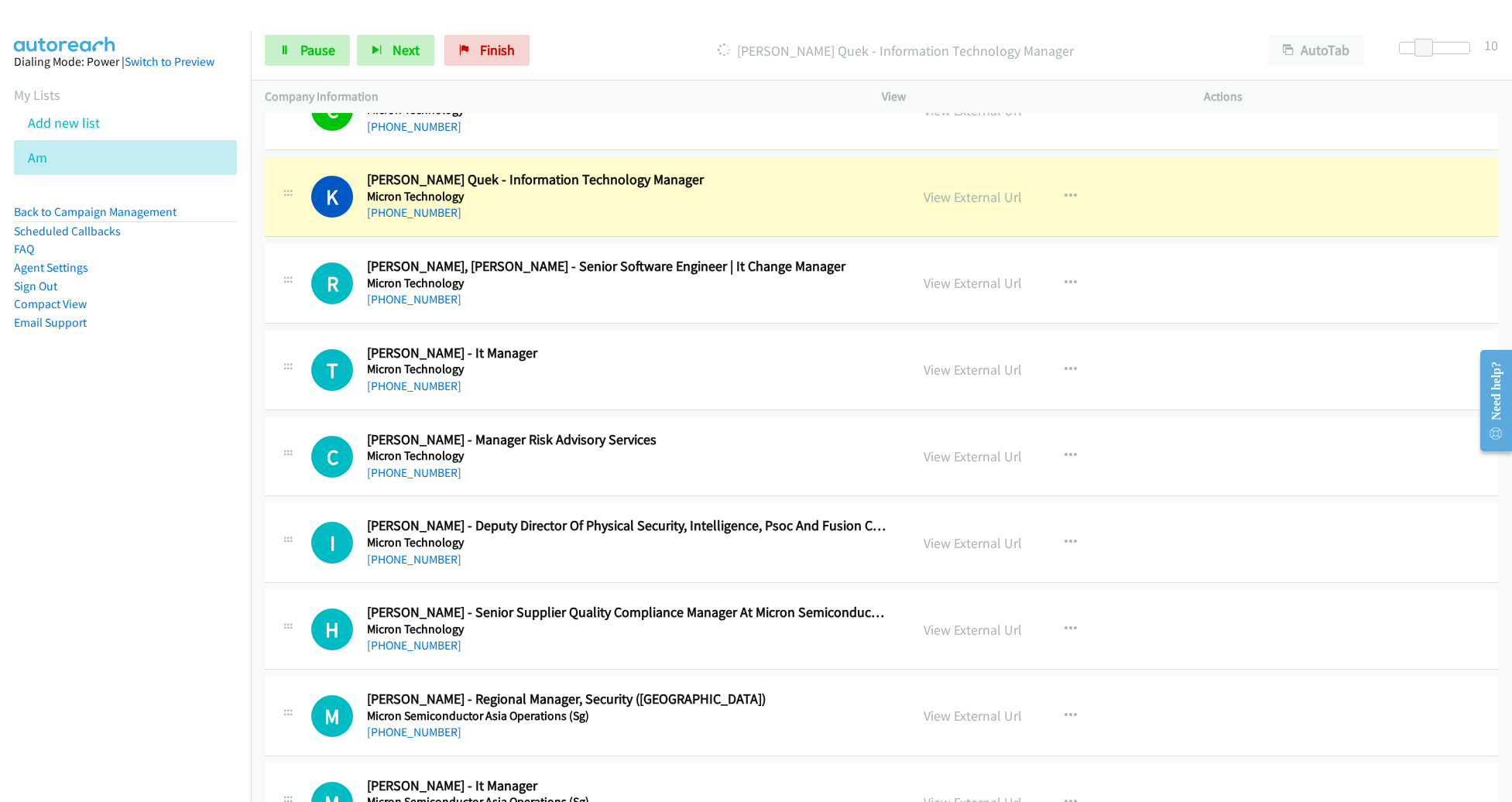
scroll to position [14471, 0]
click at [951, 187] on link "View External Url" at bounding box center [972, 196] width 98 height 18
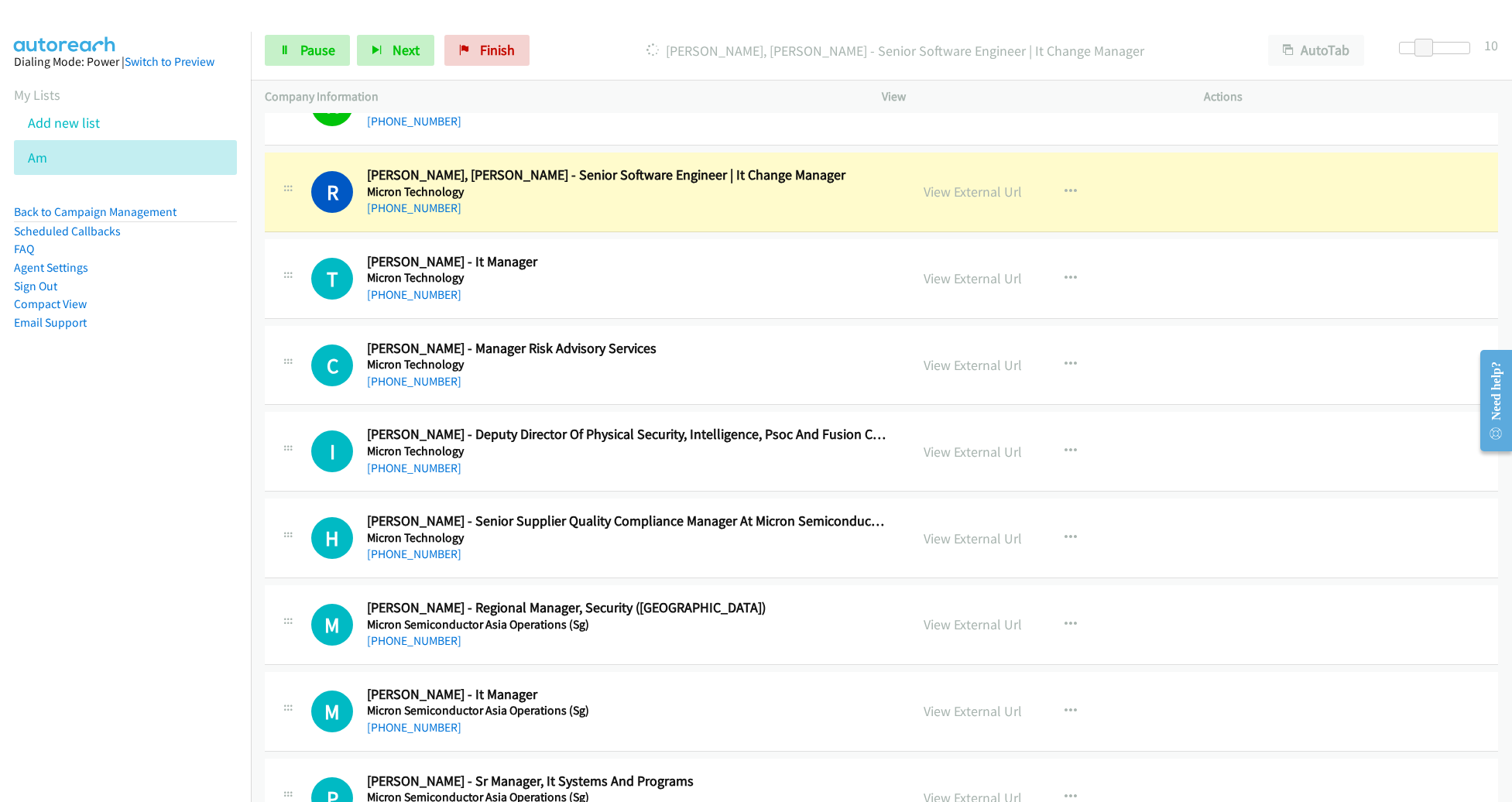
scroll to position [14559, 0]
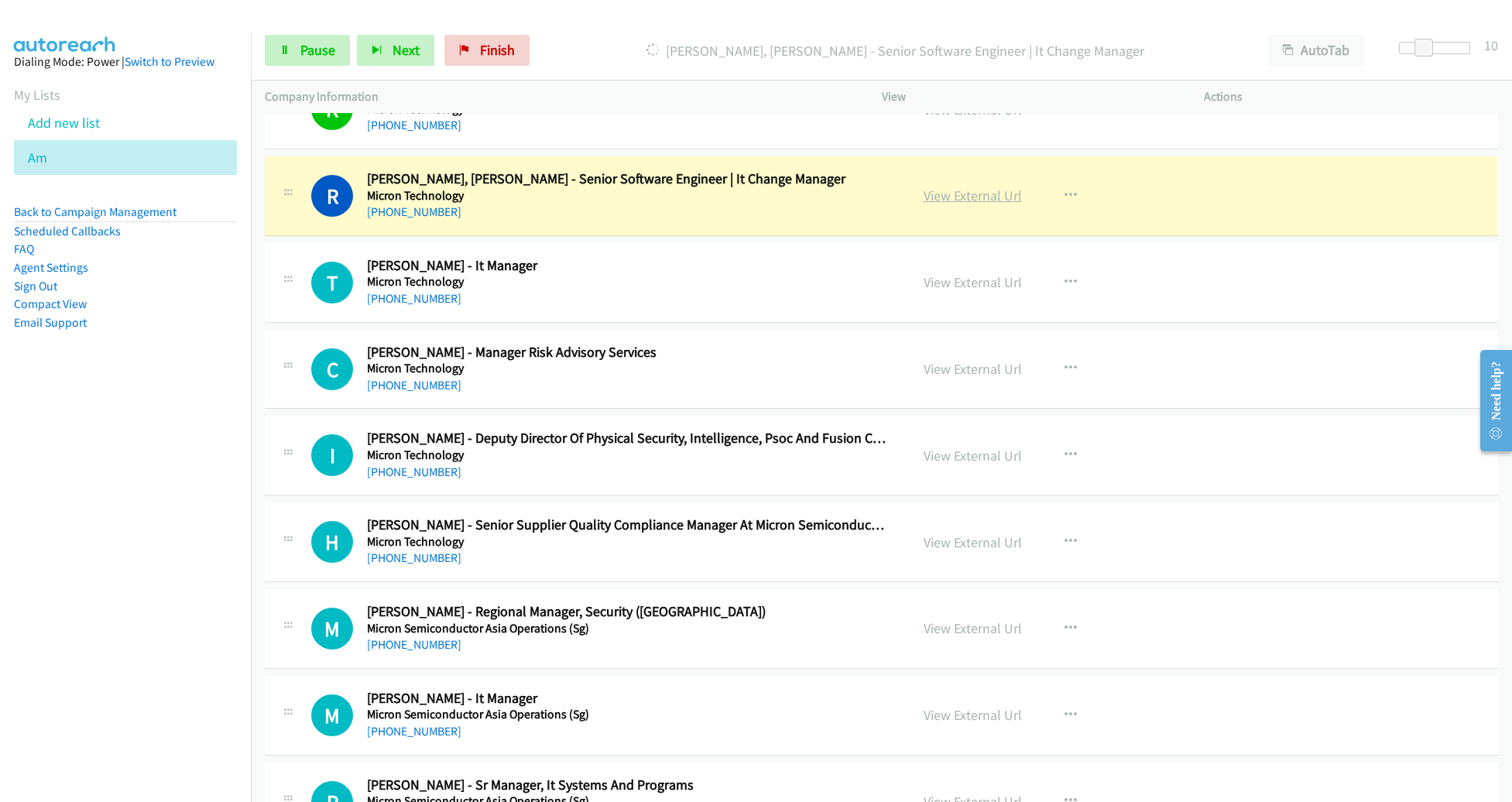
click at [929, 186] on link "View External Url" at bounding box center [972, 195] width 98 height 18
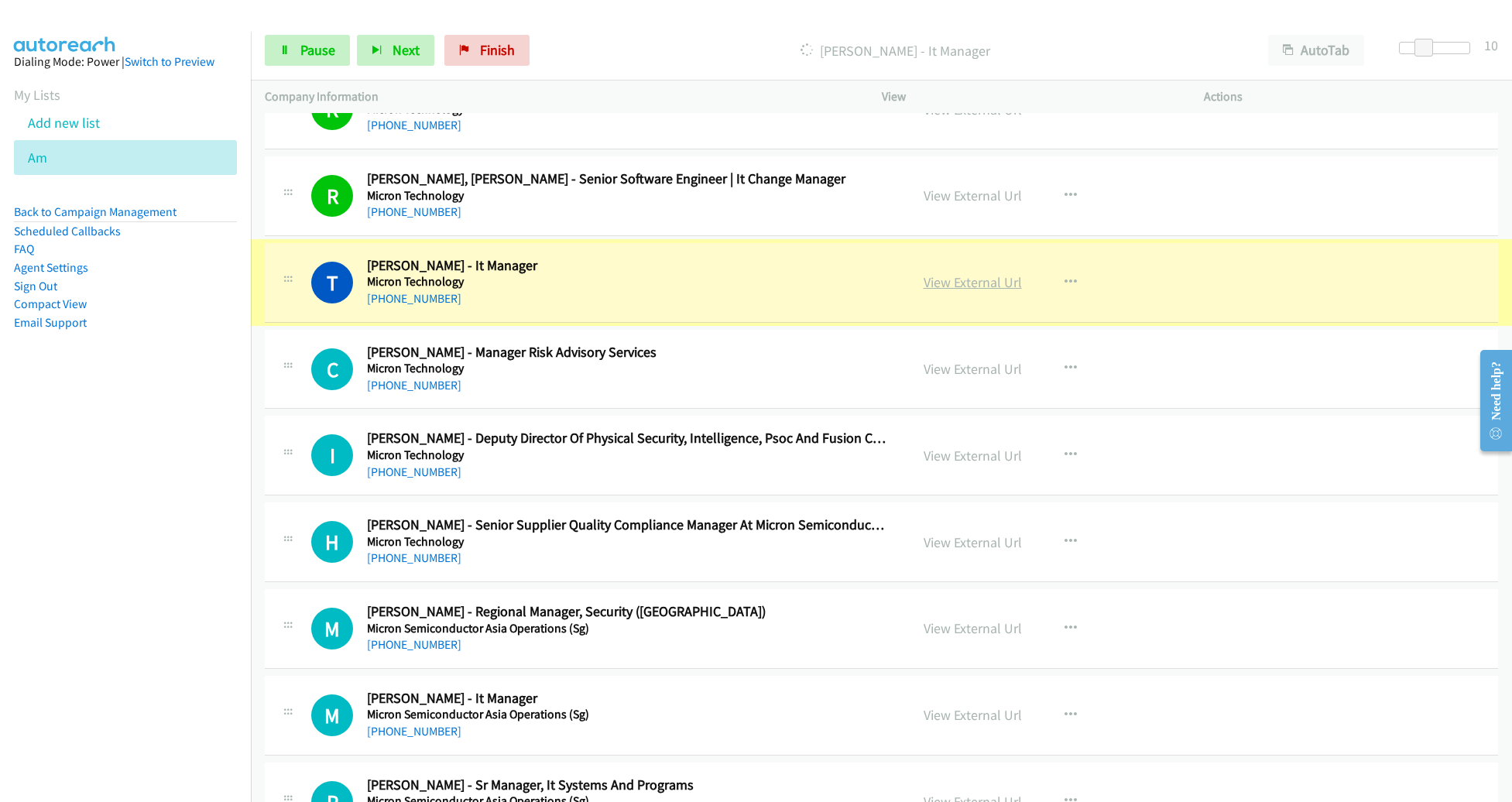
click at [987, 274] on link "View External Url" at bounding box center [972, 282] width 98 height 18
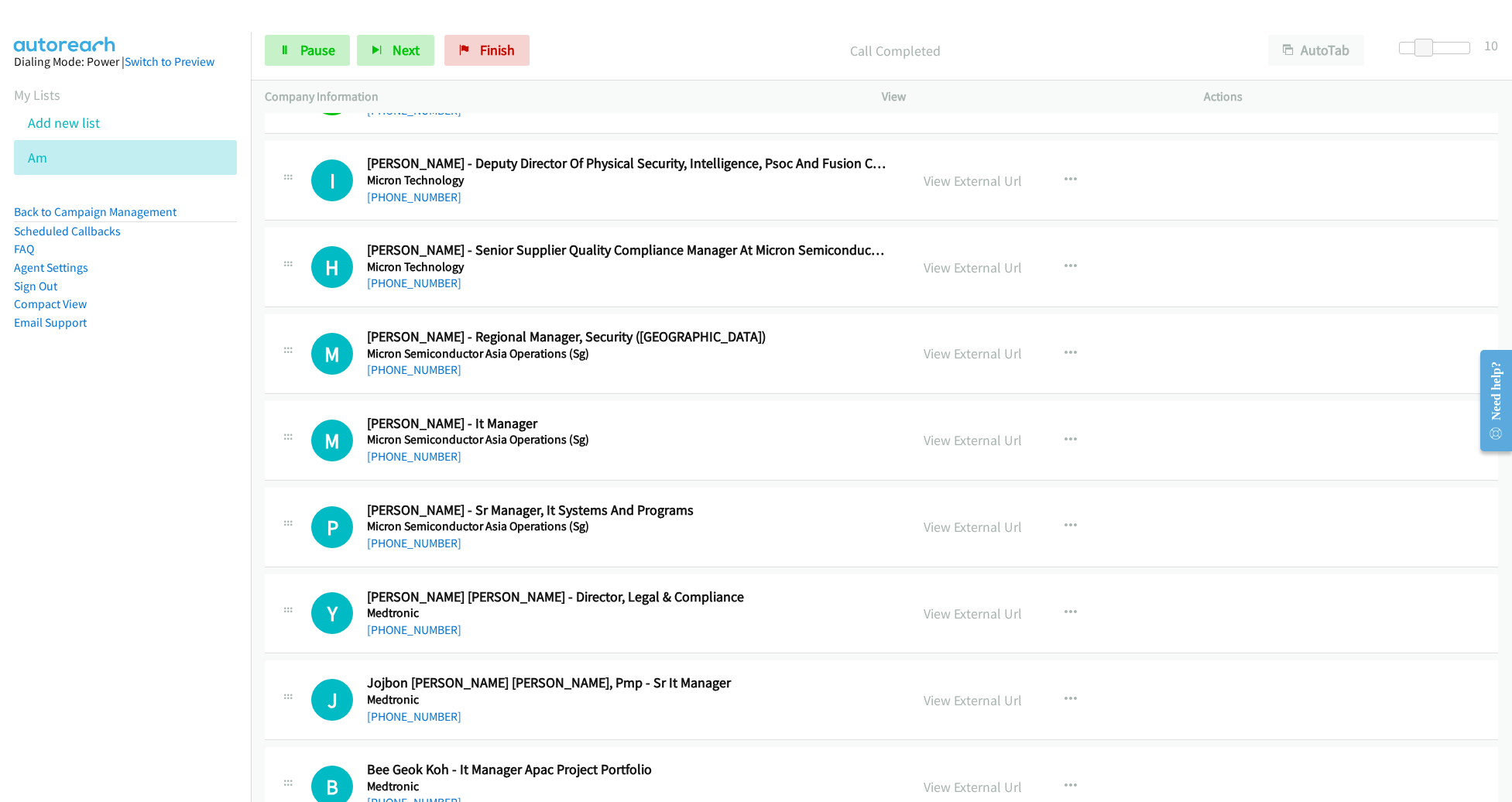
scroll to position [14828, 0]
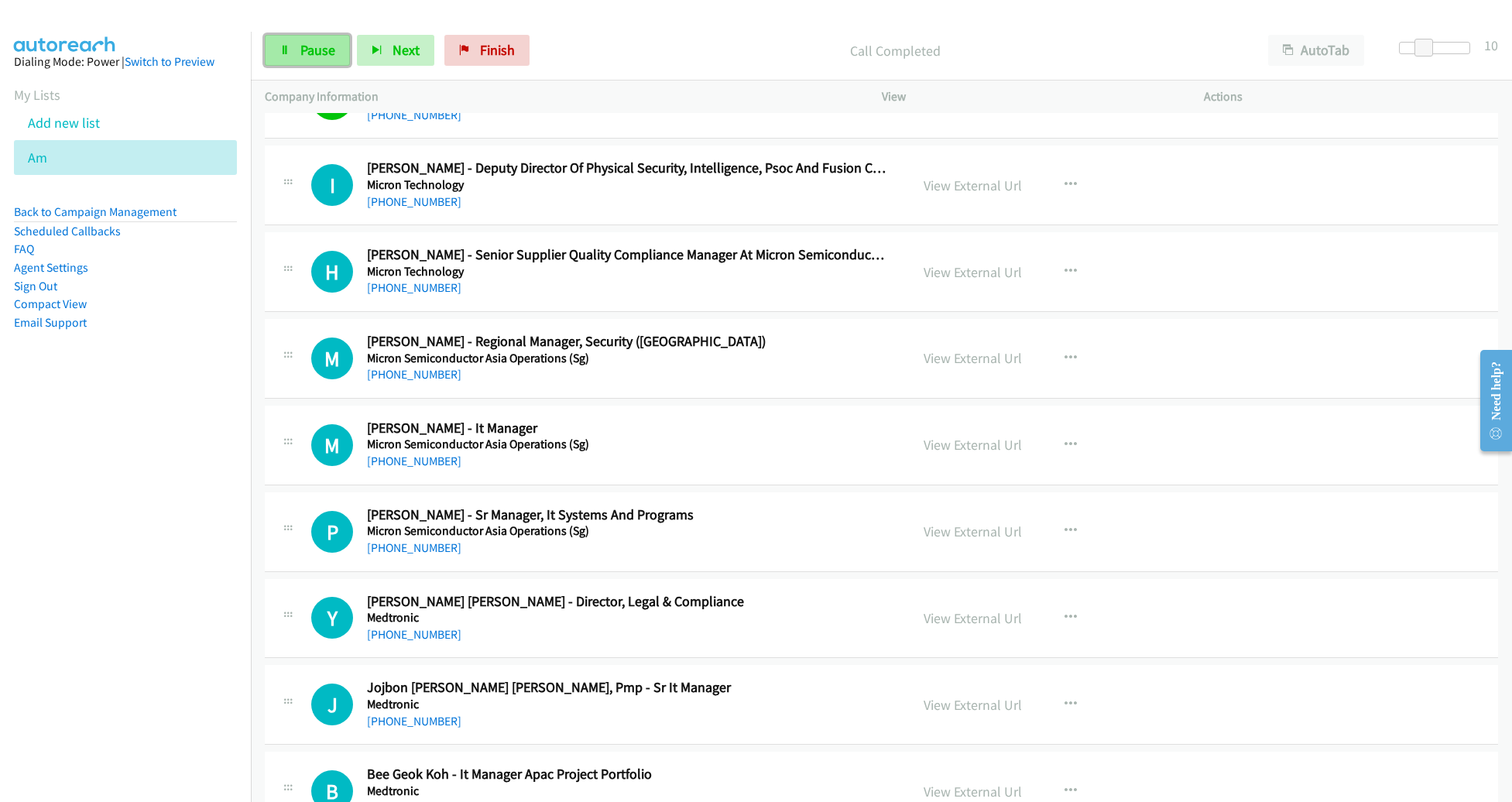
click at [319, 45] on span "Pause" at bounding box center [317, 50] width 35 height 18
click at [1064, 179] on icon "button" at bounding box center [1070, 186] width 13 height 13
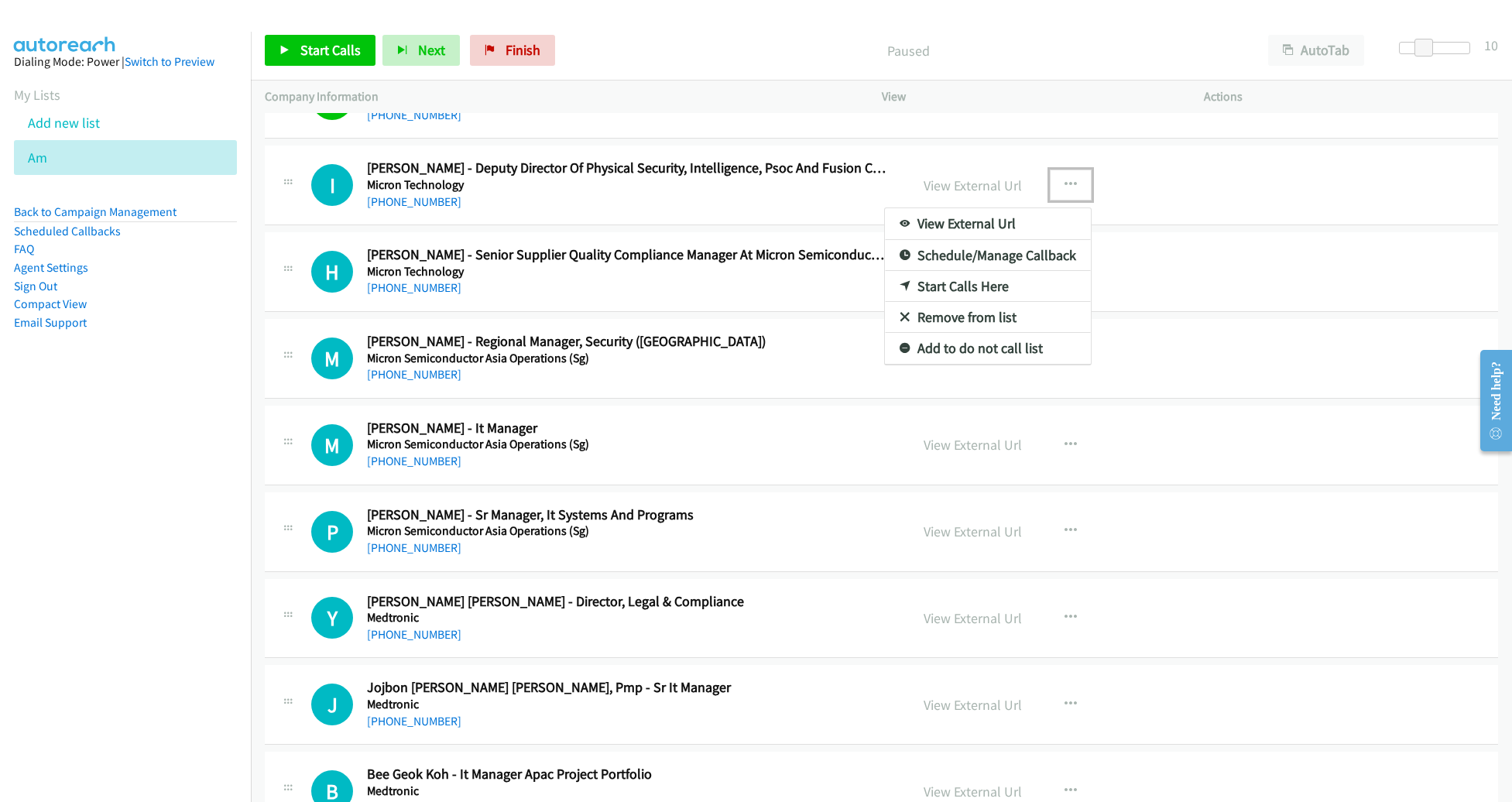
click at [988, 302] on link "Remove from list" at bounding box center [988, 317] width 206 height 31
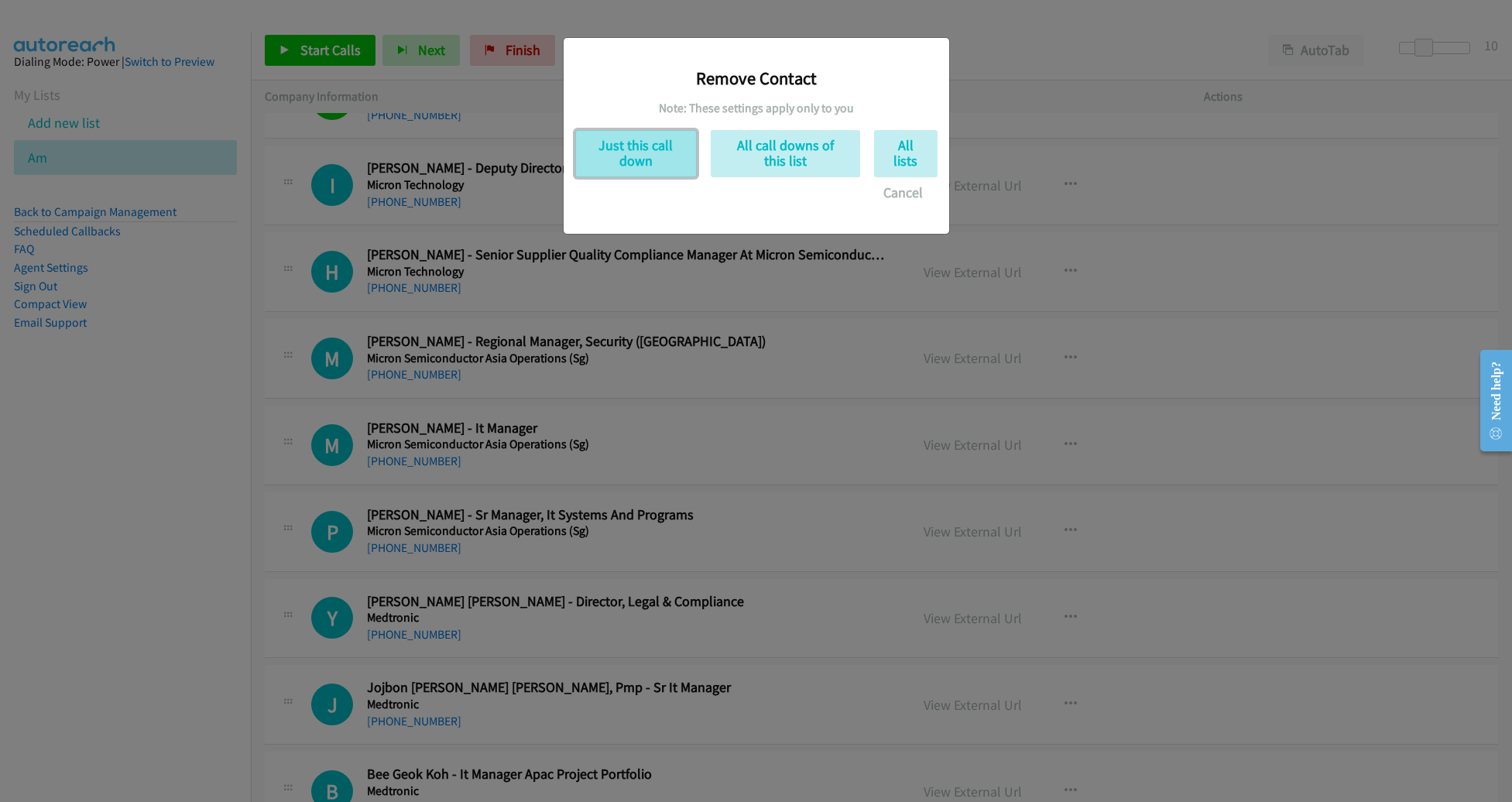
click at [661, 161] on button "Just this call down" at bounding box center [636, 153] width 122 height 47
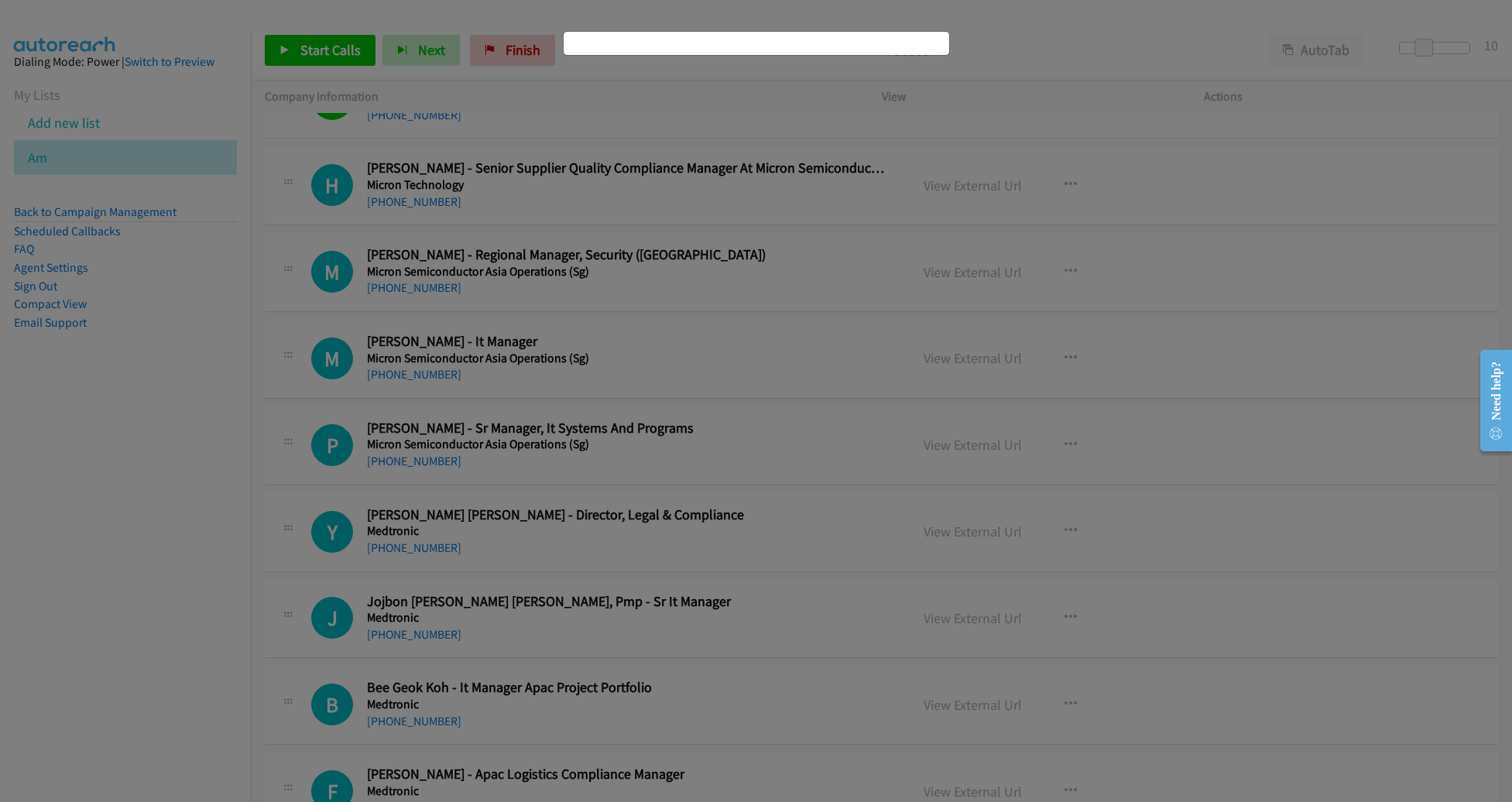
scroll to position [14742, 0]
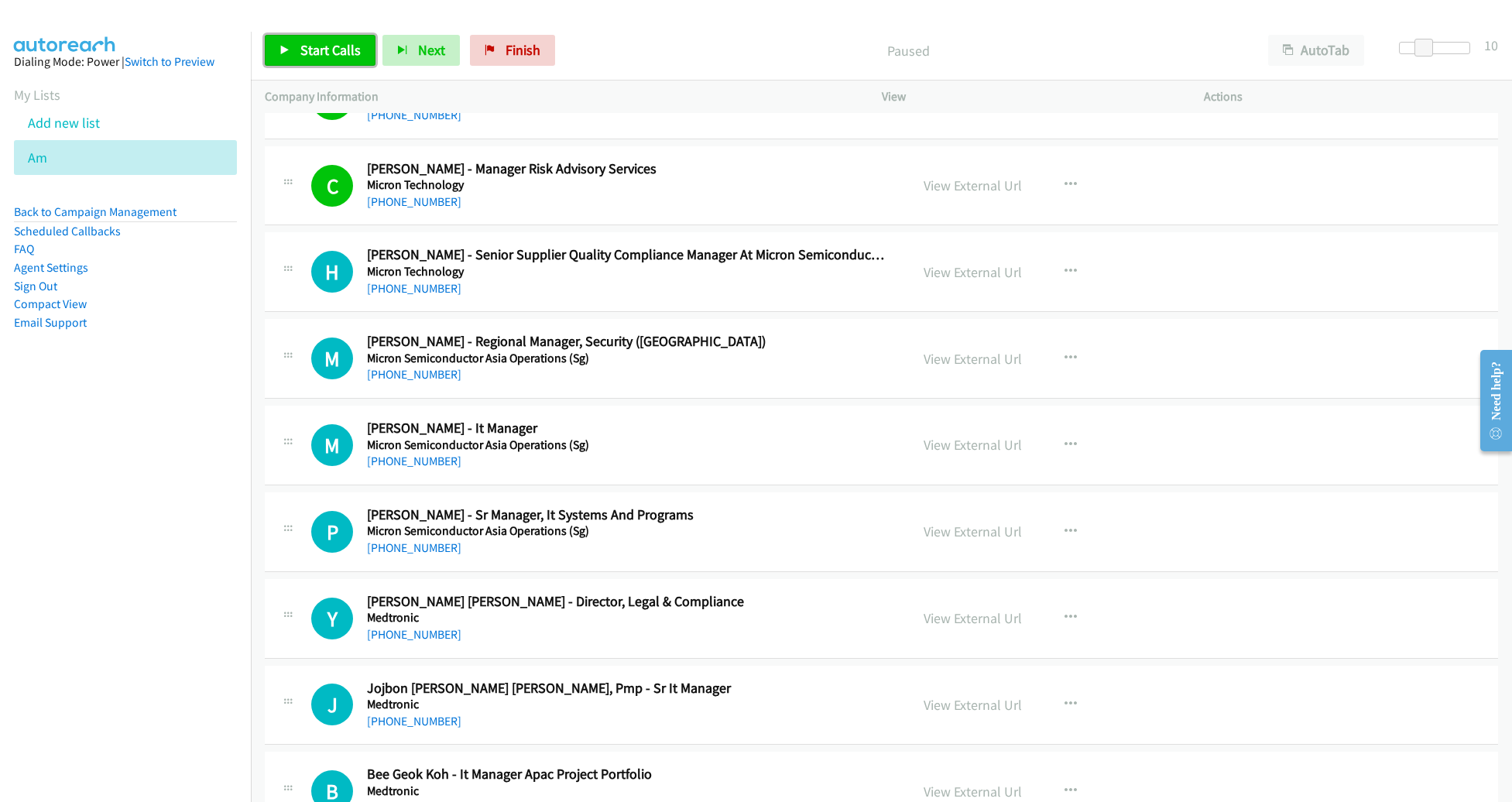
click at [308, 61] on link "Start Calls" at bounding box center [320, 50] width 111 height 31
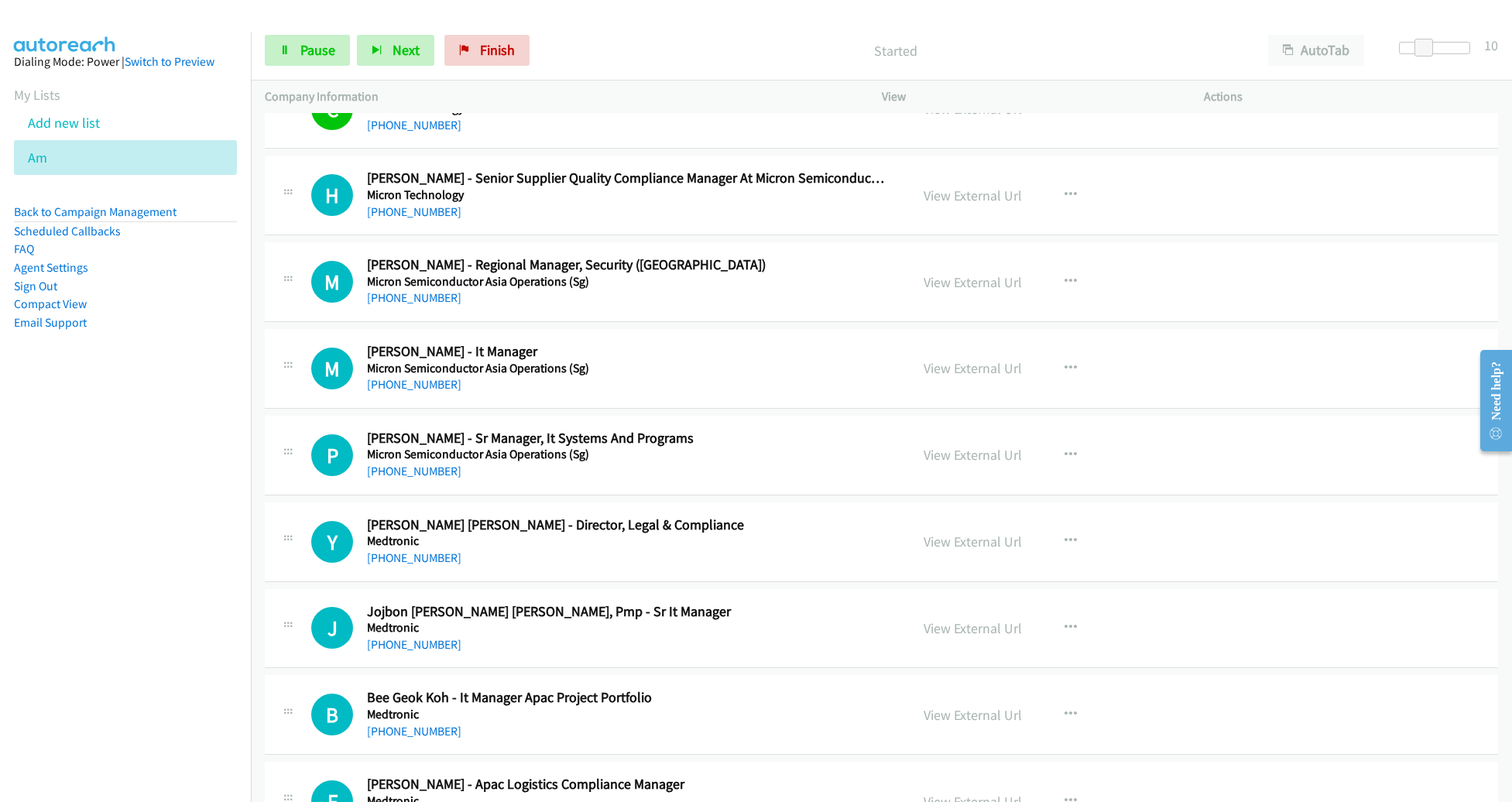
scroll to position [14820, 0]
click at [1069, 525] on button "button" at bounding box center [1070, 540] width 42 height 31
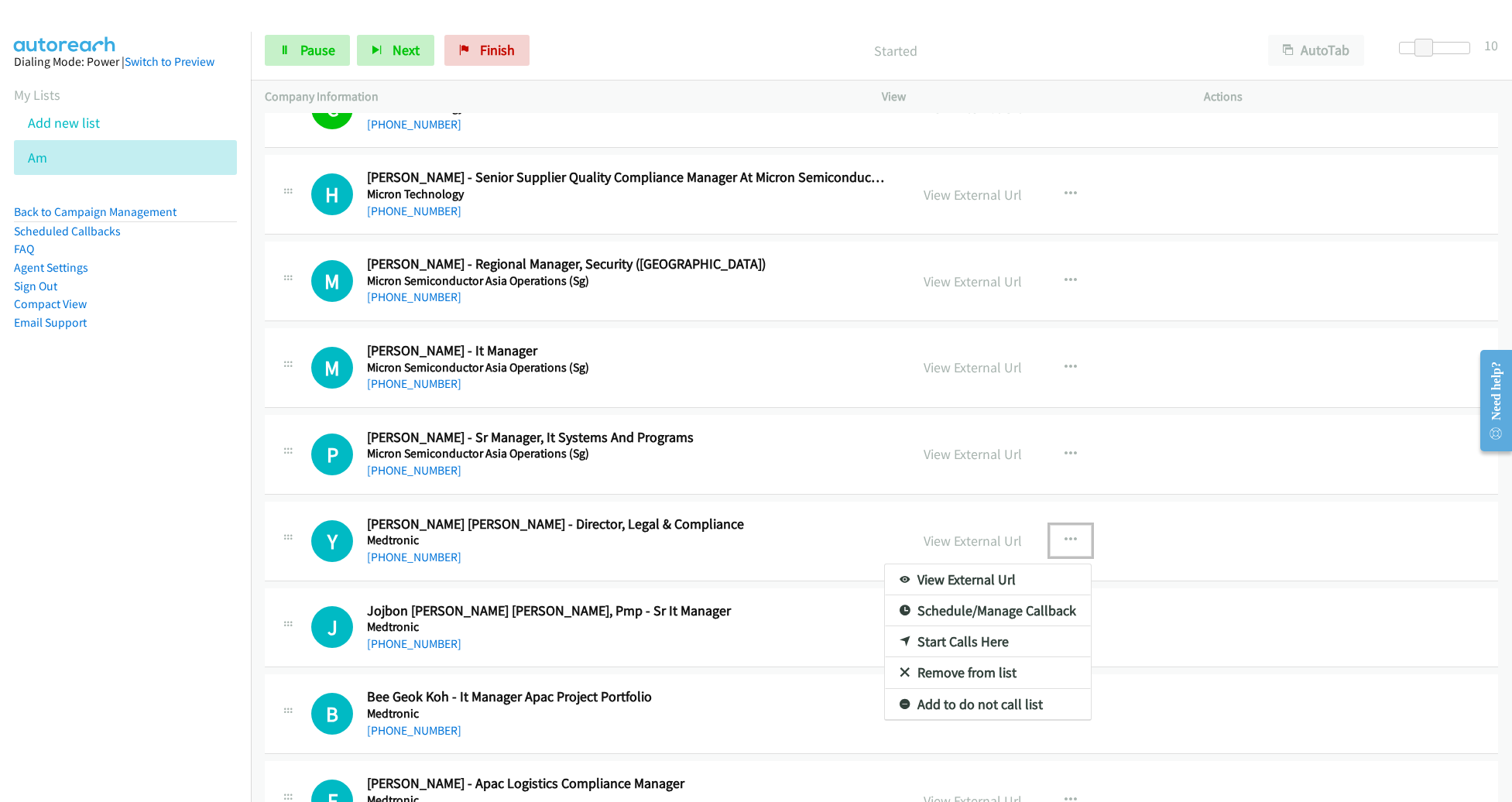
click at [971, 657] on link "Remove from list" at bounding box center [988, 672] width 206 height 31
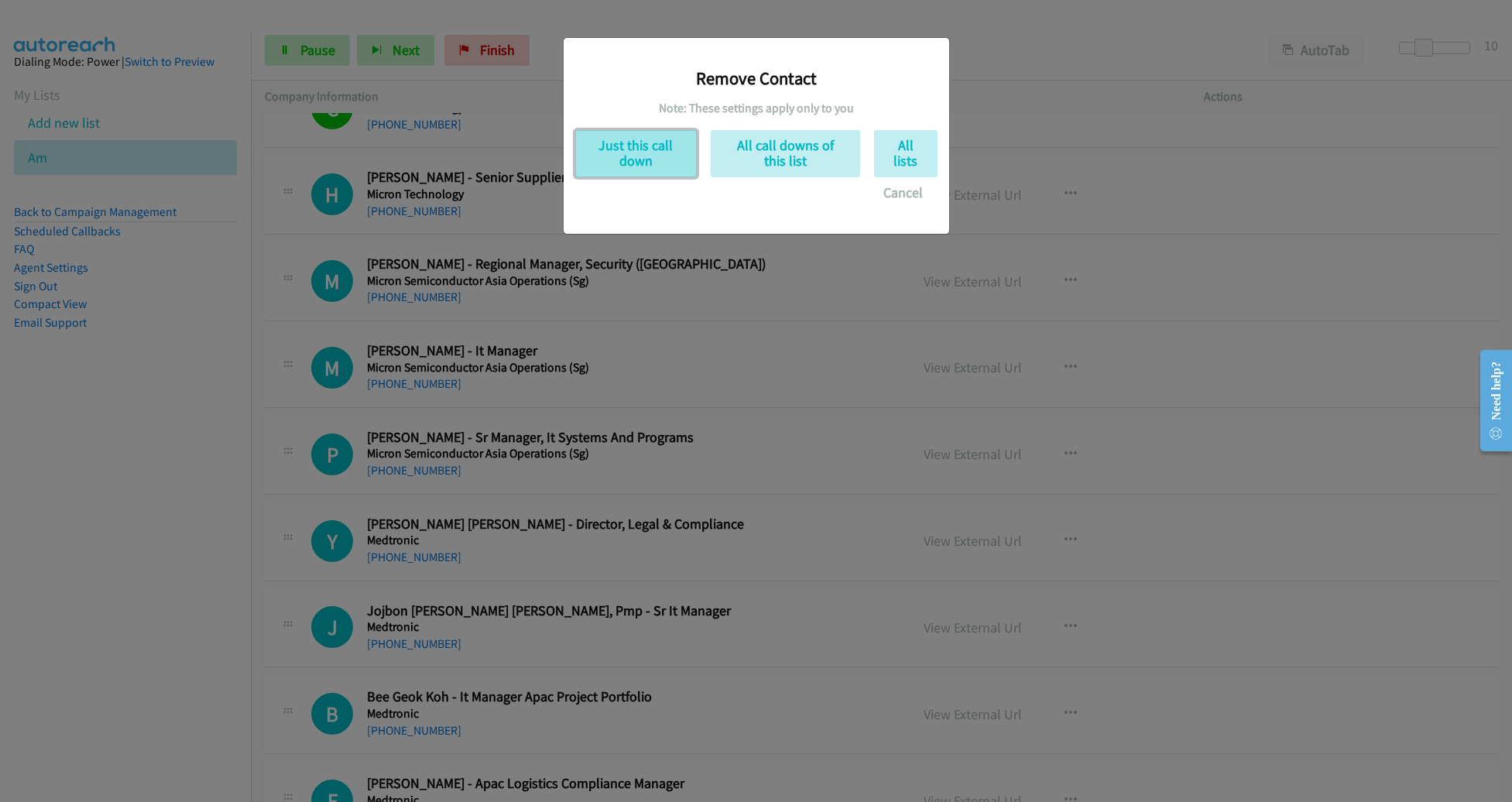
click at [626, 146] on button "Just this call down" at bounding box center [636, 153] width 122 height 47
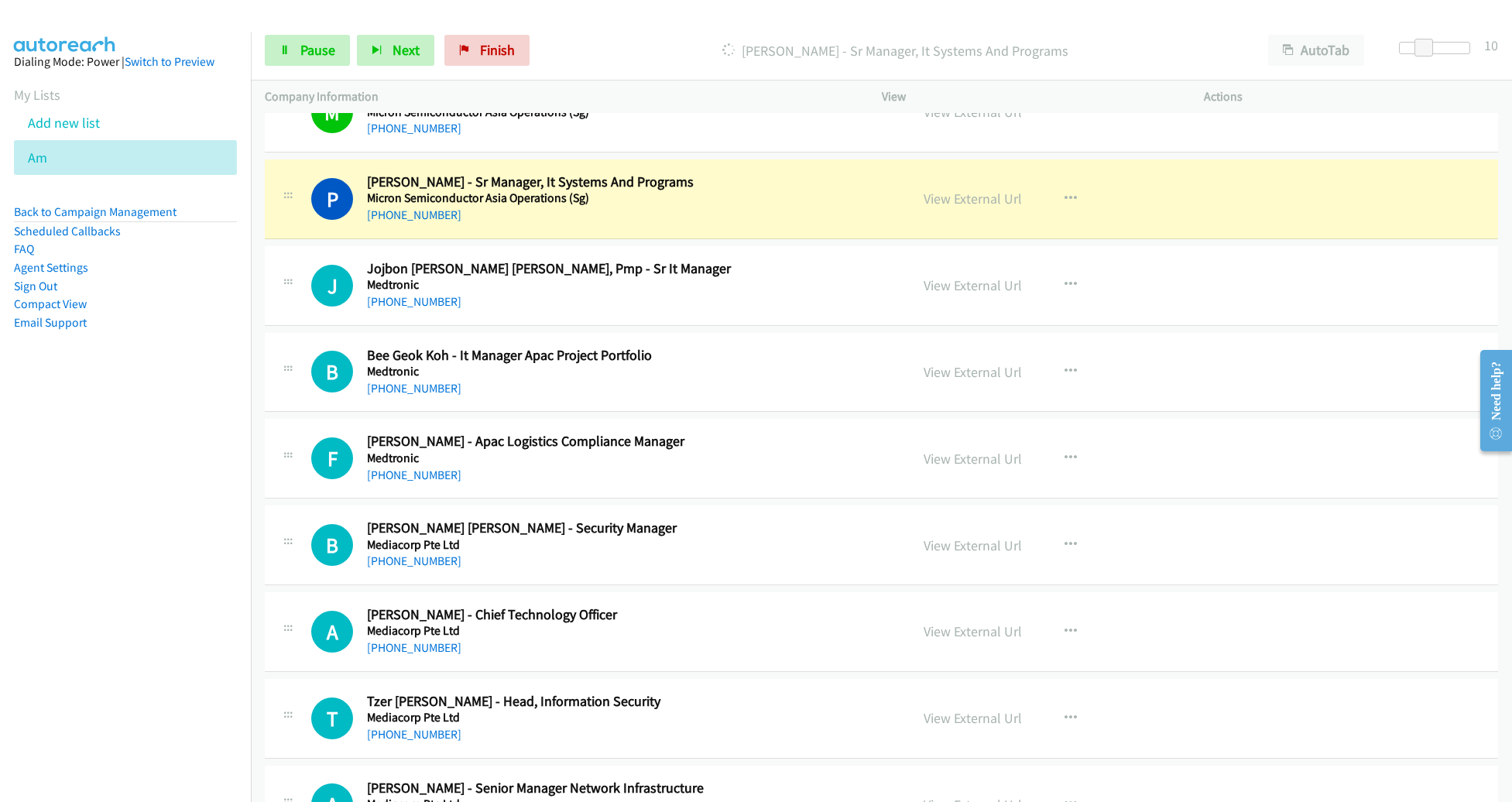
scroll to position [15075, 0]
click at [955, 189] on link "View External Url" at bounding box center [972, 198] width 98 height 18
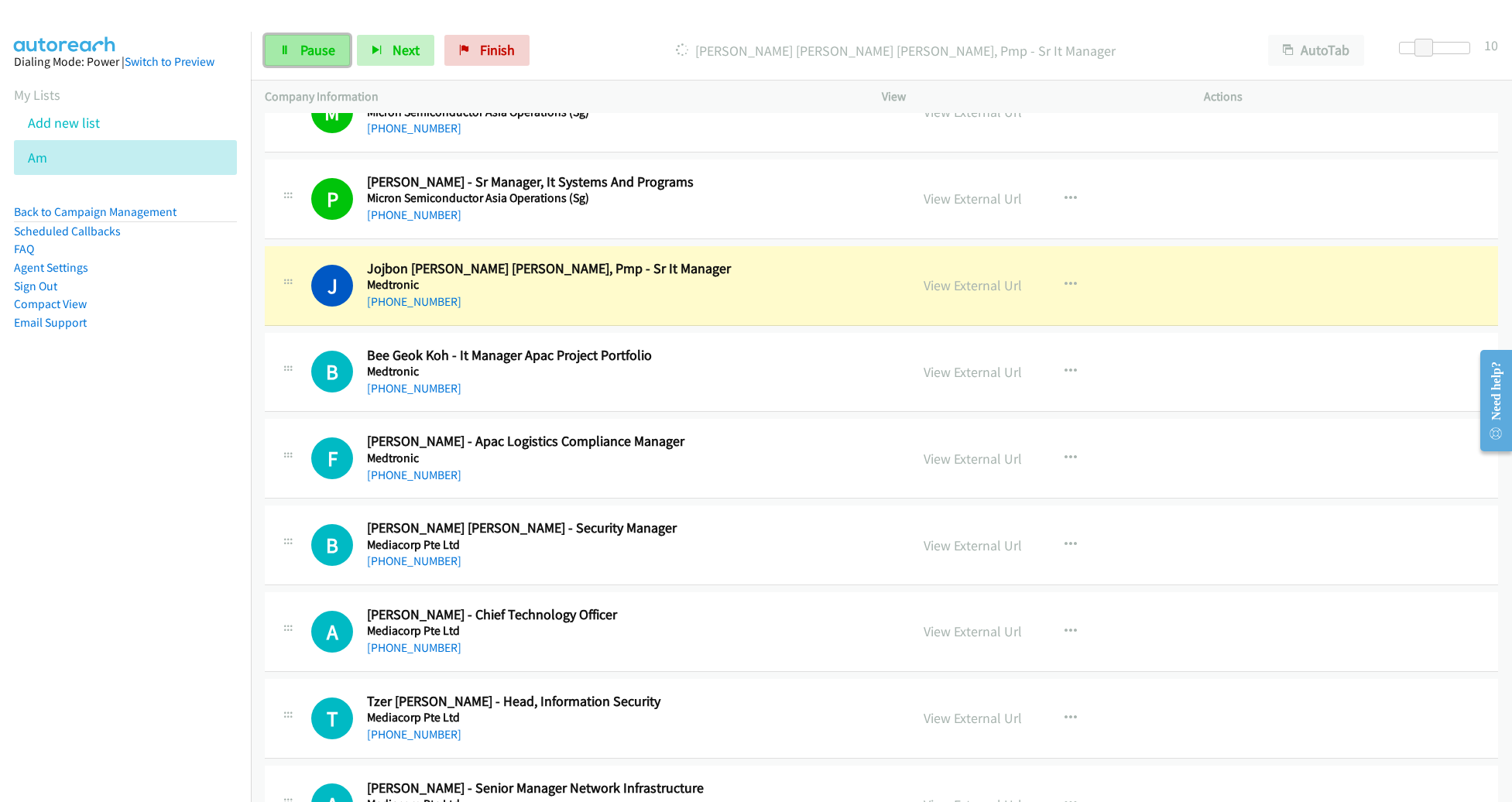
click at [314, 45] on span "Pause" at bounding box center [317, 50] width 35 height 18
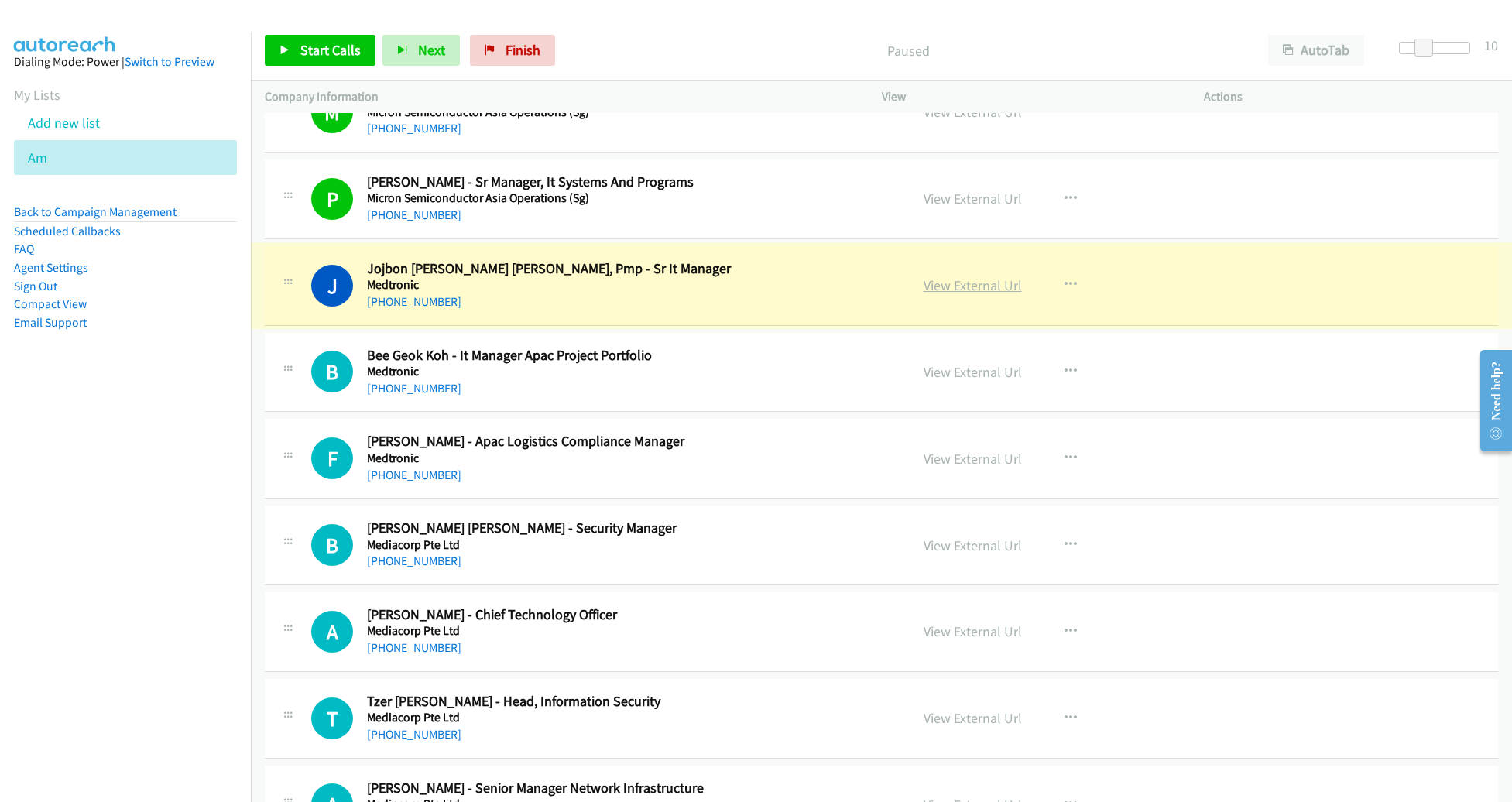
click at [982, 277] on link "View External Url" at bounding box center [972, 285] width 98 height 18
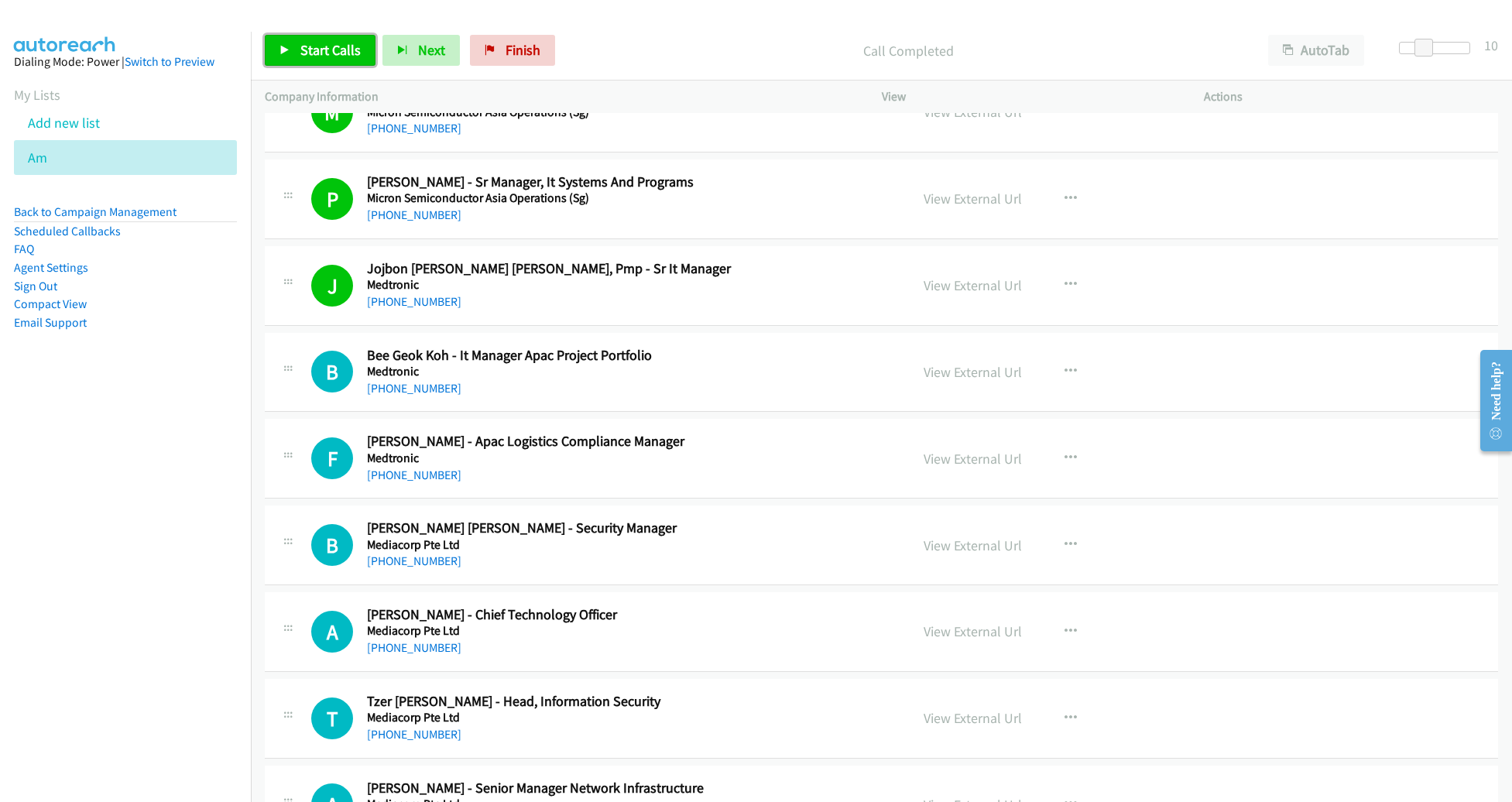
click at [330, 53] on span "Start Calls" at bounding box center [330, 50] width 61 height 18
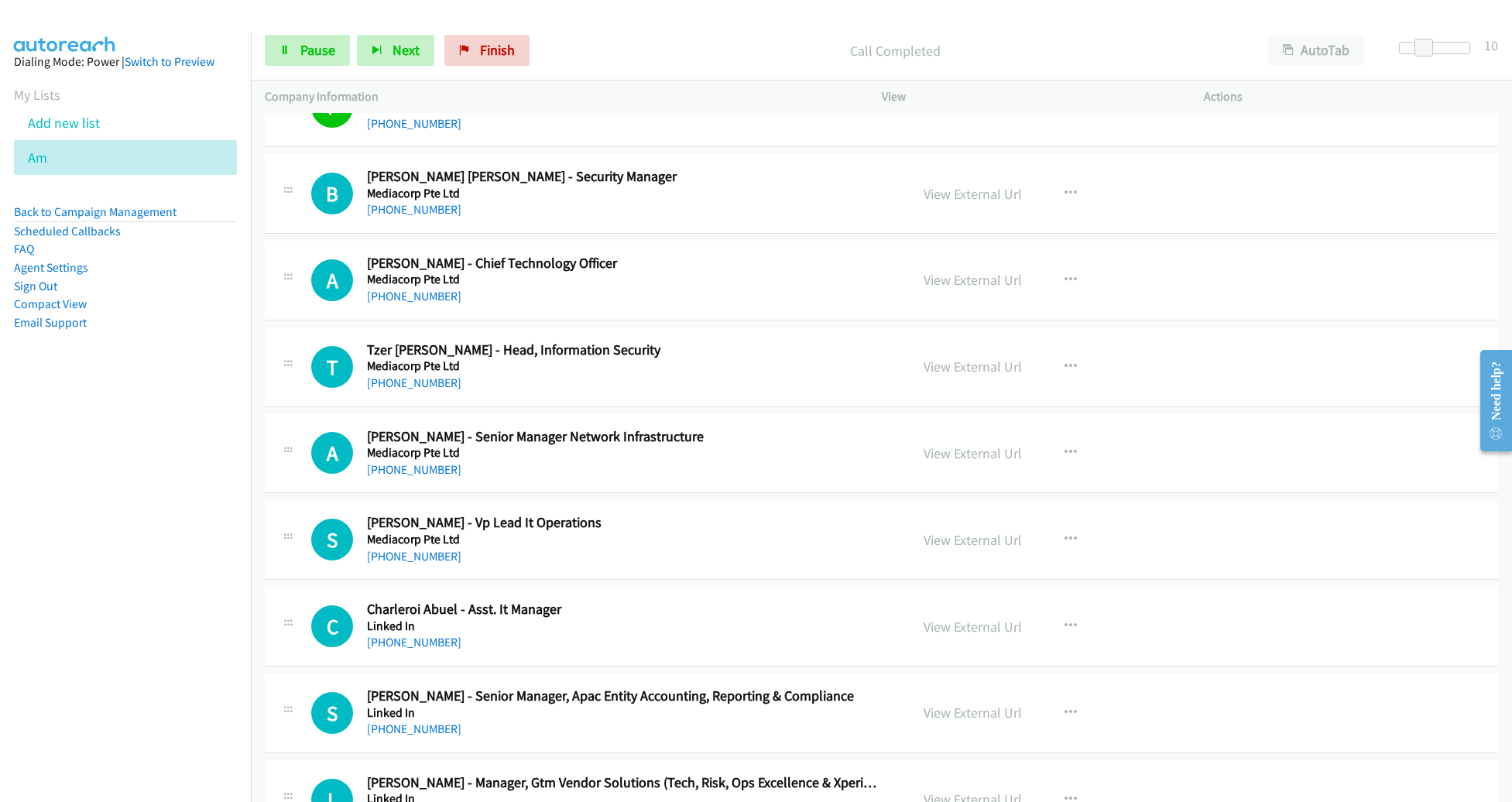
scroll to position [15422, 0]
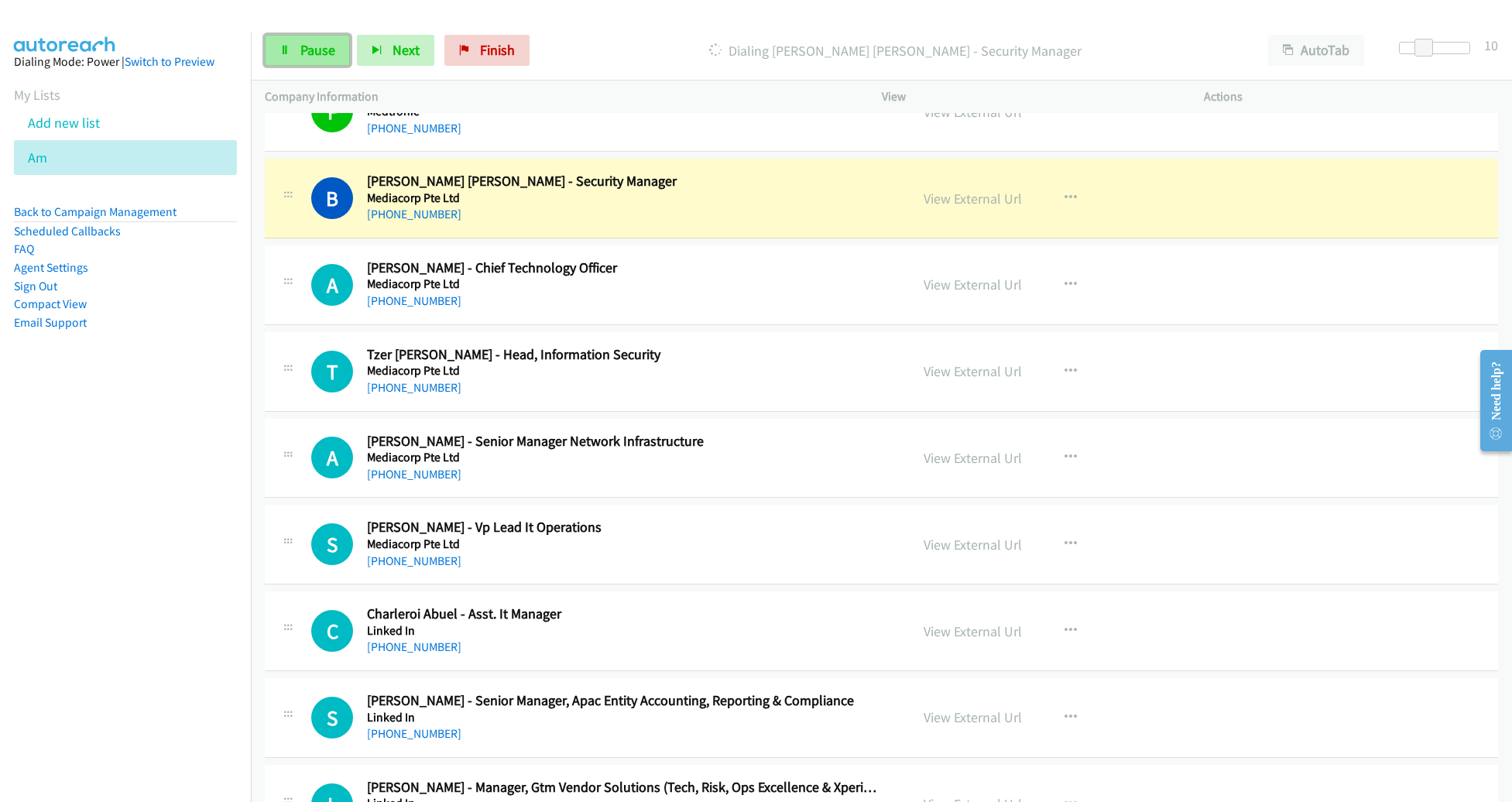
click at [314, 62] on link "Pause" at bounding box center [307, 50] width 85 height 31
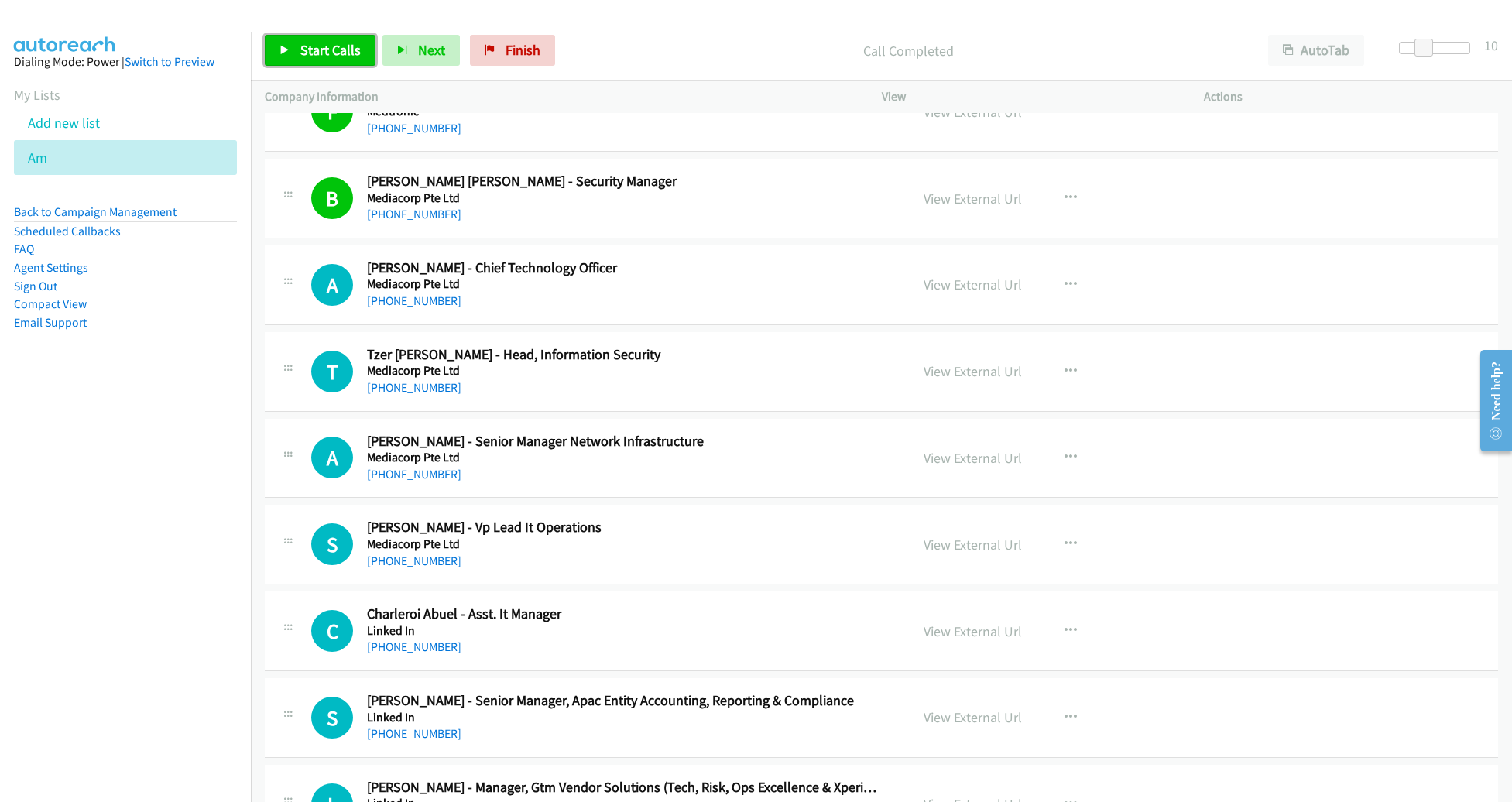
click at [349, 49] on span "Start Calls" at bounding box center [330, 50] width 61 height 18
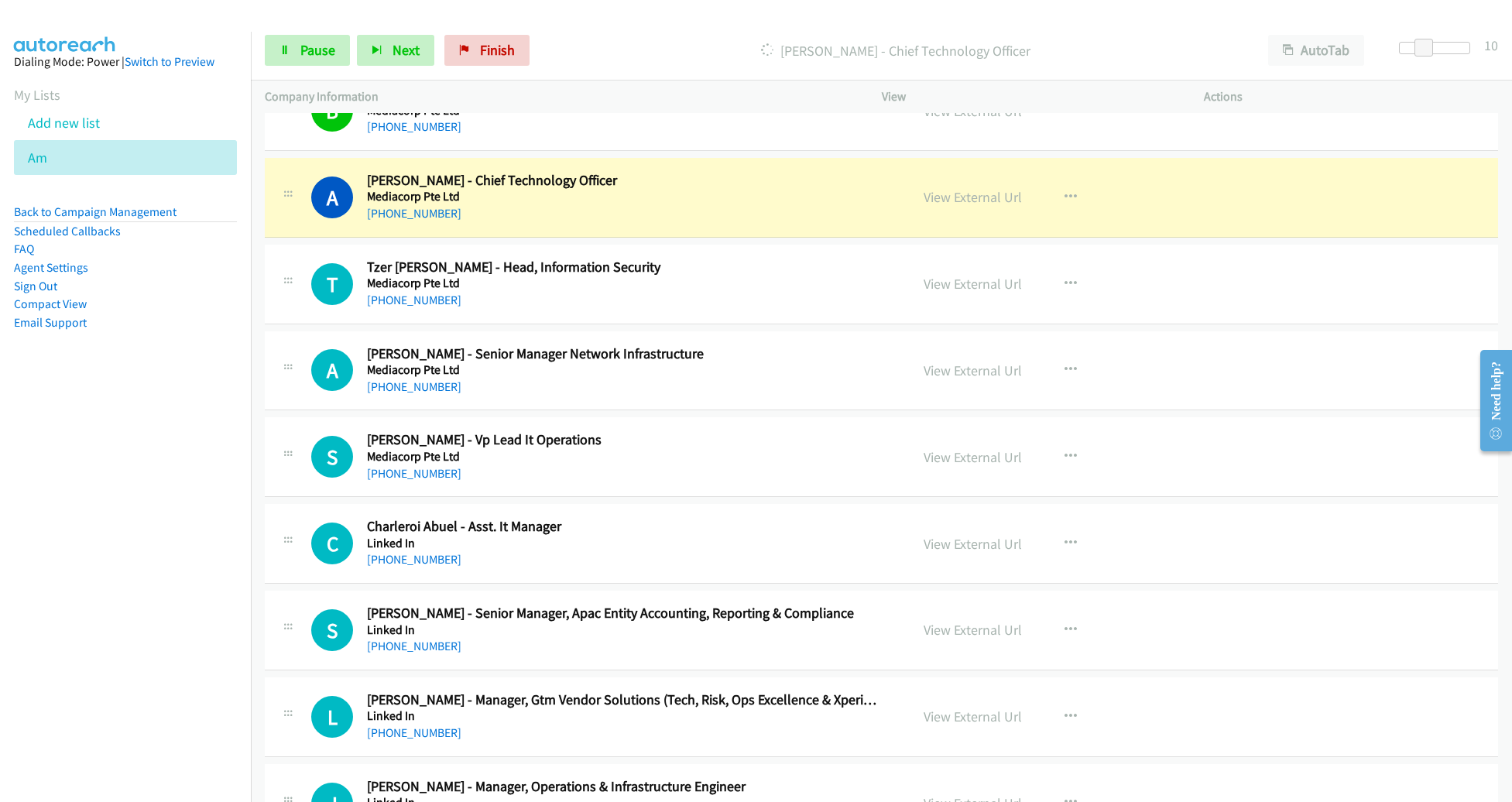
scroll to position [15509, 0]
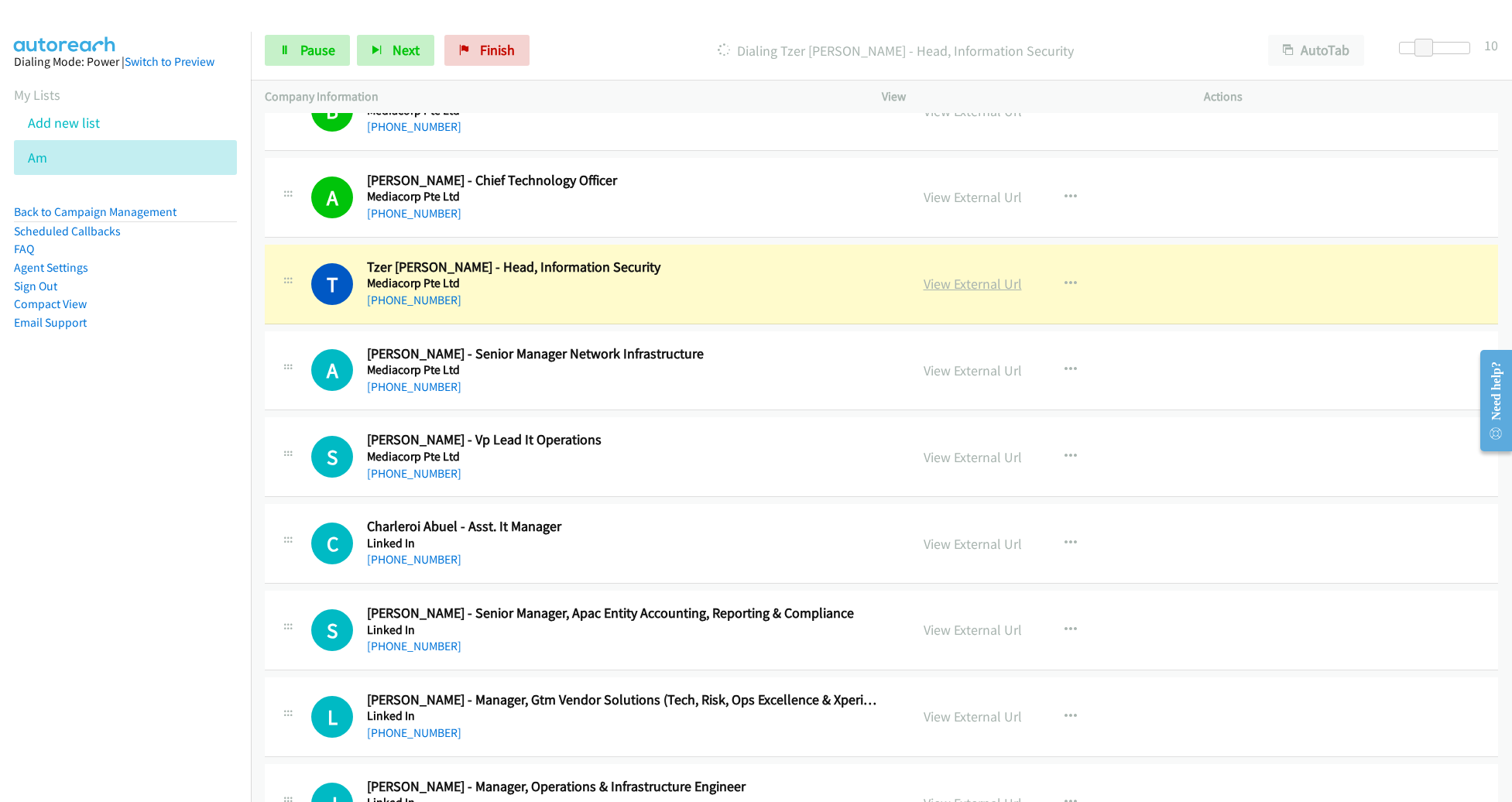
click at [934, 275] on link "View External Url" at bounding box center [972, 284] width 98 height 18
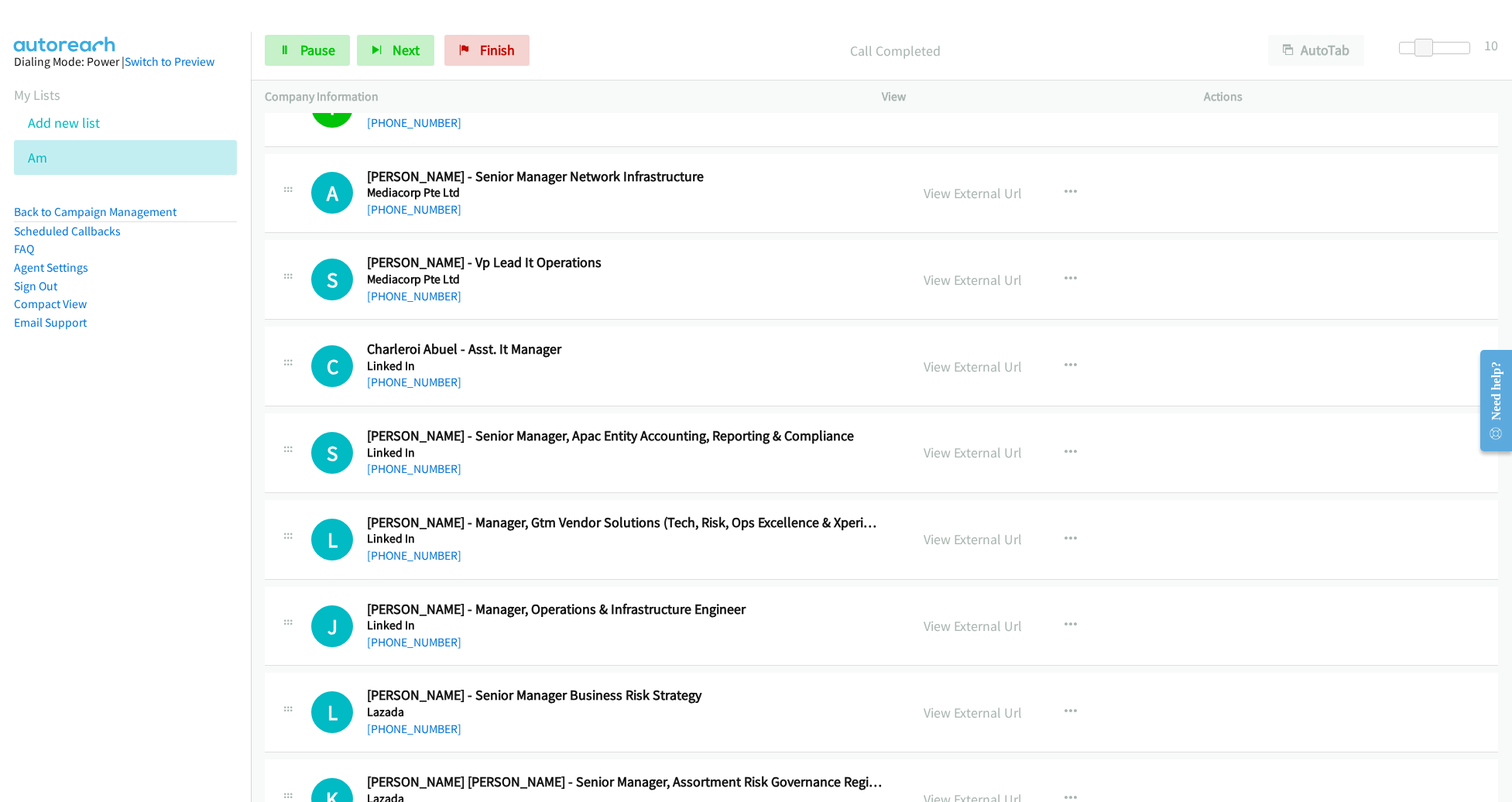
scroll to position [15691, 0]
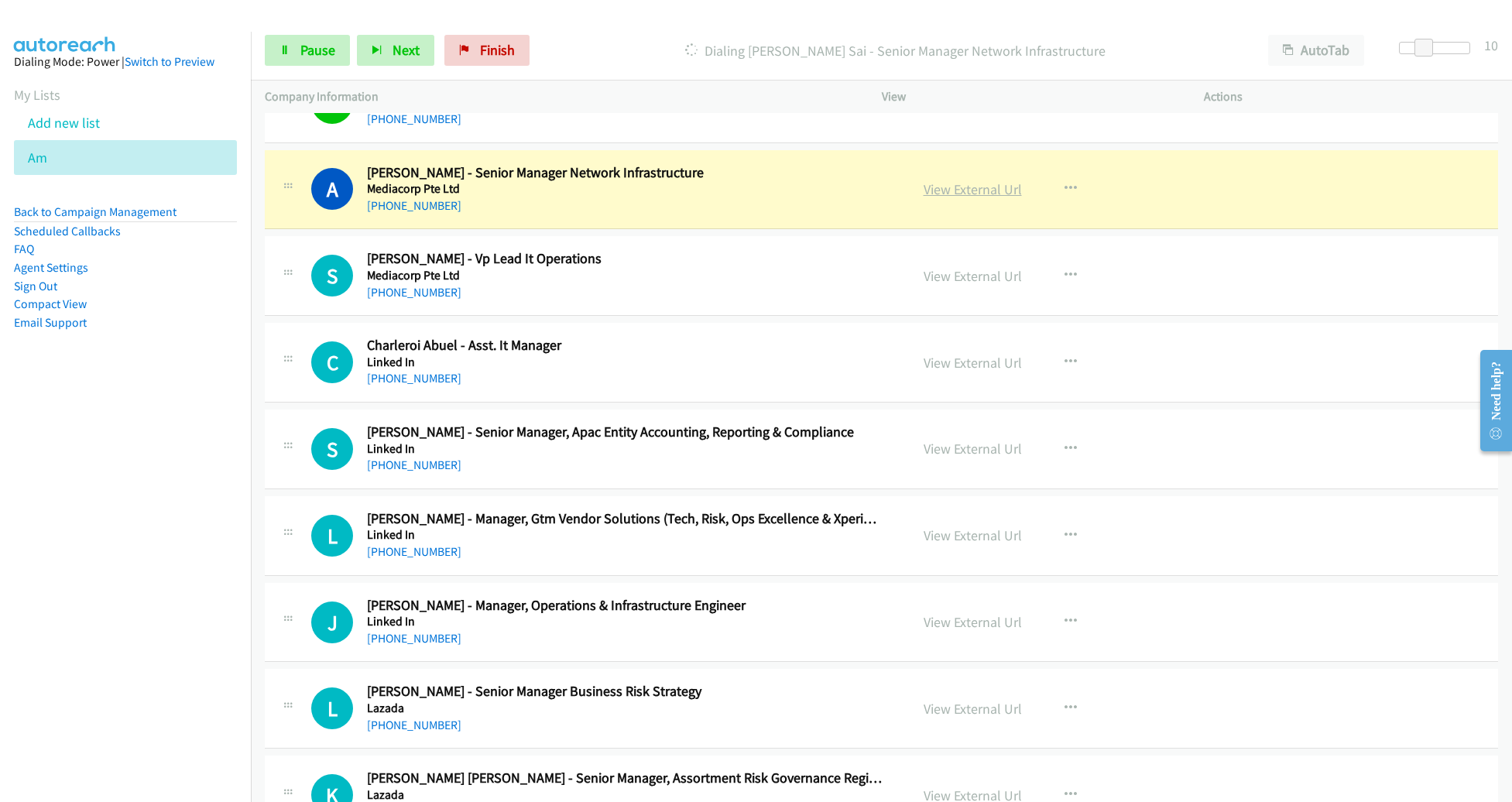
click at [949, 181] on link "View External Url" at bounding box center [972, 189] width 98 height 18
drag, startPoint x: 1425, startPoint y: 49, endPoint x: 1437, endPoint y: 48, distance: 12.0
click at [1437, 48] on span at bounding box center [1435, 48] width 19 height 19
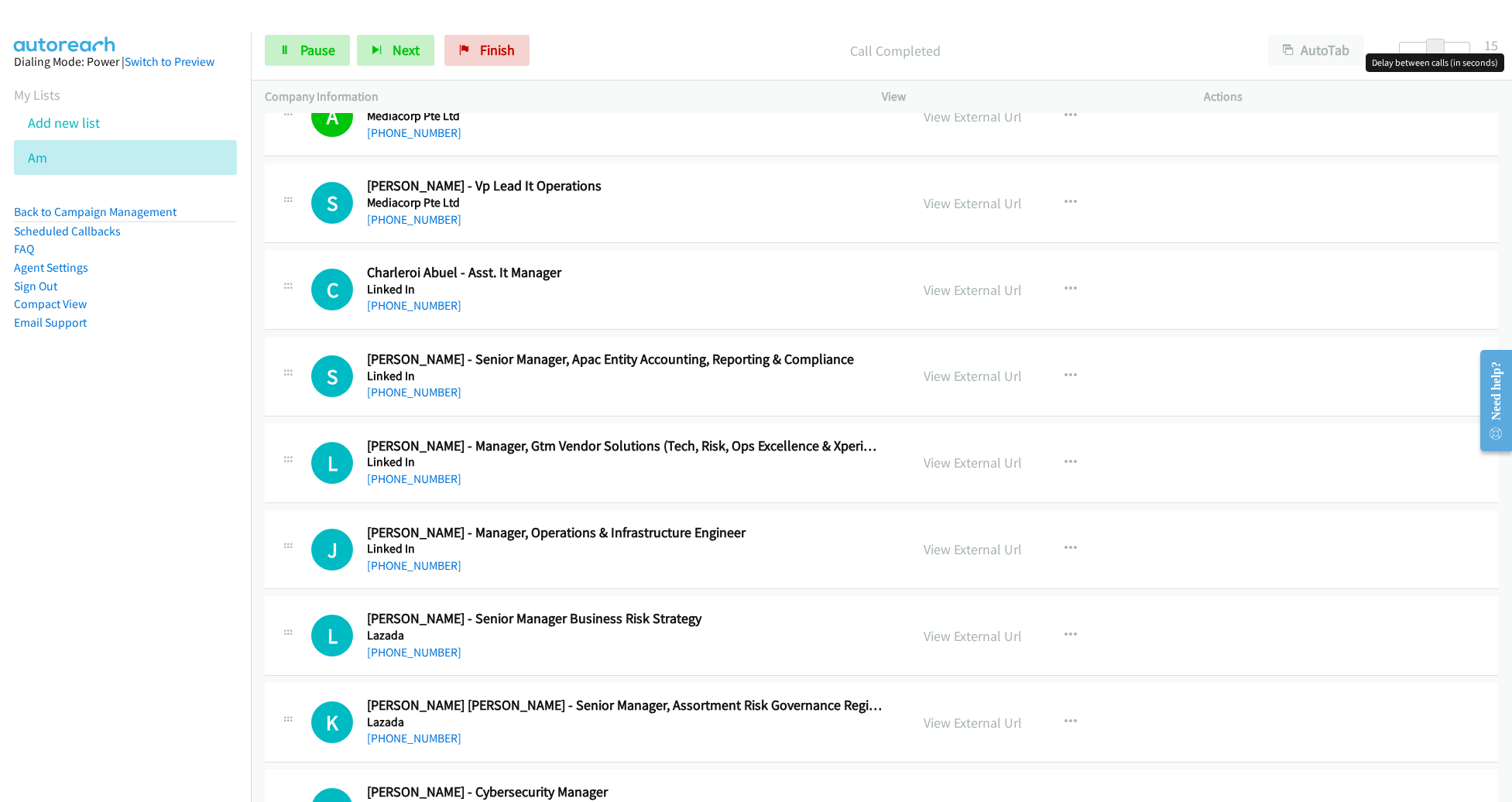
scroll to position [15768, 0]
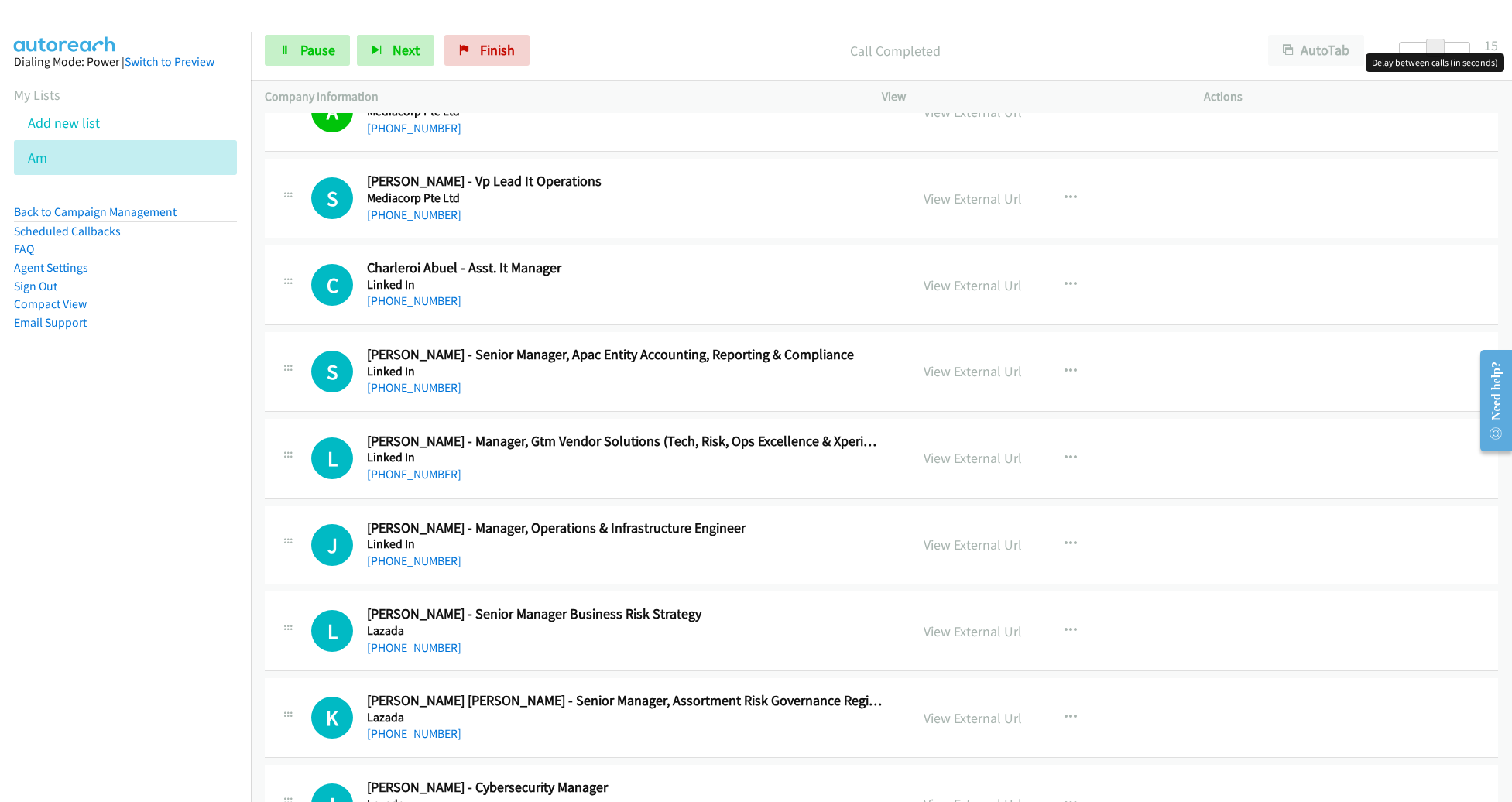
click at [886, 274] on div "C Callback Scheduled Charleroi Abuel - Asst. It Manager Linked In [GEOGRAPHIC_D…" at bounding box center [587, 285] width 645 height 51
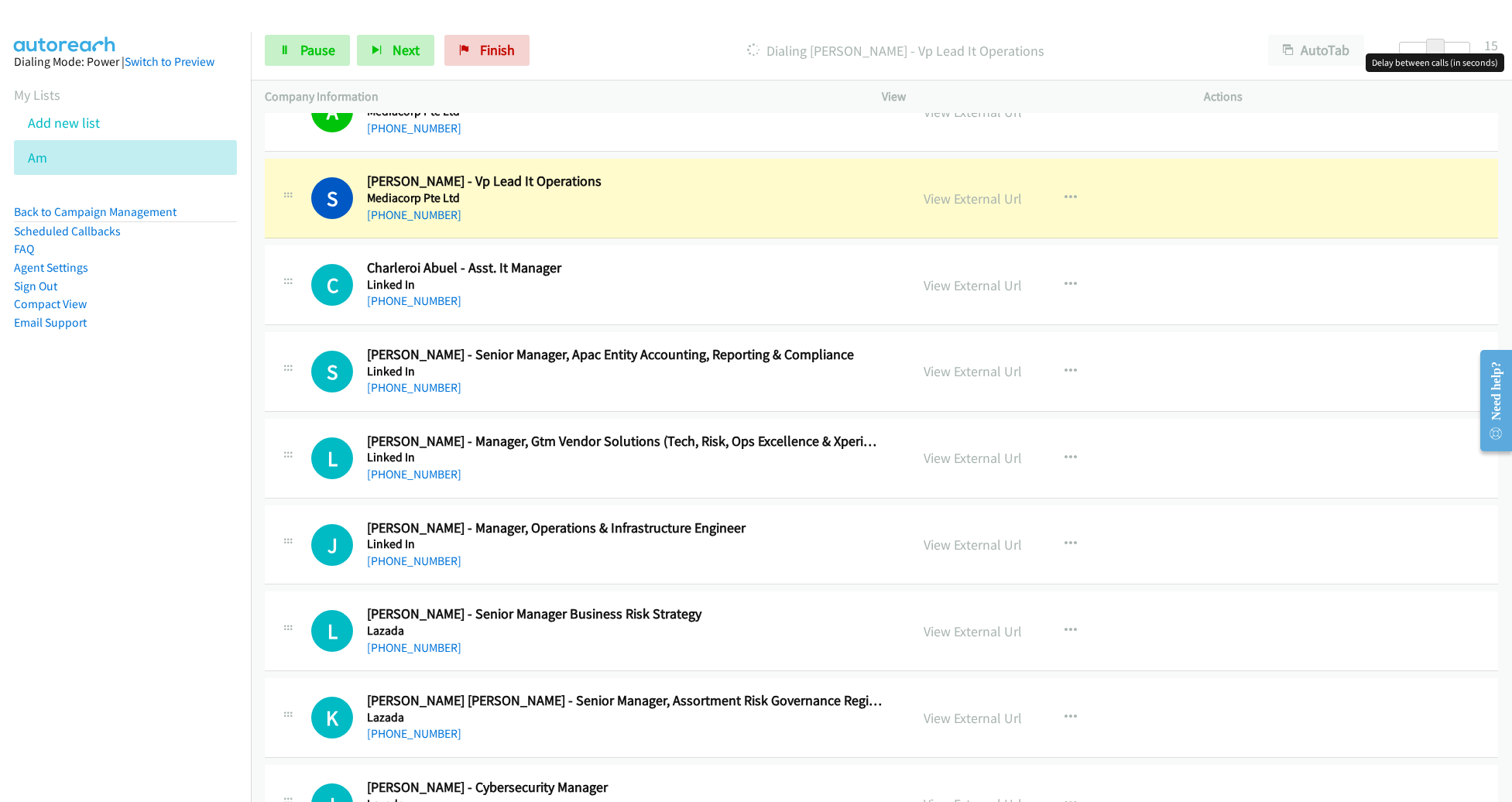
click at [860, 259] on h2 "Charleroi Abuel - Asst. It Manager" at bounding box center [627, 268] width 520 height 18
click at [955, 189] on link "View External Url" at bounding box center [972, 198] width 98 height 18
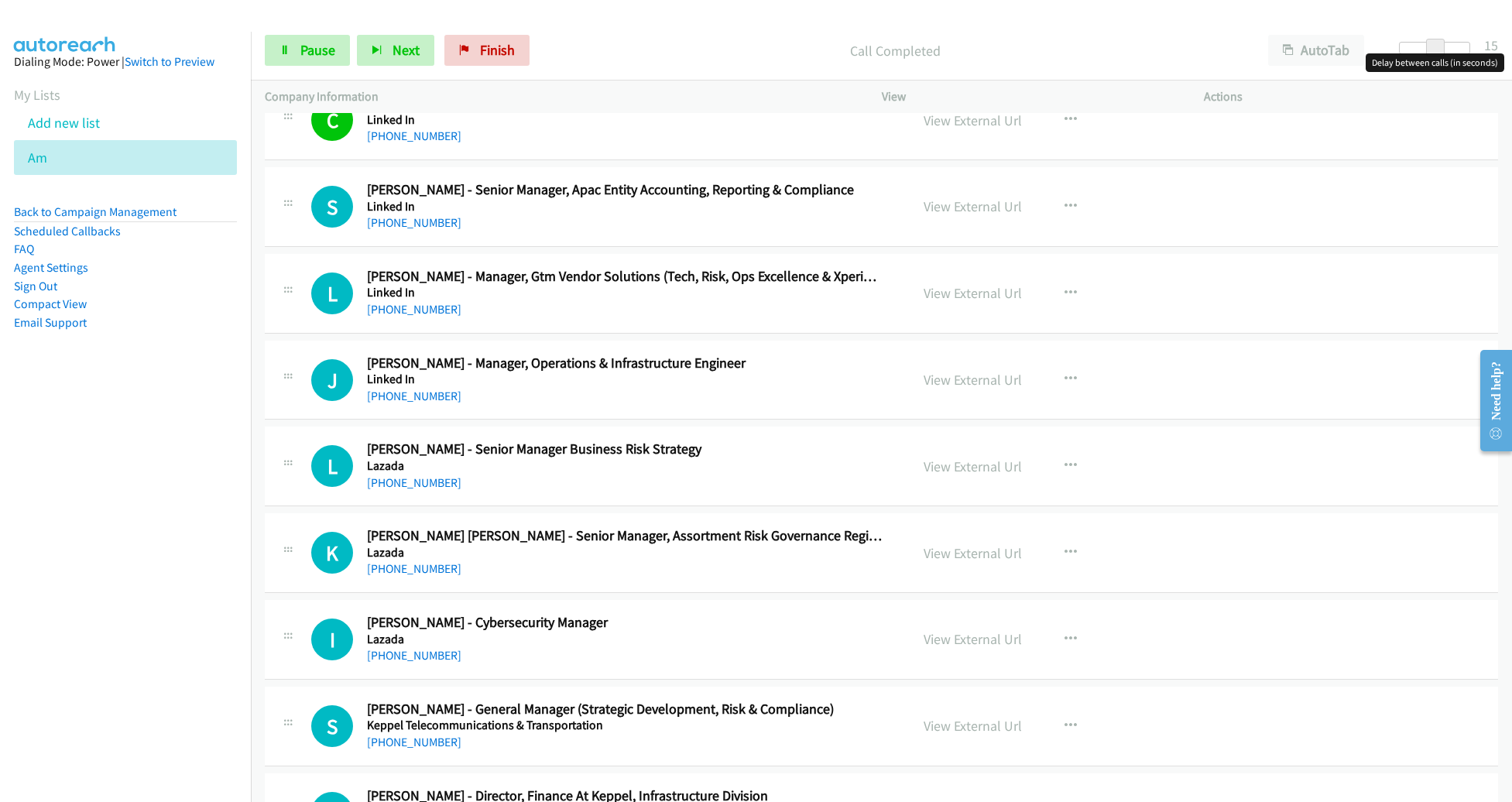
scroll to position [15938, 0]
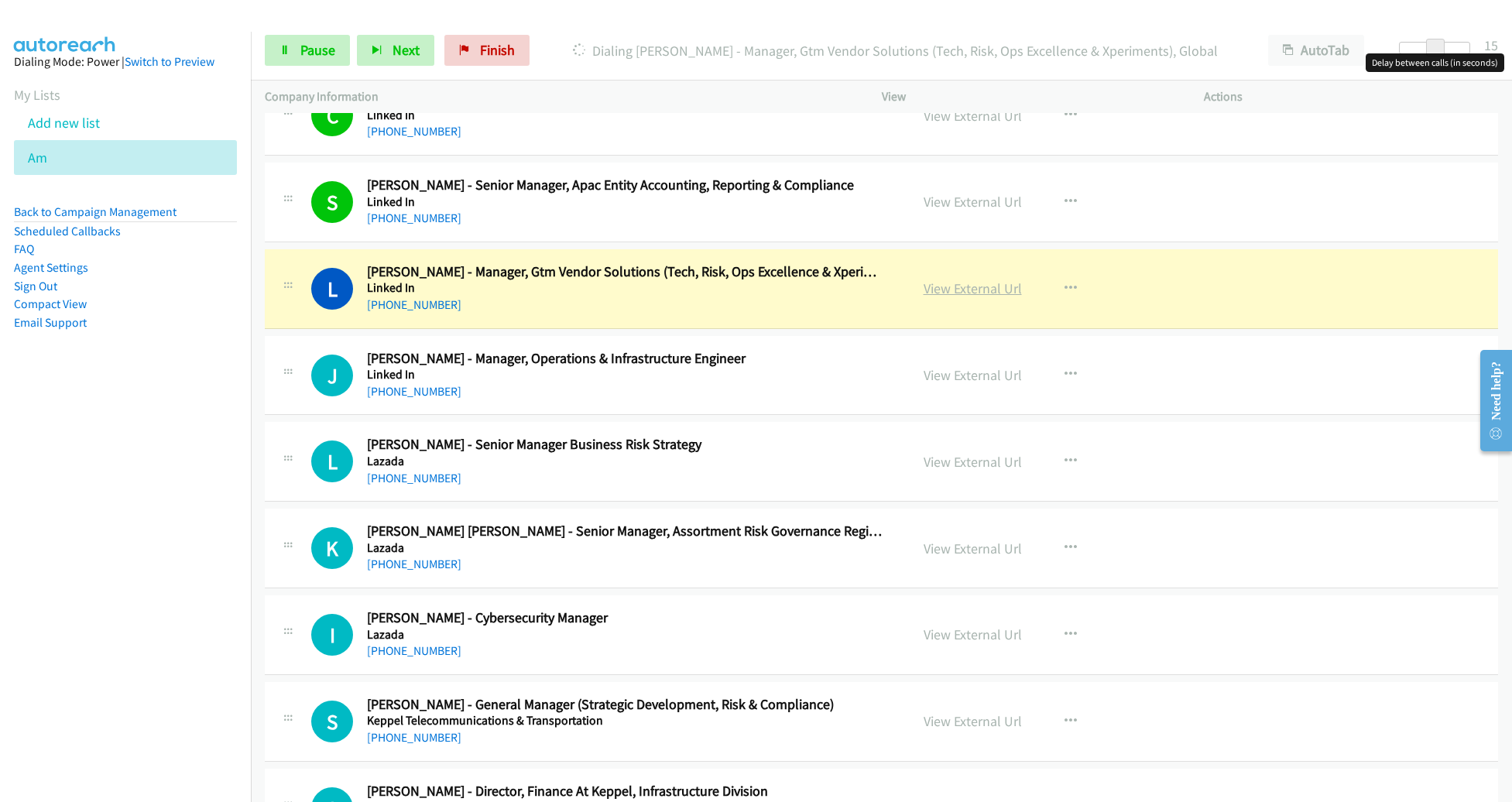
click at [957, 280] on link "View External Url" at bounding box center [972, 289] width 98 height 18
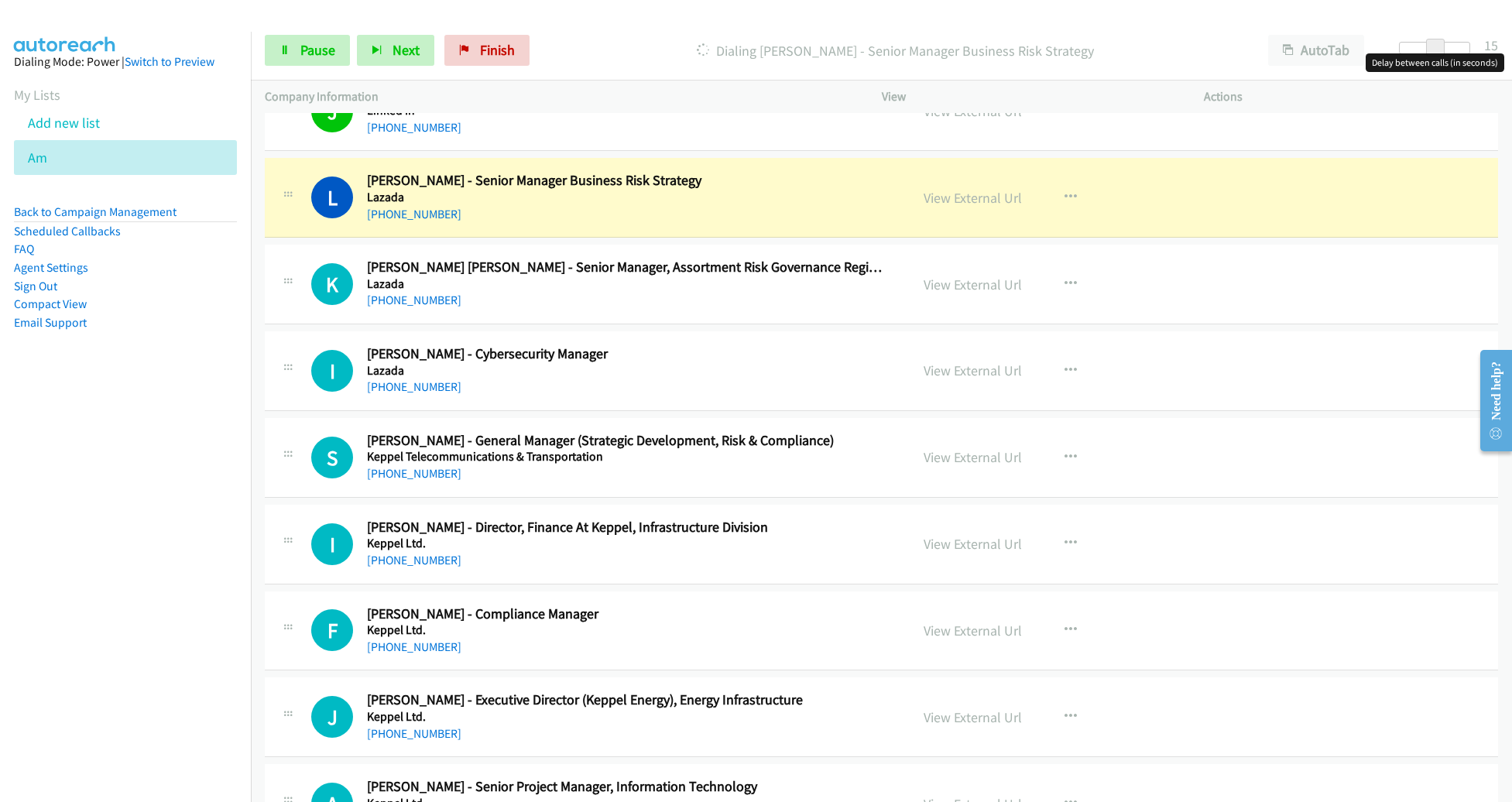
scroll to position [16207, 0]
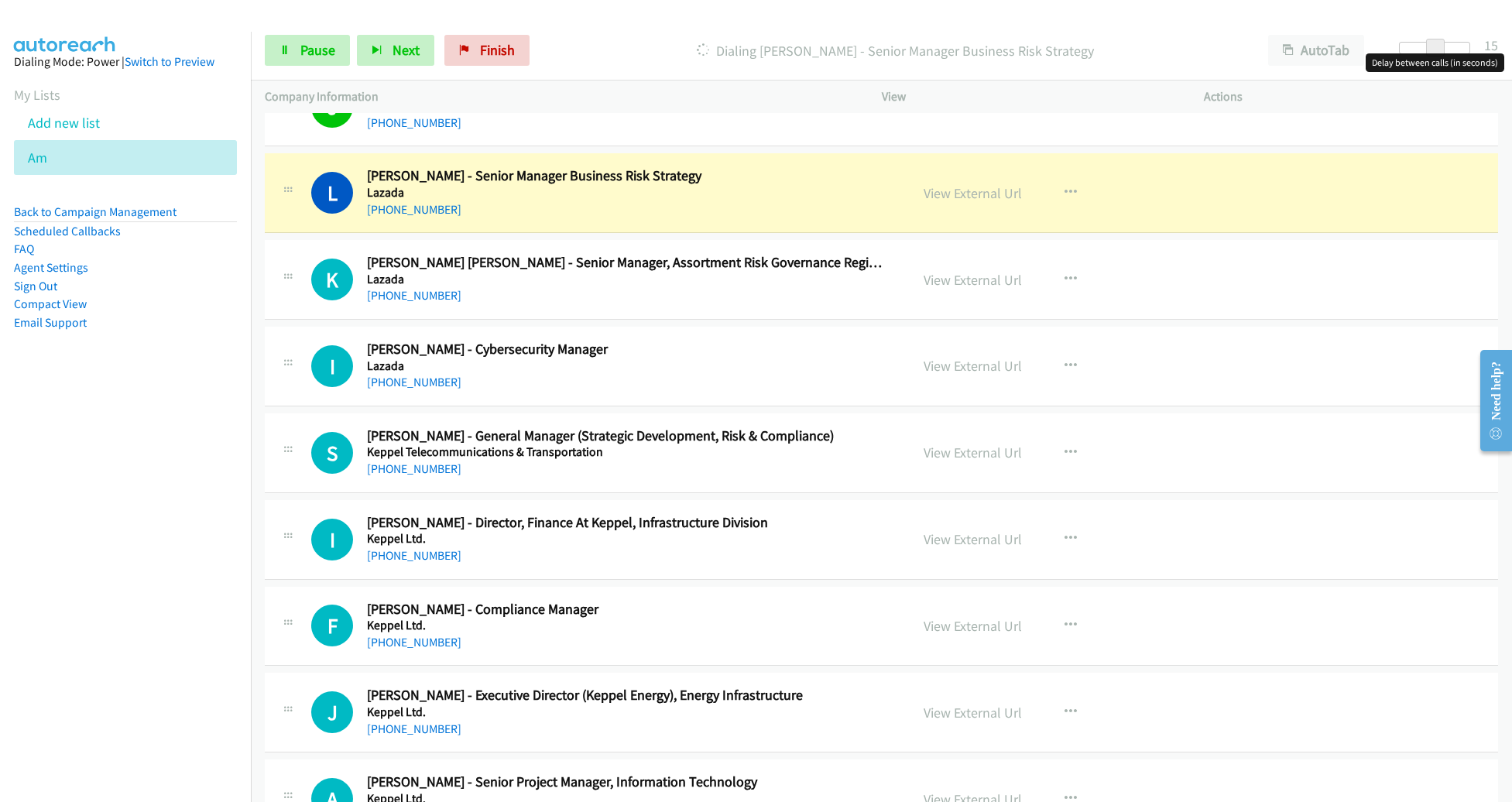
click at [862, 254] on h2 "[PERSON_NAME] [PERSON_NAME] - Senior Manager, Assortment Risk Governance Region…" at bounding box center [627, 263] width 520 height 18
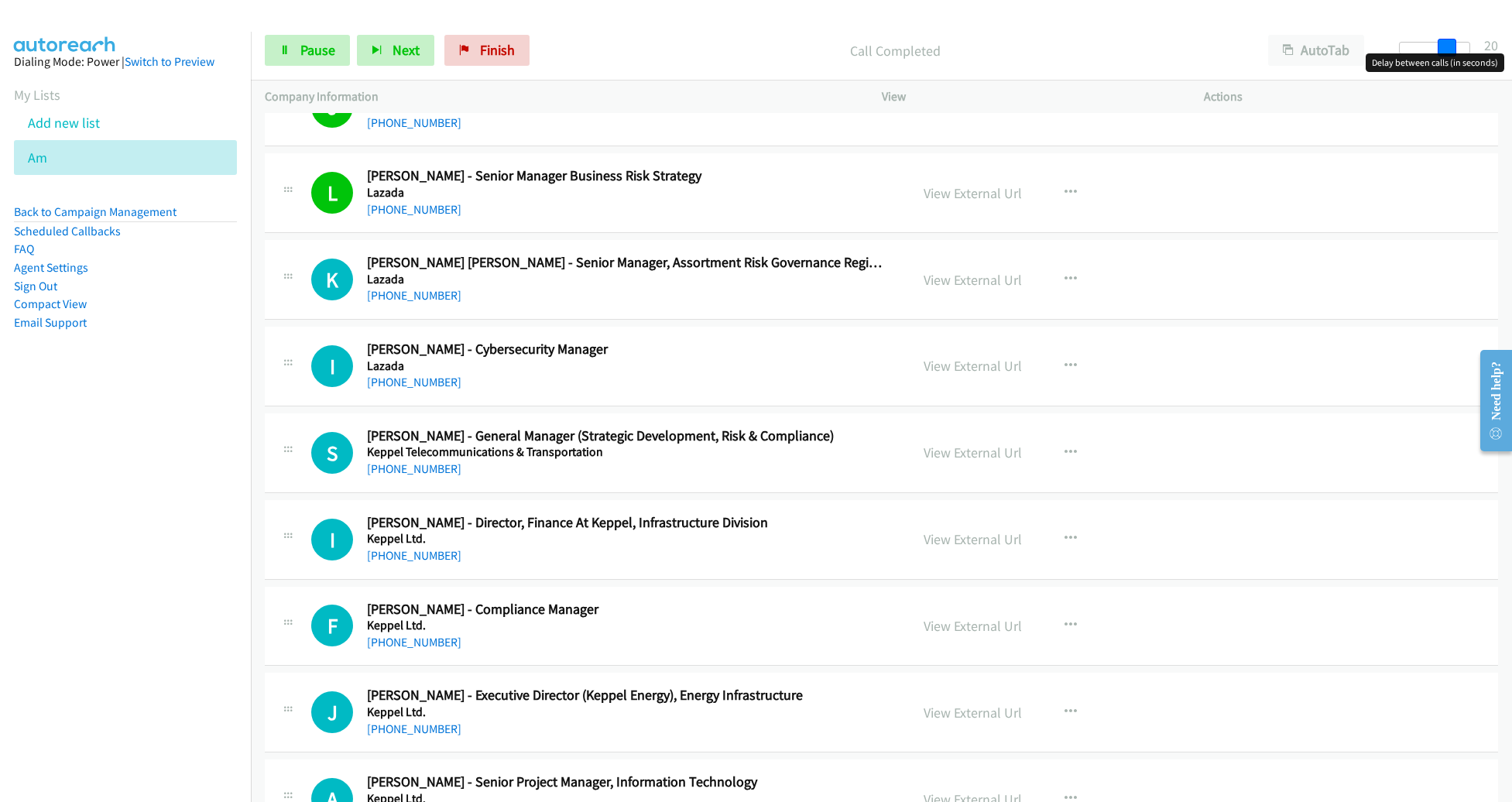
drag, startPoint x: 1441, startPoint y: 49, endPoint x: 1452, endPoint y: 51, distance: 11.2
click at [1452, 51] on span at bounding box center [1447, 48] width 19 height 19
click at [322, 39] on link "Pause" at bounding box center [307, 50] width 85 height 31
click at [323, 40] on link "Start Calls" at bounding box center [320, 50] width 111 height 31
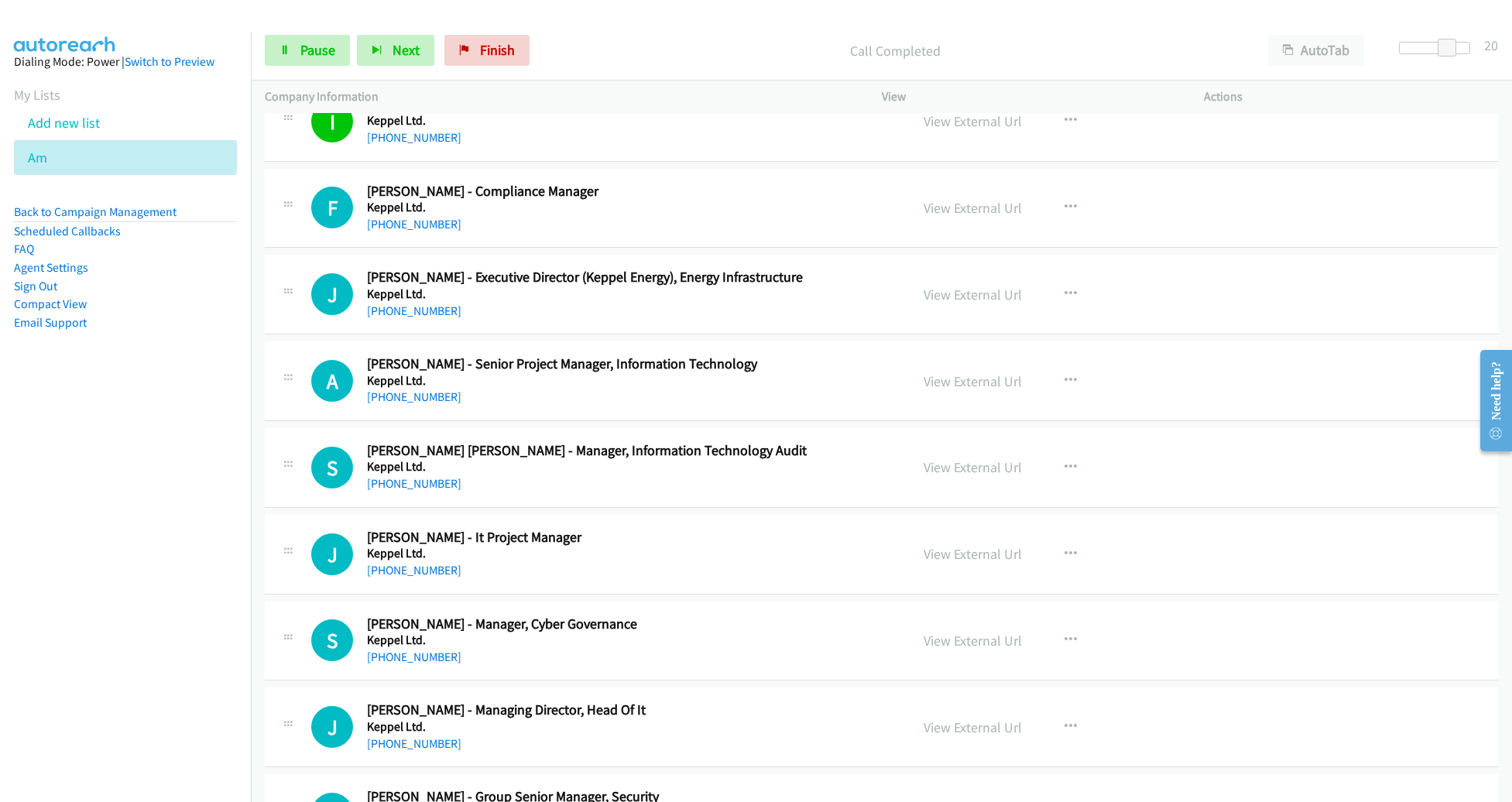
scroll to position [16630, 0]
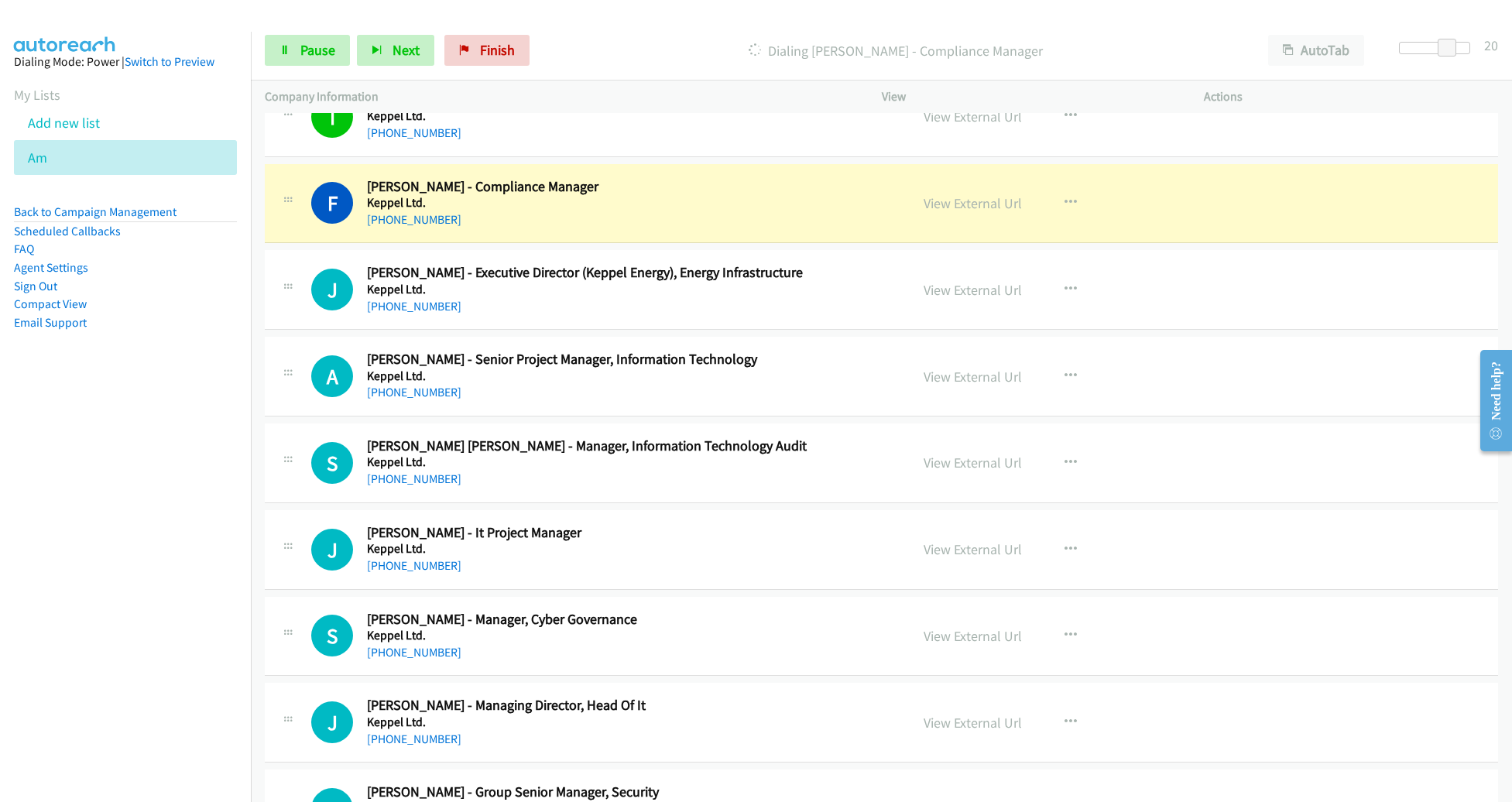
click at [847, 211] on div "[PHONE_NUMBER]" at bounding box center [627, 220] width 520 height 19
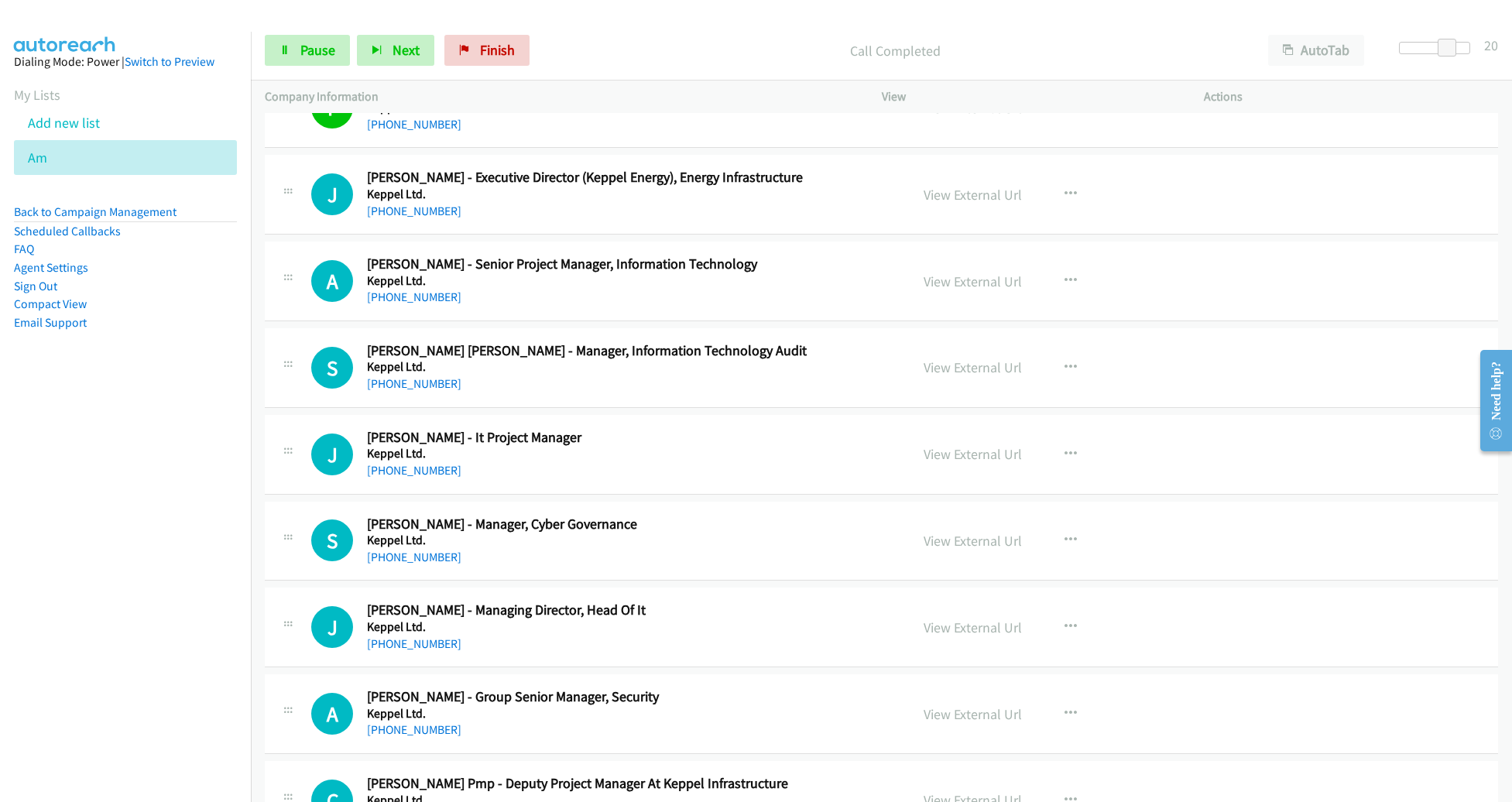
scroll to position [16730, 0]
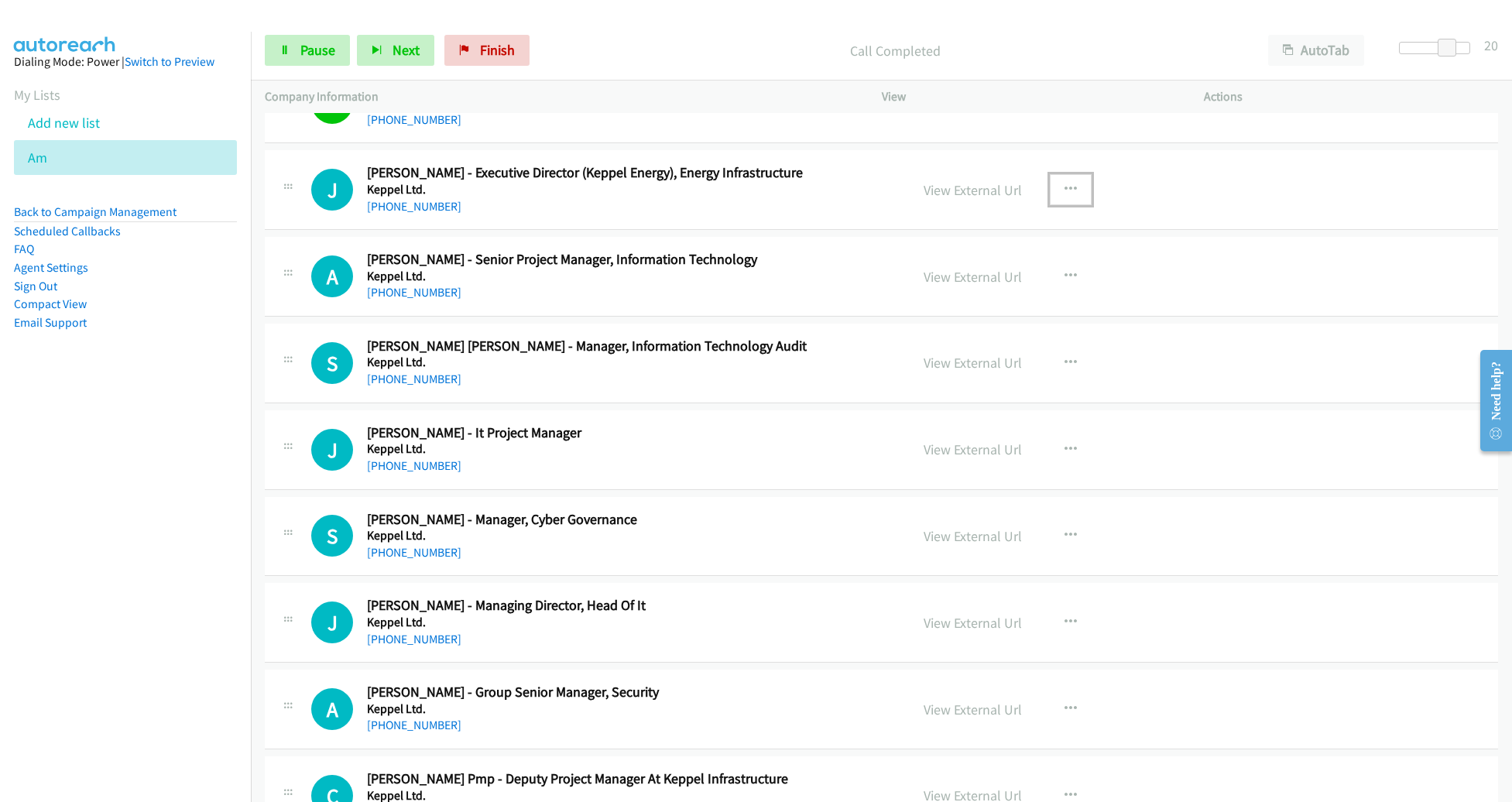
click at [1064, 183] on icon "button" at bounding box center [1070, 189] width 13 height 13
click at [1001, 307] on link "Remove from list" at bounding box center [988, 322] width 206 height 31
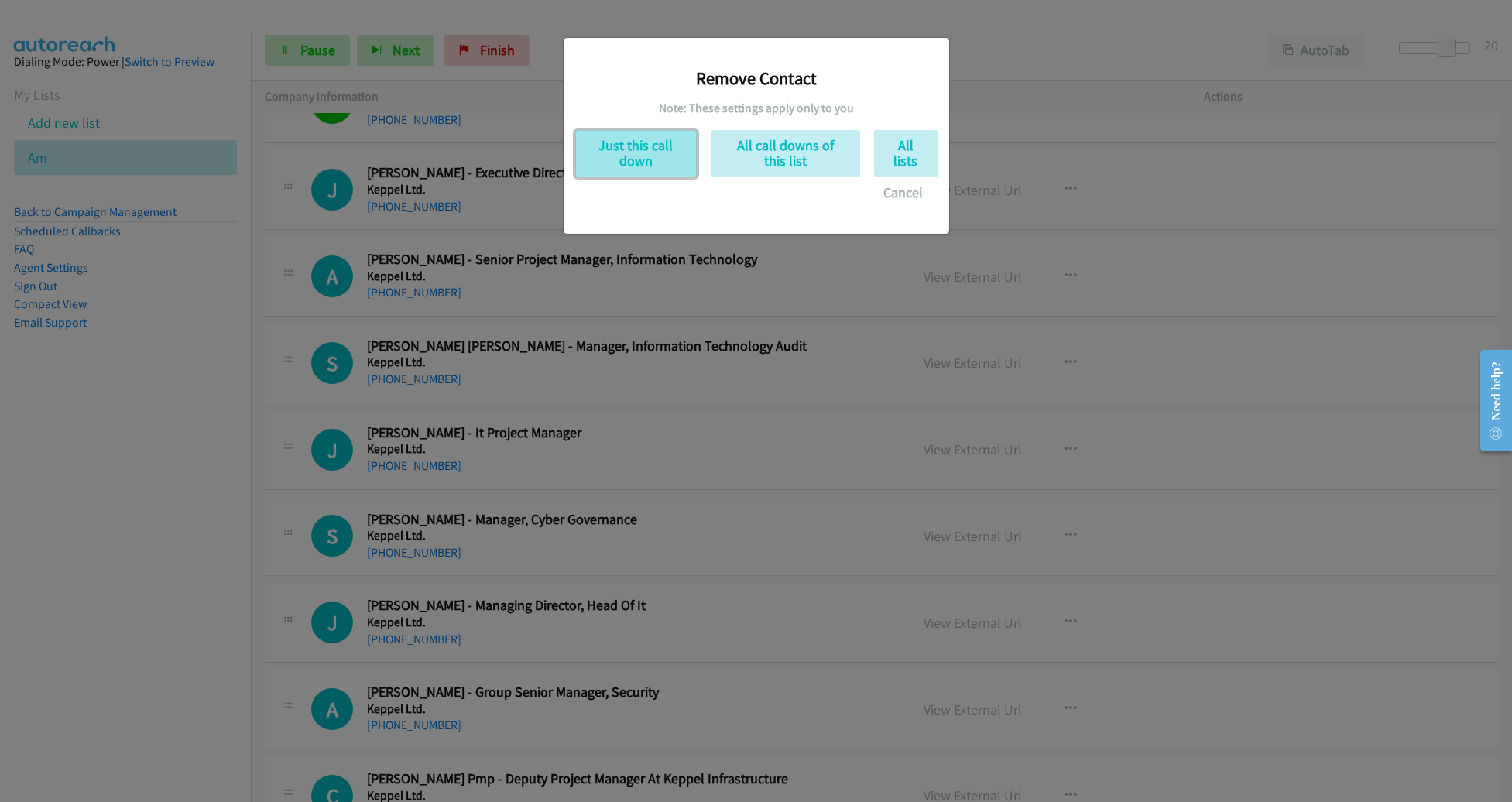
click at [650, 164] on button "Just this call down" at bounding box center [636, 153] width 122 height 47
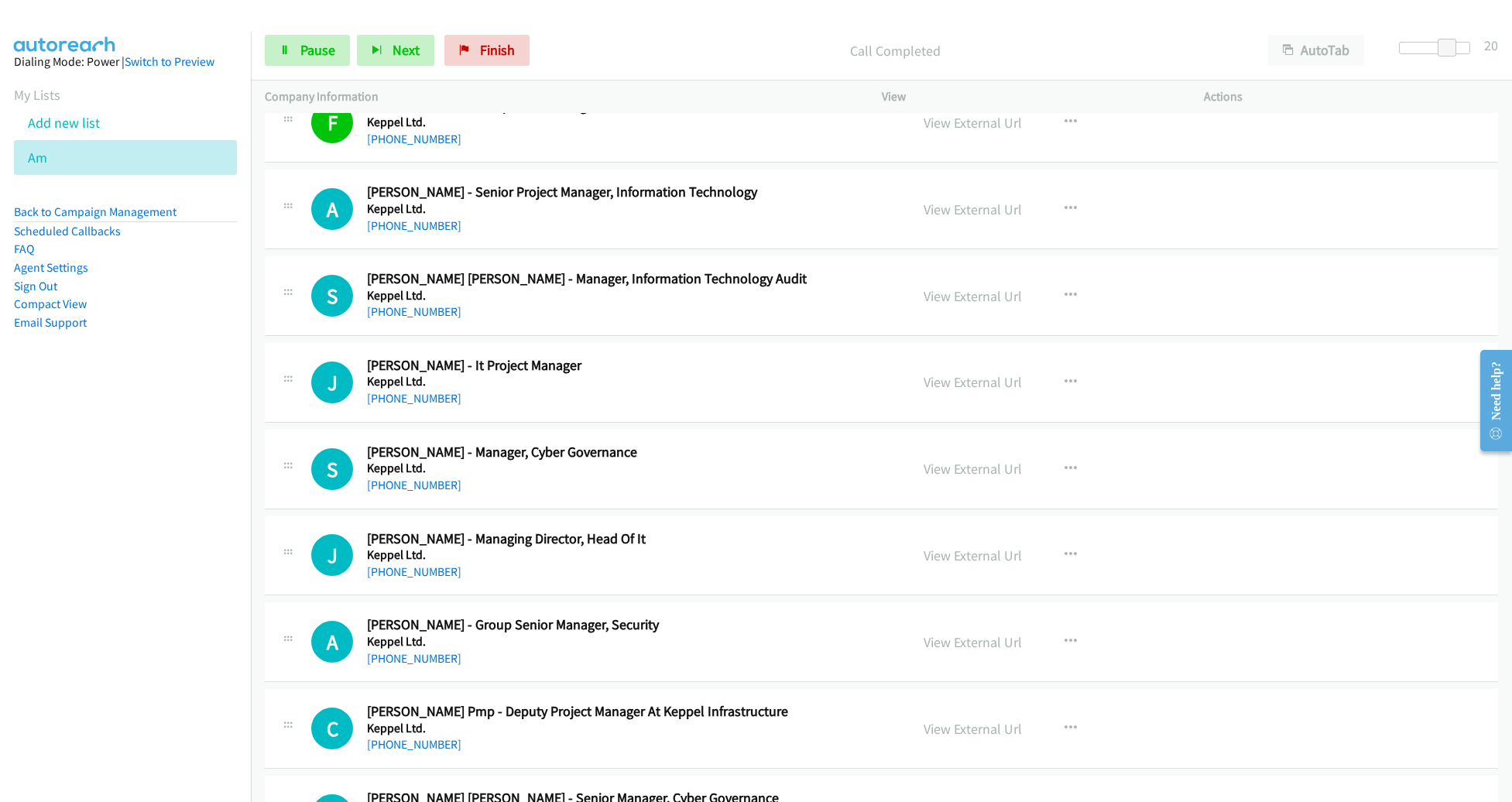
scroll to position [16705, 0]
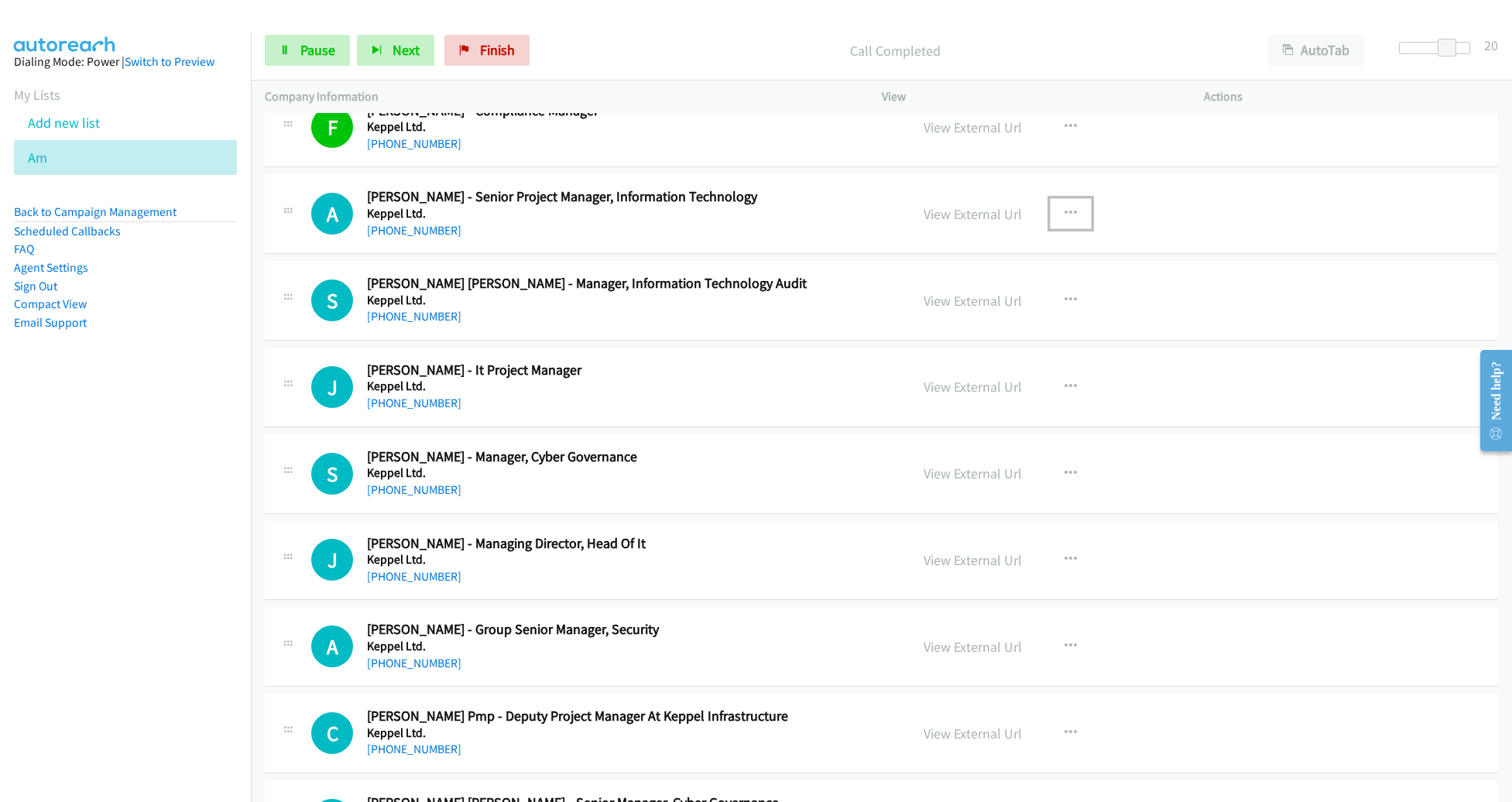
click at [1064, 208] on icon "button" at bounding box center [1070, 214] width 13 height 13
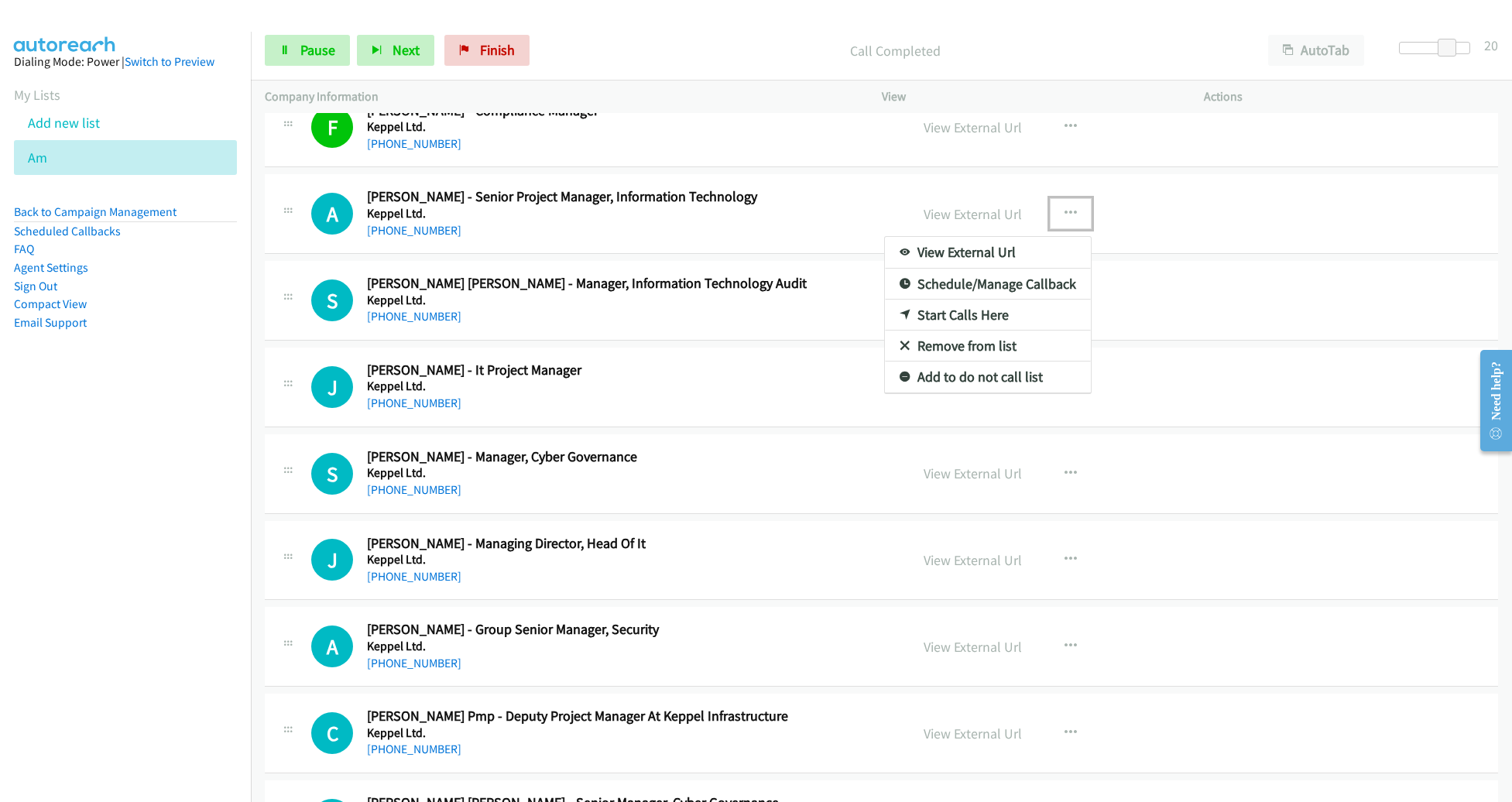
click at [307, 35] on div at bounding box center [756, 401] width 1512 height 802
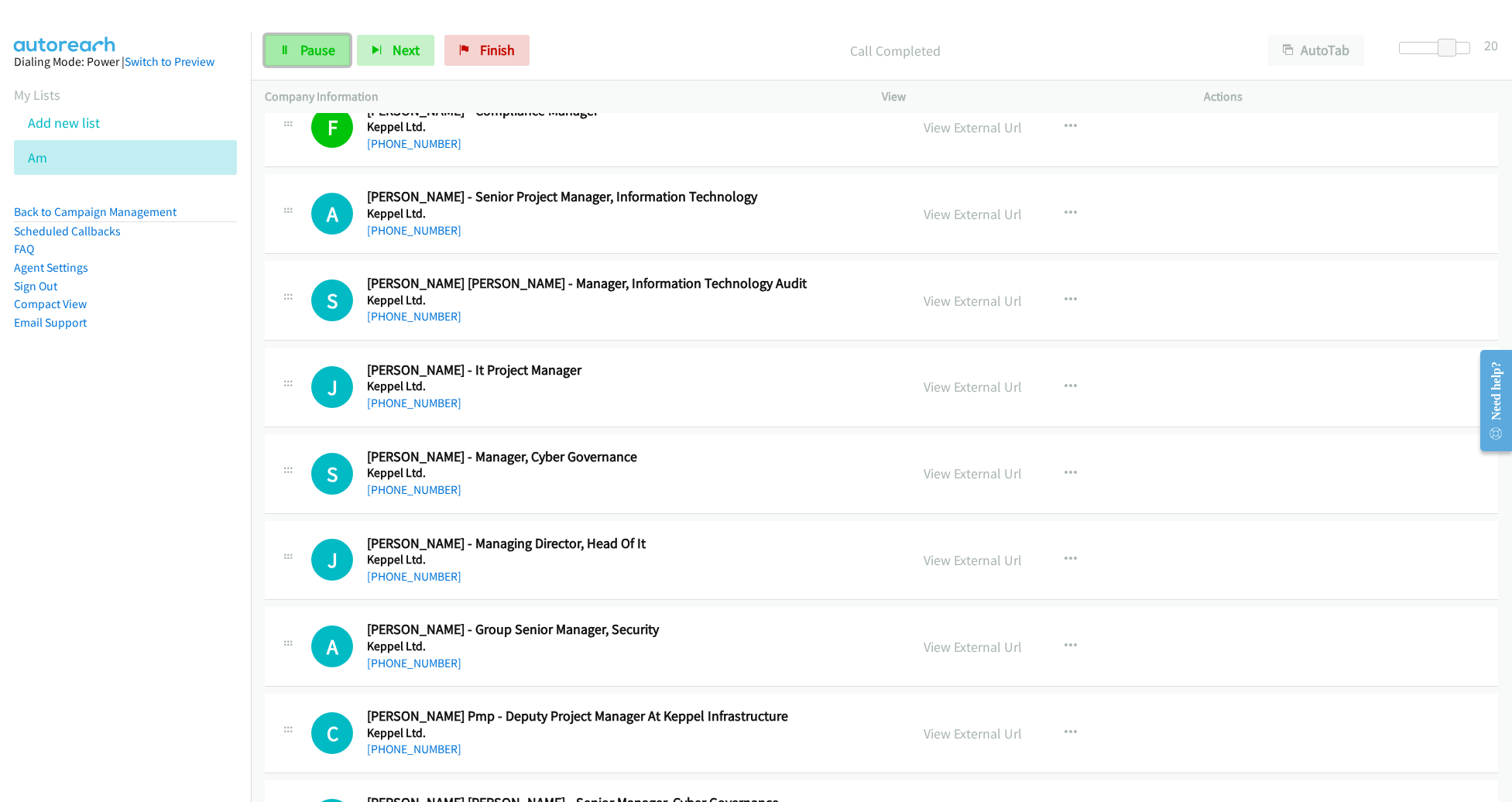
click at [306, 43] on span "Pause" at bounding box center [317, 50] width 35 height 18
click at [1064, 208] on icon "button" at bounding box center [1070, 214] width 13 height 13
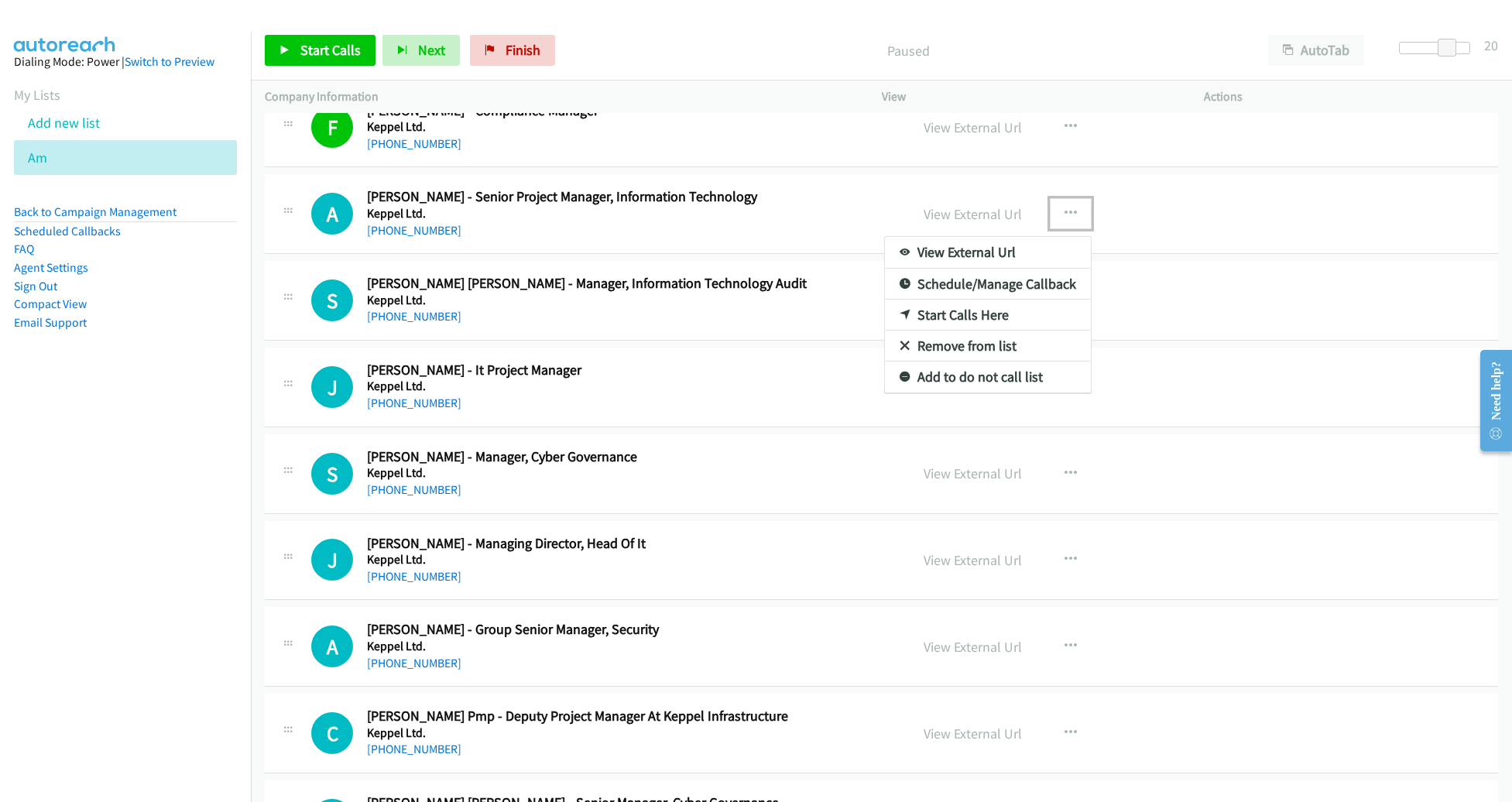
click at [952, 300] on link "Start Calls Here" at bounding box center [988, 315] width 206 height 31
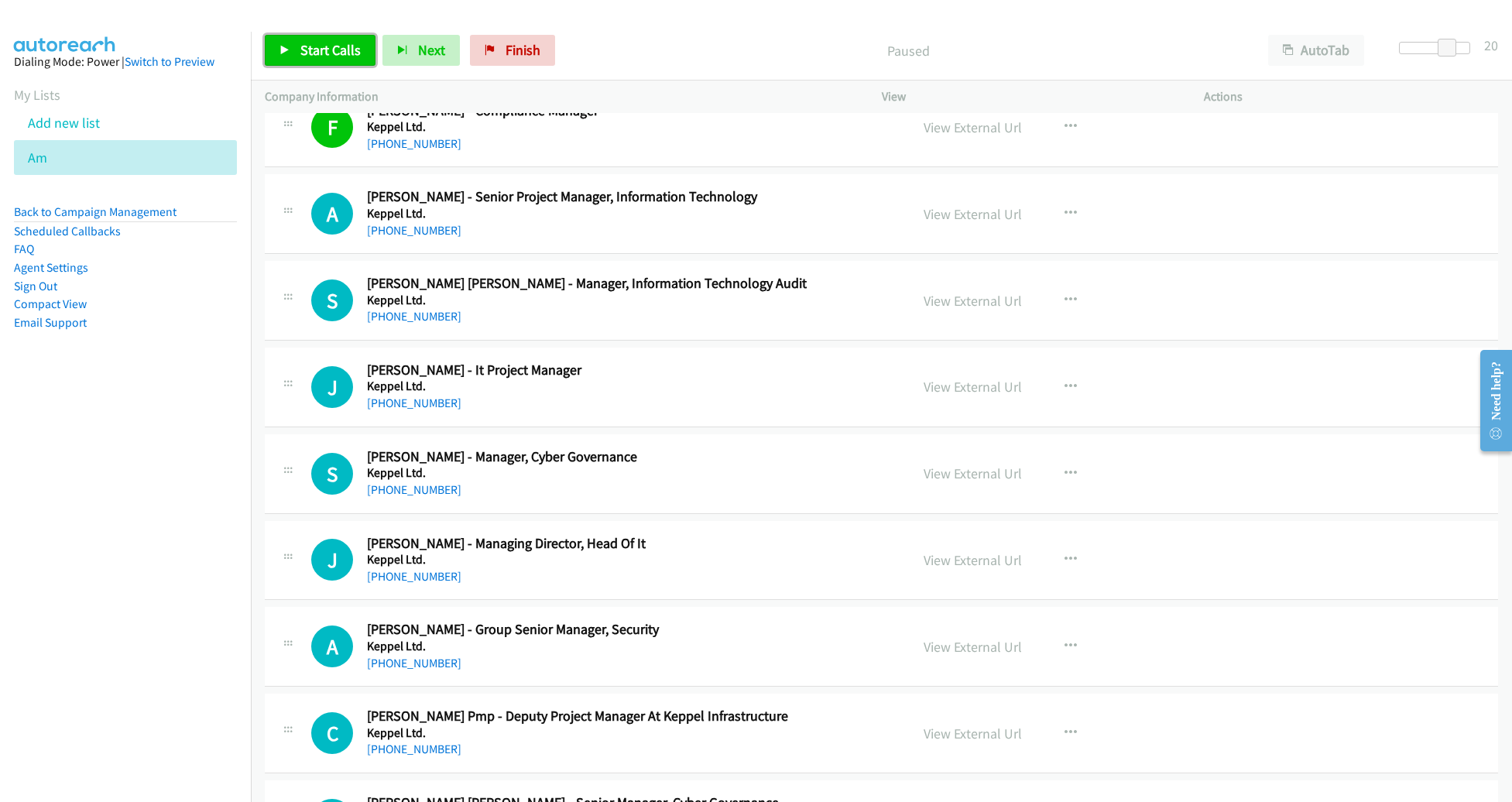
click at [337, 52] on span "Start Calls" at bounding box center [330, 50] width 61 height 18
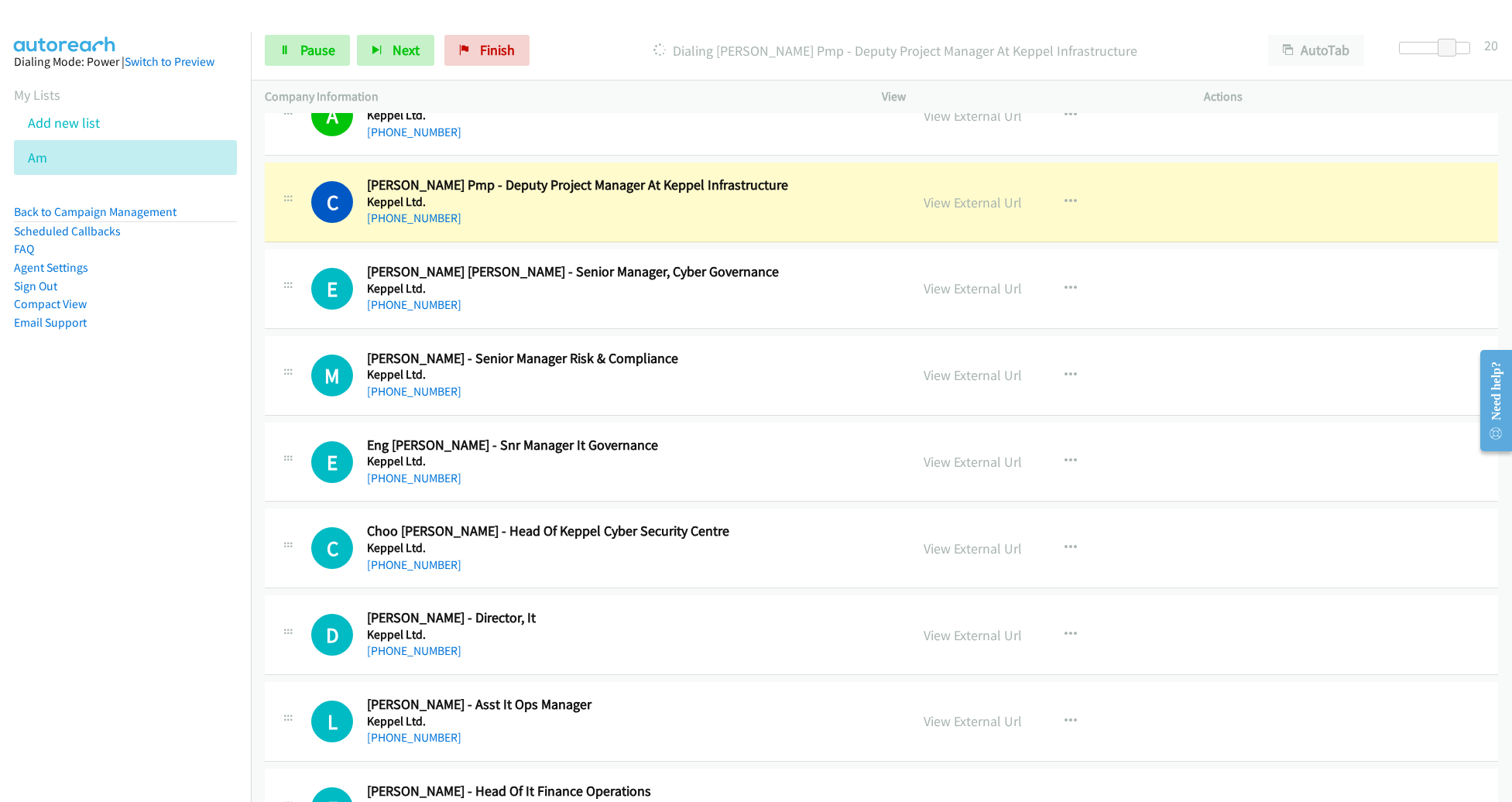
scroll to position [17236, 0]
click at [955, 194] on link "View External Url" at bounding box center [972, 203] width 98 height 18
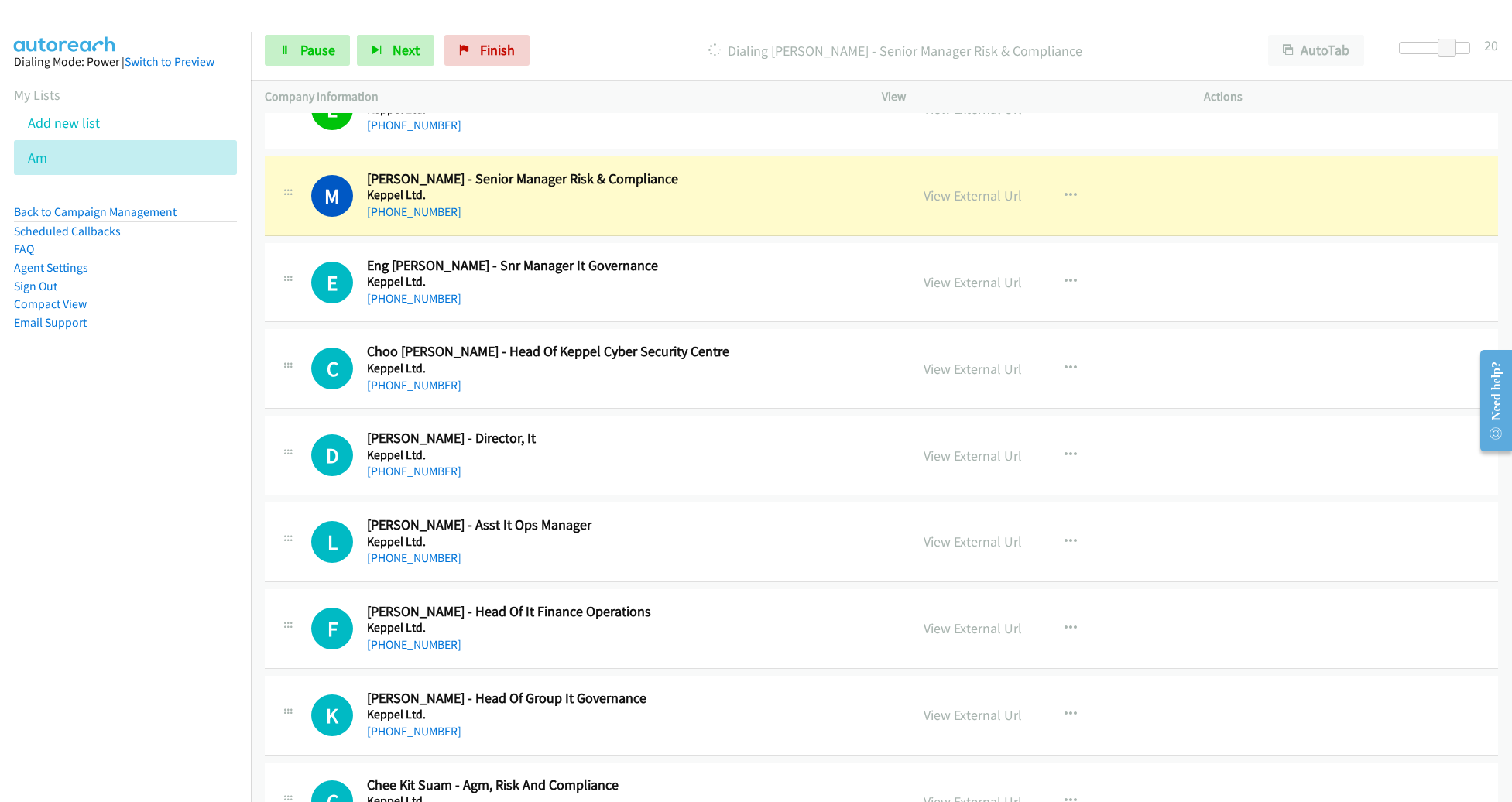
scroll to position [17417, 0]
click at [872, 274] on h5 "Keppel Ltd." at bounding box center [627, 281] width 520 height 16
click at [965, 186] on link "View External Url" at bounding box center [972, 194] width 98 height 18
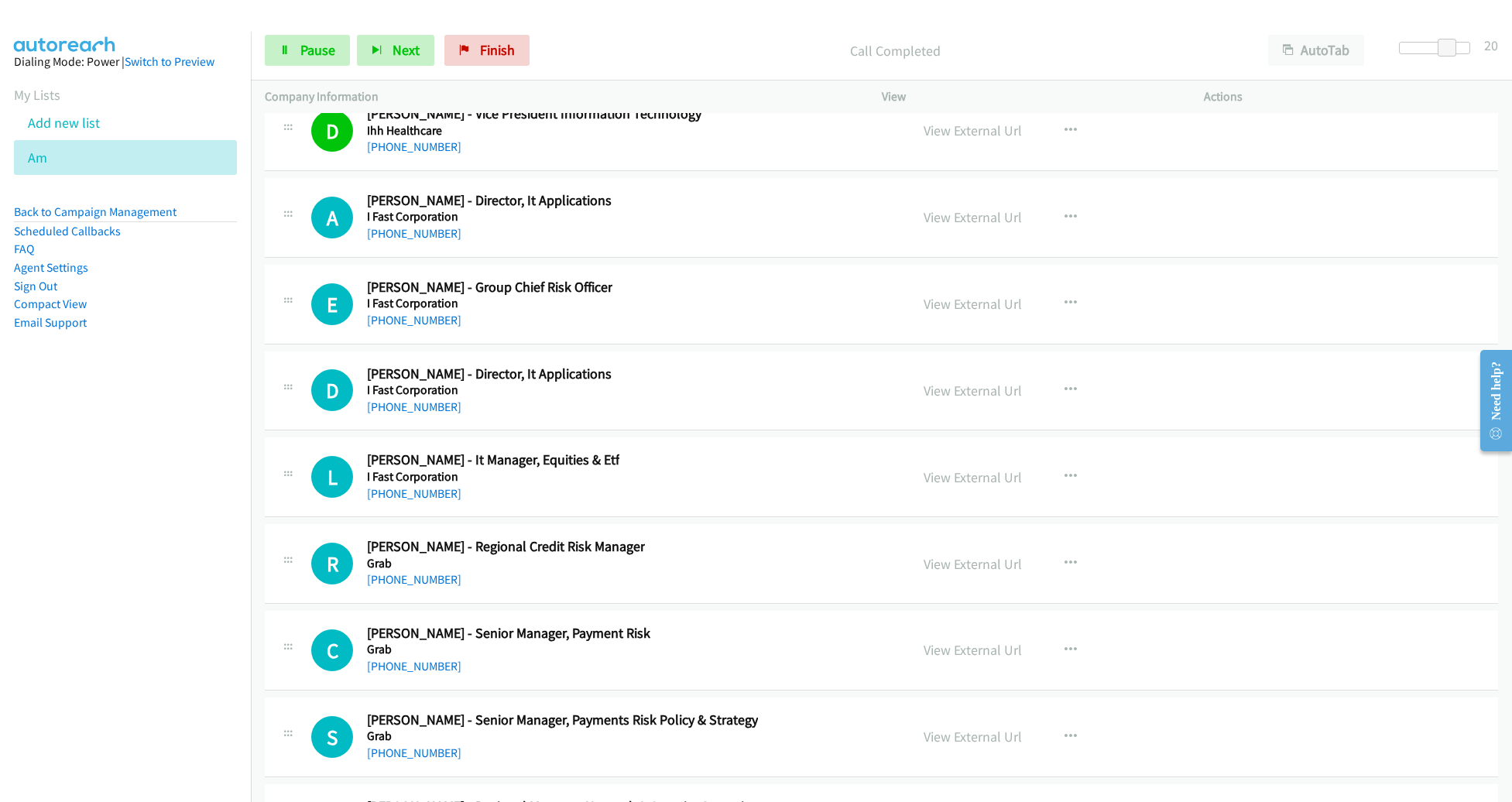
scroll to position [19218, 0]
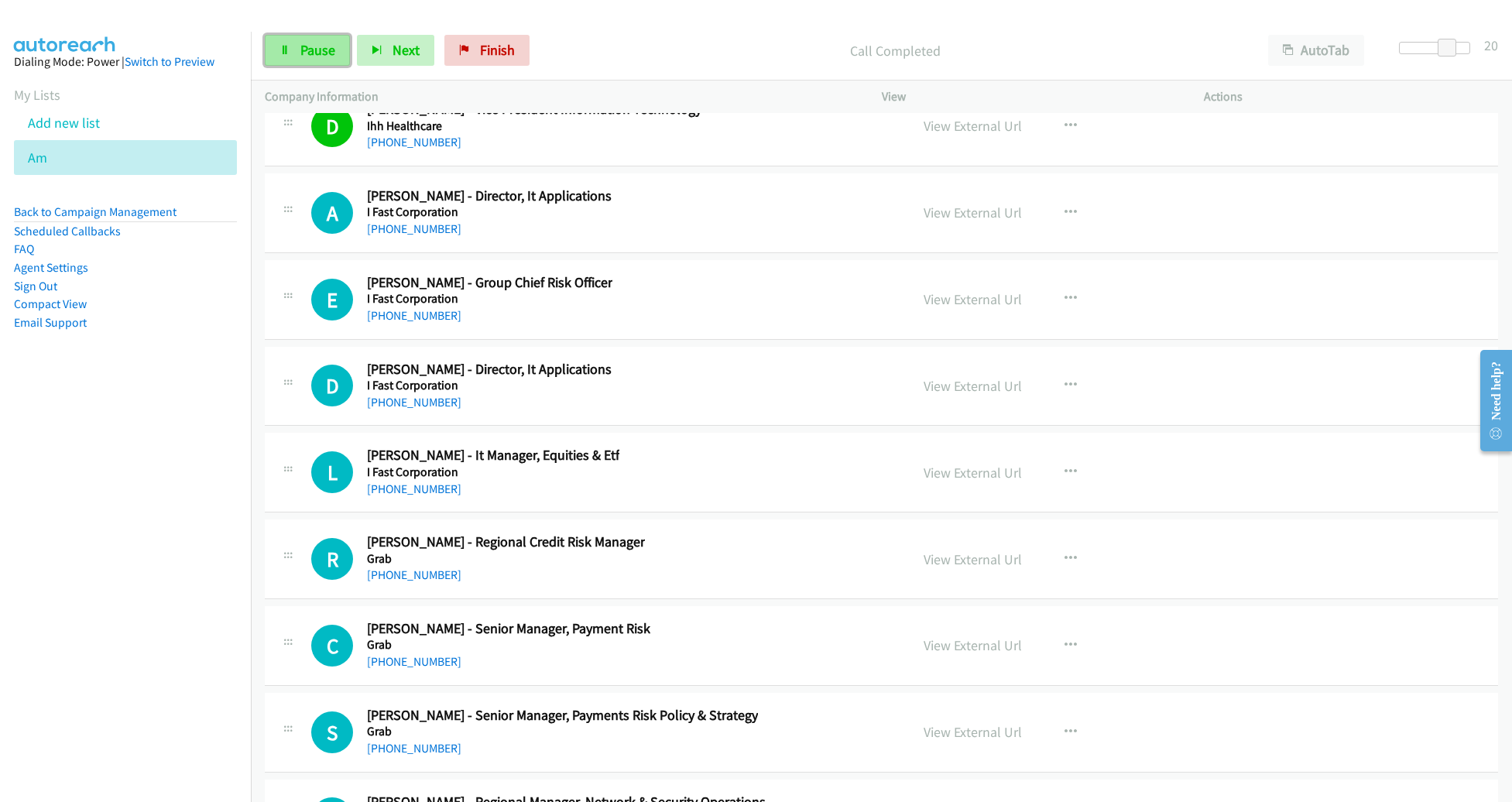
click at [331, 52] on span "Pause" at bounding box center [317, 50] width 35 height 18
click at [331, 52] on span "Start Calls" at bounding box center [330, 50] width 61 height 18
click at [320, 47] on span "Pause" at bounding box center [317, 50] width 35 height 18
